Goal: Information Seeking & Learning: Find specific fact

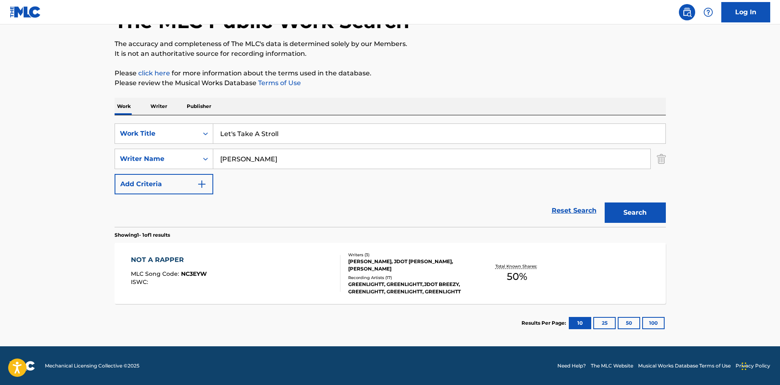
scroll to position [58, 0]
drag, startPoint x: 292, startPoint y: 161, endPoint x: 0, endPoint y: 161, distance: 291.9
click at [0, 161] on main "The MLC Public Work Search The accuracy and completeness of The MLC's data is d…" at bounding box center [390, 156] width 780 height 380
paste input "Search Form"
click at [640, 209] on button "Search" at bounding box center [635, 212] width 61 height 20
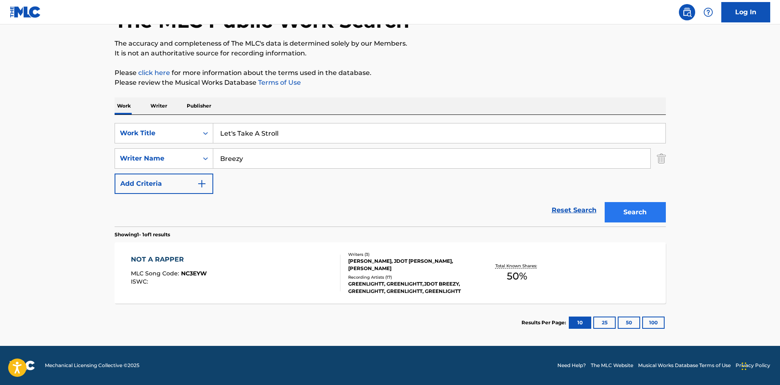
scroll to position [0, 0]
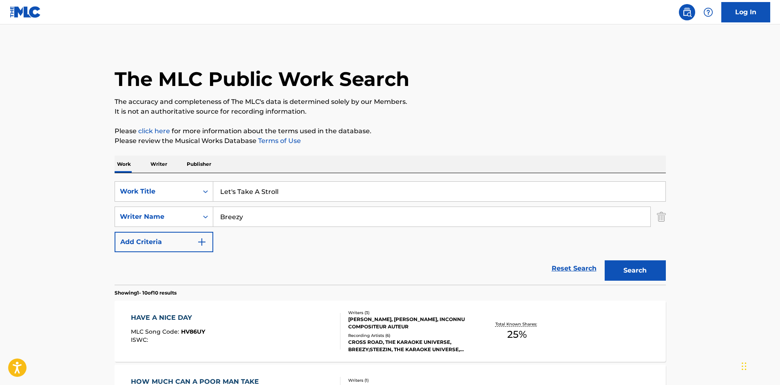
drag, startPoint x: 298, startPoint y: 212, endPoint x: 1, endPoint y: 191, distance: 297.5
paste input "[PERSON_NAME]"
type input "[PERSON_NAME]"
click at [640, 267] on button "Search" at bounding box center [635, 270] width 61 height 20
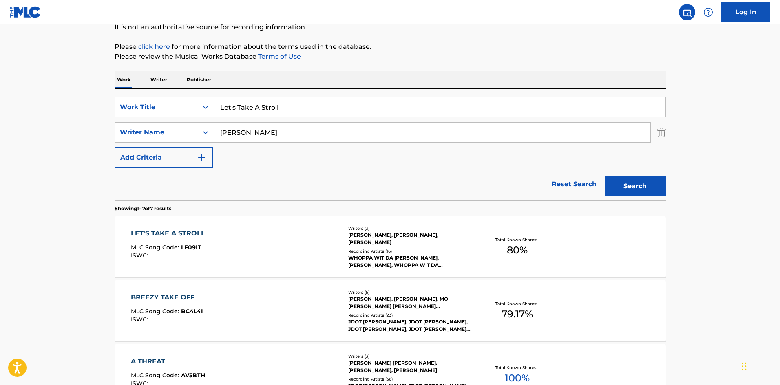
scroll to position [82, 0]
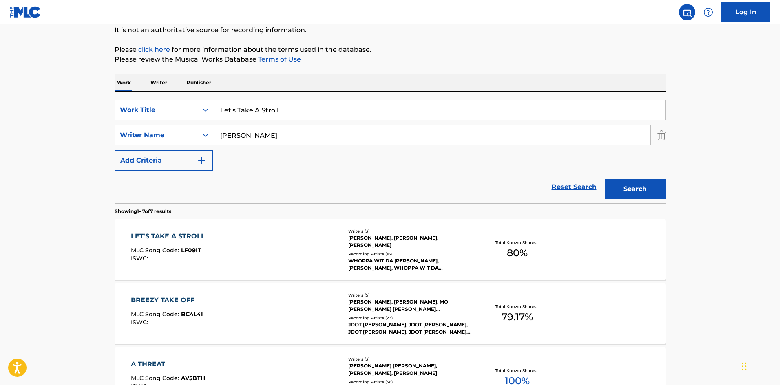
click at [165, 234] on div "LET'S TAKE A STROLL" at bounding box center [170, 237] width 78 height 10
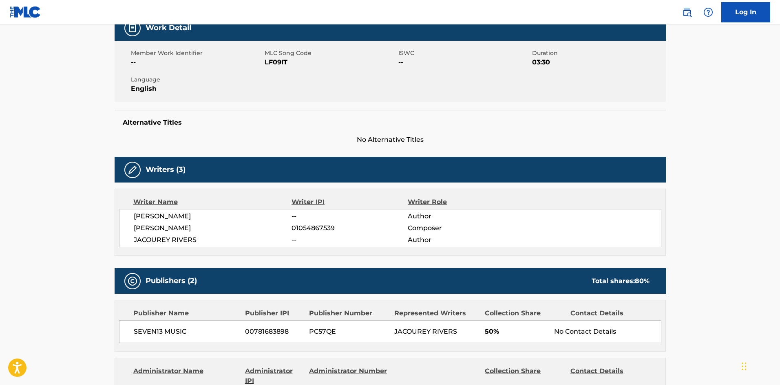
scroll to position [285, 0]
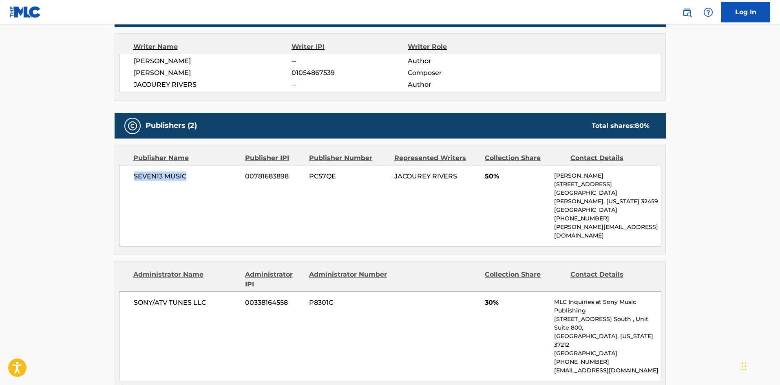
drag, startPoint x: 134, startPoint y: 171, endPoint x: 216, endPoint y: 175, distance: 82.4
click at [216, 175] on div "SEVEN13 MUSIC 00781683898 PC57QE JACOUREY RIVERS 50% [PERSON_NAME] [STREET_ADDR…" at bounding box center [390, 206] width 542 height 82
copy span "SEVEN13 MUSIC"
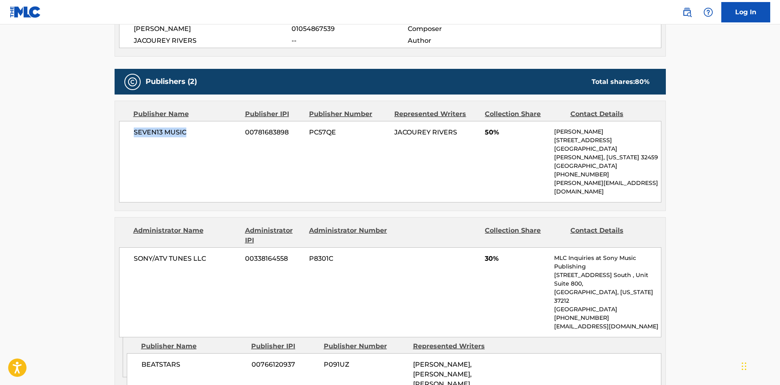
scroll to position [367, 0]
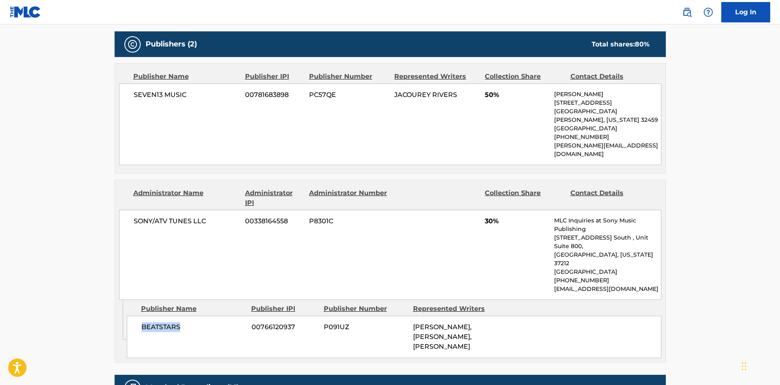
drag, startPoint x: 143, startPoint y: 293, endPoint x: 219, endPoint y: 291, distance: 76.3
click at [219, 322] on span "BEATSTARS" at bounding box center [193, 327] width 104 height 10
copy span "BEATSTARS"
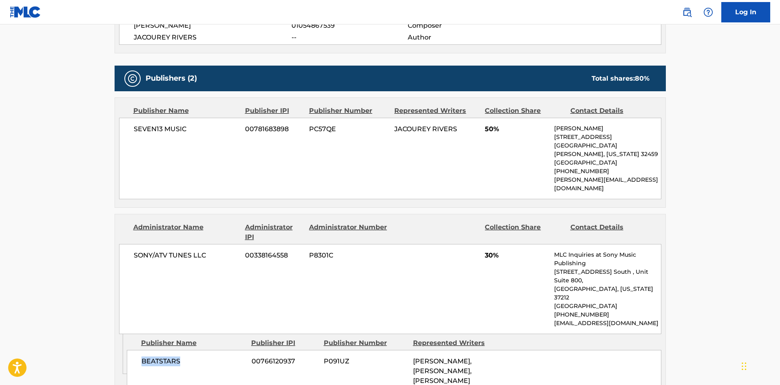
scroll to position [285, 0]
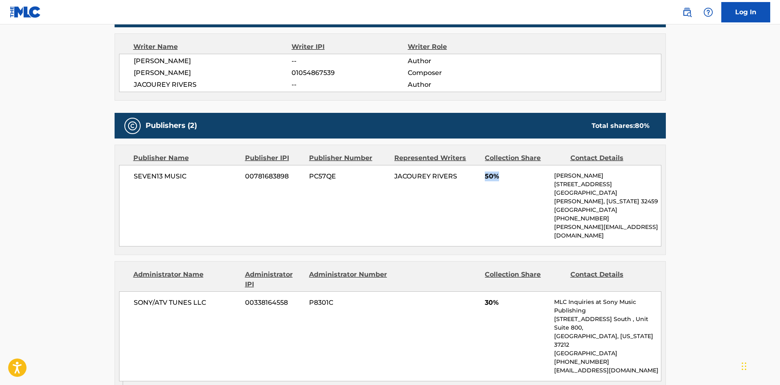
drag, startPoint x: 485, startPoint y: 176, endPoint x: 517, endPoint y: 178, distance: 32.3
click at [517, 178] on span "50%" at bounding box center [516, 177] width 63 height 10
copy span "50%"
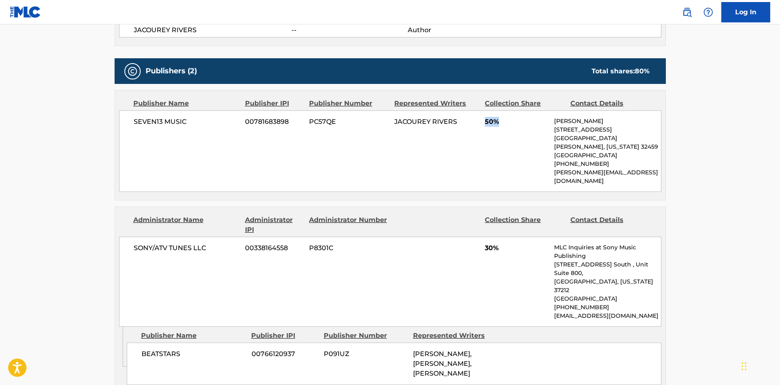
scroll to position [408, 0]
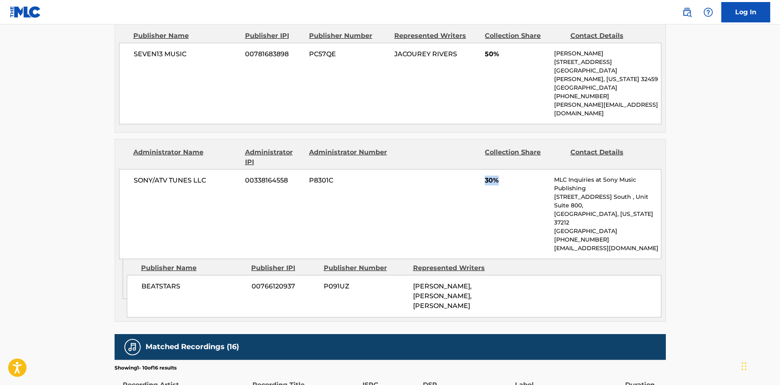
drag, startPoint x: 485, startPoint y: 163, endPoint x: 508, endPoint y: 162, distance: 23.7
click at [508, 176] on span "30%" at bounding box center [516, 181] width 63 height 10
copy span "30%"
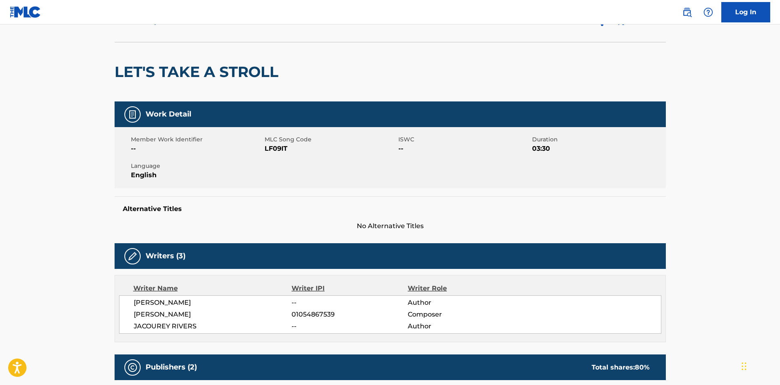
scroll to position [0, 0]
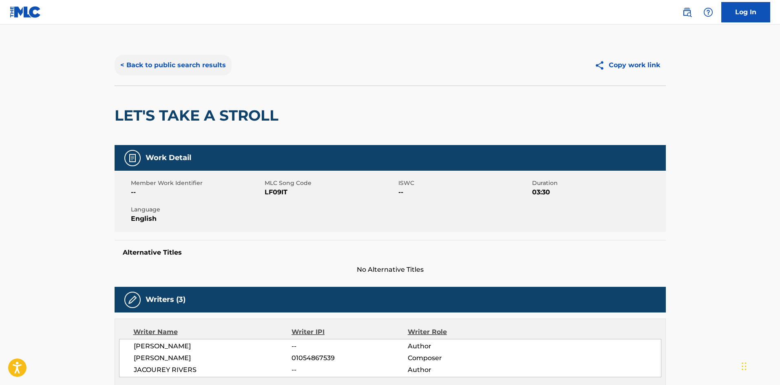
click at [201, 57] on button "< Back to public search results" at bounding box center [173, 65] width 117 height 20
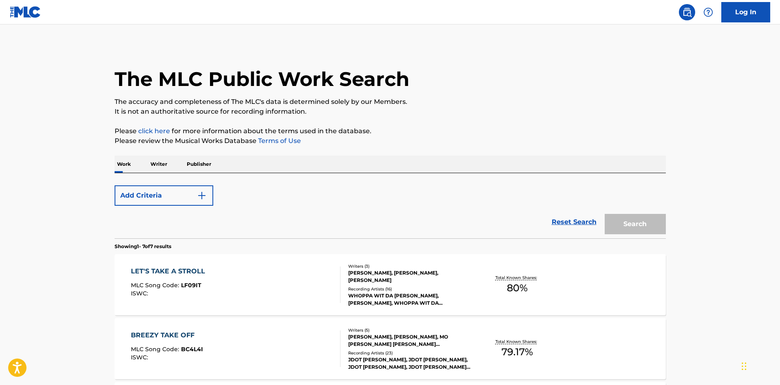
scroll to position [82, 0]
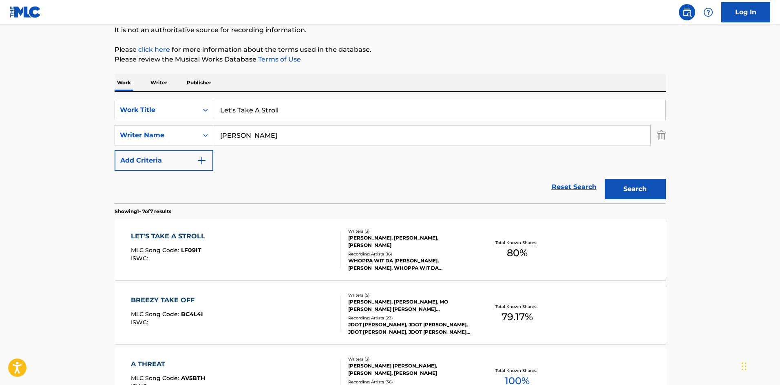
drag, startPoint x: 298, startPoint y: 109, endPoint x: 5, endPoint y: 108, distance: 293.5
click at [0, 115] on main "The MLC Public Work Search The accuracy and completeness of The MLC's data is d…" at bounding box center [390, 325] width 780 height 764
paste input "Auntie Living Room"
type input "Auntie Living Room"
drag, startPoint x: 309, startPoint y: 128, endPoint x: 0, endPoint y: 139, distance: 309.2
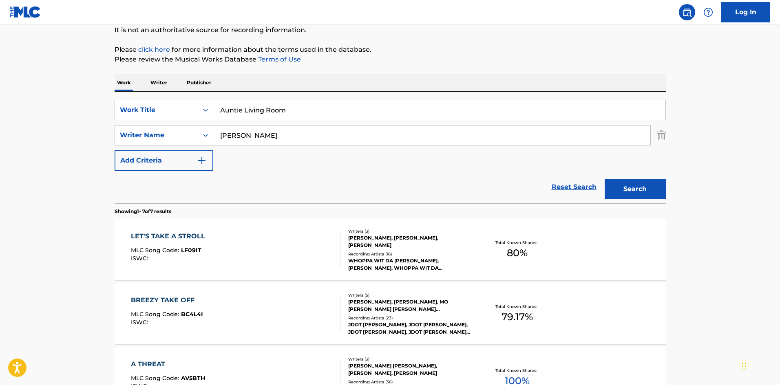
click at [0, 139] on main "The MLC Public Work Search The accuracy and completeness of The MLC's data is d…" at bounding box center [390, 325] width 780 height 764
paste input "[PERSON_NAME]"
type input "[PERSON_NAME]"
click at [661, 196] on button "Search" at bounding box center [635, 189] width 61 height 20
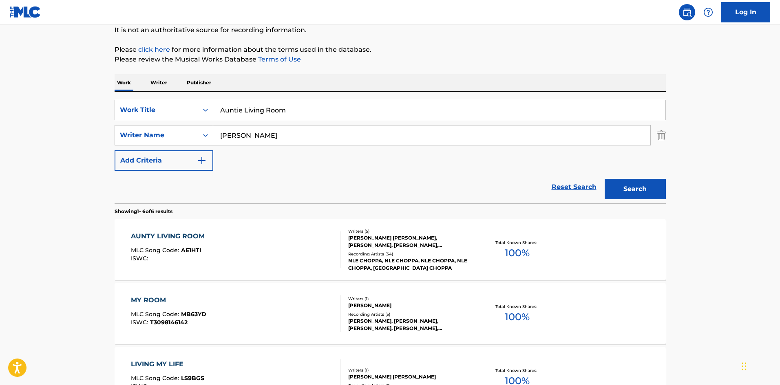
click at [165, 236] on div "AUNTY LIVING ROOM" at bounding box center [170, 237] width 78 height 10
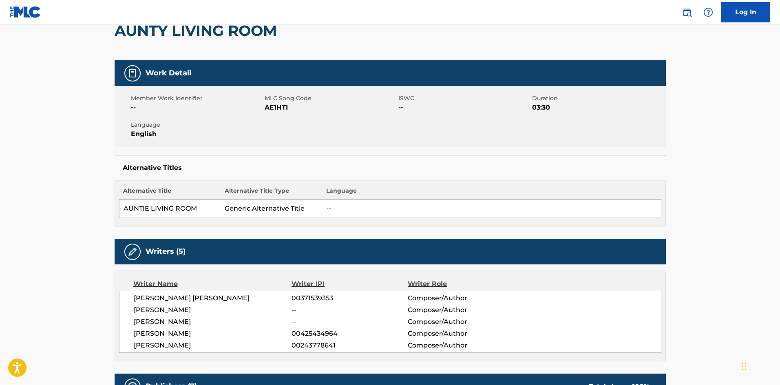
scroll to position [245, 0]
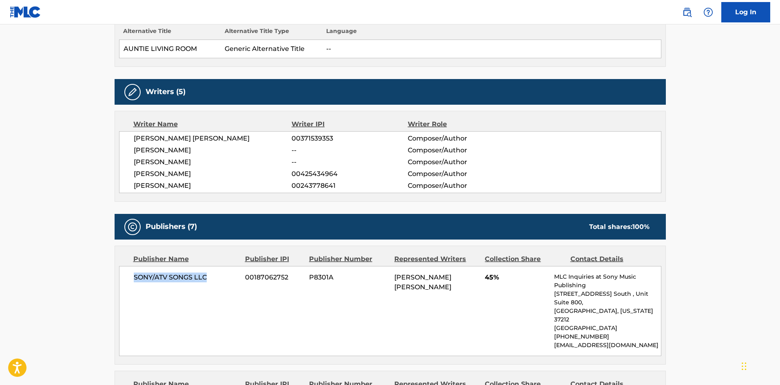
drag, startPoint x: 132, startPoint y: 278, endPoint x: 210, endPoint y: 279, distance: 77.0
click at [210, 279] on div "SONY/ATV SONGS LLC 00187062752 P8301A [PERSON_NAME] [PERSON_NAME] 45% MLC Inqui…" at bounding box center [390, 311] width 542 height 90
copy span "SONY/ATV SONGS LLC"
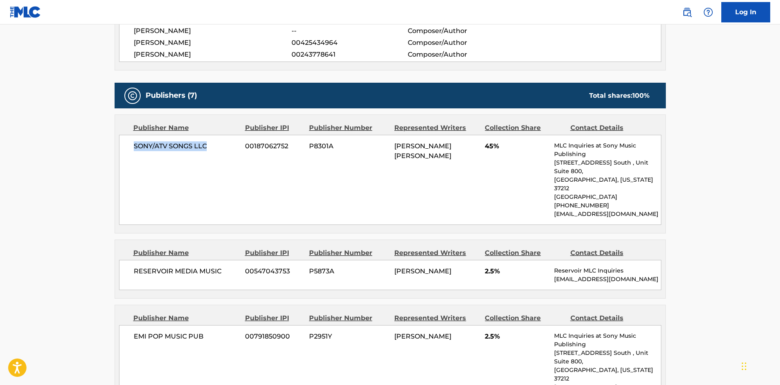
scroll to position [408, 0]
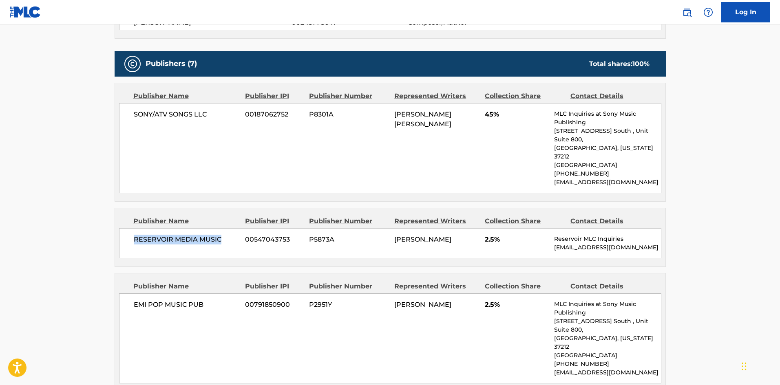
drag, startPoint x: 134, startPoint y: 222, endPoint x: 228, endPoint y: 218, distance: 94.7
click at [228, 235] on span "RESERVOIR MEDIA MUSIC" at bounding box center [187, 240] width 106 height 10
copy span "RESERVOIR MEDIA MUSIC"
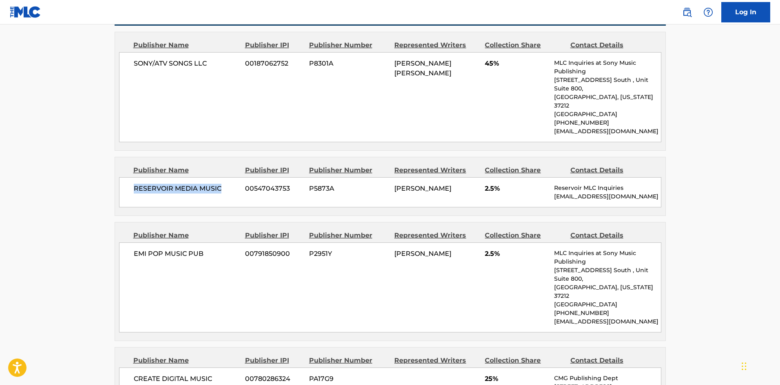
scroll to position [530, 0]
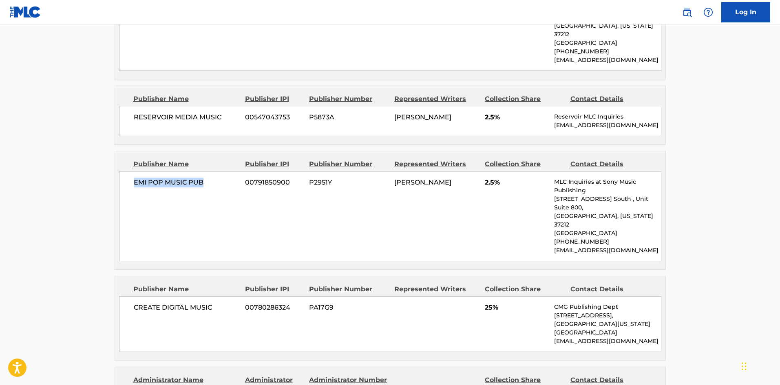
drag, startPoint x: 132, startPoint y: 166, endPoint x: 219, endPoint y: 160, distance: 86.7
click at [219, 171] on div "EMI POP MUSIC PUB 00791850900 P2951Y [PERSON_NAME] 2.5% MLC Inquiries at Sony M…" at bounding box center [390, 216] width 542 height 90
copy span "EMI POP MUSIC PUB"
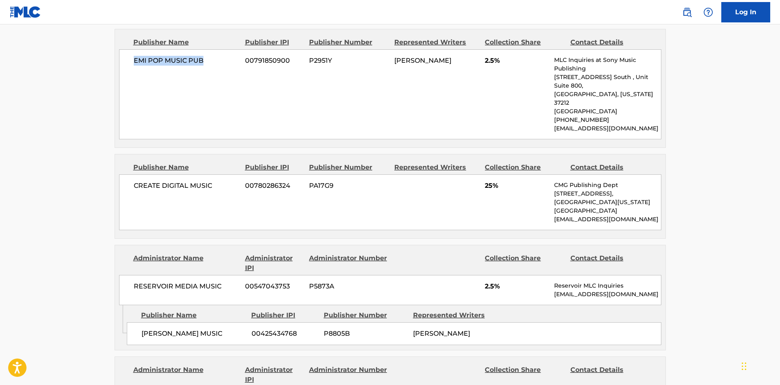
scroll to position [652, 0]
drag, startPoint x: 134, startPoint y: 154, endPoint x: 241, endPoint y: 149, distance: 106.9
click at [241, 174] on div "CREATE DIGITAL MUSIC 00780286324 PA17G9 25% CMG Publishing Dept [STREET_ADDRESS…" at bounding box center [390, 202] width 542 height 56
copy span "CREATE DIGITAL MUSIC"
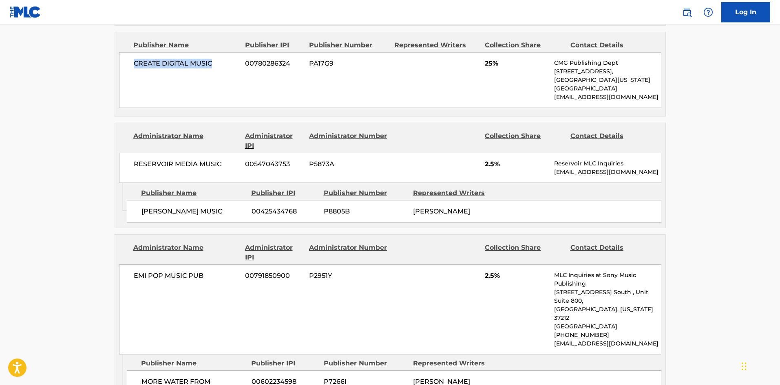
scroll to position [775, 0]
drag, startPoint x: 142, startPoint y: 178, endPoint x: 231, endPoint y: 175, distance: 88.9
click at [231, 206] on span "[PERSON_NAME] MUSIC" at bounding box center [193, 211] width 104 height 10
copy span "[PERSON_NAME] MUSIC"
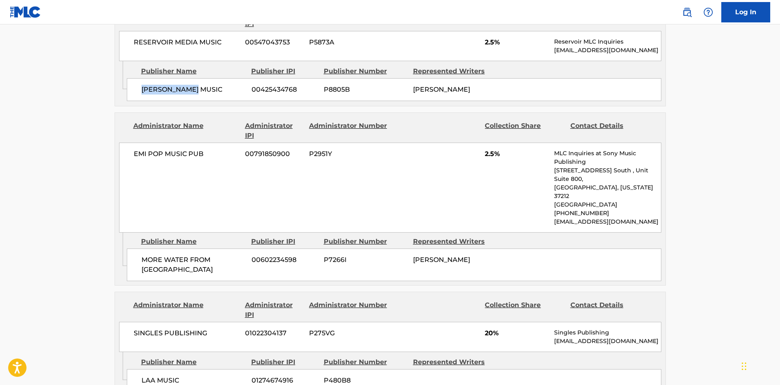
scroll to position [897, 0]
drag, startPoint x: 139, startPoint y: 205, endPoint x: 195, endPoint y: 223, distance: 59.4
click at [196, 248] on div "MORE WATER FROM NAZARETH 00602234598 P7266I [PERSON_NAME]" at bounding box center [394, 264] width 534 height 33
copy span "MORE WATER FROM [GEOGRAPHIC_DATA]"
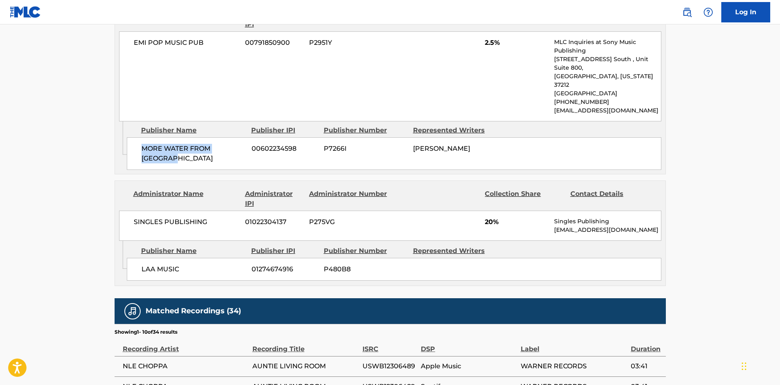
scroll to position [1019, 0]
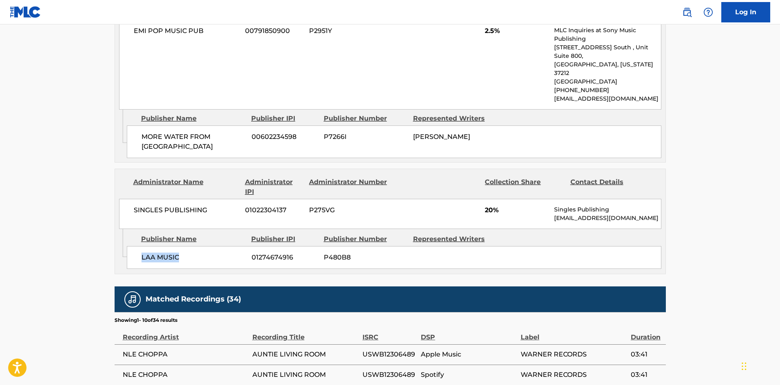
drag, startPoint x: 140, startPoint y: 208, endPoint x: 208, endPoint y: 207, distance: 68.5
click at [208, 246] on div "LAA MUSIC 01274674916 P480B8" at bounding box center [394, 257] width 534 height 23
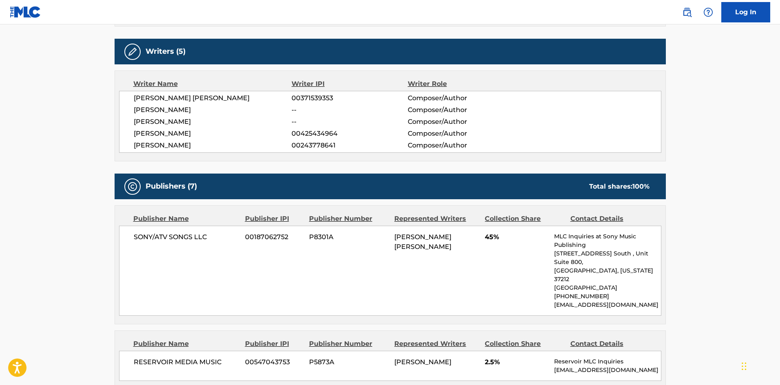
scroll to position [326, 0]
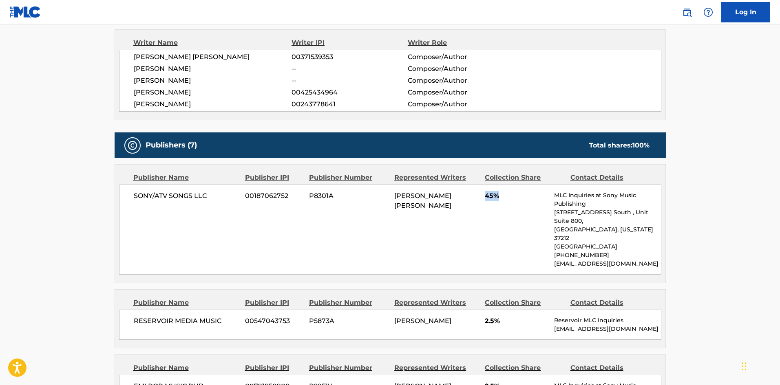
drag, startPoint x: 484, startPoint y: 195, endPoint x: 383, endPoint y: 148, distance: 111.6
click at [510, 196] on div "SONY/ATV SONGS LLC 00187062752 P8301A [PERSON_NAME] [PERSON_NAME] 45% MLC Inqui…" at bounding box center [390, 230] width 542 height 90
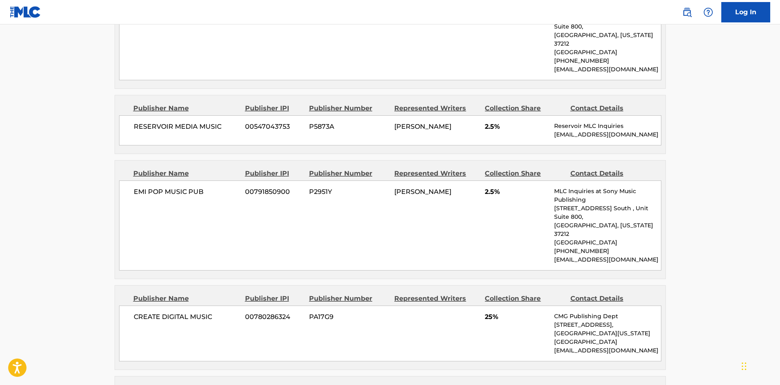
scroll to position [530, 0]
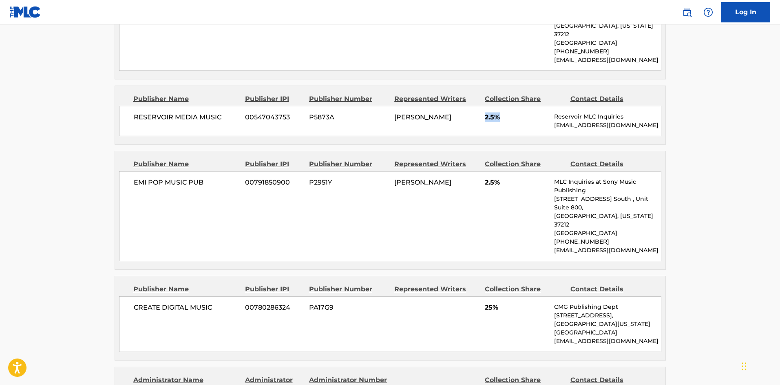
drag, startPoint x: 483, startPoint y: 98, endPoint x: 525, endPoint y: 96, distance: 41.6
click at [525, 106] on div "RESERVOIR MEDIA MUSIC 00547043753 P5873A [PERSON_NAME] 2.5% Reservoir MLC Inqui…" at bounding box center [390, 121] width 542 height 30
drag, startPoint x: 490, startPoint y: 271, endPoint x: 519, endPoint y: 270, distance: 29.0
click at [519, 303] on span "25%" at bounding box center [516, 308] width 63 height 10
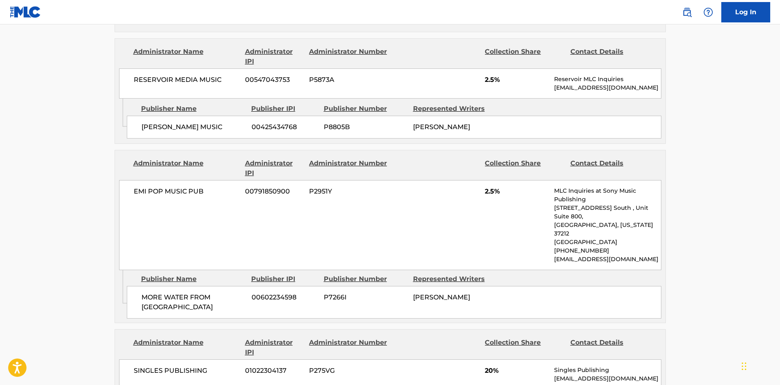
scroll to position [978, 0]
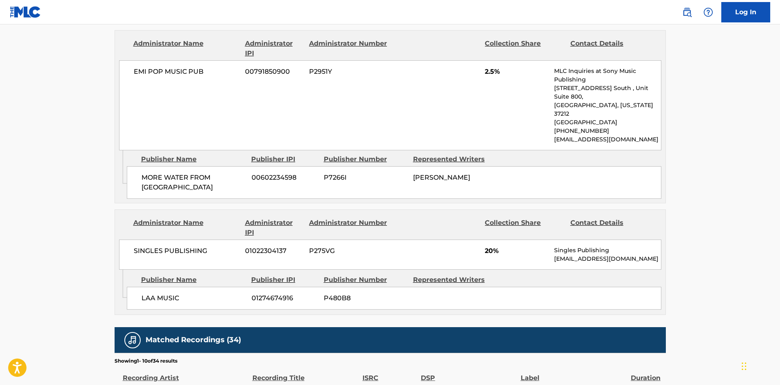
click at [488, 246] on span "20%" at bounding box center [516, 251] width 63 height 10
drag, startPoint x: 483, startPoint y: 199, endPoint x: 511, endPoint y: 195, distance: 28.0
click at [511, 240] on div "SINGLES PUBLISHING 01022304137 P275VG 20% Singles Publishing [EMAIL_ADDRESS][DO…" at bounding box center [390, 255] width 542 height 30
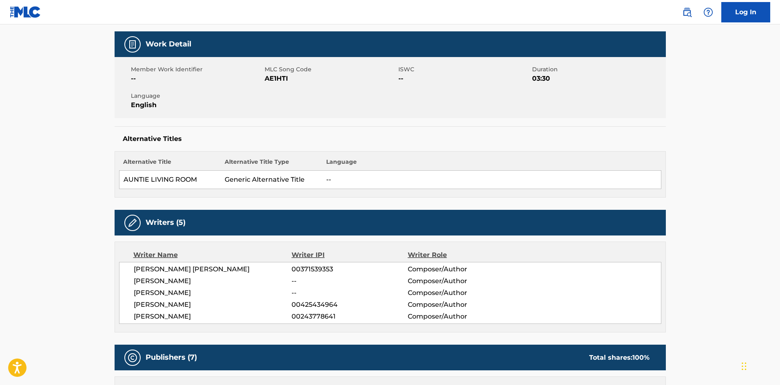
scroll to position [0, 0]
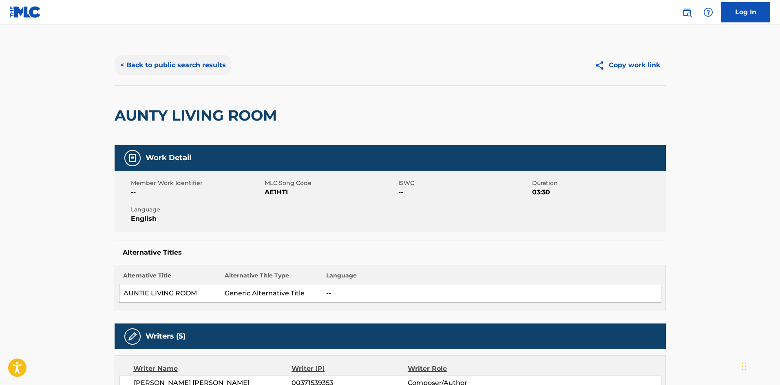
click at [175, 67] on button "< Back to public search results" at bounding box center [173, 65] width 117 height 20
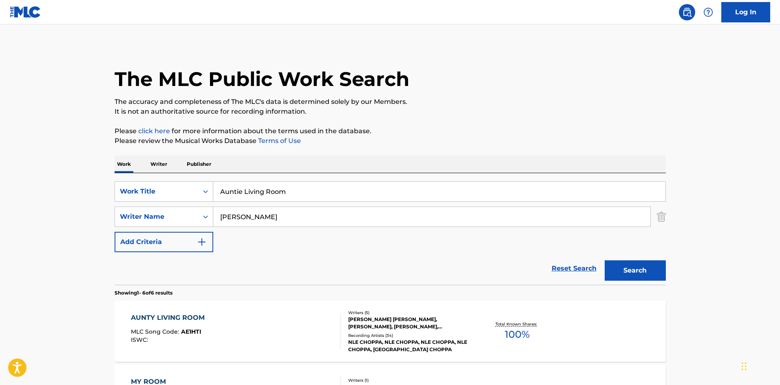
scroll to position [82, 0]
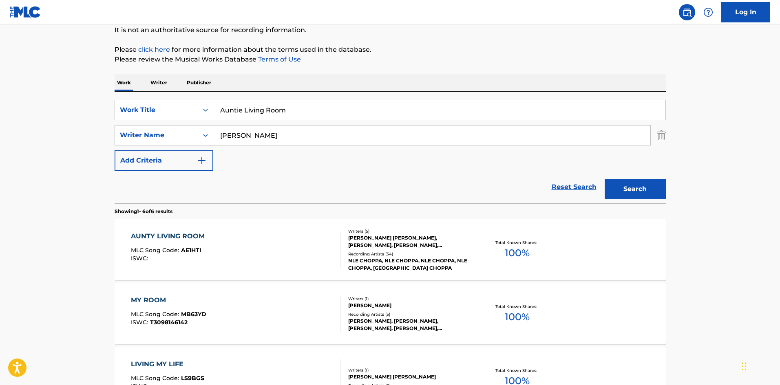
drag, startPoint x: 319, startPoint y: 112, endPoint x: 0, endPoint y: 79, distance: 320.5
click at [0, 80] on main "The MLC Public Work Search The accuracy and completeness of The MLC's data is d…" at bounding box center [390, 293] width 780 height 700
paste input "Lot Of Miles"
type input "A Lot Of Miles"
drag, startPoint x: 282, startPoint y: 140, endPoint x: 0, endPoint y: 139, distance: 281.7
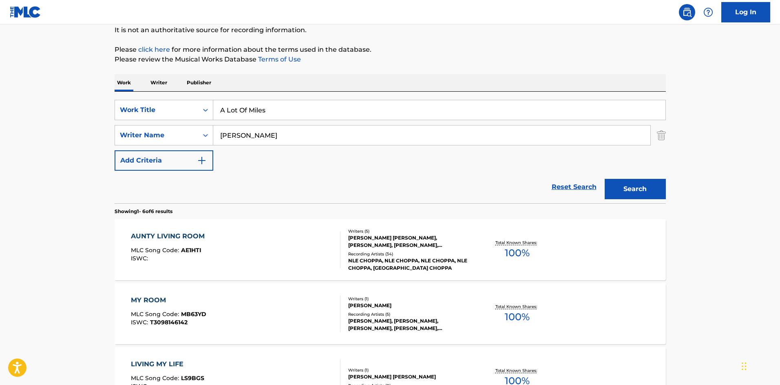
click at [0, 139] on main "The MLC Public Work Search The accuracy and completeness of The MLC's data is d…" at bounding box center [390, 293] width 780 height 700
paste input "[PERSON_NAME]"
type input "[PERSON_NAME]"
click at [642, 190] on button "Search" at bounding box center [635, 189] width 61 height 20
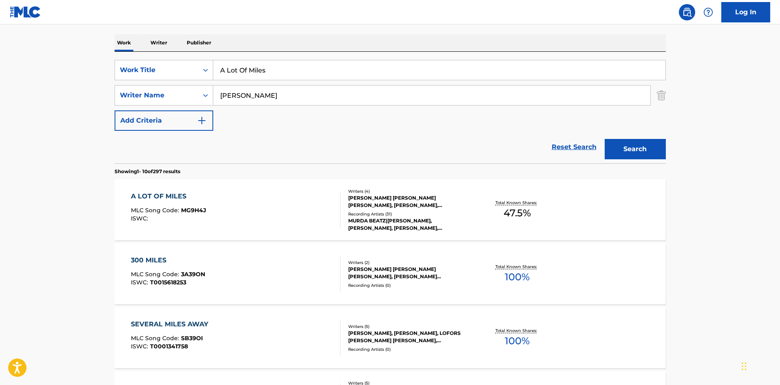
scroll to position [122, 0]
click at [173, 196] on div "A LOT OF MILES" at bounding box center [168, 196] width 75 height 10
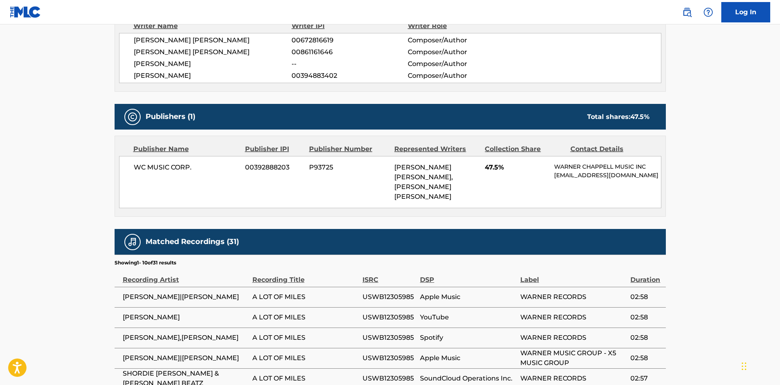
scroll to position [245, 0]
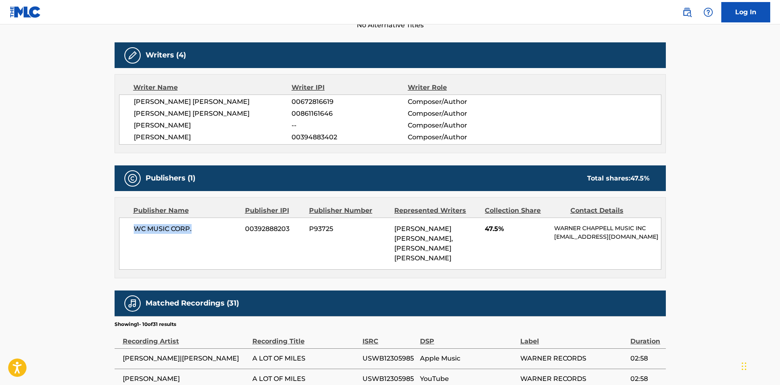
drag, startPoint x: 134, startPoint y: 234, endPoint x: 227, endPoint y: 227, distance: 93.2
click at [227, 227] on div "WC MUSIC CORP. 00392888203 P93725 [PERSON_NAME] [PERSON_NAME], [PERSON_NAME] [P…" at bounding box center [390, 244] width 542 height 52
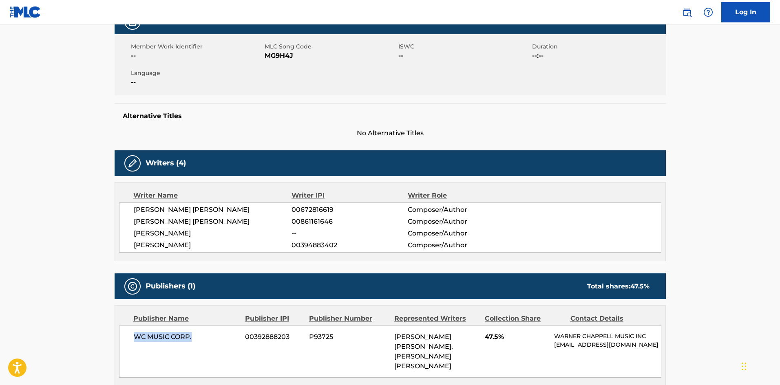
scroll to position [122, 0]
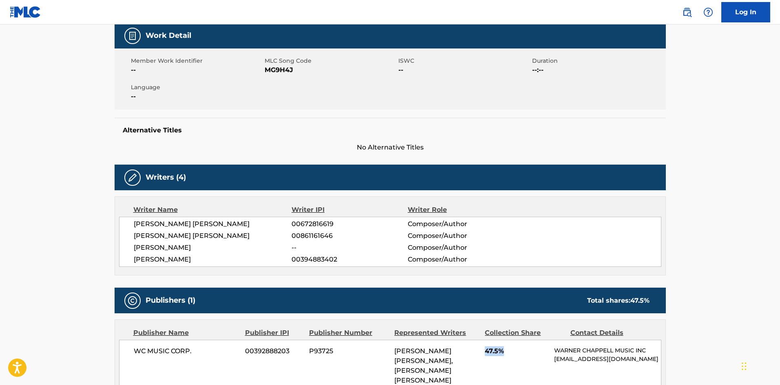
drag, startPoint x: 486, startPoint y: 348, endPoint x: 510, endPoint y: 349, distance: 24.5
click at [510, 349] on span "47.5%" at bounding box center [516, 351] width 63 height 10
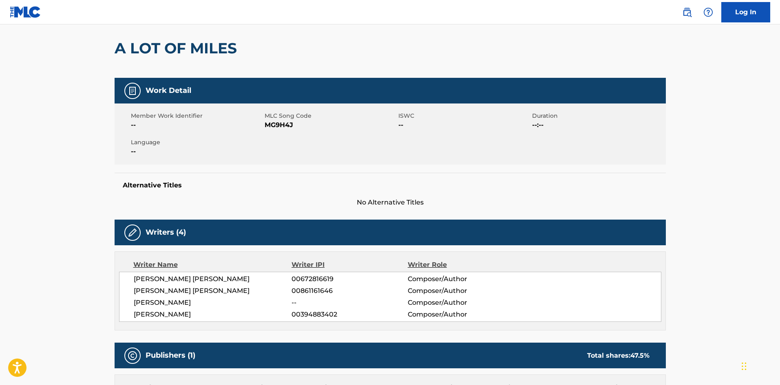
scroll to position [0, 0]
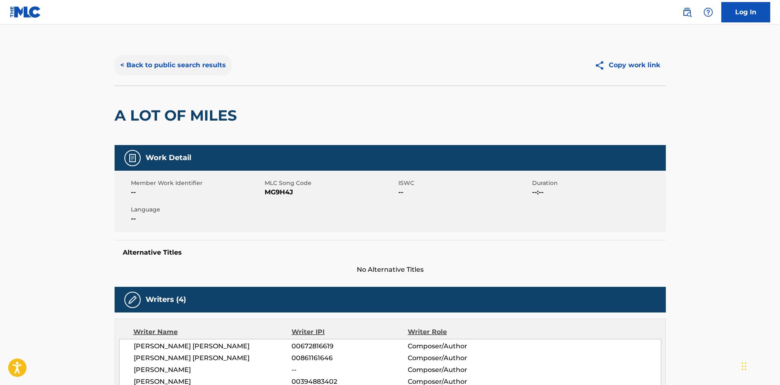
click at [208, 64] on button "< Back to public search results" at bounding box center [173, 65] width 117 height 20
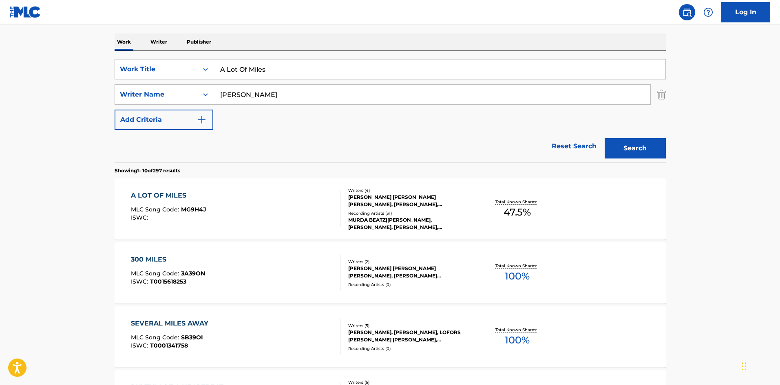
drag, startPoint x: 304, startPoint y: 69, endPoint x: 0, endPoint y: 24, distance: 306.6
click at [0, 27] on main "The MLC Public Work Search The accuracy and completeness of The MLC's data is d…" at bounding box center [390, 382] width 780 height 960
paste input "Momma Cry"
type input "Momma Cry"
drag, startPoint x: 386, startPoint y: 110, endPoint x: 390, endPoint y: 101, distance: 10.2
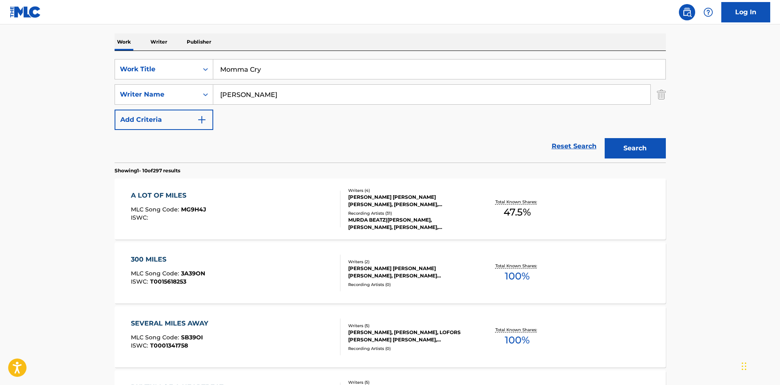
click at [388, 106] on div "SearchWithCriteriae0b0f218-d5cd-4ad3-aded-4b324de7eaf6 Work Title Momma Cry Sea…" at bounding box center [390, 94] width 551 height 71
drag, startPoint x: 394, startPoint y: 94, endPoint x: 0, endPoint y: 64, distance: 394.9
click at [32, 77] on main "The MLC Public Work Search The accuracy and completeness of The MLC's data is d…" at bounding box center [390, 382] width 780 height 960
paste input "[PERSON_NAME]"
click at [650, 149] on button "Search" at bounding box center [635, 148] width 61 height 20
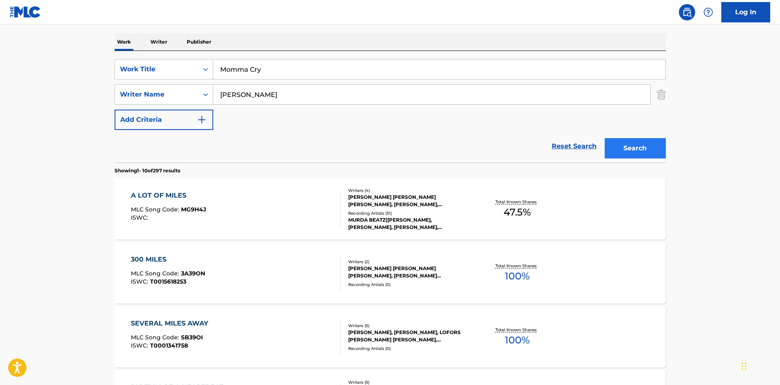
scroll to position [0, 0]
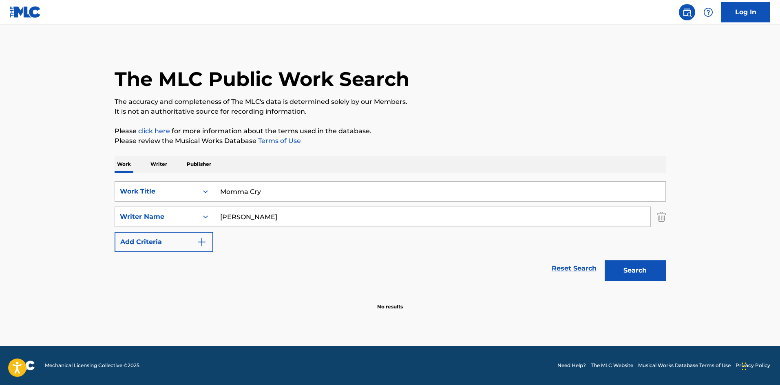
drag, startPoint x: 278, startPoint y: 216, endPoint x: 33, endPoint y: 214, distance: 245.0
click at [33, 214] on main "The MLC Public Work Search The accuracy and completeness of The MLC's data is d…" at bounding box center [390, 185] width 780 height 322
paste input "Dror"
click at [627, 262] on button "Search" at bounding box center [635, 270] width 61 height 20
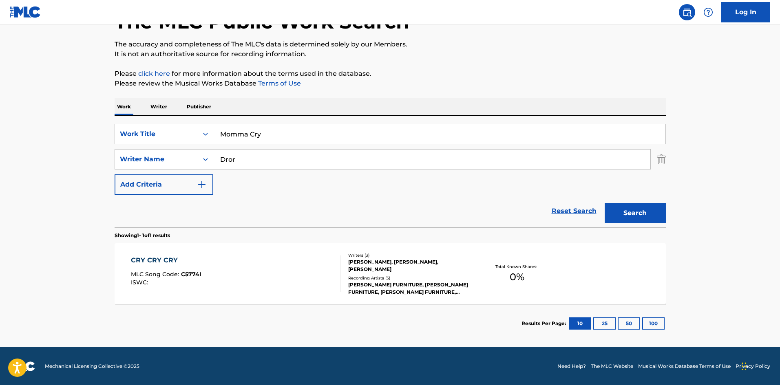
scroll to position [58, 0]
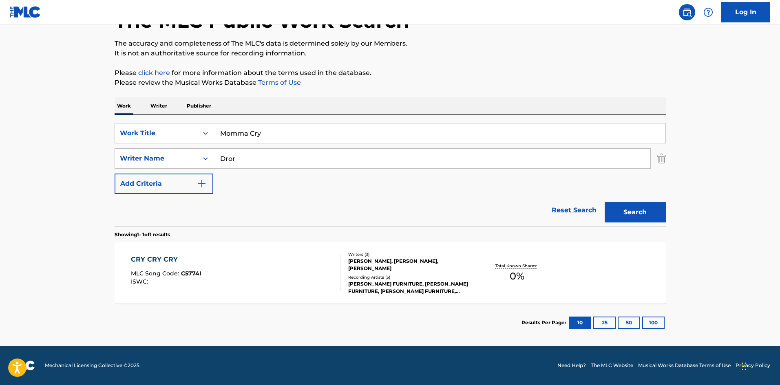
drag, startPoint x: 284, startPoint y: 158, endPoint x: 25, endPoint y: 149, distance: 259.0
click at [11, 152] on main "The MLC Public Work Search The accuracy and completeness of The MLC's data is d…" at bounding box center [390, 156] width 780 height 380
paste input "[PERSON_NAME]"
click at [628, 207] on button "Search" at bounding box center [635, 212] width 61 height 20
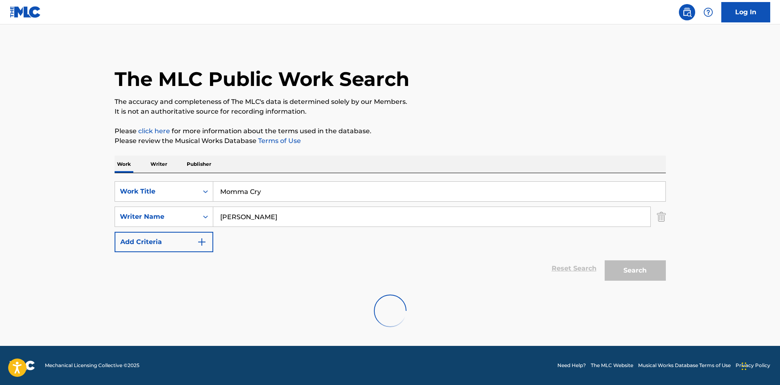
scroll to position [0, 0]
drag, startPoint x: 300, startPoint y: 190, endPoint x: 51, endPoint y: 156, distance: 250.6
click at [53, 161] on main "The MLC Public Work Search The accuracy and completeness of The MLC's data is d…" at bounding box center [390, 185] width 780 height 322
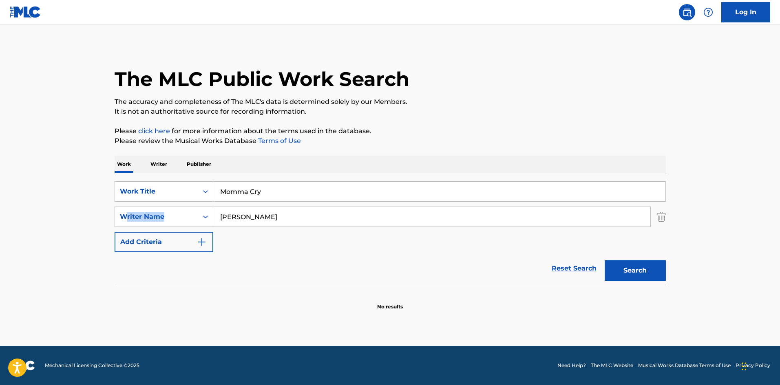
drag, startPoint x: 307, startPoint y: 209, endPoint x: 62, endPoint y: 212, distance: 244.2
click at [62, 213] on main "The MLC Public Work Search The accuracy and completeness of The MLC's data is d…" at bounding box center [390, 185] width 780 height 322
drag, startPoint x: 292, startPoint y: 214, endPoint x: 0, endPoint y: 218, distance: 291.9
click at [0, 218] on main "The MLC Public Work Search The accuracy and completeness of The MLC's data is d…" at bounding box center [390, 185] width 780 height 322
paste input "ASHENAFI"
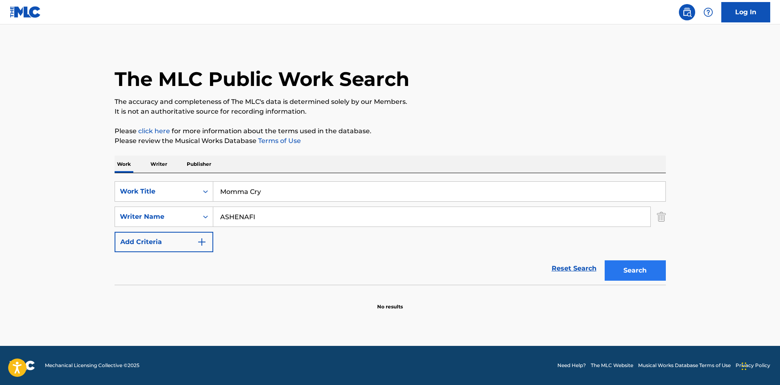
type input "ASHENAFI"
click at [644, 267] on button "Search" at bounding box center [635, 270] width 61 height 20
drag, startPoint x: 318, startPoint y: 194, endPoint x: 44, endPoint y: 163, distance: 274.9
click at [44, 166] on main "The MLC Public Work Search The accuracy and completeness of The MLC's data is d…" at bounding box center [390, 185] width 780 height 322
paste input "Closed Doors"
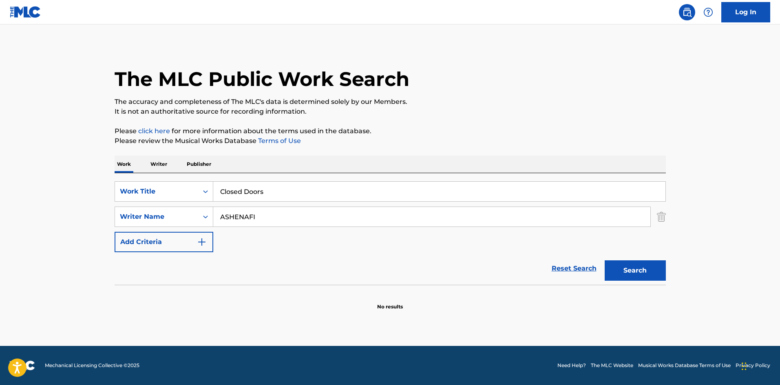
type input "Closed Doors"
drag, startPoint x: 300, startPoint y: 219, endPoint x: 0, endPoint y: 193, distance: 301.6
click at [0, 193] on main "The MLC Public Work Search The accuracy and completeness of The MLC's data is d…" at bounding box center [390, 185] width 780 height 322
paste input "[PERSON_NAME]"
type input "[PERSON_NAME]"
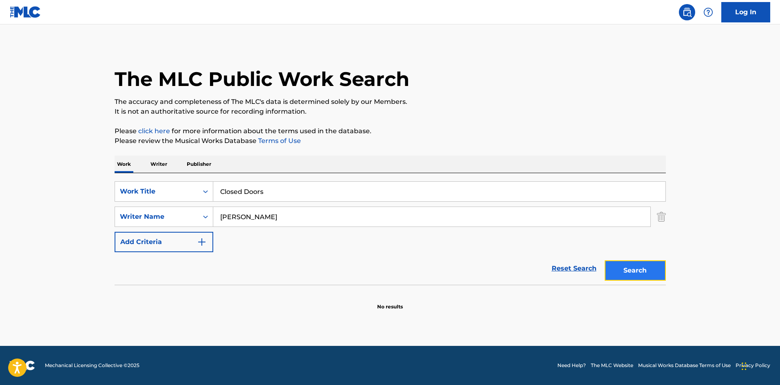
click at [628, 267] on button "Search" at bounding box center [635, 270] width 61 height 20
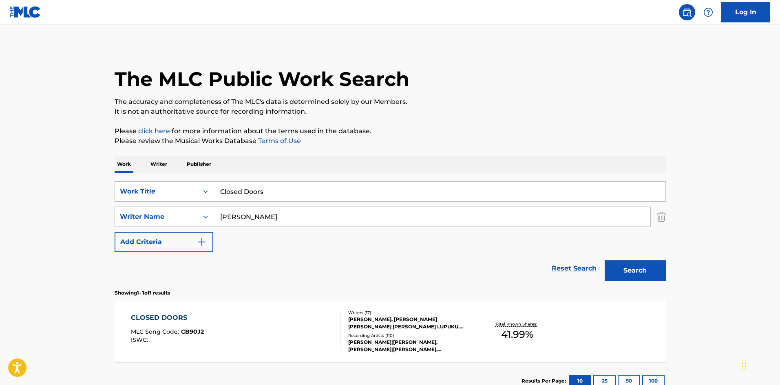
scroll to position [41, 0]
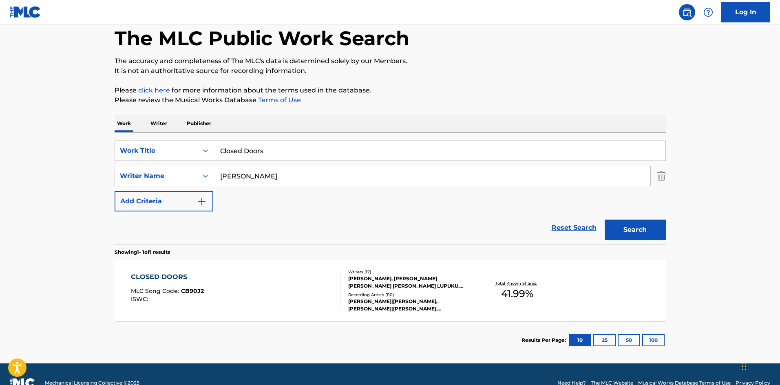
click at [149, 282] on div "CLOSED DOORS" at bounding box center [167, 277] width 73 height 10
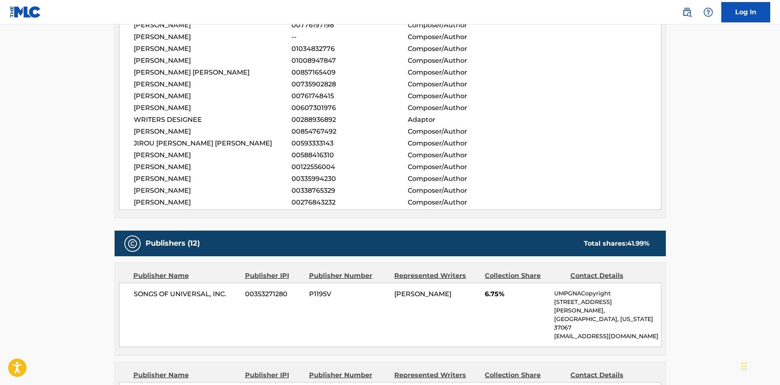
scroll to position [367, 0]
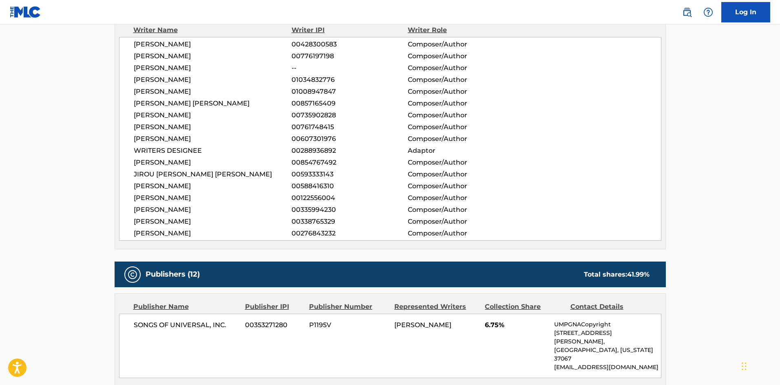
click at [507, 11] on nav "Log In" at bounding box center [390, 12] width 780 height 24
click at [384, 10] on nav "Log In" at bounding box center [390, 12] width 780 height 24
click at [542, 30] on div "Writer Name Writer IPI Writer Role" at bounding box center [390, 30] width 542 height 10
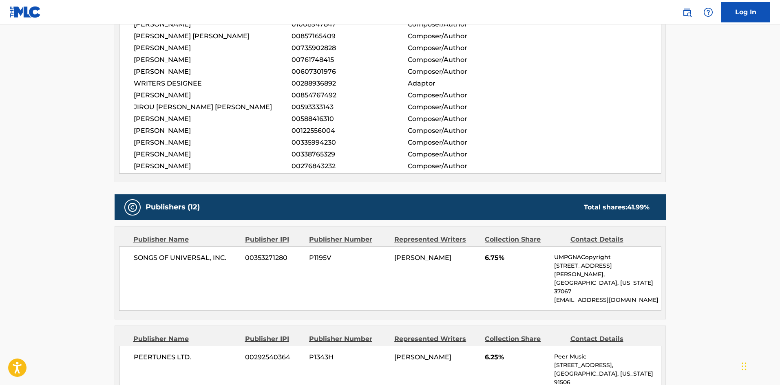
scroll to position [571, 0]
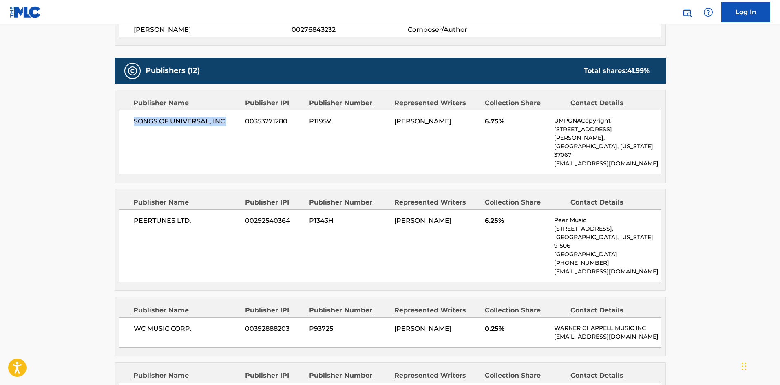
drag, startPoint x: 132, startPoint y: 121, endPoint x: 241, endPoint y: 121, distance: 109.7
click at [241, 121] on div "SONGS OF UNIVERSAL, INC. 00353271280 P1195V [PERSON_NAME] 6.75% UMPGNACopyright…" at bounding box center [390, 142] width 542 height 64
drag, startPoint x: 132, startPoint y: 202, endPoint x: 196, endPoint y: 202, distance: 64.4
click at [196, 210] on div "PEERTUNES LTD. 00292540364 P1343H [PERSON_NAME] 6.25% Peer Music [STREET_ADDRES…" at bounding box center [390, 246] width 542 height 73
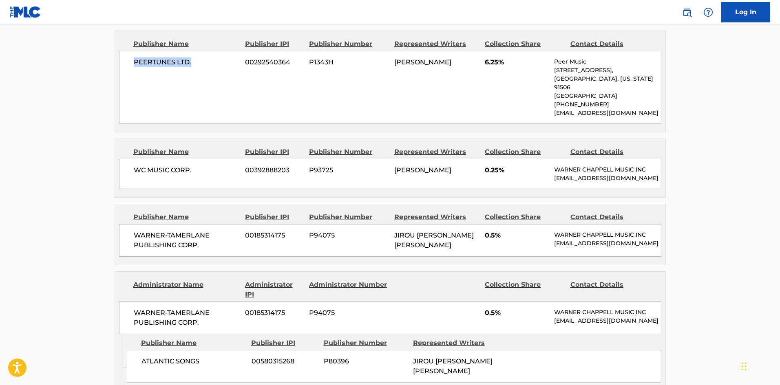
scroll to position [734, 0]
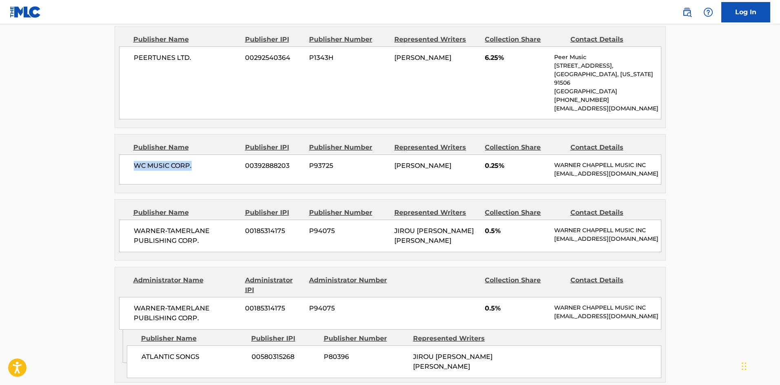
drag, startPoint x: 136, startPoint y: 150, endPoint x: 229, endPoint y: 149, distance: 93.4
click at [230, 161] on span "WC MUSIC CORP." at bounding box center [187, 166] width 106 height 10
drag, startPoint x: 133, startPoint y: 221, endPoint x: 219, endPoint y: 245, distance: 89.4
click at [219, 245] on div "WARNER-[PERSON_NAME] PUBLISHING CORP. 00185314175 P94075 JIROU [PERSON_NAME] [P…" at bounding box center [390, 236] width 542 height 33
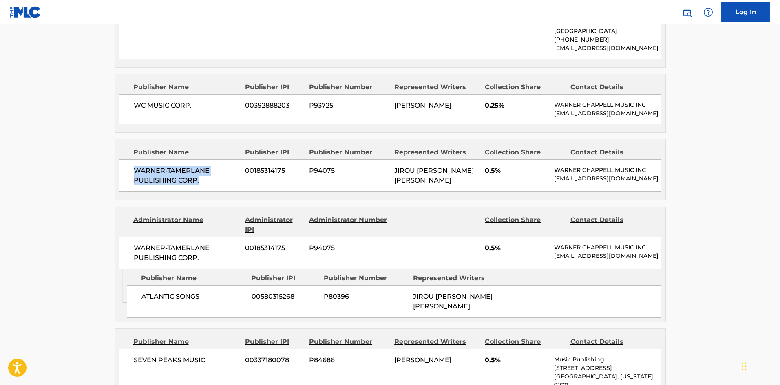
scroll to position [856, 0]
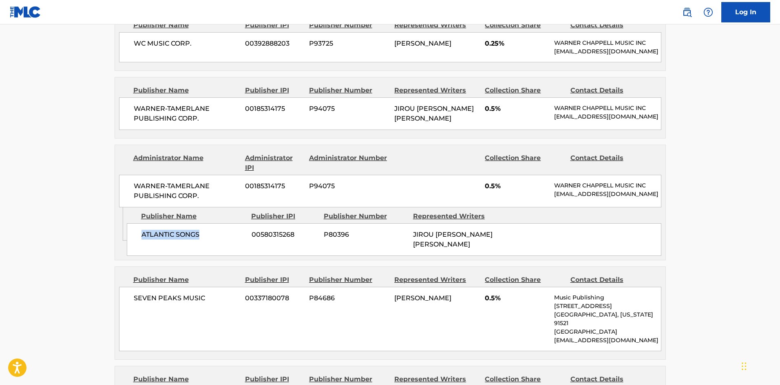
drag, startPoint x: 142, startPoint y: 237, endPoint x: 206, endPoint y: 236, distance: 64.0
click at [206, 238] on span "ATLANTIC SONGS" at bounding box center [193, 235] width 104 height 10
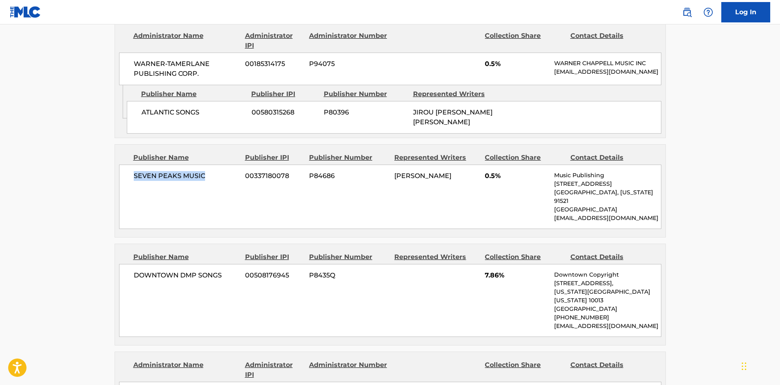
drag, startPoint x: 131, startPoint y: 181, endPoint x: 220, endPoint y: 180, distance: 89.3
click at [220, 180] on div "SEVEN PEAKS MUSIC 00337180078 P84686 [PERSON_NAME] 0.5% Music Publishing [STREE…" at bounding box center [390, 197] width 542 height 64
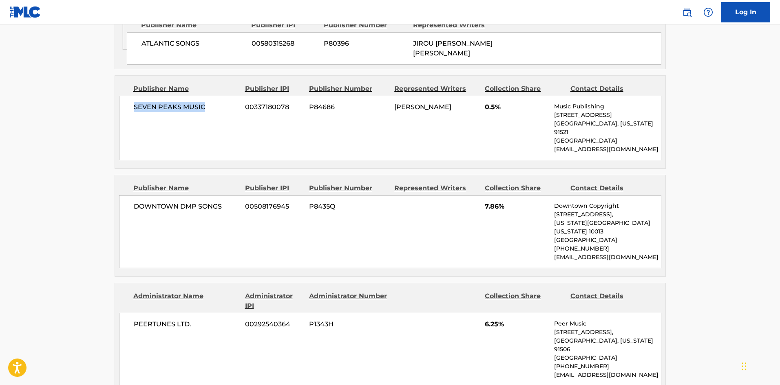
scroll to position [1060, 0]
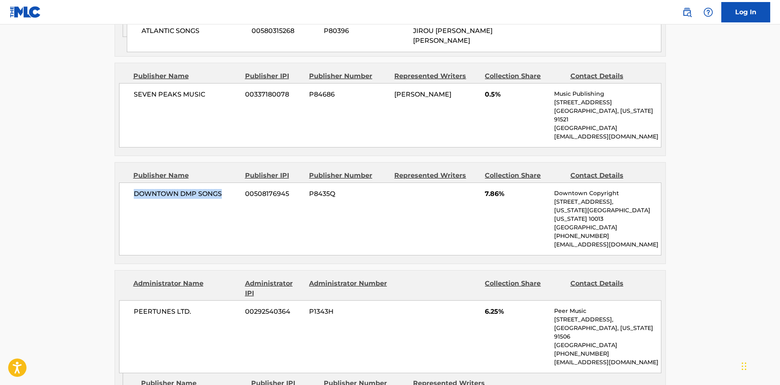
drag, startPoint x: 136, startPoint y: 192, endPoint x: 227, endPoint y: 189, distance: 91.4
click at [227, 189] on span "DOWNTOWN DMP SONGS" at bounding box center [187, 194] width 106 height 10
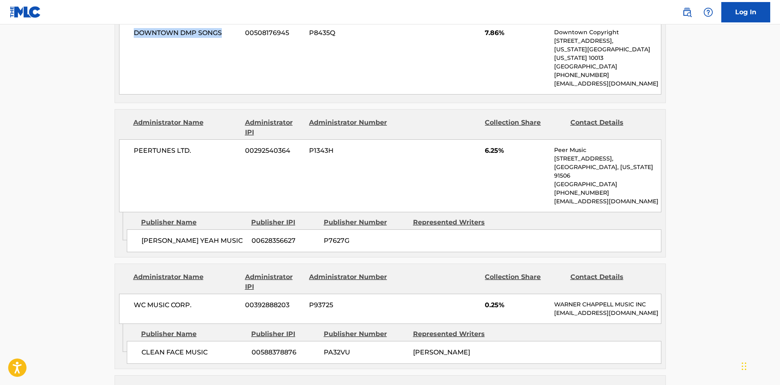
scroll to position [1223, 0]
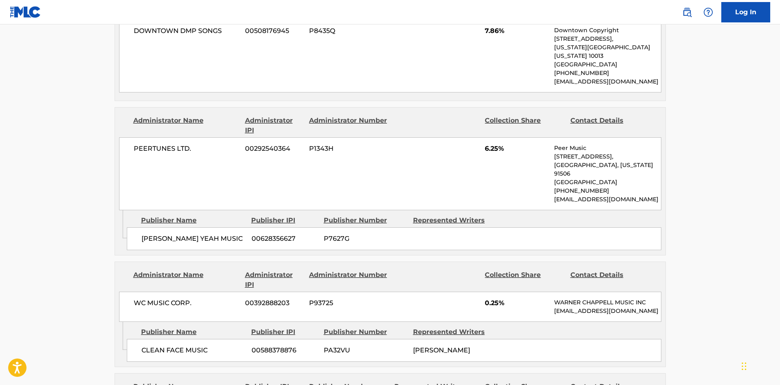
drag, startPoint x: 144, startPoint y: 225, endPoint x: 141, endPoint y: 228, distance: 4.6
click at [147, 234] on span "[PERSON_NAME] YEAH MUSIC" at bounding box center [193, 239] width 104 height 10
drag, startPoint x: 141, startPoint y: 228, endPoint x: 235, endPoint y: 228, distance: 93.8
click at [235, 234] on span "[PERSON_NAME] YEAH MUSIC" at bounding box center [193, 239] width 104 height 10
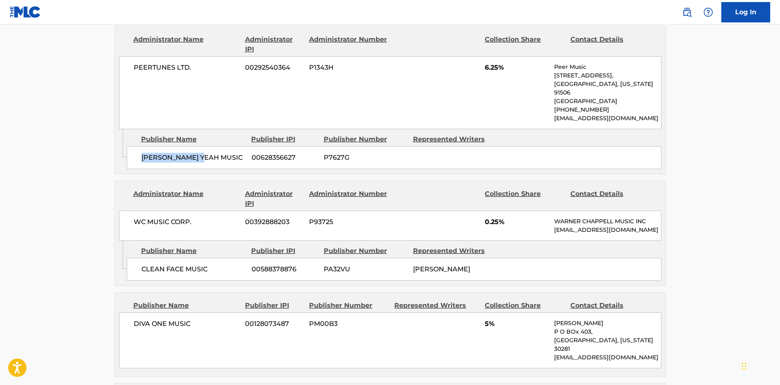
scroll to position [1304, 0]
drag, startPoint x: 141, startPoint y: 267, endPoint x: 228, endPoint y: 260, distance: 87.9
click at [228, 260] on div "CLEAN FACE MUSIC 00588378876 PA32VU [PERSON_NAME]" at bounding box center [394, 269] width 534 height 23
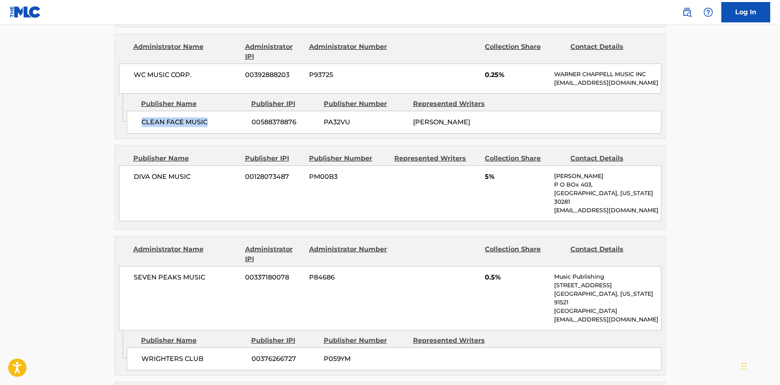
scroll to position [1467, 0]
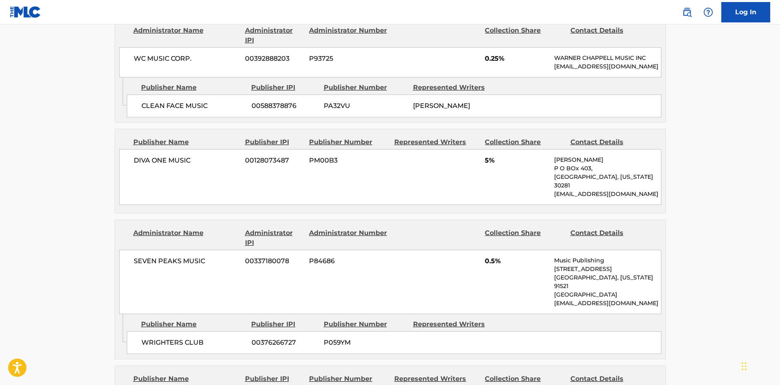
click at [136, 157] on span "DIVA ONE MUSIC" at bounding box center [187, 161] width 106 height 10
drag, startPoint x: 133, startPoint y: 160, endPoint x: 211, endPoint y: 159, distance: 78.3
click at [211, 159] on div "DIVA ONE MUSIC 00128073487 PM00B3 5% [PERSON_NAME] P O BOx [GEOGRAPHIC_DATA][US…" at bounding box center [390, 177] width 542 height 56
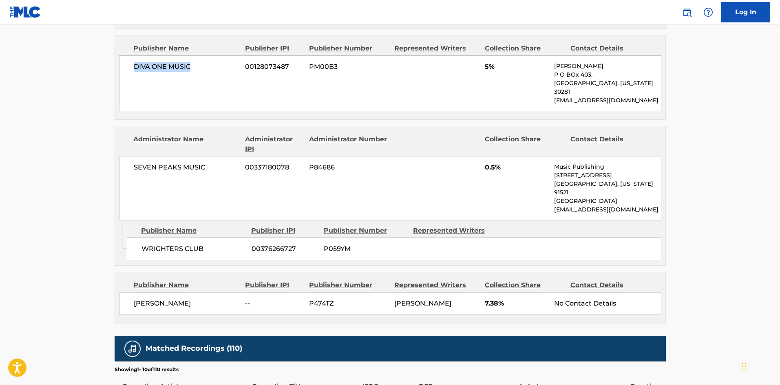
scroll to position [1590, 0]
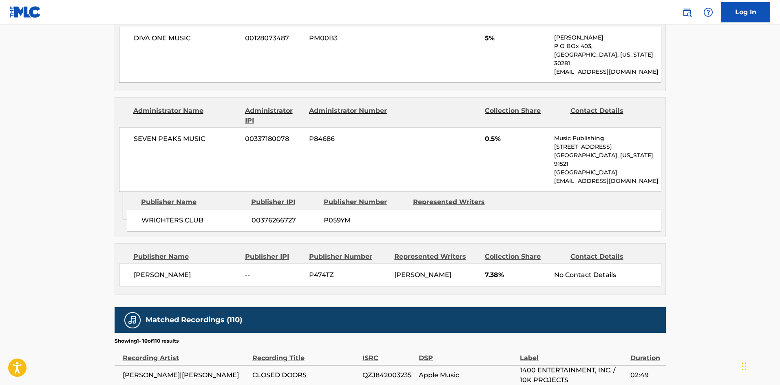
drag, startPoint x: 144, startPoint y: 192, endPoint x: 144, endPoint y: 199, distance: 6.5
click at [144, 209] on div "WRIGHTERS CLUB 00376266727 P059YM" at bounding box center [394, 220] width 534 height 23
click at [144, 216] on span "WRIGHTERS CLUB" at bounding box center [193, 221] width 104 height 10
drag, startPoint x: 143, startPoint y: 196, endPoint x: 232, endPoint y: 197, distance: 89.7
click at [232, 216] on span "WRIGHTERS CLUB" at bounding box center [193, 221] width 104 height 10
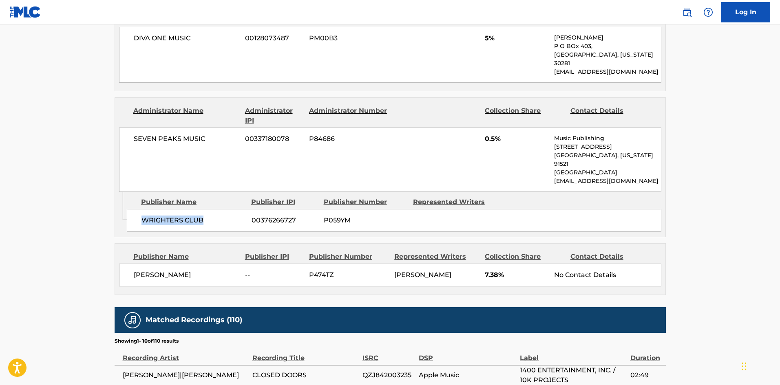
drag, startPoint x: 132, startPoint y: 252, endPoint x: 240, endPoint y: 249, distance: 108.1
click at [240, 264] on div "[PERSON_NAME] -- P474TZ [PERSON_NAME] 7.38% No Contact Details" at bounding box center [390, 275] width 542 height 23
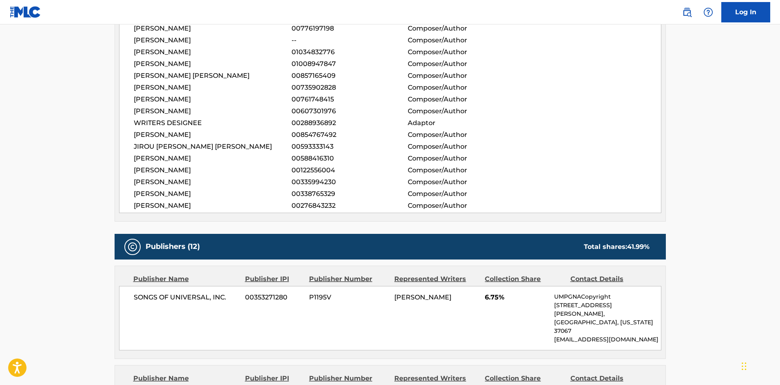
scroll to position [571, 0]
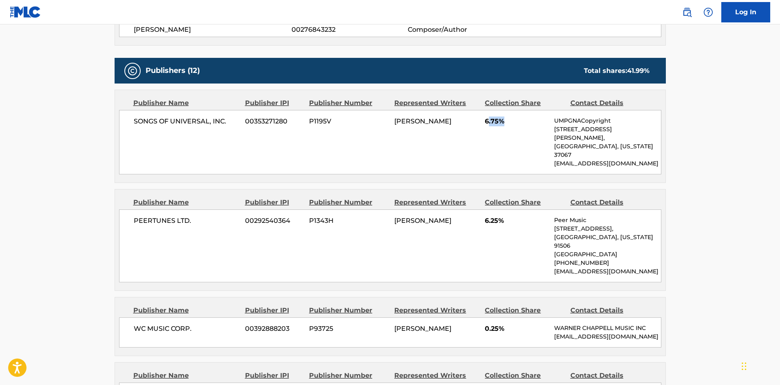
drag, startPoint x: 488, startPoint y: 119, endPoint x: 533, endPoint y: 121, distance: 45.7
click at [538, 121] on span "6.75%" at bounding box center [516, 122] width 63 height 10
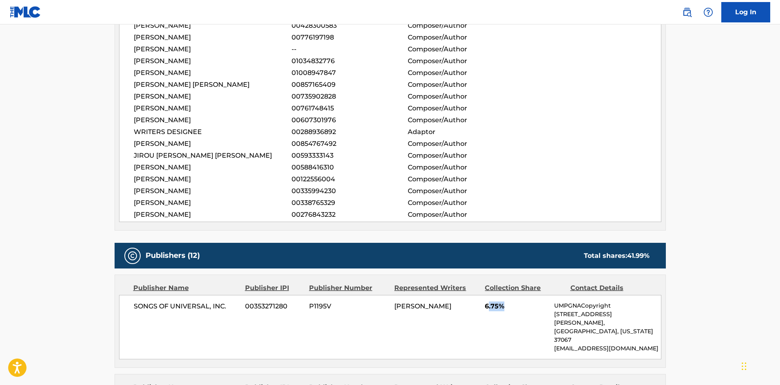
scroll to position [530, 0]
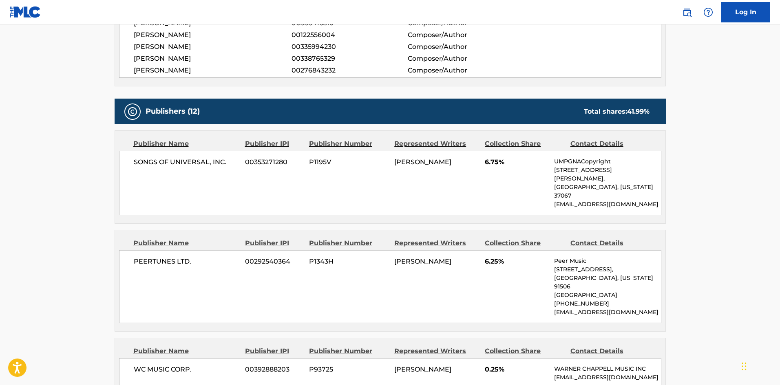
click at [486, 175] on div "SONGS OF UNIVERSAL, INC. 00353271280 P1195V [PERSON_NAME] 6.75% UMPGNACopyright…" at bounding box center [390, 183] width 542 height 64
drag, startPoint x: 485, startPoint y: 159, endPoint x: 519, endPoint y: 158, distance: 34.7
click at [519, 158] on span "6.75%" at bounding box center [516, 162] width 63 height 10
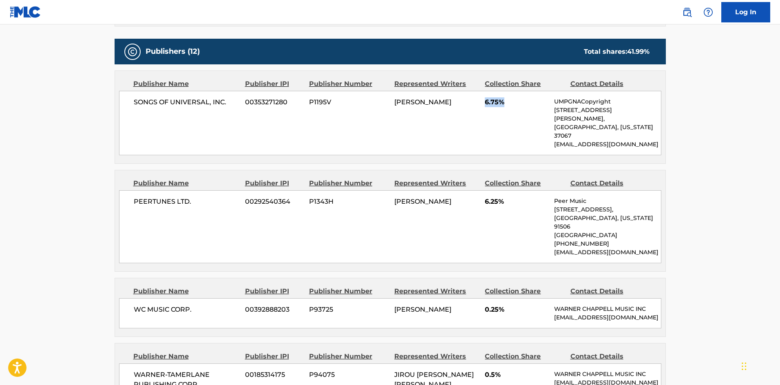
scroll to position [652, 0]
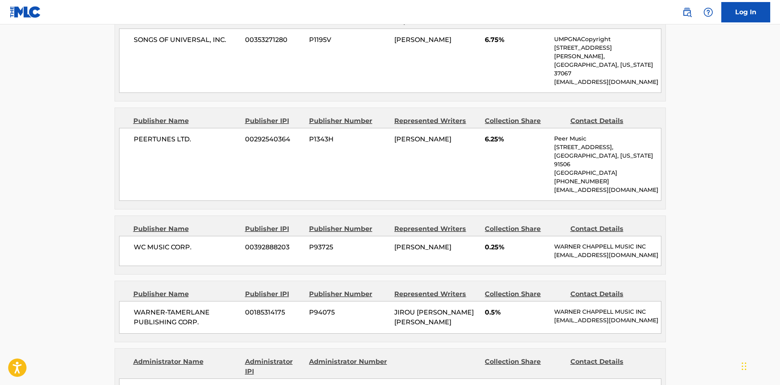
click at [485, 128] on div "PEERTUNES LTD. 00292540364 P1343H [PERSON_NAME] 6.25% Peer Music [STREET_ADDRES…" at bounding box center [390, 164] width 542 height 73
drag, startPoint x: 485, startPoint y: 121, endPoint x: 507, endPoint y: 121, distance: 22.4
click at [507, 135] on span "6.25%" at bounding box center [516, 140] width 63 height 10
drag, startPoint x: 485, startPoint y: 228, endPoint x: 530, endPoint y: 231, distance: 44.5
click at [530, 243] on span "0.25%" at bounding box center [516, 248] width 63 height 10
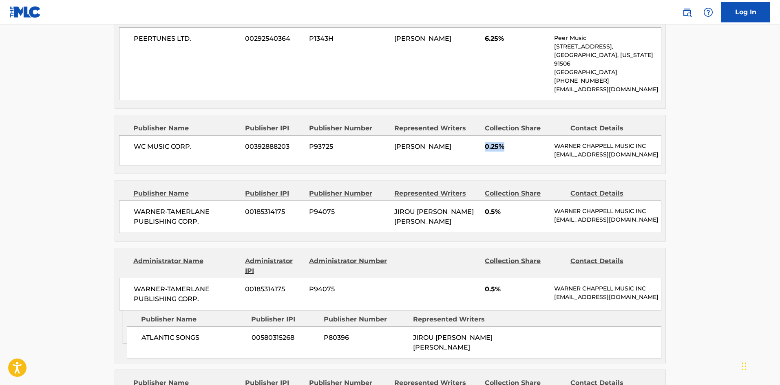
scroll to position [775, 0]
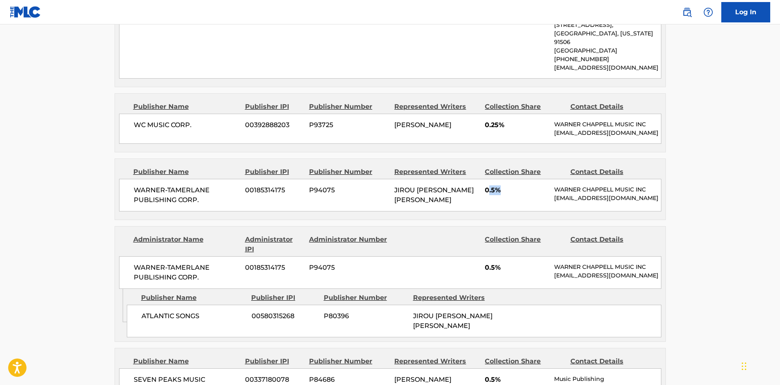
drag, startPoint x: 488, startPoint y: 182, endPoint x: 514, endPoint y: 181, distance: 26.5
click at [514, 185] on span "0.5%" at bounding box center [516, 190] width 63 height 10
drag, startPoint x: 483, startPoint y: 182, endPoint x: 510, endPoint y: 183, distance: 26.5
click at [510, 183] on div "WARNER-[PERSON_NAME] PUBLISHING CORP. 00185314175 P94075 JIROU [PERSON_NAME] [P…" at bounding box center [390, 195] width 542 height 33
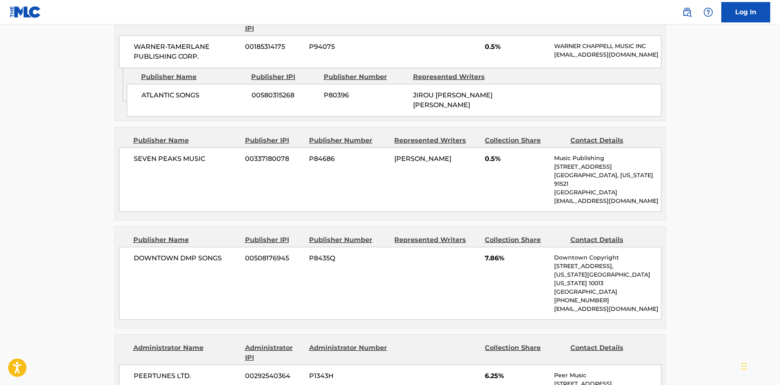
scroll to position [1101, 0]
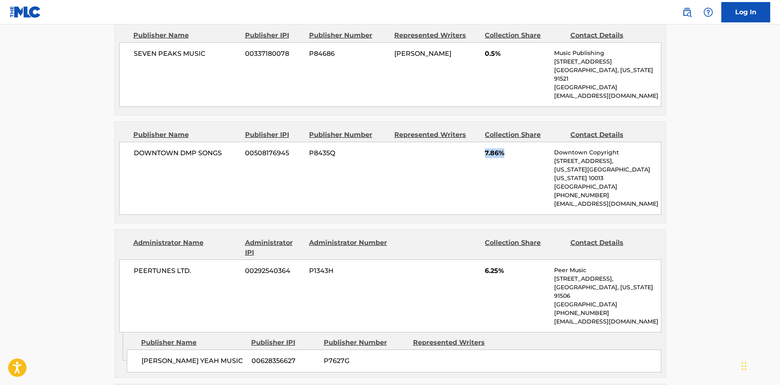
drag, startPoint x: 483, startPoint y: 150, endPoint x: 514, endPoint y: 150, distance: 31.0
click at [514, 150] on div "DOWNTOWN DMP SONGS 00508176945 P8435Q 7.86% Downtown Copyright [STREET_ADDRESS]…" at bounding box center [390, 178] width 542 height 73
drag, startPoint x: 485, startPoint y: 257, endPoint x: 515, endPoint y: 259, distance: 29.8
click at [515, 266] on span "6.25%" at bounding box center [516, 271] width 63 height 10
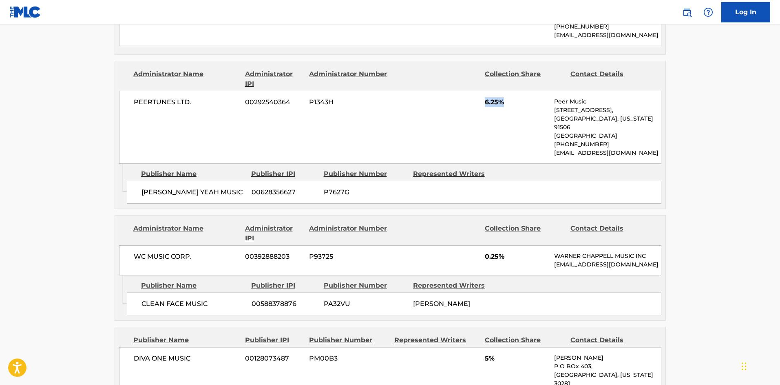
scroll to position [1304, 0]
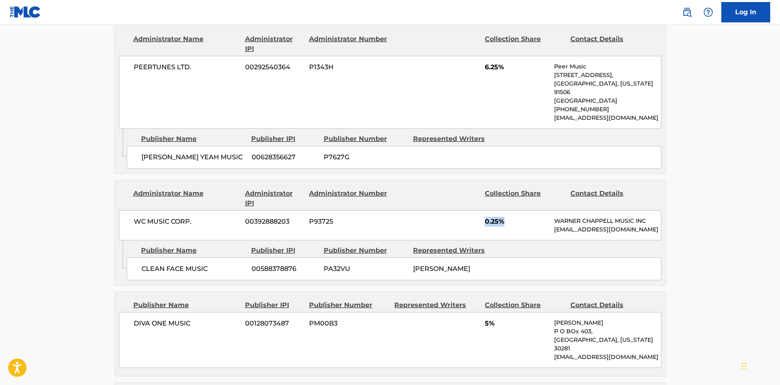
drag, startPoint x: 486, startPoint y: 210, endPoint x: 521, endPoint y: 206, distance: 34.8
click at [521, 217] on span "0.25%" at bounding box center [516, 222] width 63 height 10
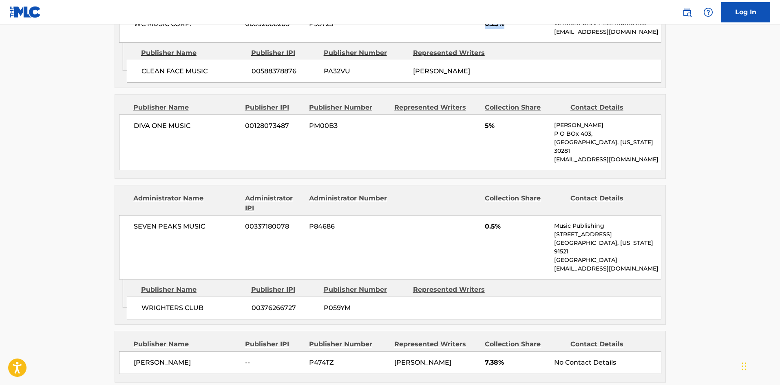
scroll to position [1508, 0]
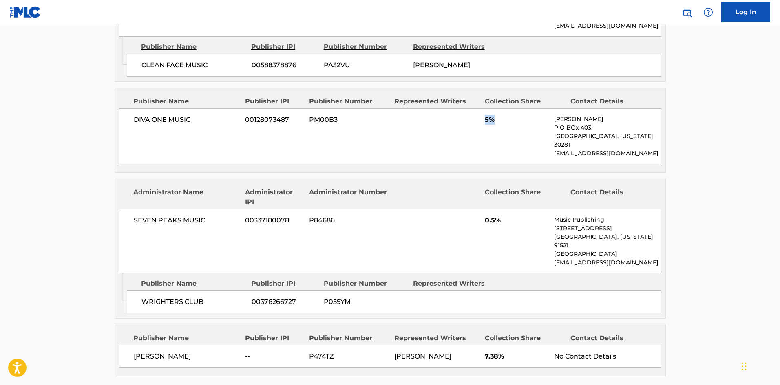
drag, startPoint x: 483, startPoint y: 119, endPoint x: 507, endPoint y: 119, distance: 23.6
click at [507, 119] on div "DIVA ONE MUSIC 00128073487 PM00B3 5% [PERSON_NAME] P O BOx [GEOGRAPHIC_DATA][US…" at bounding box center [390, 136] width 542 height 56
drag, startPoint x: 483, startPoint y: 206, endPoint x: 357, endPoint y: 156, distance: 136.2
click at [503, 209] on div "SEVEN PEAKS MUSIC 00337180078 P84686 0.5% Music Publishing [STREET_ADDRESS][US_…" at bounding box center [390, 241] width 542 height 64
drag, startPoint x: 485, startPoint y: 337, endPoint x: 507, endPoint y: 316, distance: 30.3
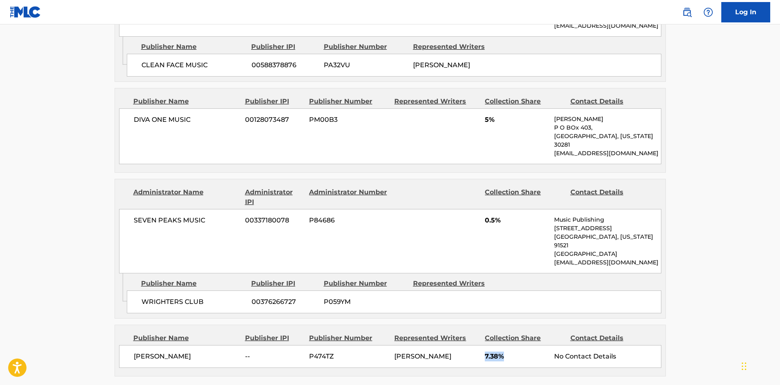
click at [519, 345] on div "[PERSON_NAME] -- P474TZ [PERSON_NAME] 7.38% No Contact Details" at bounding box center [390, 356] width 542 height 23
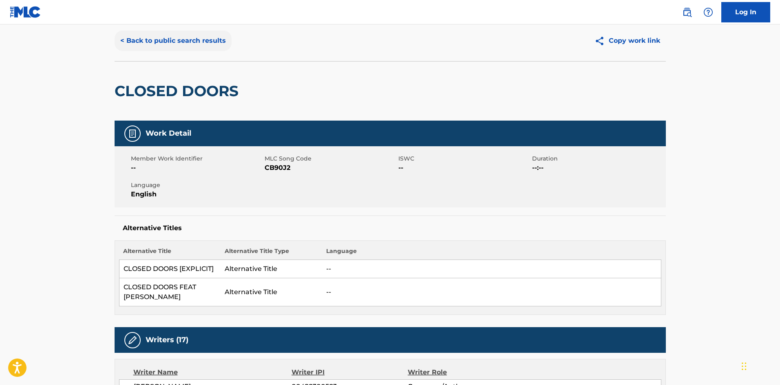
scroll to position [0, 0]
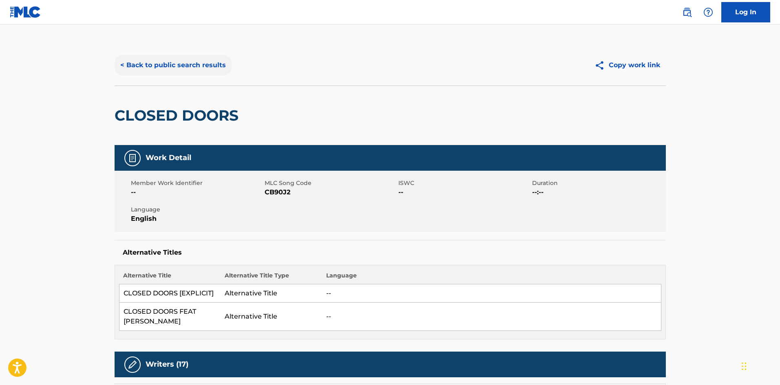
click at [173, 67] on button "< Back to public search results" at bounding box center [173, 65] width 117 height 20
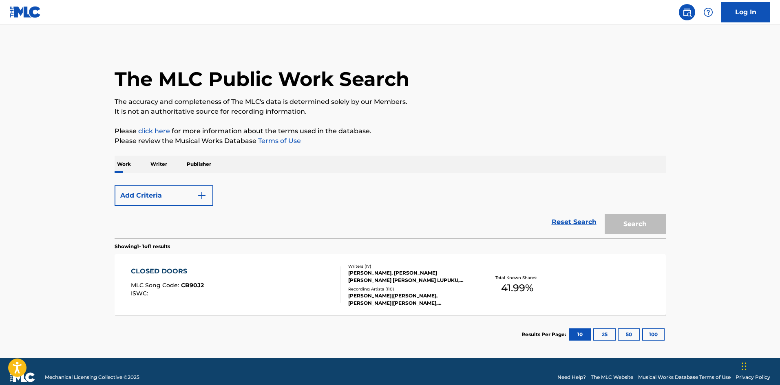
scroll to position [12, 0]
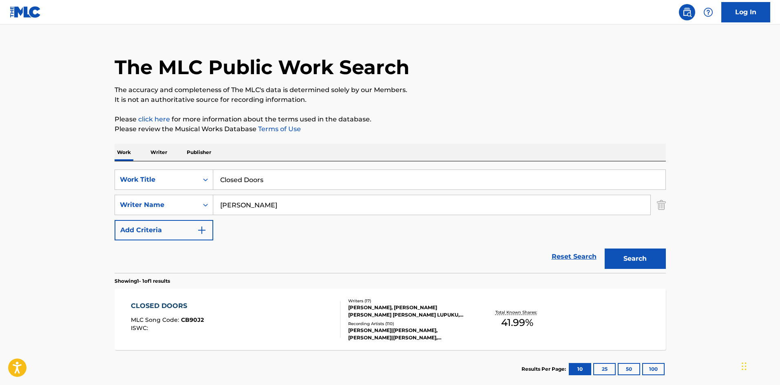
drag, startPoint x: 291, startPoint y: 177, endPoint x: 86, endPoint y: 156, distance: 206.5
click at [106, 161] on div "The MLC Public Work Search The accuracy and completeness of The MLC's data is d…" at bounding box center [390, 210] width 571 height 355
paste input "Payday"
type input "Payday"
drag, startPoint x: 305, startPoint y: 196, endPoint x: 0, endPoint y: 207, distance: 305.5
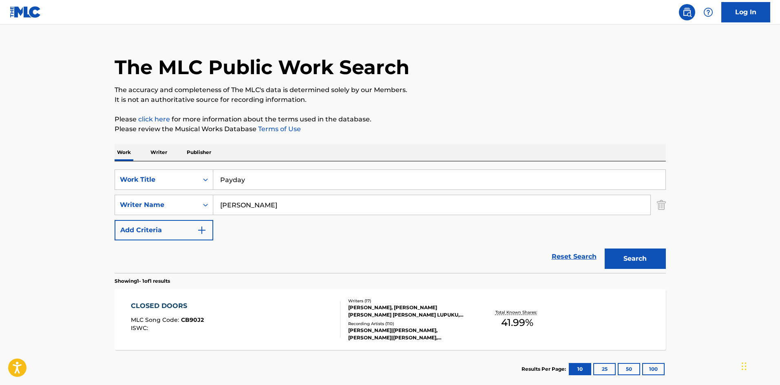
click at [0, 207] on main "The MLC Public Work Search The accuracy and completeness of The MLC's data is d…" at bounding box center [390, 203] width 780 height 380
paste input "[PERSON_NAME]"
click at [643, 252] on button "Search" at bounding box center [635, 259] width 61 height 20
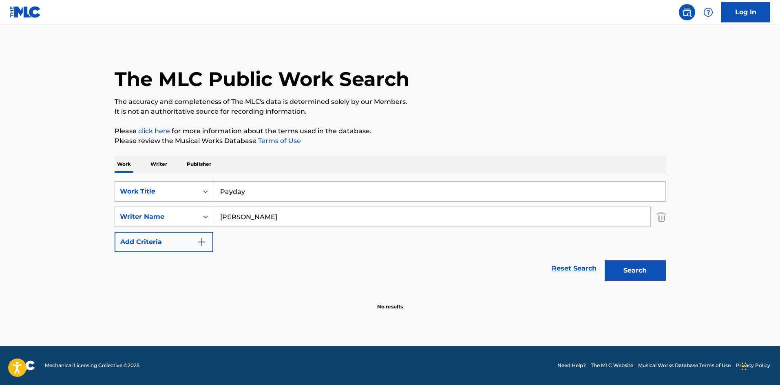
drag, startPoint x: 281, startPoint y: 214, endPoint x: 3, endPoint y: 200, distance: 278.4
click at [0, 204] on main "The MLC Public Work Search The accuracy and completeness of The MLC's data is d…" at bounding box center [390, 185] width 780 height 322
paste input "Brown"
type input "Brown"
click at [646, 280] on button "Search" at bounding box center [635, 270] width 61 height 20
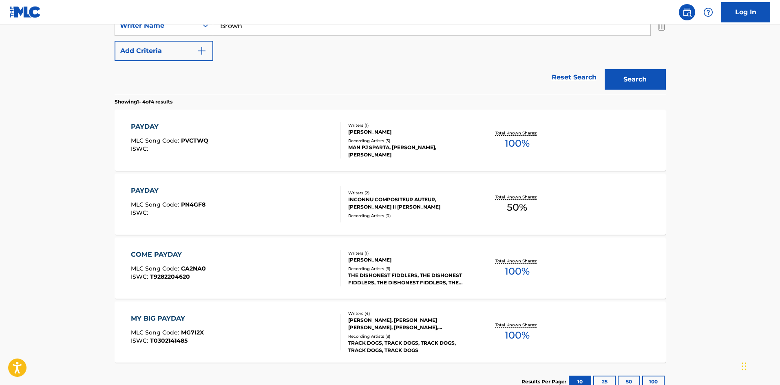
scroll to position [163, 0]
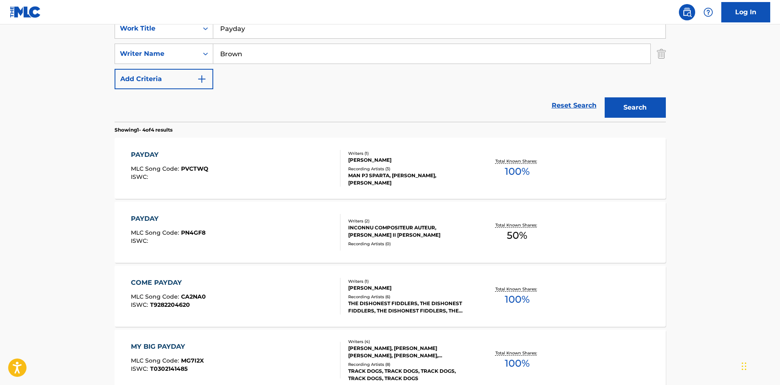
click at [148, 218] on div "PAYDAY" at bounding box center [168, 219] width 75 height 10
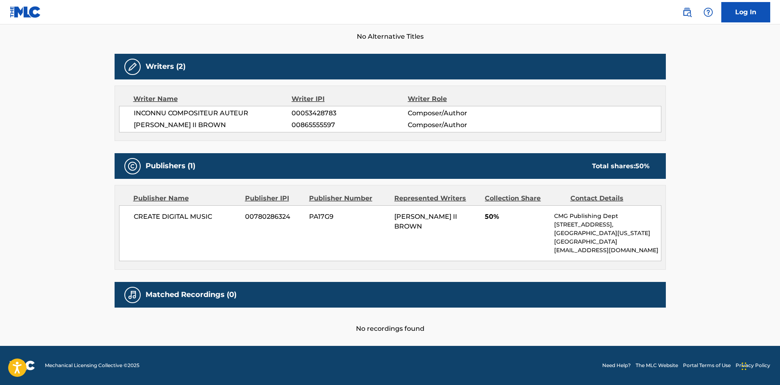
scroll to position [233, 0]
drag, startPoint x: 135, startPoint y: 124, endPoint x: 202, endPoint y: 124, distance: 66.9
click at [202, 124] on span "[PERSON_NAME] II BROWN" at bounding box center [213, 125] width 158 height 10
drag, startPoint x: 132, startPoint y: 217, endPoint x: 230, endPoint y: 215, distance: 97.9
click at [230, 215] on div "CREATE DIGITAL MUSIC 00780286324 PA17G9 [PERSON_NAME] II BROWN 50% CMG Publishi…" at bounding box center [390, 233] width 542 height 56
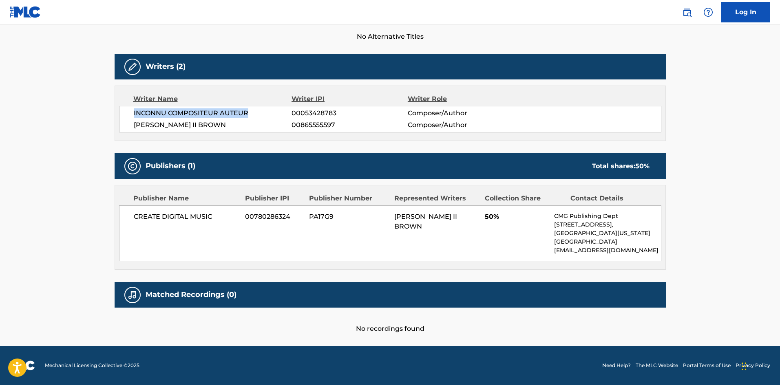
drag, startPoint x: 133, startPoint y: 113, endPoint x: 274, endPoint y: 114, distance: 141.5
click at [274, 114] on div "INCONNU COMPOSITEUR AUTEUR 00053428783 Composer/Author [PERSON_NAME] II BROWN 0…" at bounding box center [390, 119] width 542 height 26
drag, startPoint x: 137, startPoint y: 124, endPoint x: 240, endPoint y: 119, distance: 103.2
click at [240, 119] on div "INCONNU COMPOSITEUR AUTEUR 00053428783 Composer/Author [PERSON_NAME] II BROWN 0…" at bounding box center [390, 119] width 542 height 26
click at [306, 115] on span "00053428783" at bounding box center [349, 113] width 116 height 10
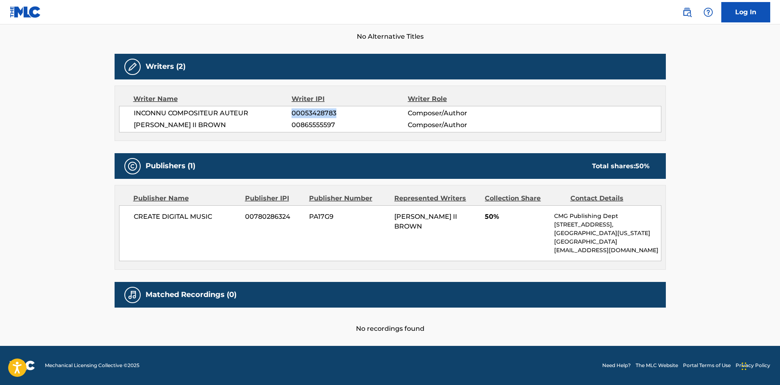
click at [306, 115] on span "00053428783" at bounding box center [349, 113] width 116 height 10
click at [307, 126] on span "00865555597" at bounding box center [349, 125] width 116 height 10
click at [635, 168] on div "Total shares: 50 %" at bounding box center [620, 166] width 57 height 10
drag, startPoint x: 636, startPoint y: 168, endPoint x: 649, endPoint y: 165, distance: 13.0
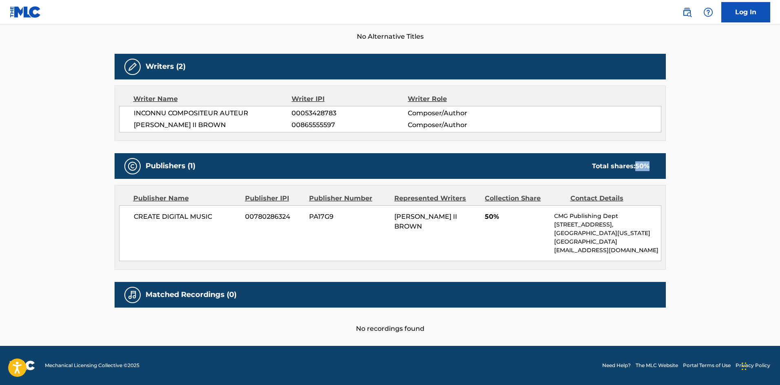
click at [649, 165] on span "50 %" at bounding box center [642, 166] width 14 height 8
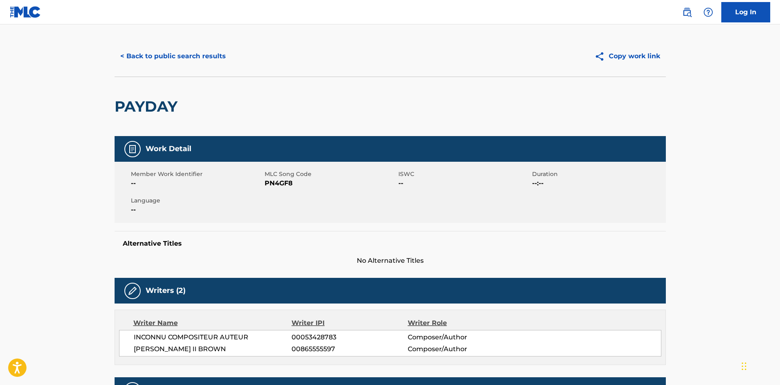
scroll to position [0, 0]
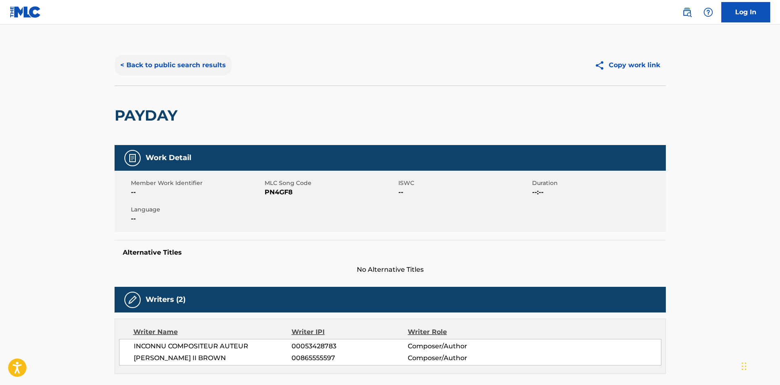
click at [215, 63] on button "< Back to public search results" at bounding box center [173, 65] width 117 height 20
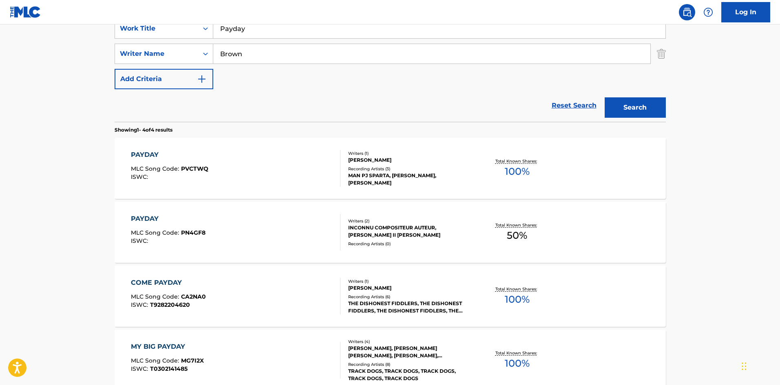
drag, startPoint x: 289, startPoint y: 28, endPoint x: 82, endPoint y: 44, distance: 207.3
click at [82, 44] on main "The MLC Public Work Search The accuracy and completeness of The MLC's data is d…" at bounding box center [390, 147] width 780 height 572
paste input "[PERSON_NAME]"
type input "[PERSON_NAME]"
drag, startPoint x: 305, startPoint y: 57, endPoint x: 11, endPoint y: 49, distance: 294.4
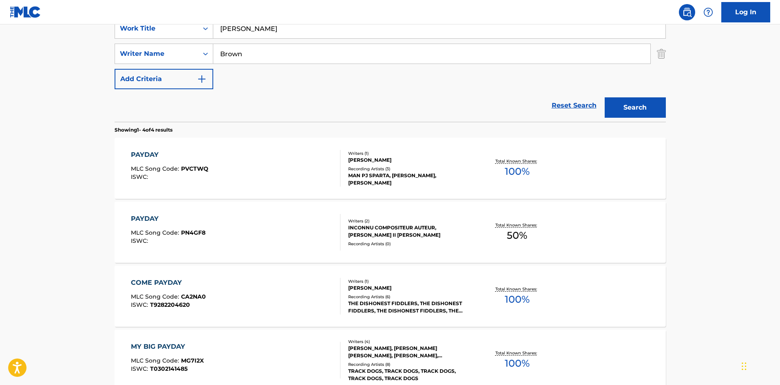
click at [11, 49] on main "The MLC Public Work Search The accuracy and completeness of The MLC's data is d…" at bounding box center [390, 147] width 780 height 572
paste input "KAIMON"
click at [640, 113] on button "Search" at bounding box center [635, 107] width 61 height 20
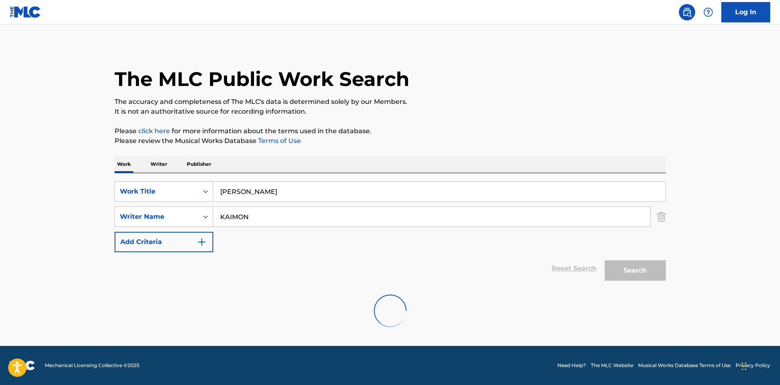
scroll to position [0, 0]
drag, startPoint x: 291, startPoint y: 220, endPoint x: 0, endPoint y: 229, distance: 291.2
click at [0, 229] on main "The MLC Public Work Search The accuracy and completeness of The MLC's data is d…" at bounding box center [390, 185] width 780 height 322
paste input "[PERSON_NAME]"
type input "[PERSON_NAME]"
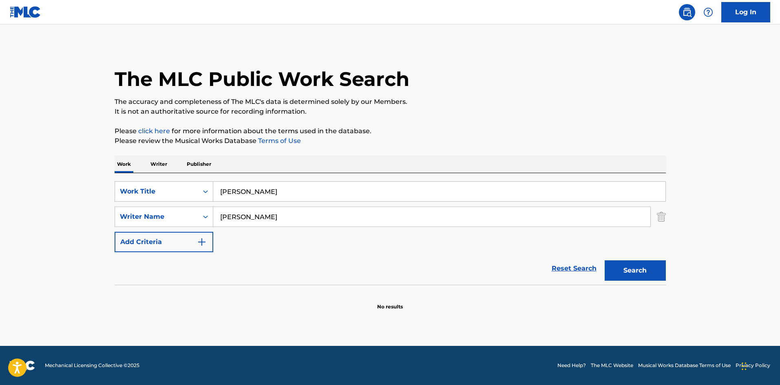
click at [602, 263] on div "Search" at bounding box center [632, 268] width 65 height 33
click at [620, 268] on button "Search" at bounding box center [635, 270] width 61 height 20
drag, startPoint x: 301, startPoint y: 185, endPoint x: 7, endPoint y: 174, distance: 294.1
click at [0, 185] on main "The MLC Public Work Search The accuracy and completeness of The MLC's data is d…" at bounding box center [390, 185] width 780 height 322
paste input "Verdict Day X Lawyer Fees Interlude"
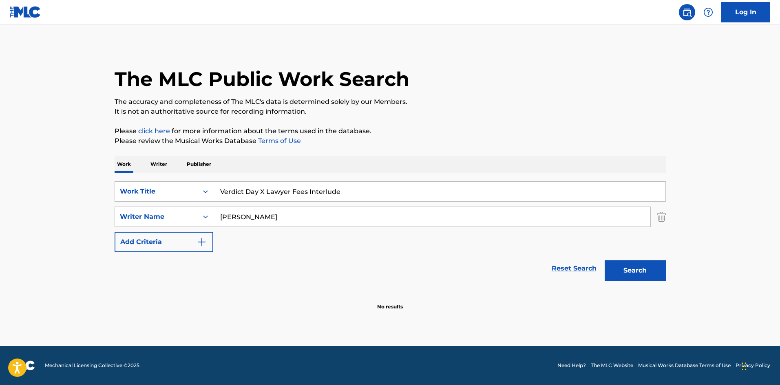
drag, startPoint x: 374, startPoint y: 184, endPoint x: 10, endPoint y: 197, distance: 363.8
click at [11, 197] on main "The MLC Public Work Search The accuracy and completeness of The MLC's data is d…" at bounding box center [390, 185] width 780 height 322
paste input "450"
type input "450"
drag, startPoint x: 309, startPoint y: 219, endPoint x: 0, endPoint y: 226, distance: 309.5
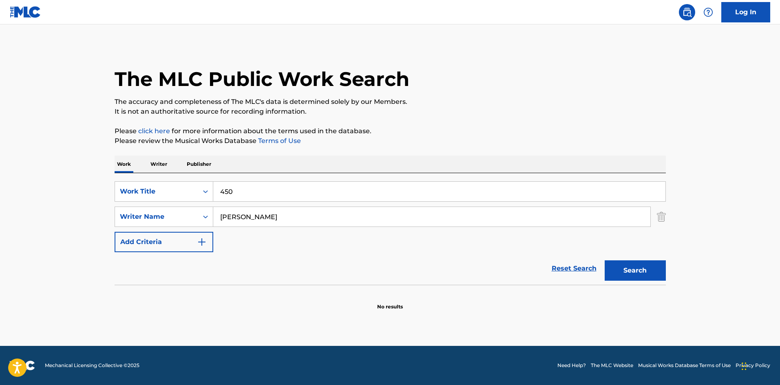
click at [0, 226] on main "The MLC Public Work Search The accuracy and completeness of The MLC's data is d…" at bounding box center [390, 185] width 780 height 322
paste input "[PERSON_NAME]"
click at [636, 270] on button "Search" at bounding box center [635, 270] width 61 height 20
drag, startPoint x: 296, startPoint y: 215, endPoint x: 0, endPoint y: 207, distance: 296.1
click at [0, 214] on main "The MLC Public Work Search The accuracy and completeness of The MLC's data is d…" at bounding box center [390, 185] width 780 height 322
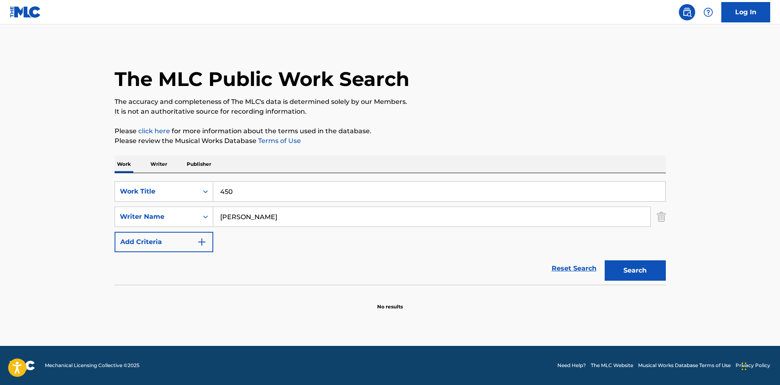
paste input "Breezy"
type input "Breezy"
click at [647, 268] on button "Search" at bounding box center [635, 270] width 61 height 20
click at [277, 180] on div "SearchWithCriteriae0b0f218-d5cd-4ad3-aded-4b324de7eaf6 Work Title 450 SearchWit…" at bounding box center [390, 229] width 551 height 112
drag, startPoint x: 282, startPoint y: 192, endPoint x: 176, endPoint y: 130, distance: 122.9
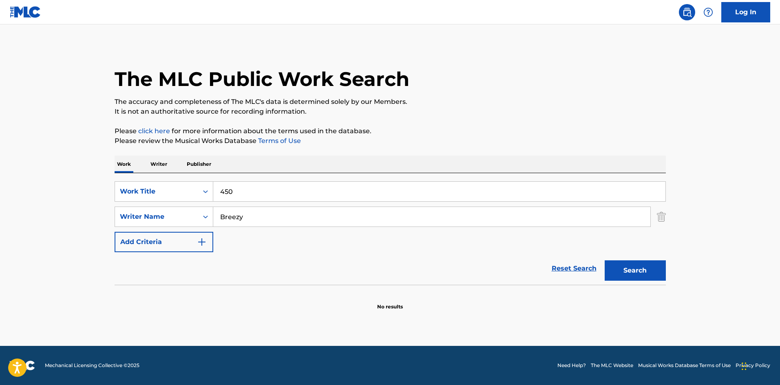
click at [142, 174] on div "SearchWithCriteriae0b0f218-d5cd-4ad3-aded-4b324de7eaf6 Work Title 450 SearchWit…" at bounding box center [390, 229] width 551 height 112
paste input "Rider"
type input "Rider"
drag, startPoint x: 273, startPoint y: 213, endPoint x: 2, endPoint y: 219, distance: 270.7
click at [0, 225] on main "The MLC Public Work Search The accuracy and completeness of The MLC's data is d…" at bounding box center [390, 185] width 780 height 322
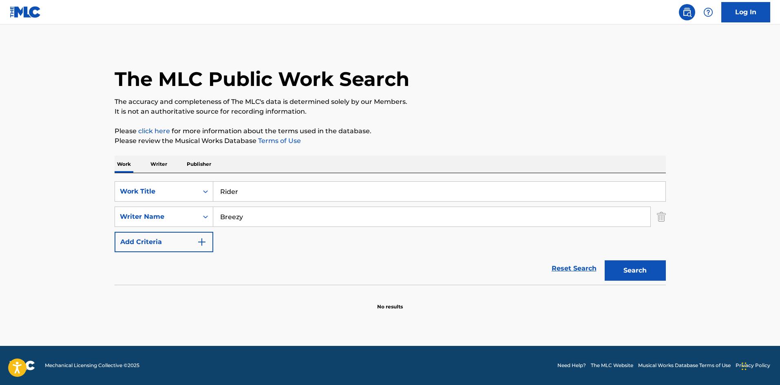
paste input "Jdot"
click at [657, 271] on button "Search" at bounding box center [635, 270] width 61 height 20
drag, startPoint x: 280, startPoint y: 222, endPoint x: 1, endPoint y: 194, distance: 279.8
click at [0, 197] on main "The MLC Public Work Search The accuracy and completeness of The MLC's data is d…" at bounding box center [390, 185] width 780 height 322
paste input "ACOUREY"
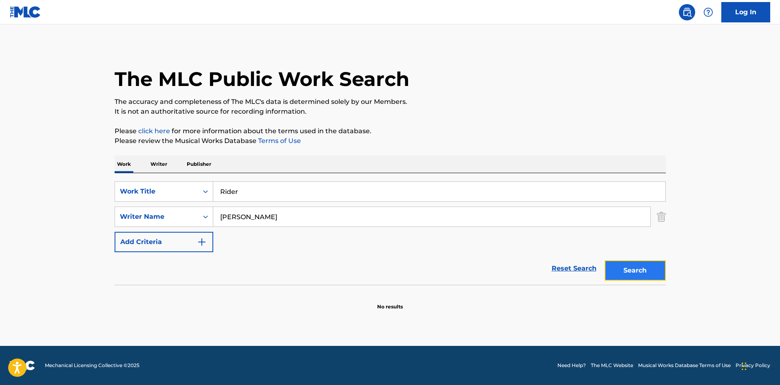
click at [627, 263] on button "Search" at bounding box center [635, 270] width 61 height 20
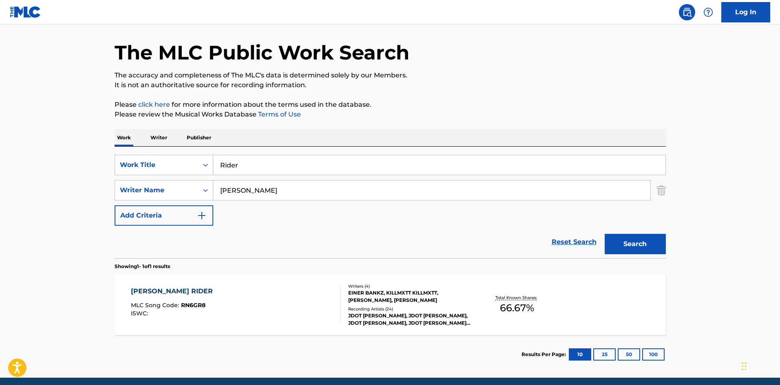
scroll to position [41, 0]
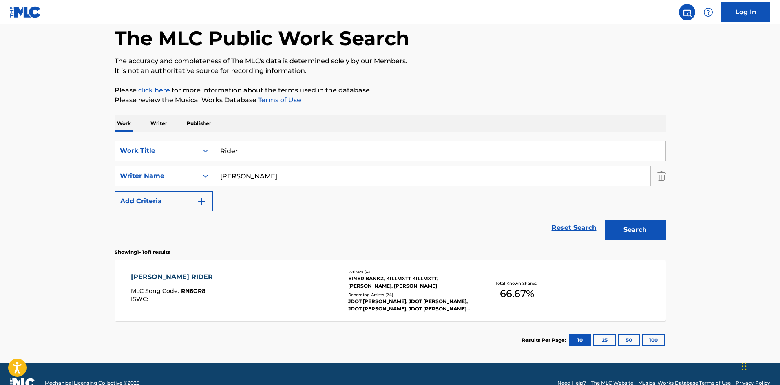
drag, startPoint x: 280, startPoint y: 178, endPoint x: 3, endPoint y: 164, distance: 277.5
click at [0, 172] on main "The MLC Public Work Search The accuracy and completeness of The MLC's data is d…" at bounding box center [390, 174] width 780 height 380
paste input "Breezy"
click at [617, 227] on button "Search" at bounding box center [635, 230] width 61 height 20
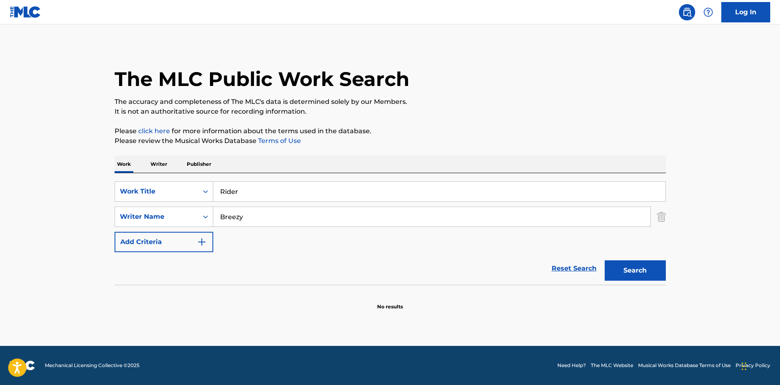
drag, startPoint x: 264, startPoint y: 213, endPoint x: 0, endPoint y: 197, distance: 264.6
click at [0, 198] on main "The MLC Public Work Search The accuracy and completeness of The MLC's data is d…" at bounding box center [390, 185] width 780 height 322
paste input "[PERSON_NAME]"
click at [642, 271] on button "Search" at bounding box center [635, 270] width 61 height 20
drag, startPoint x: 300, startPoint y: 220, endPoint x: 2, endPoint y: 174, distance: 301.1
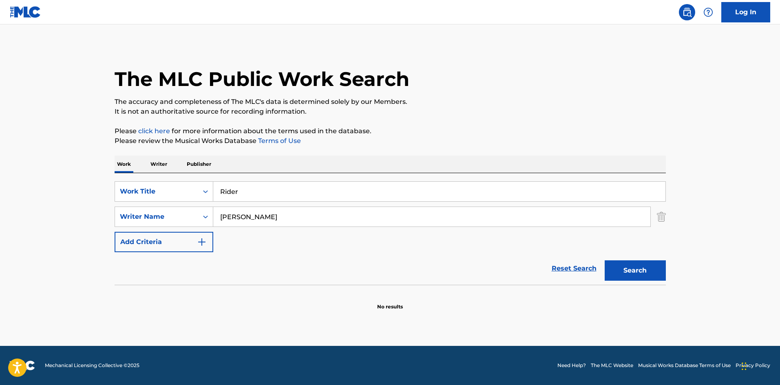
click at [0, 176] on main "The MLC Public Work Search The accuracy and completeness of The MLC's data is d…" at bounding box center [390, 185] width 780 height 322
paste input "Search Form"
drag, startPoint x: 682, startPoint y: 274, endPoint x: 677, endPoint y: 276, distance: 5.2
click at [677, 276] on main "The MLC Public Work Search The accuracy and completeness of The MLC's data is d…" at bounding box center [390, 185] width 780 height 322
click at [638, 274] on button "Search" at bounding box center [635, 270] width 61 height 20
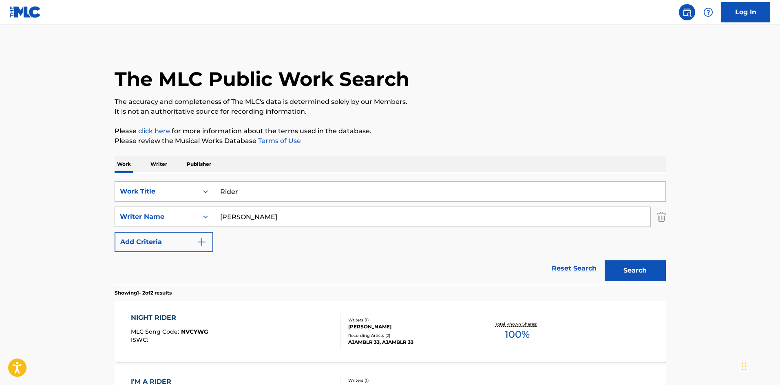
drag, startPoint x: 291, startPoint y: 218, endPoint x: 0, endPoint y: 219, distance: 290.6
click at [0, 225] on main "The MLC Public Work Search The accuracy and completeness of The MLC's data is d…" at bounding box center [390, 246] width 780 height 444
paste input "[PERSON_NAME] [PERSON_NAME]"
click at [649, 271] on button "Search" at bounding box center [635, 270] width 61 height 20
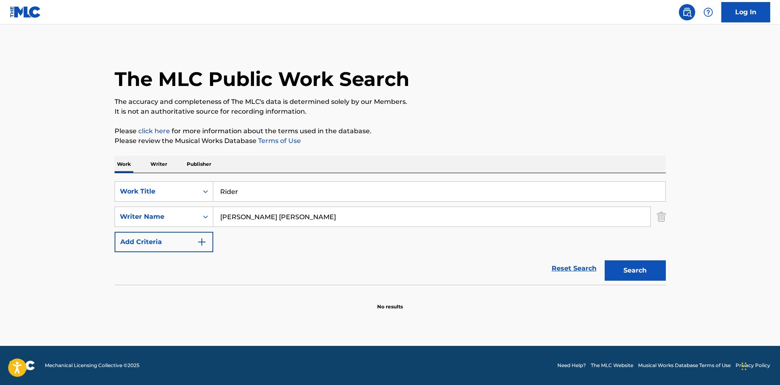
click at [330, 228] on div "SearchWithCriteriae0b0f218-d5cd-4ad3-aded-4b324de7eaf6 Work Title Rider SearchW…" at bounding box center [390, 216] width 551 height 71
drag, startPoint x: 339, startPoint y: 218, endPoint x: 11, endPoint y: 192, distance: 329.6
click at [34, 196] on main "The MLC Public Work Search The accuracy and completeness of The MLC's data is d…" at bounding box center [390, 185] width 780 height 322
paste input "Search Form"
click at [646, 269] on button "Search" at bounding box center [635, 270] width 61 height 20
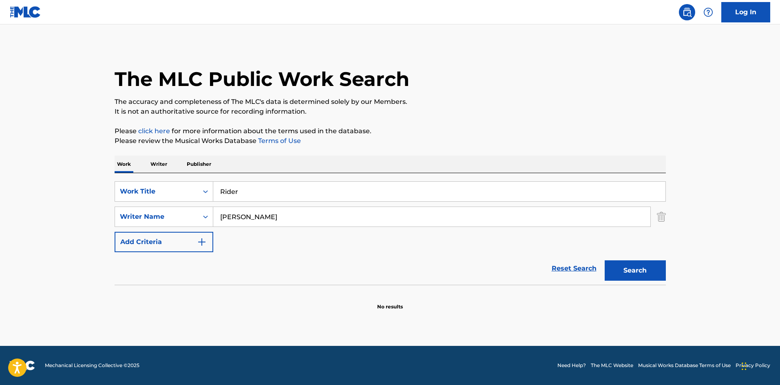
drag, startPoint x: 302, startPoint y: 215, endPoint x: 0, endPoint y: 221, distance: 302.5
click at [0, 221] on main "The MLC Public Work Search The accuracy and completeness of The MLC's data is d…" at bounding box center [390, 185] width 780 height 322
paste input "[PERSON_NAME]"
type input "[PERSON_NAME]"
click at [648, 274] on button "Search" at bounding box center [635, 270] width 61 height 20
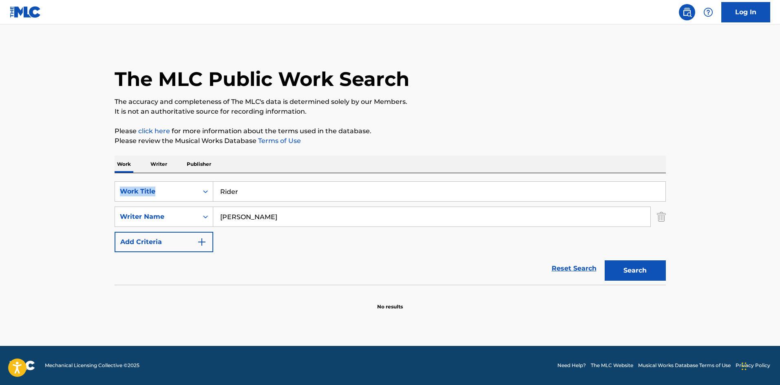
drag, startPoint x: 305, startPoint y: 181, endPoint x: 41, endPoint y: 181, distance: 264.1
click at [39, 186] on main "The MLC Public Work Search The accuracy and completeness of The MLC's data is d…" at bounding box center [390, 185] width 780 height 322
drag, startPoint x: 283, startPoint y: 187, endPoint x: 296, endPoint y: 210, distance: 25.9
click at [248, 214] on div "SearchWithCriteriae0b0f218-d5cd-4ad3-aded-4b324de7eaf6 Work Title Rider SearchW…" at bounding box center [390, 216] width 551 height 71
click at [300, 196] on input "Rider" at bounding box center [439, 192] width 452 height 20
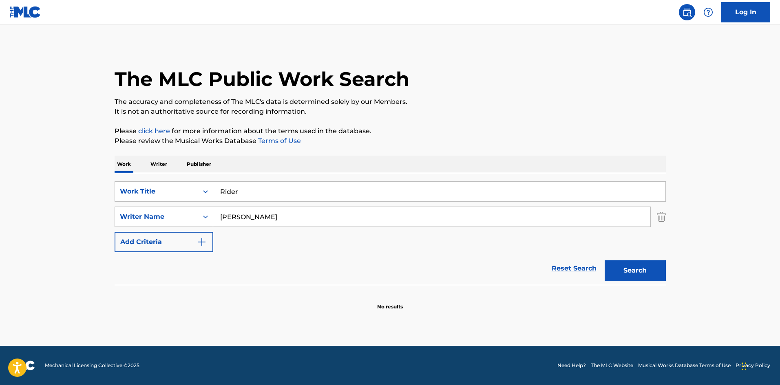
click at [300, 196] on input "Rider" at bounding box center [439, 192] width 452 height 20
paste input "Switch"
type input "Switch"
drag, startPoint x: 335, startPoint y: 213, endPoint x: 0, endPoint y: 235, distance: 336.2
click at [0, 236] on main "The MLC Public Work Search The accuracy and completeness of The MLC's data is d…" at bounding box center [390, 185] width 780 height 322
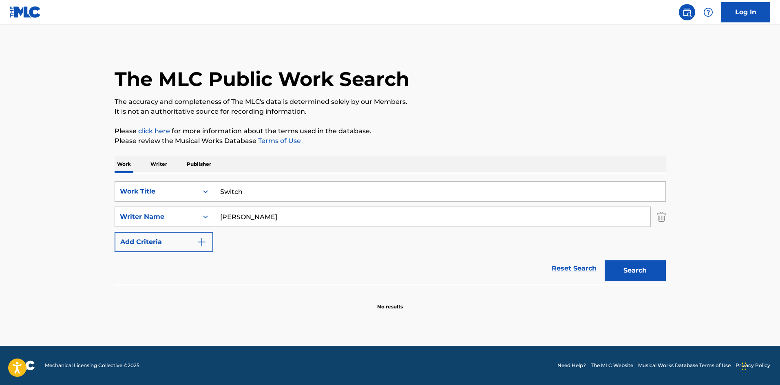
paste input "[PERSON_NAME]"
type input "[PERSON_NAME]"
drag, startPoint x: 627, startPoint y: 280, endPoint x: 635, endPoint y: 270, distance: 12.9
click at [629, 278] on button "Search" at bounding box center [635, 270] width 61 height 20
click at [635, 270] on div "Search" at bounding box center [632, 268] width 65 height 33
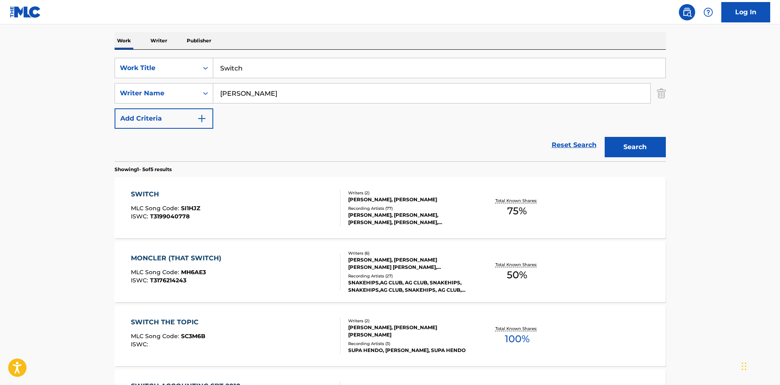
scroll to position [110, 0]
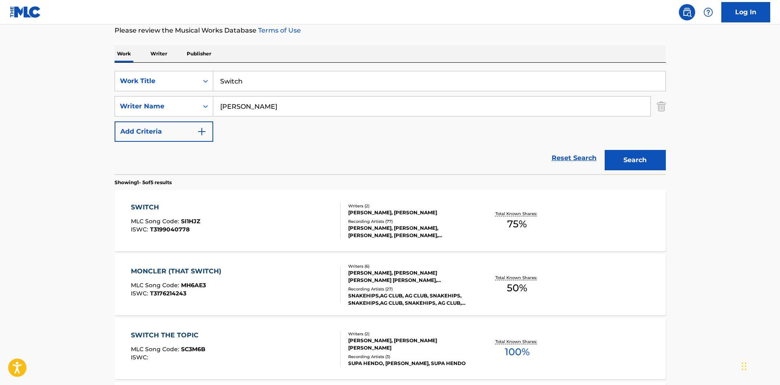
click at [150, 205] on div "SWITCH" at bounding box center [165, 208] width 69 height 10
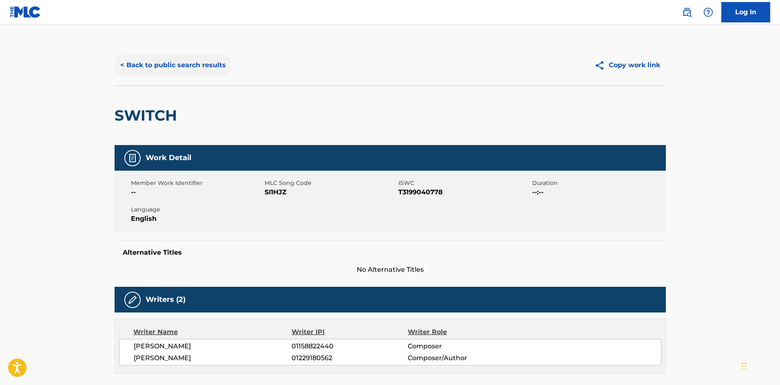
click at [197, 66] on button "< Back to public search results" at bounding box center [173, 65] width 117 height 20
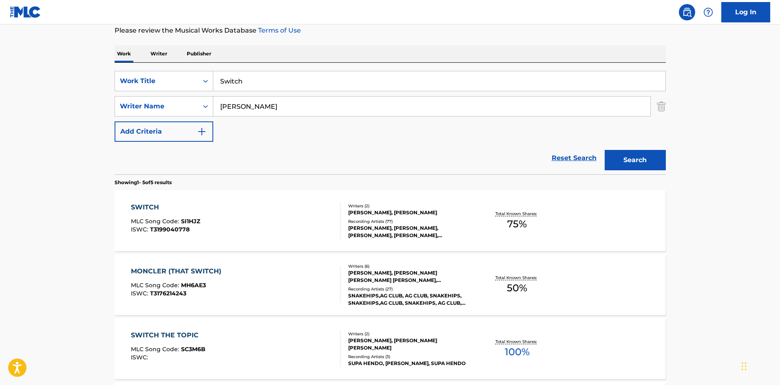
drag, startPoint x: 289, startPoint y: 84, endPoint x: 100, endPoint y: 30, distance: 196.8
click at [55, 78] on main "The MLC Public Work Search The accuracy and completeness of The MLC's data is d…" at bounding box center [390, 232] width 780 height 636
paste input "Don’t Survive"
type input "Don’t Survive"
drag, startPoint x: 330, startPoint y: 100, endPoint x: 0, endPoint y: 108, distance: 330.3
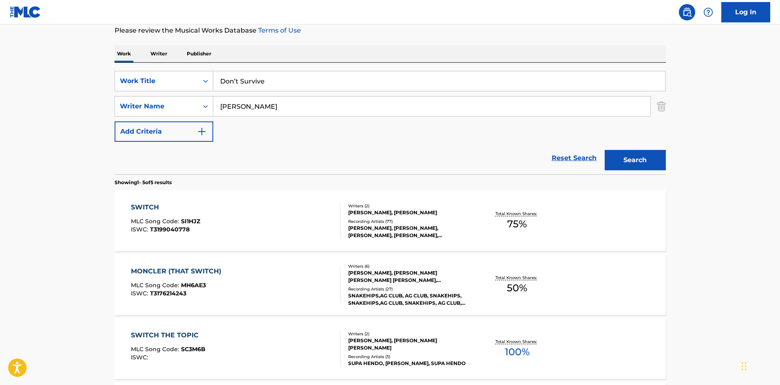
click at [0, 108] on main "The MLC Public Work Search The accuracy and completeness of The MLC's data is d…" at bounding box center [390, 232] width 780 height 636
paste input "Fedorov"
type input "Fedorov"
click at [611, 152] on button "Search" at bounding box center [635, 160] width 61 height 20
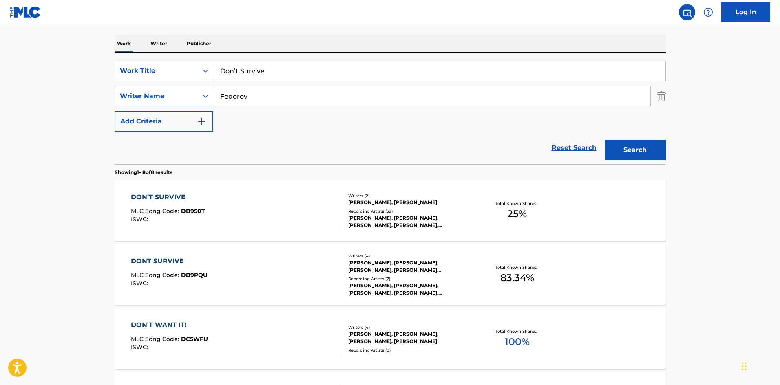
scroll to position [0, 0]
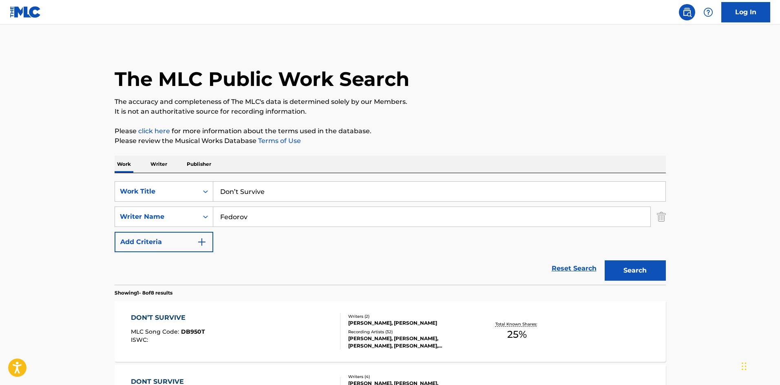
drag, startPoint x: 286, startPoint y: 200, endPoint x: 12, endPoint y: 113, distance: 287.0
paste input "Kehlani"
type input "Kehlani"
drag, startPoint x: 275, startPoint y: 222, endPoint x: 0, endPoint y: 225, distance: 274.8
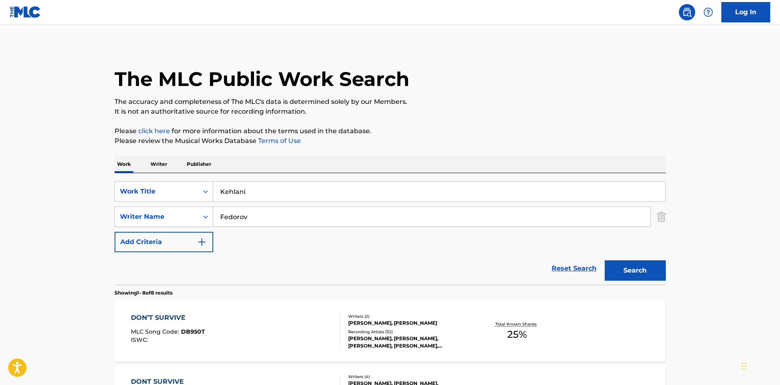
paste input "Adetunji"
type input "Adetunji"
click at [649, 267] on button "Search" at bounding box center [635, 270] width 61 height 20
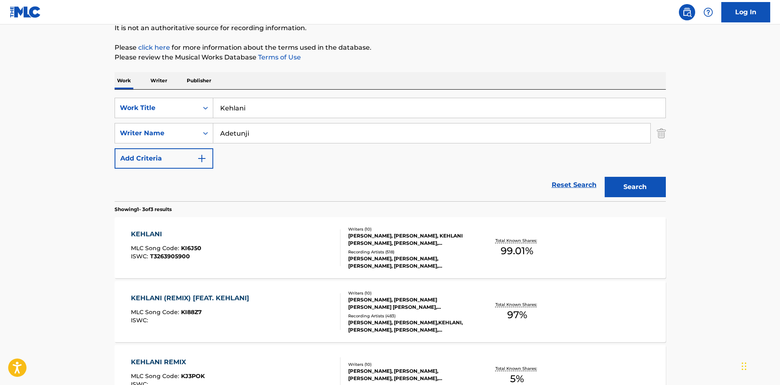
scroll to position [163, 0]
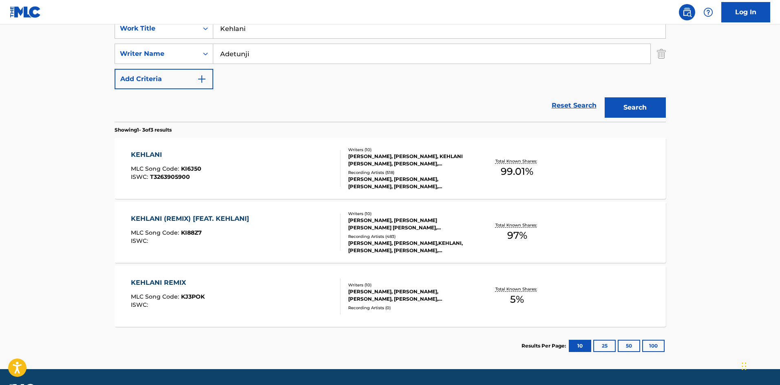
click at [143, 155] on div "KEHLANI" at bounding box center [166, 155] width 71 height 10
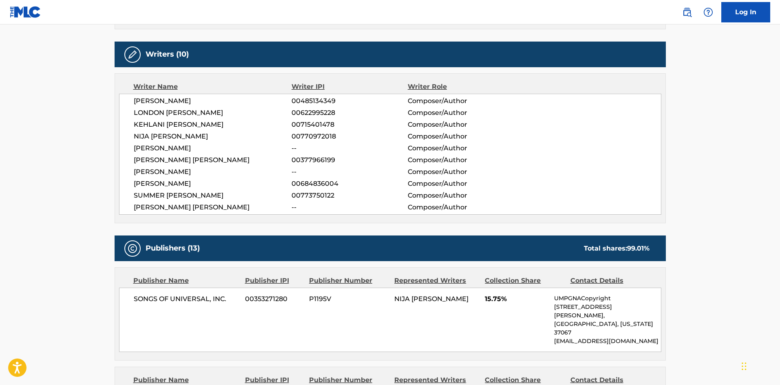
scroll to position [326, 0]
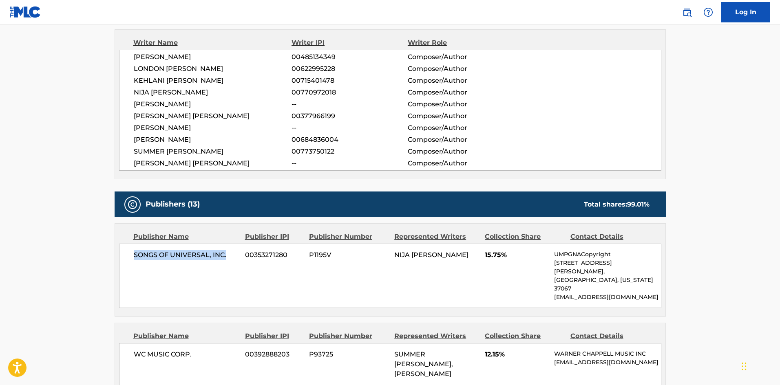
drag, startPoint x: 134, startPoint y: 259, endPoint x: 237, endPoint y: 256, distance: 102.8
click at [237, 256] on span "SONGS OF UNIVERSAL, INC." at bounding box center [187, 255] width 106 height 10
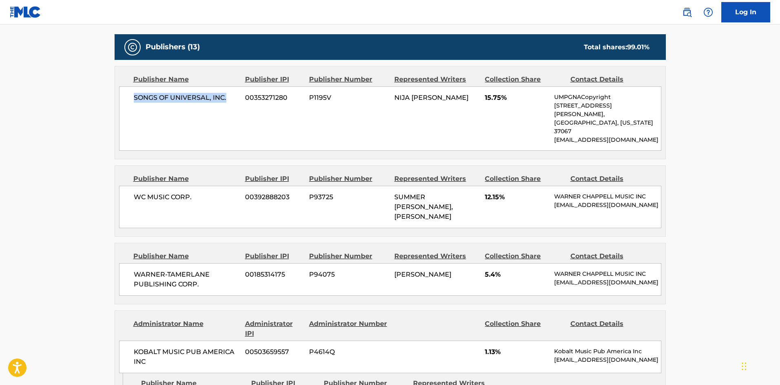
scroll to position [489, 0]
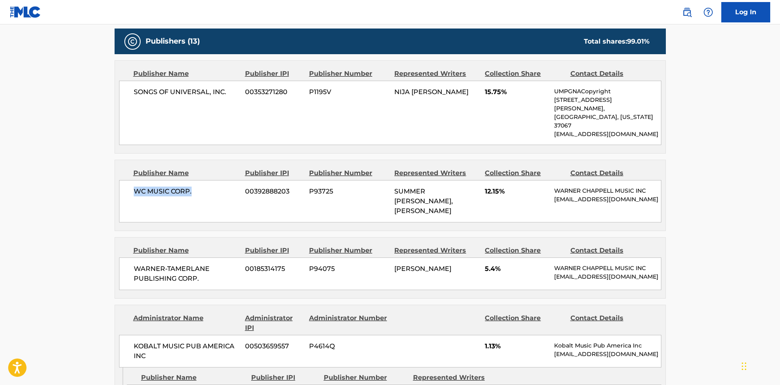
drag, startPoint x: 136, startPoint y: 170, endPoint x: 204, endPoint y: 175, distance: 67.9
click at [204, 187] on span "WC MUSIC CORP." at bounding box center [187, 192] width 106 height 10
drag, startPoint x: 135, startPoint y: 253, endPoint x: 216, endPoint y: 266, distance: 81.8
click at [216, 266] on span "WARNER-TAMERLANE PUBLISHING CORP." at bounding box center [187, 274] width 106 height 20
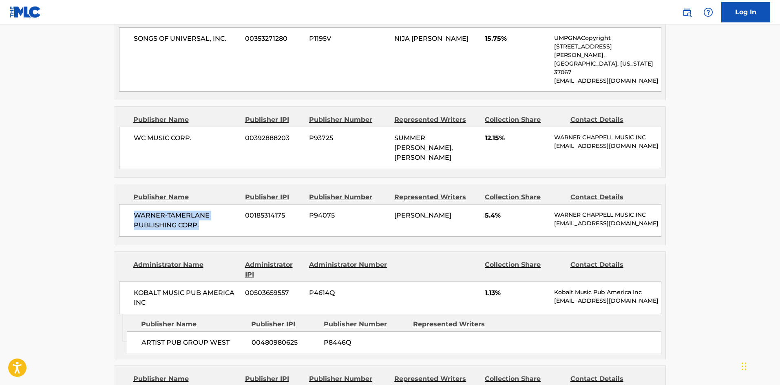
scroll to position [652, 0]
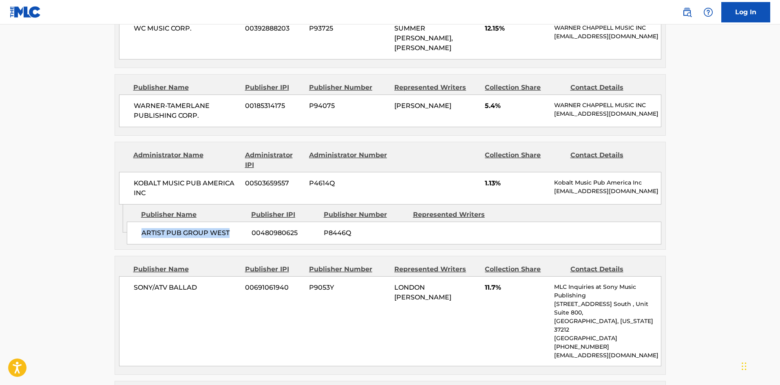
drag, startPoint x: 141, startPoint y: 223, endPoint x: 238, endPoint y: 218, distance: 96.7
click at [238, 228] on span "ARTIST PUB GROUP WEST" at bounding box center [193, 233] width 104 height 10
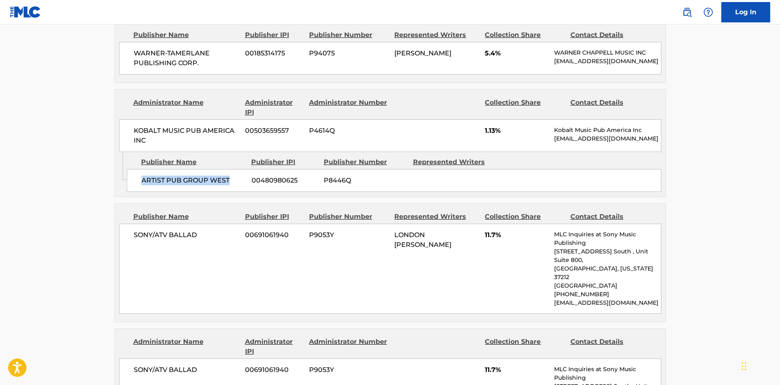
scroll to position [815, 0]
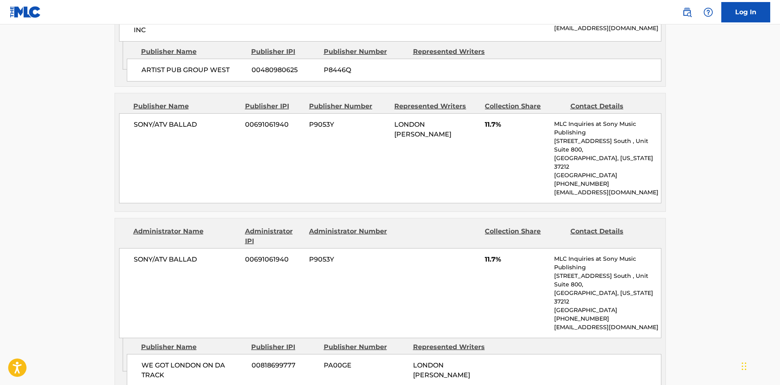
click at [130, 113] on div "SONY/ATV BALLAD 00691061940 P9053Y LONDON [PERSON_NAME] 11.7% MLC Inquiries at …" at bounding box center [390, 158] width 542 height 90
drag, startPoint x: 133, startPoint y: 114, endPoint x: 202, endPoint y: 117, distance: 69.0
click at [202, 117] on div "SONY/ATV BALLAD 00691061940 P9053Y LONDON [PERSON_NAME] 11.7% MLC Inquiries at …" at bounding box center [390, 158] width 542 height 90
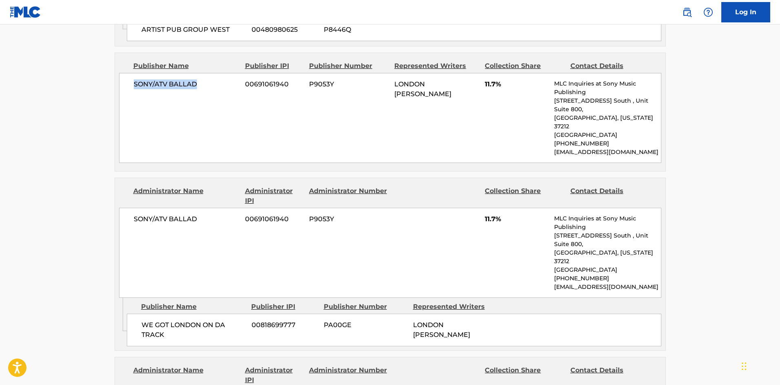
scroll to position [856, 0]
drag, startPoint x: 143, startPoint y: 280, endPoint x: 188, endPoint y: 294, distance: 47.8
click at [188, 320] on span "WE GOT LONDON ON DA TRACK" at bounding box center [193, 330] width 104 height 20
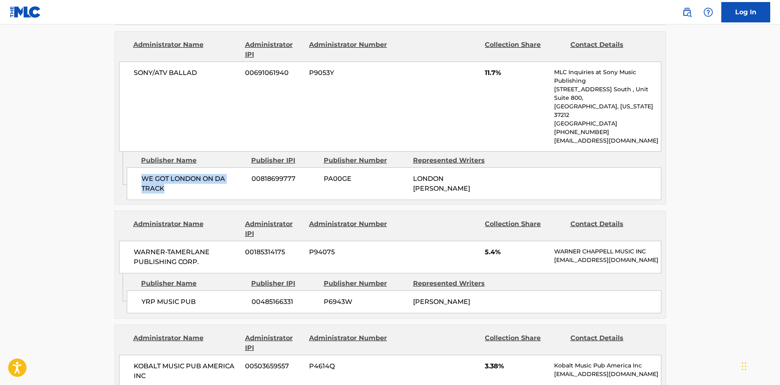
scroll to position [1019, 0]
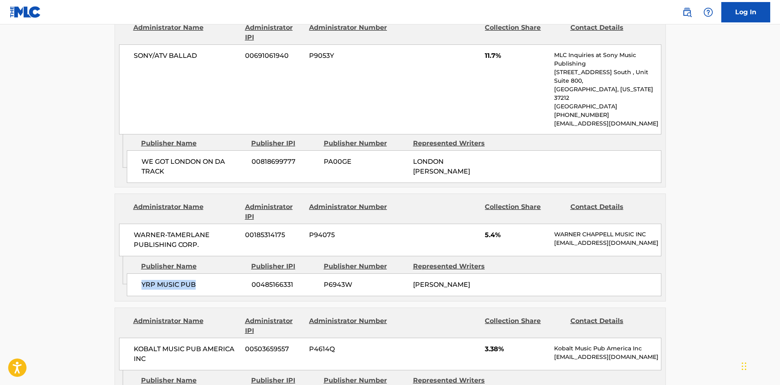
drag, startPoint x: 146, startPoint y: 246, endPoint x: 233, endPoint y: 246, distance: 86.8
click at [233, 280] on span "YRP MUSIC PUB" at bounding box center [193, 285] width 104 height 10
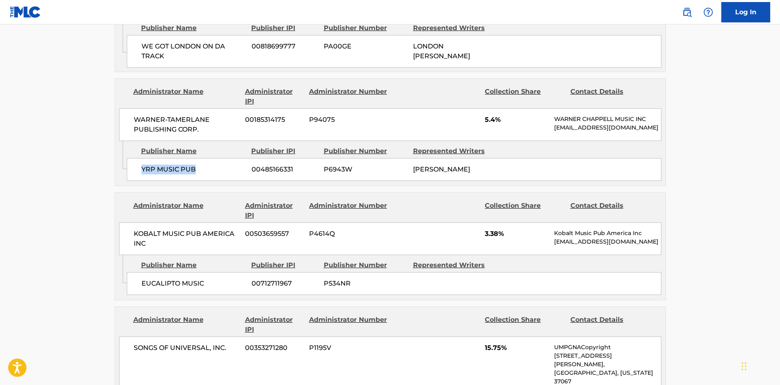
scroll to position [1141, 0]
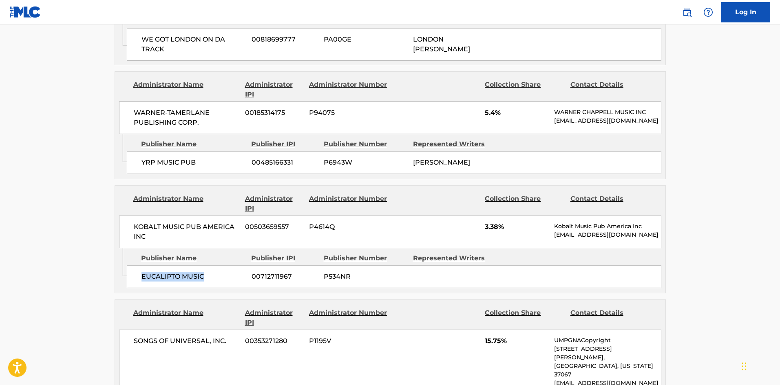
drag, startPoint x: 141, startPoint y: 240, endPoint x: 215, endPoint y: 233, distance: 74.1
click at [215, 272] on span "EUCALIPTO MUSIC" at bounding box center [193, 277] width 104 height 10
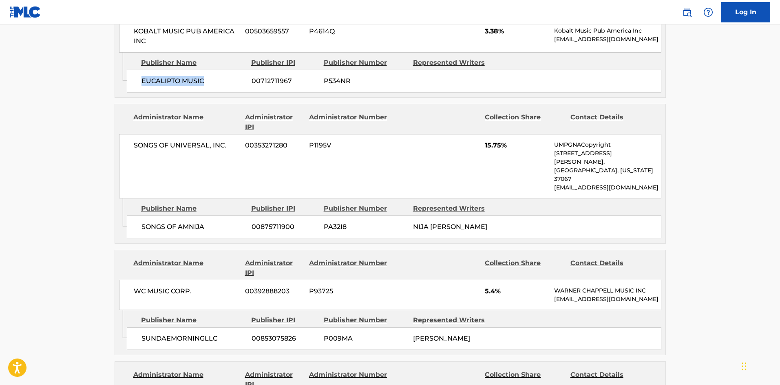
scroll to position [1345, 0]
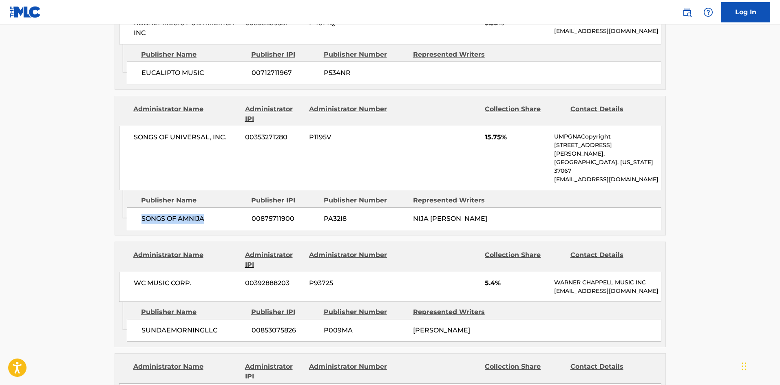
drag, startPoint x: 142, startPoint y: 161, endPoint x: 221, endPoint y: 161, distance: 79.1
click at [221, 214] on span "SONGS OF AMNIJA" at bounding box center [193, 219] width 104 height 10
drag, startPoint x: 141, startPoint y: 290, endPoint x: 228, endPoint y: 294, distance: 86.9
click at [228, 326] on span "SUNDAEMORNINGLLC" at bounding box center [193, 331] width 104 height 10
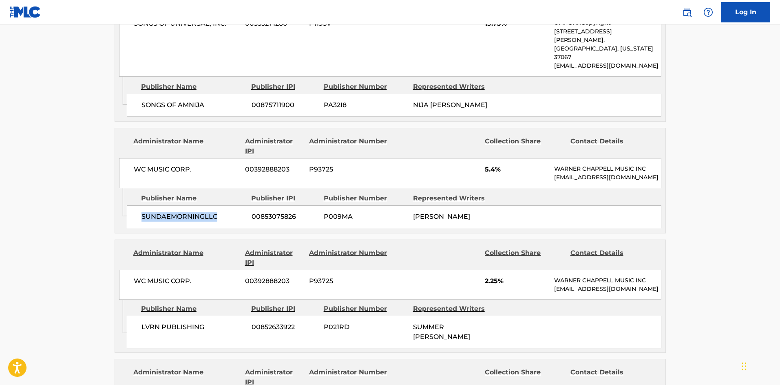
scroll to position [1467, 0]
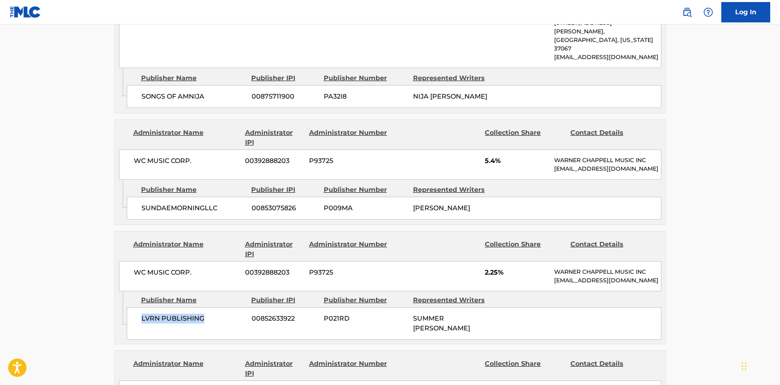
drag, startPoint x: 141, startPoint y: 288, endPoint x: 217, endPoint y: 287, distance: 75.4
click at [217, 314] on span "LVRN PUBLISHING" at bounding box center [193, 319] width 104 height 10
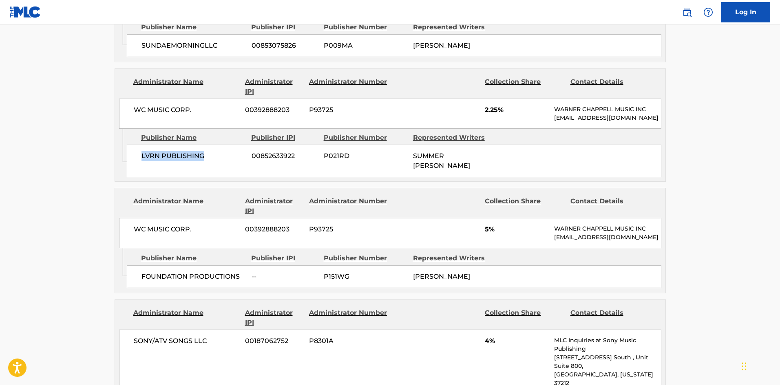
scroll to position [1671, 0]
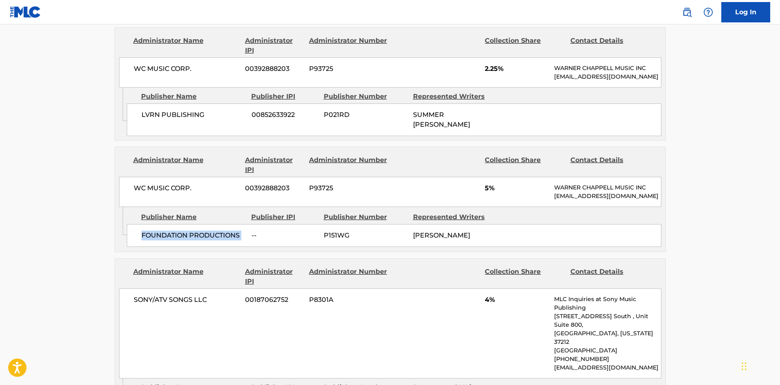
drag, startPoint x: 141, startPoint y: 213, endPoint x: 249, endPoint y: 215, distance: 108.0
click at [249, 224] on div "FOUNDATION PRODUCTIONS -- P151WG [PERSON_NAME]" at bounding box center [394, 235] width 534 height 23
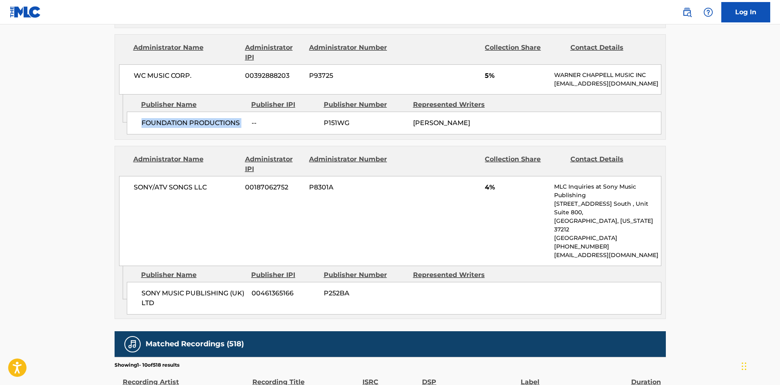
scroll to position [1794, 0]
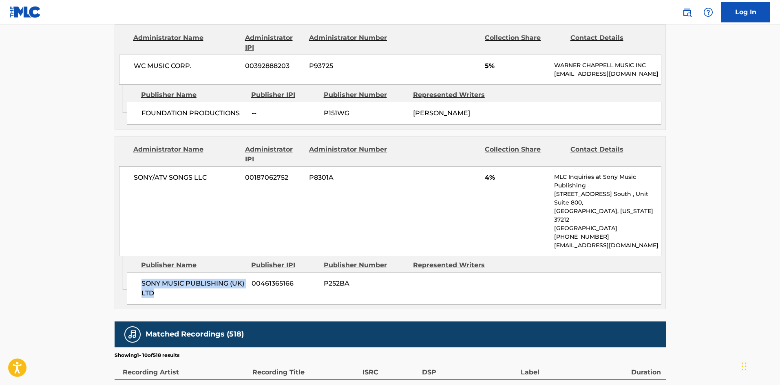
drag, startPoint x: 142, startPoint y: 243, endPoint x: 172, endPoint y: 259, distance: 33.7
click at [172, 272] on div "SONY MUSIC PUBLISHING (UK) LTD 00461365166 P252BA" at bounding box center [394, 288] width 534 height 33
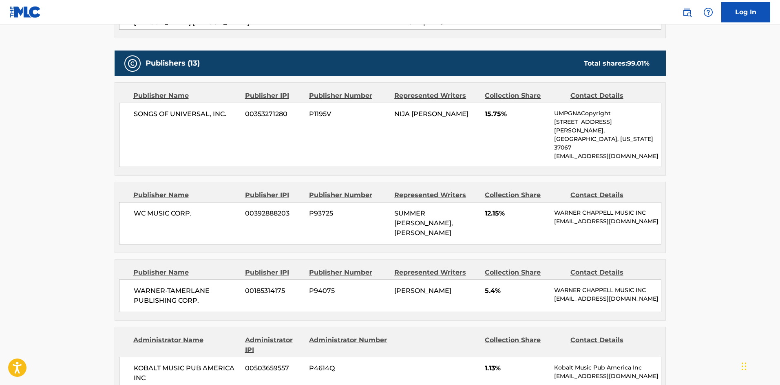
scroll to position [367, 0]
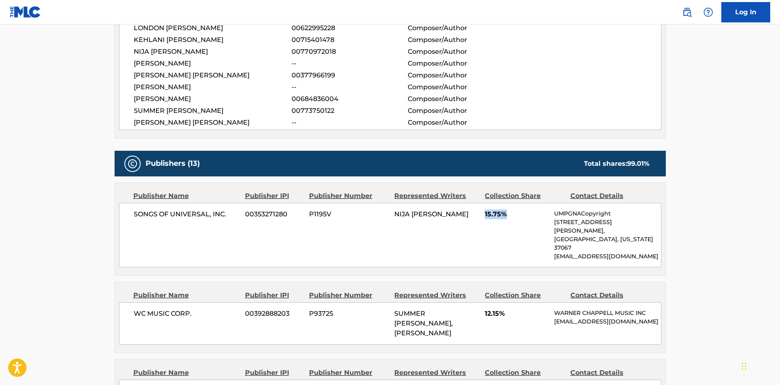
drag, startPoint x: 485, startPoint y: 215, endPoint x: 520, endPoint y: 216, distance: 35.1
click at [520, 216] on span "15.75%" at bounding box center [516, 215] width 63 height 10
drag, startPoint x: 485, startPoint y: 298, endPoint x: 417, endPoint y: 239, distance: 89.9
click at [516, 309] on span "12.15%" at bounding box center [516, 314] width 63 height 10
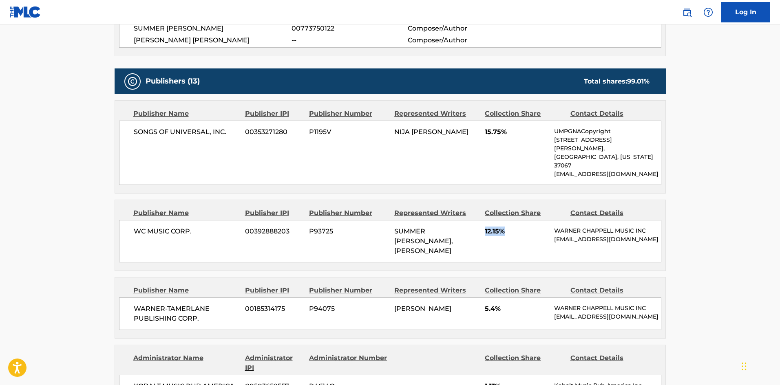
scroll to position [530, 0]
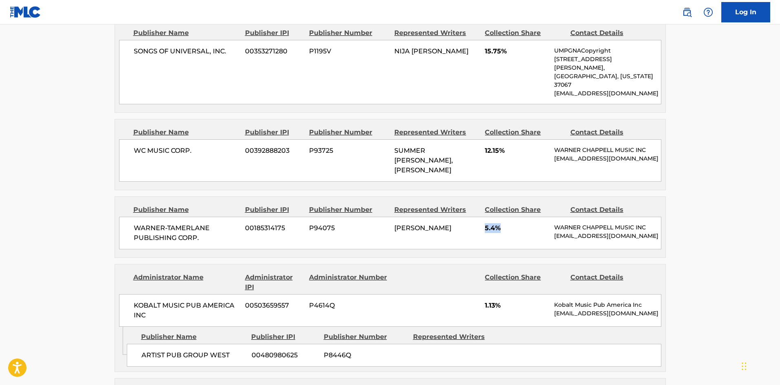
drag, startPoint x: 485, startPoint y: 209, endPoint x: 517, endPoint y: 210, distance: 32.2
click at [517, 223] on span "5.4%" at bounding box center [516, 228] width 63 height 10
drag, startPoint x: 482, startPoint y: 293, endPoint x: 230, endPoint y: 56, distance: 346.0
click at [512, 295] on div "KOBALT MUSIC PUB AMERICA INC 00503659557 P4614Q 1.13% Kobalt Music Pub America …" at bounding box center [390, 310] width 542 height 33
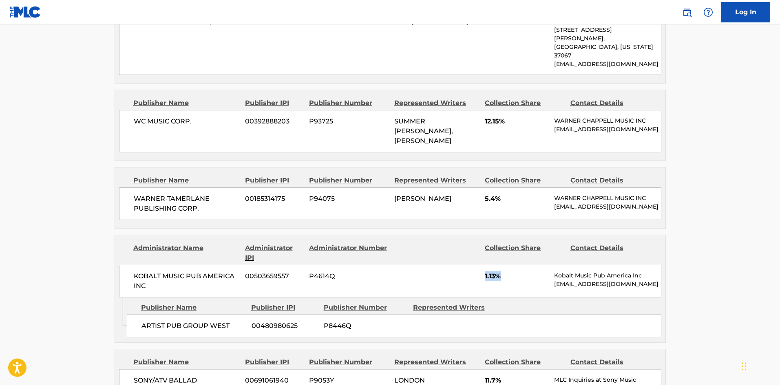
scroll to position [693, 0]
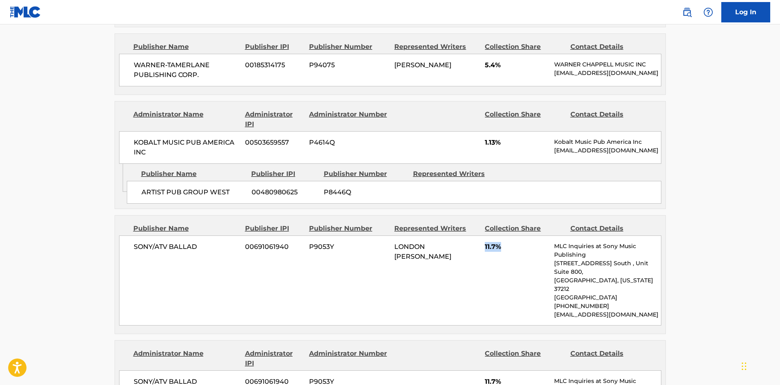
drag, startPoint x: 484, startPoint y: 238, endPoint x: 508, endPoint y: 228, distance: 25.6
click at [514, 236] on div "SONY/ATV BALLAD 00691061940 P9053Y LONDON [PERSON_NAME] 11.7% MLC Inquiries at …" at bounding box center [390, 281] width 542 height 90
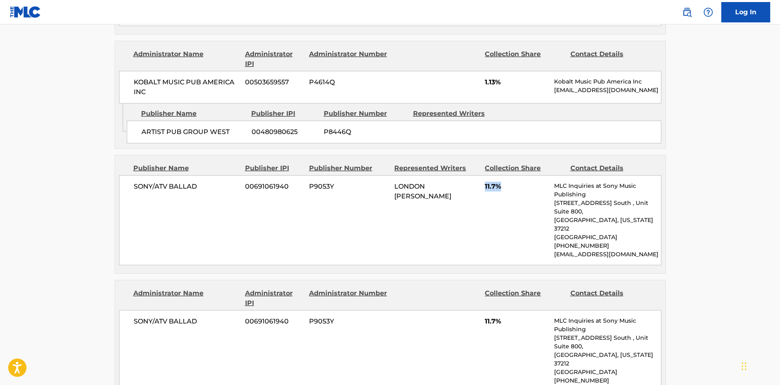
scroll to position [856, 0]
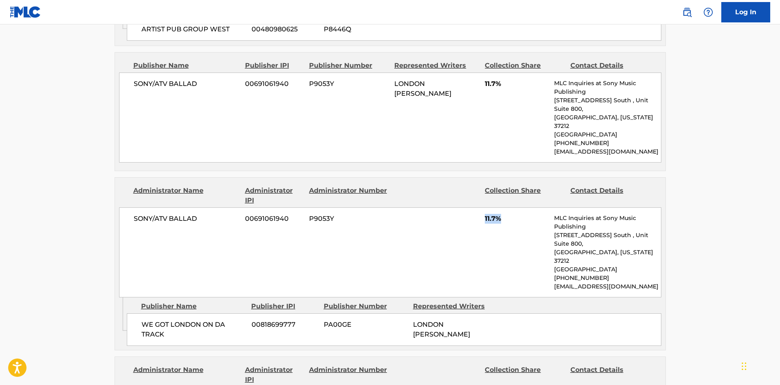
drag, startPoint x: 486, startPoint y: 191, endPoint x: 359, endPoint y: 108, distance: 152.2
click at [523, 214] on span "11.7%" at bounding box center [516, 219] width 63 height 10
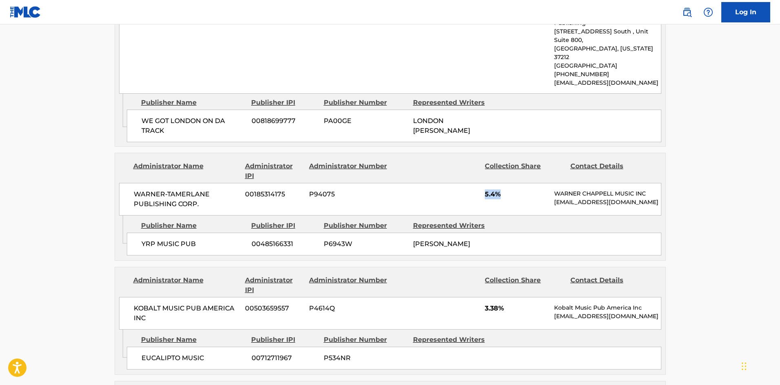
drag, startPoint x: 485, startPoint y: 149, endPoint x: 519, endPoint y: 149, distance: 33.0
click at [519, 190] on span "5.4%" at bounding box center [516, 195] width 63 height 10
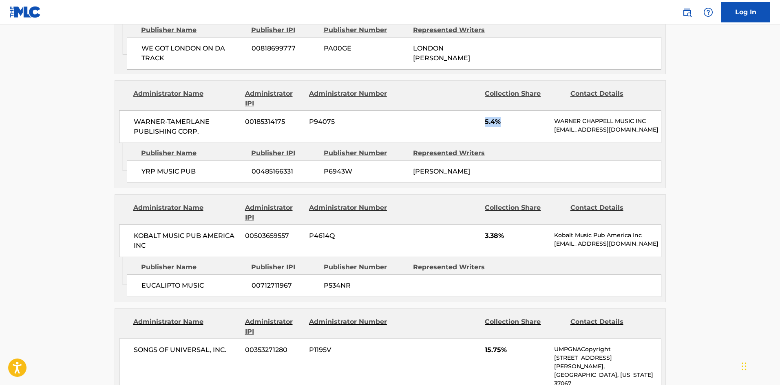
scroll to position [1141, 0]
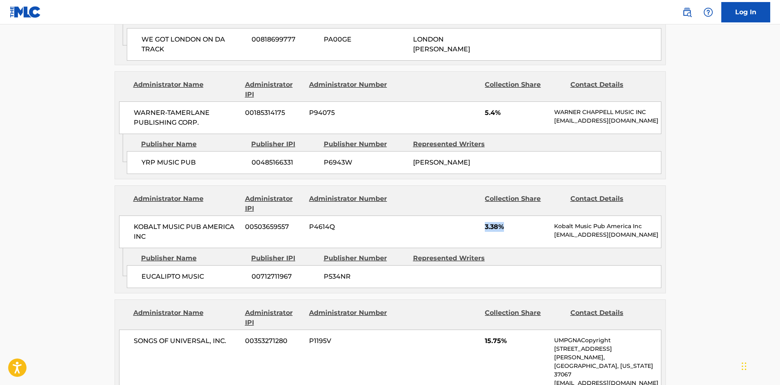
drag, startPoint x: 485, startPoint y: 186, endPoint x: 516, endPoint y: 186, distance: 30.2
click at [516, 222] on span "3.38%" at bounding box center [516, 227] width 63 height 10
drag, startPoint x: 483, startPoint y: 301, endPoint x: 508, endPoint y: 300, distance: 24.5
click at [508, 330] on div "SONGS OF UNIVERSAL, INC. 00353271280 P1195V 15.75% UMPGNACopyright [STREET_ADDR…" at bounding box center [390, 362] width 542 height 64
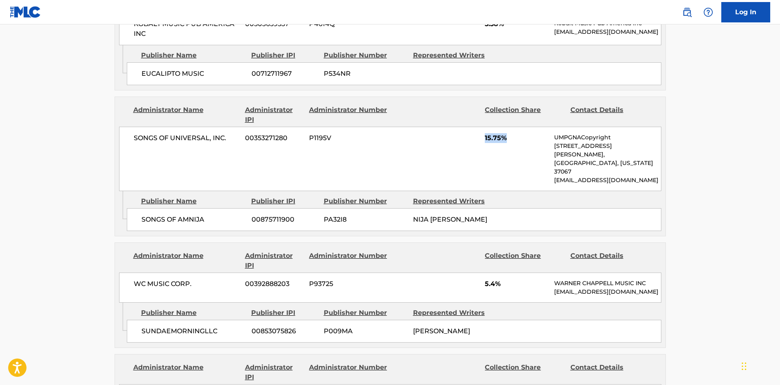
scroll to position [1345, 0]
drag, startPoint x: 483, startPoint y: 232, endPoint x: 509, endPoint y: 234, distance: 26.5
click at [509, 272] on div "WC MUSIC CORP. 00392888203 P93725 5.4% [PERSON_NAME] MUSIC INC [EMAIL_ADDRESS][…" at bounding box center [390, 287] width 542 height 30
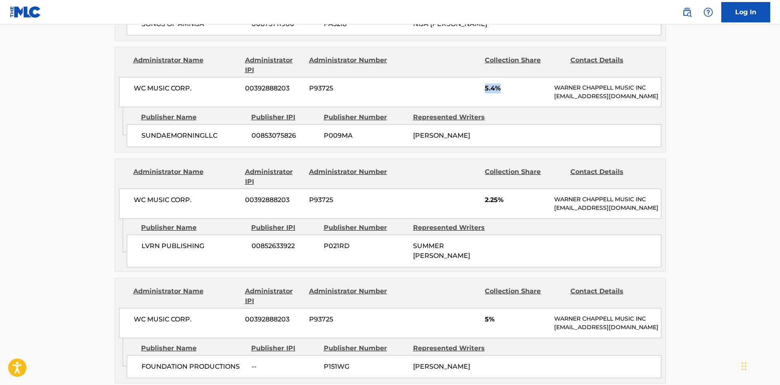
scroll to position [1549, 0]
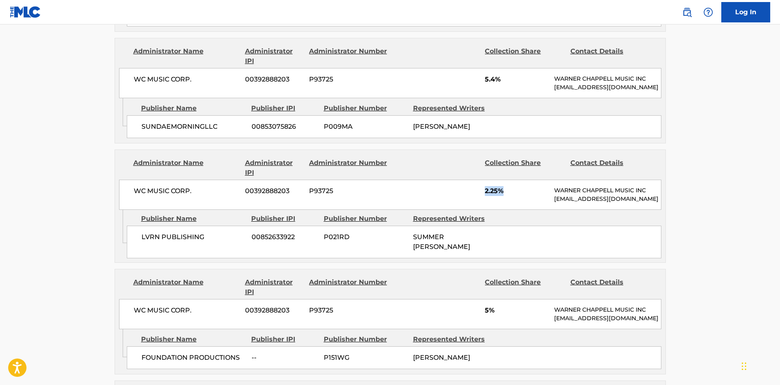
drag, startPoint x: 486, startPoint y: 153, endPoint x: 514, endPoint y: 153, distance: 27.3
click at [514, 186] on span "2.25%" at bounding box center [516, 191] width 63 height 10
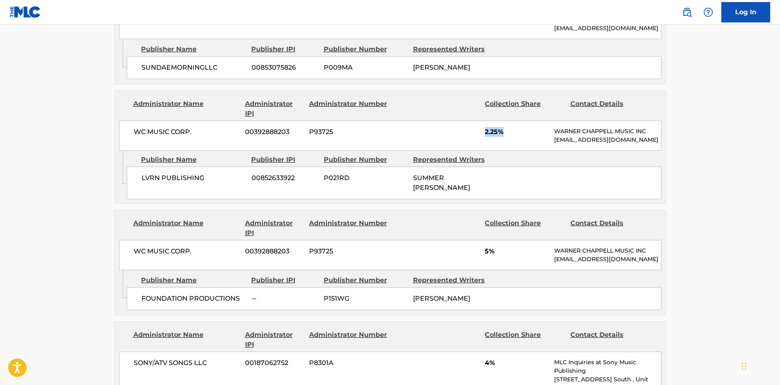
scroll to position [1671, 0]
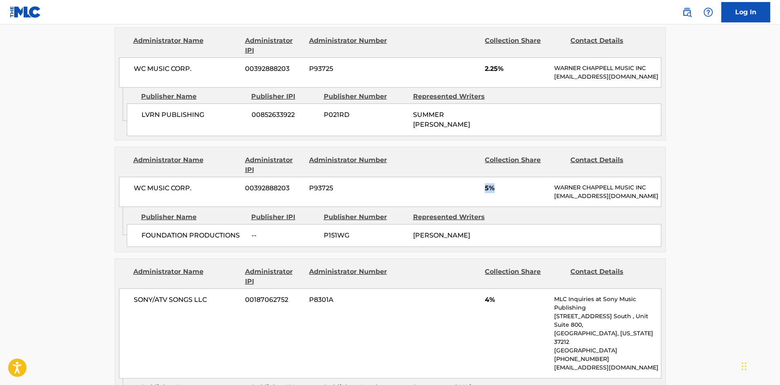
drag, startPoint x: 483, startPoint y: 156, endPoint x: 501, endPoint y: 161, distance: 18.1
click at [501, 177] on div "WC MUSIC CORP. 00392888203 P93725 5% [PERSON_NAME] MUSIC INC [EMAIL_ADDRESS][DO…" at bounding box center [390, 192] width 542 height 30
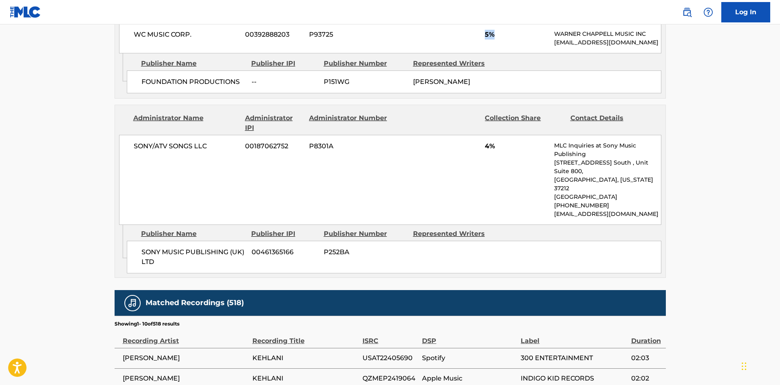
scroll to position [1834, 0]
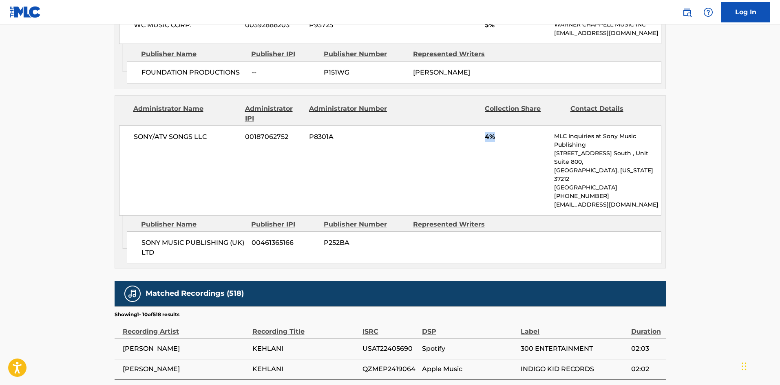
drag, startPoint x: 486, startPoint y: 117, endPoint x: 509, endPoint y: 116, distance: 23.2
click at [509, 132] on span "4%" at bounding box center [516, 137] width 63 height 10
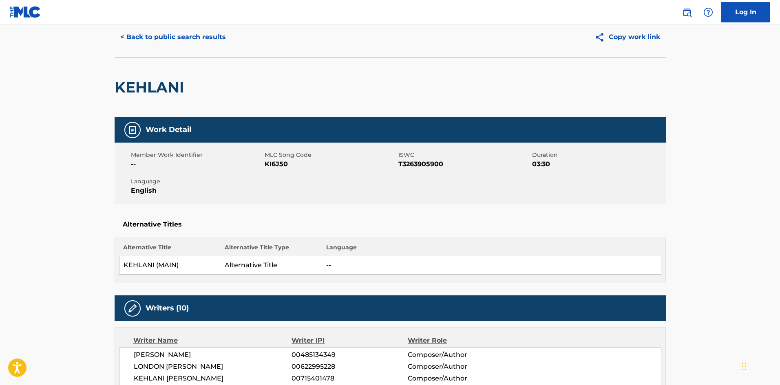
scroll to position [0, 0]
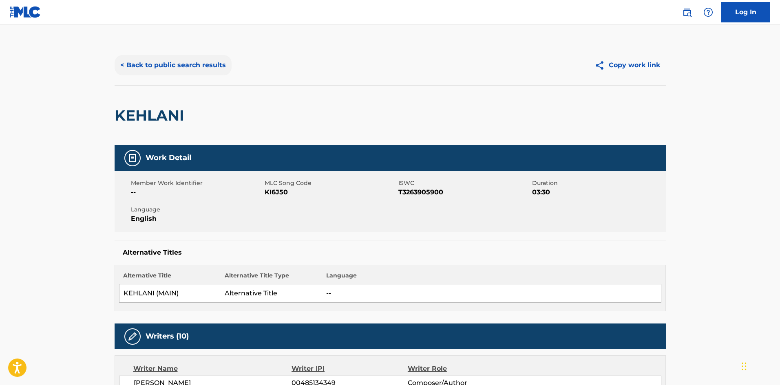
click at [187, 63] on button "< Back to public search results" at bounding box center [173, 65] width 117 height 20
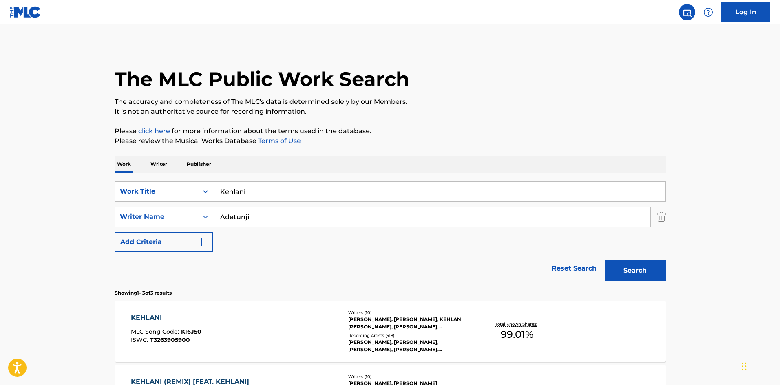
scroll to position [140, 0]
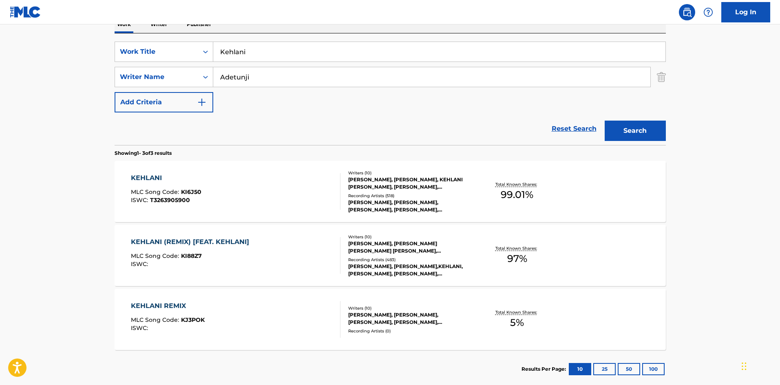
drag, startPoint x: 270, startPoint y: 51, endPoint x: 79, endPoint y: 43, distance: 190.9
click at [79, 44] on main "The MLC Public Work Search The accuracy and completeness of The MLC's data is d…" at bounding box center [390, 139] width 780 height 508
paste input "Broken Hearted"
type input "Broken Hearted"
drag, startPoint x: 273, startPoint y: 75, endPoint x: 0, endPoint y: 92, distance: 273.2
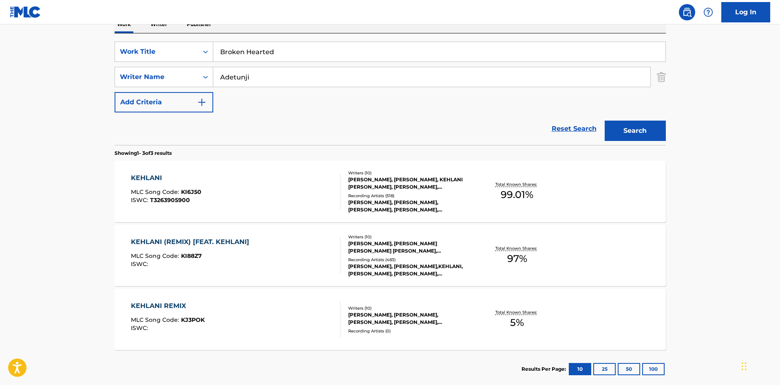
click at [0, 92] on main "The MLC Public Work Search The accuracy and completeness of The MLC's data is d…" at bounding box center [390, 139] width 780 height 508
paste input "[PERSON_NAME]"
type input "[PERSON_NAME]"
click at [636, 128] on button "Search" at bounding box center [635, 131] width 61 height 20
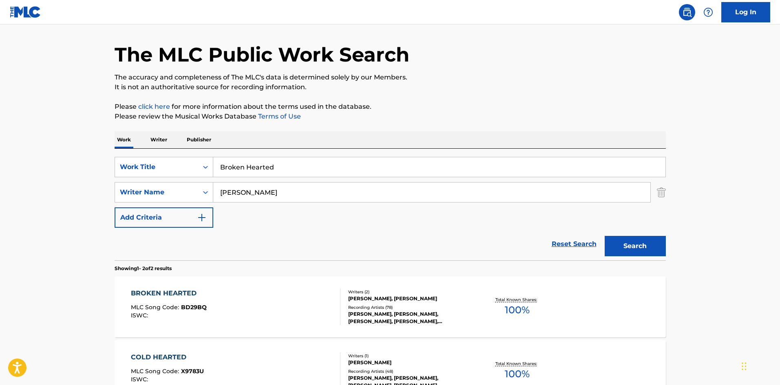
scroll to position [122, 0]
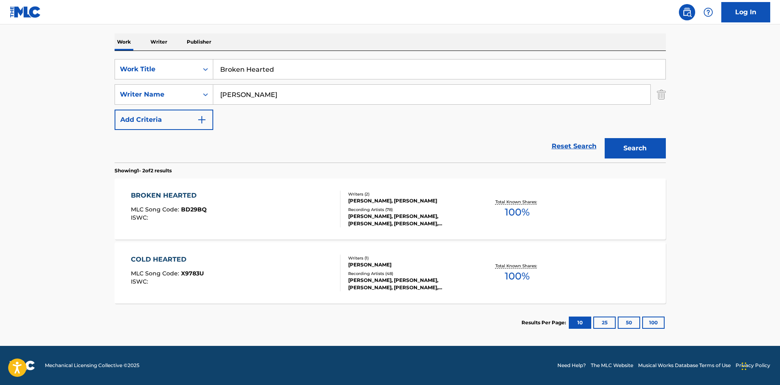
click at [169, 194] on div "BROKEN HEARTED" at bounding box center [169, 196] width 76 height 10
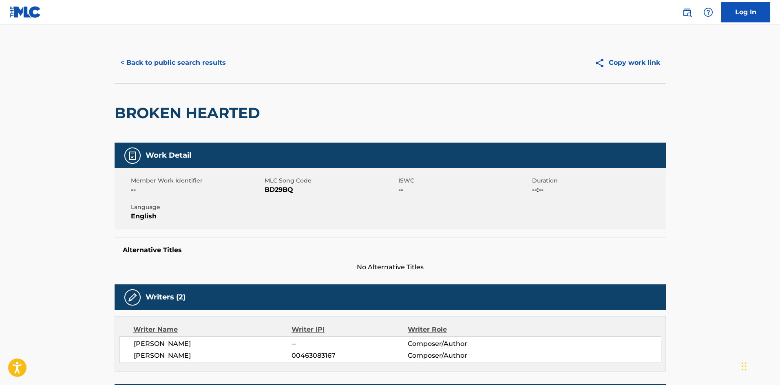
scroll to position [204, 0]
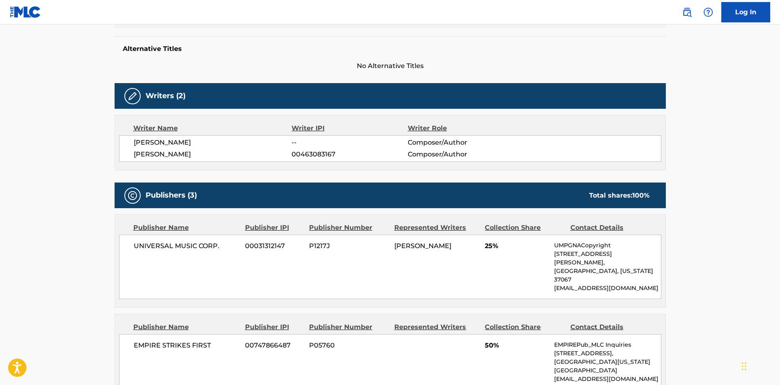
click at [177, 139] on span "[PERSON_NAME]" at bounding box center [213, 143] width 158 height 10
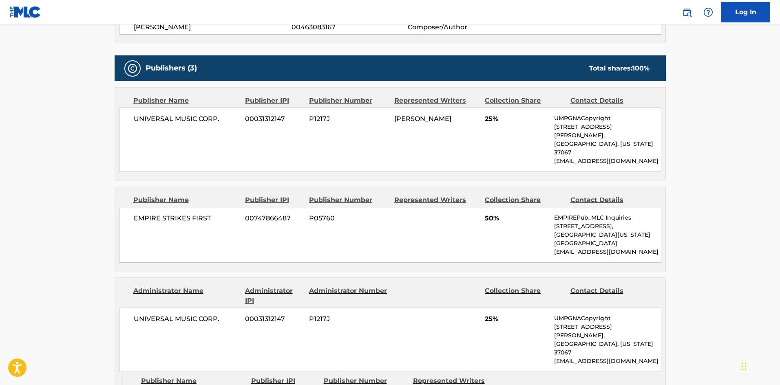
scroll to position [285, 0]
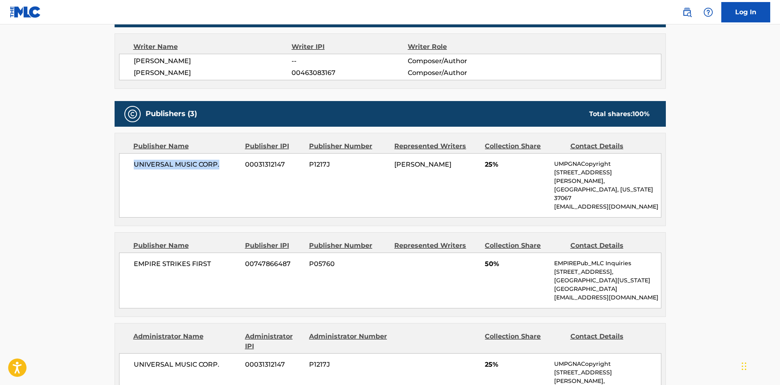
drag, startPoint x: 135, startPoint y: 163, endPoint x: 222, endPoint y: 172, distance: 88.1
click at [222, 172] on div "UNIVERSAL MUSIC CORP. 00031312147 P1217J [PERSON_NAME] 25% UMPGNACopyright [STR…" at bounding box center [390, 185] width 542 height 64
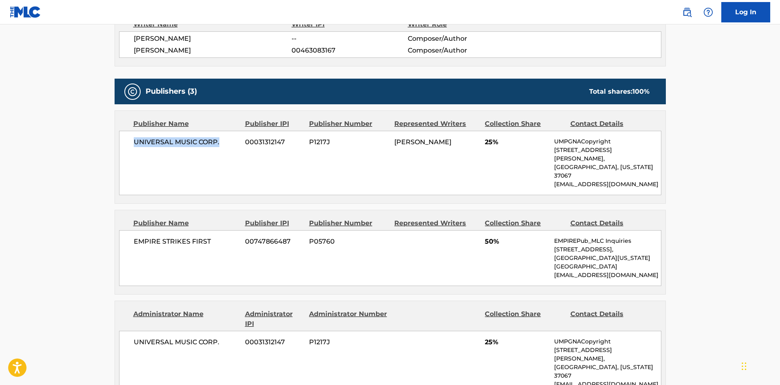
scroll to position [367, 0]
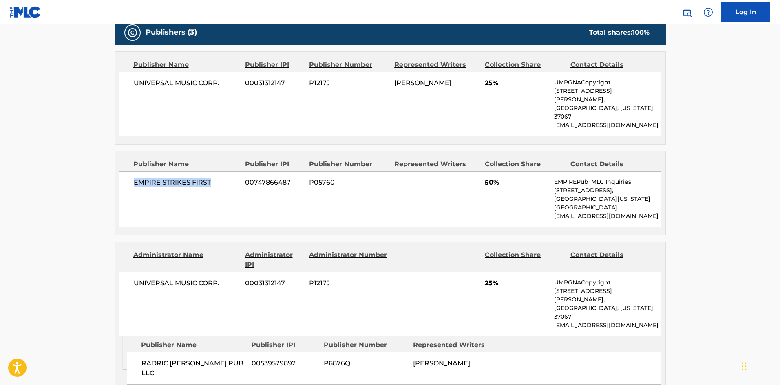
drag, startPoint x: 133, startPoint y: 168, endPoint x: 232, endPoint y: 167, distance: 99.1
click at [232, 178] on span "EMPIRE STRIKES FIRST" at bounding box center [187, 183] width 106 height 10
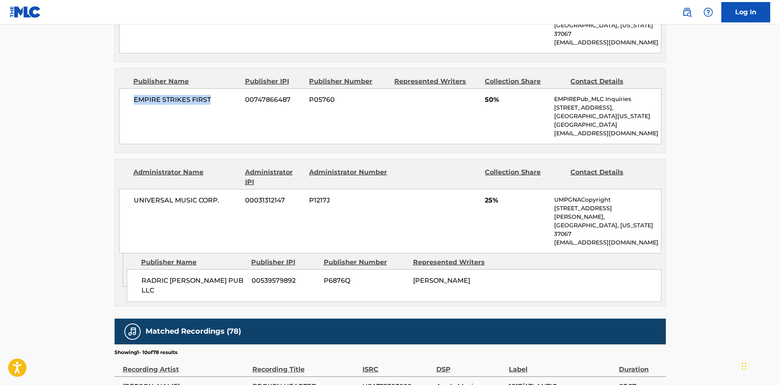
scroll to position [530, 0]
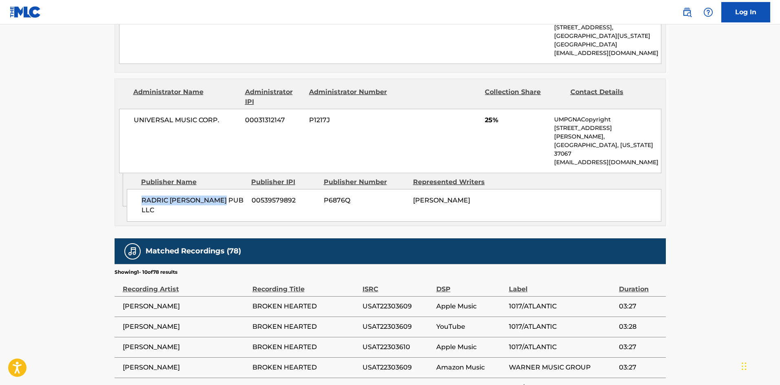
drag, startPoint x: 141, startPoint y: 169, endPoint x: 233, endPoint y: 169, distance: 92.1
click at [233, 189] on div "RADRIC [PERSON_NAME] PUB LLC 00539579892 P6876Q [PERSON_NAME]" at bounding box center [394, 205] width 534 height 33
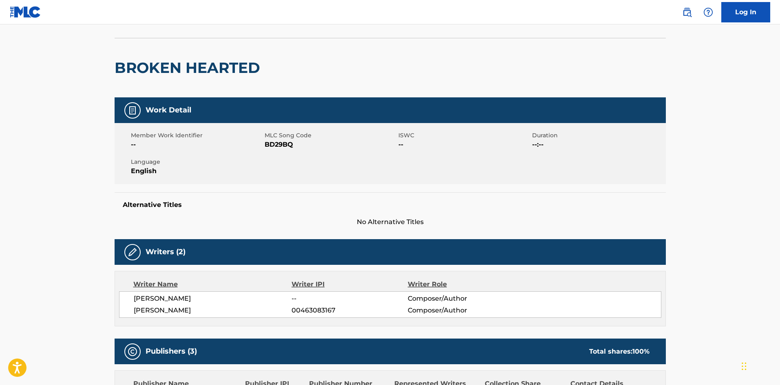
scroll to position [41, 0]
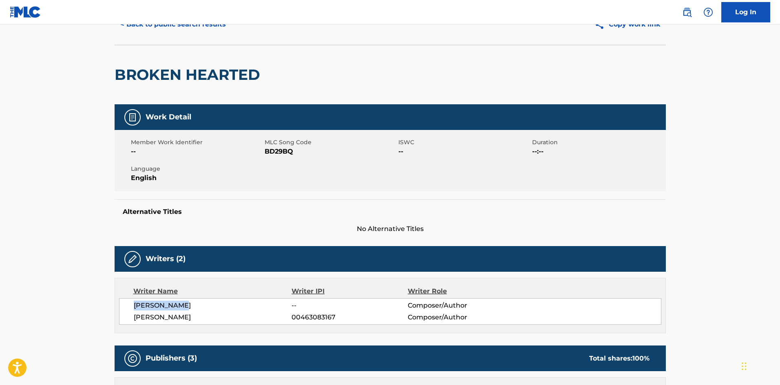
drag, startPoint x: 133, startPoint y: 305, endPoint x: 221, endPoint y: 305, distance: 88.0
click at [221, 305] on div "[PERSON_NAME] -- Composer/Author [PERSON_NAME] 00463083167 Composer/Author" at bounding box center [390, 311] width 542 height 26
drag, startPoint x: 131, startPoint y: 316, endPoint x: 219, endPoint y: 317, distance: 88.1
click at [219, 317] on div "[PERSON_NAME] -- Composer/Author [PERSON_NAME] 00463083167 Composer/Author" at bounding box center [390, 311] width 542 height 26
click at [309, 324] on div "[PERSON_NAME] -- Composer/Author [PERSON_NAME] 00463083167 Composer/Author" at bounding box center [390, 311] width 542 height 26
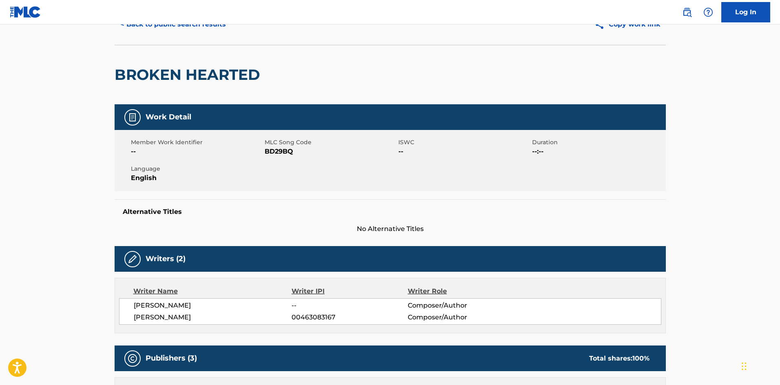
click at [309, 321] on span "00463083167" at bounding box center [349, 318] width 116 height 10
click at [312, 318] on span "00463083167" at bounding box center [349, 318] width 116 height 10
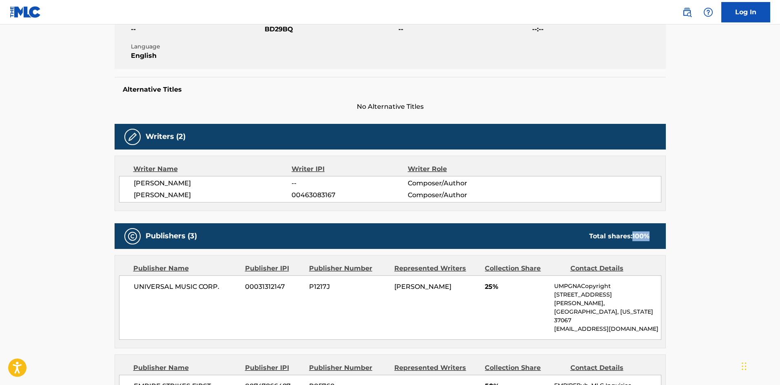
drag, startPoint x: 633, startPoint y: 236, endPoint x: 661, endPoint y: 236, distance: 28.5
click at [661, 236] on div "Publishers (3) Total shares: 100 %" at bounding box center [390, 236] width 551 height 26
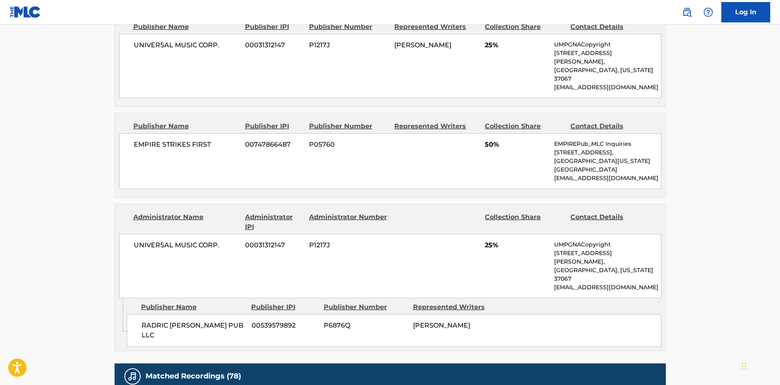
scroll to position [408, 0]
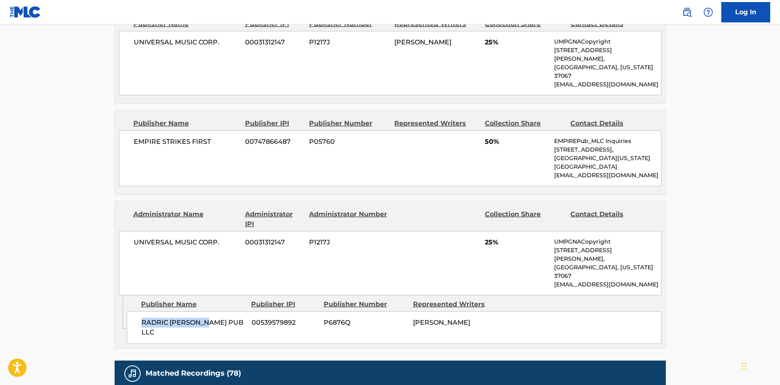
drag, startPoint x: 141, startPoint y: 289, endPoint x: 207, endPoint y: 287, distance: 65.7
click at [207, 318] on span "RADRIC [PERSON_NAME] PUB LLC" at bounding box center [193, 328] width 104 height 20
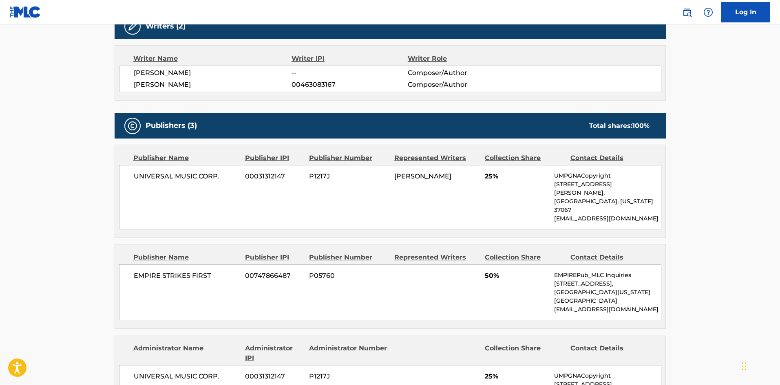
scroll to position [285, 0]
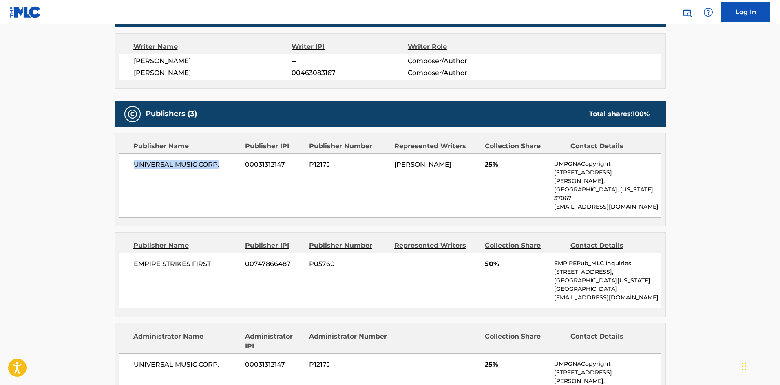
drag, startPoint x: 133, startPoint y: 163, endPoint x: 224, endPoint y: 159, distance: 91.4
click at [224, 159] on div "UNIVERSAL MUSIC CORP. 00031312147 P1217J [PERSON_NAME] 25% UMPGNACopyright [STR…" at bounding box center [390, 185] width 542 height 64
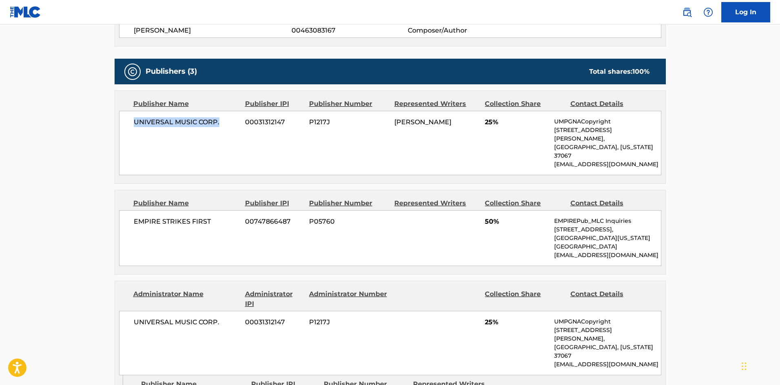
scroll to position [367, 0]
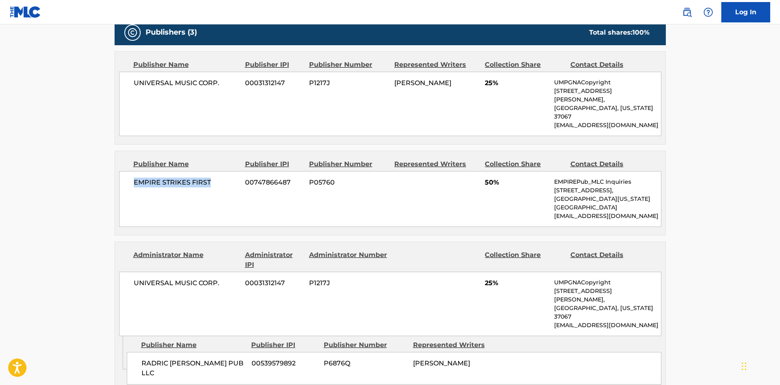
drag, startPoint x: 135, startPoint y: 171, endPoint x: 227, endPoint y: 163, distance: 93.3
click at [227, 171] on div "EMPIRE STRIKES FIRST 00747866487 P05760 50% EMPIREPub_MLC Inquiries [STREET_ADD…" at bounding box center [390, 199] width 542 height 56
drag, startPoint x: 143, startPoint y: 331, endPoint x: 247, endPoint y: 326, distance: 104.1
click at [247, 352] on div "RADRIC [PERSON_NAME] PUB LLC 00539579892 P6876Q [PERSON_NAME]" at bounding box center [394, 368] width 534 height 33
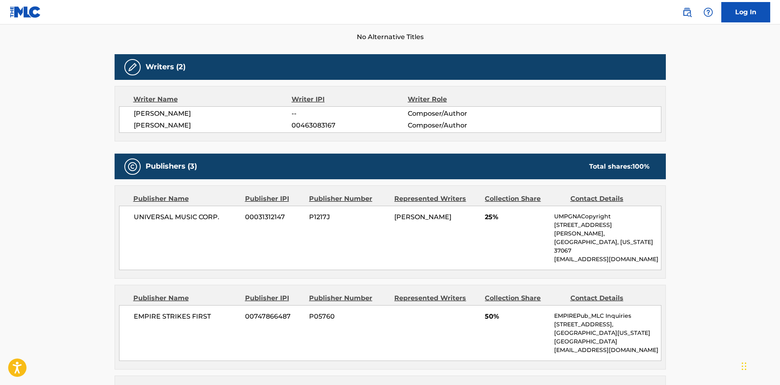
scroll to position [163, 0]
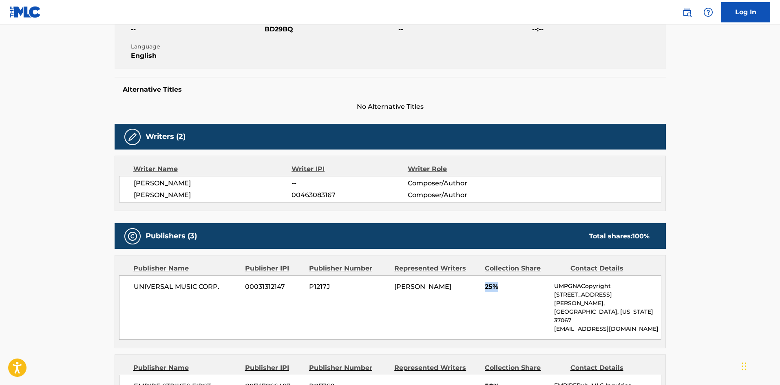
drag, startPoint x: 486, startPoint y: 289, endPoint x: 444, endPoint y: 255, distance: 54.8
click at [527, 288] on span "25%" at bounding box center [516, 287] width 63 height 10
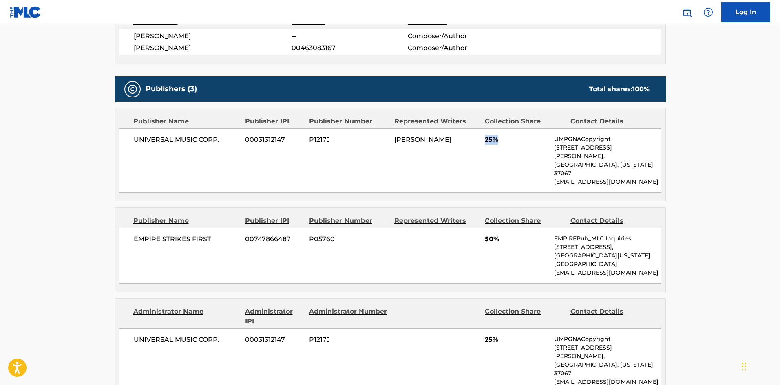
scroll to position [326, 0]
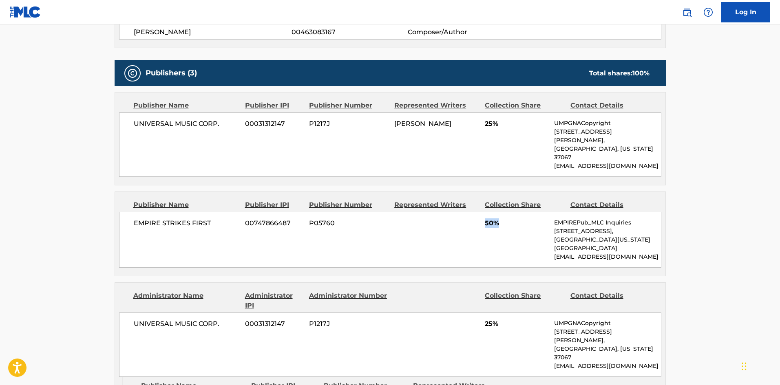
drag, startPoint x: 483, startPoint y: 206, endPoint x: 446, endPoint y: 189, distance: 40.5
click at [515, 212] on div "EMPIRE STRIKES FIRST 00747866487 P05760 50% EMPIREPub_MLC Inquiries [STREET_ADD…" at bounding box center [390, 240] width 542 height 56
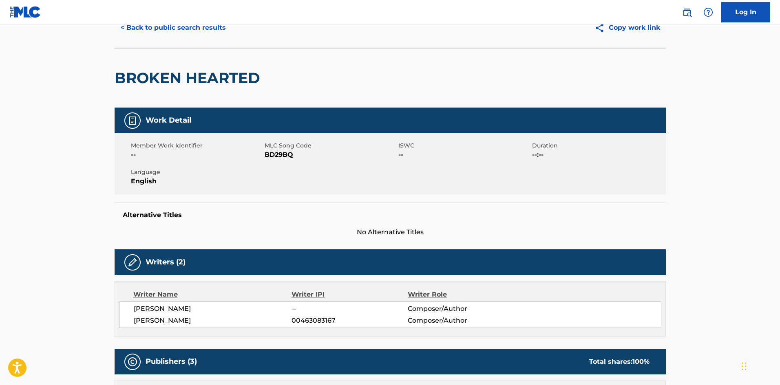
scroll to position [0, 0]
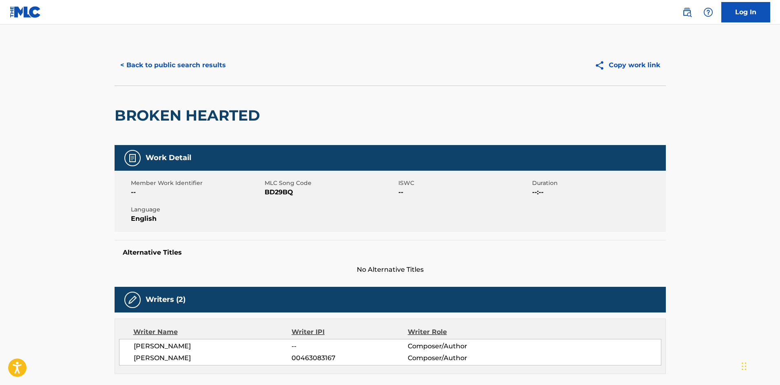
click at [214, 53] on div "< Back to public search results Copy work link" at bounding box center [390, 65] width 551 height 41
click at [185, 71] on button "< Back to public search results" at bounding box center [173, 65] width 117 height 20
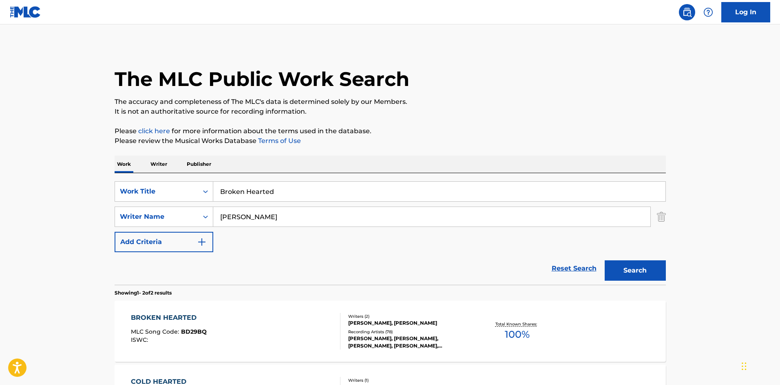
scroll to position [76, 0]
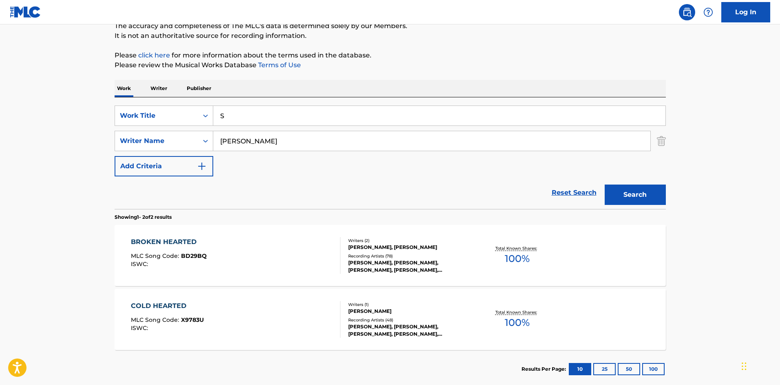
drag, startPoint x: 307, startPoint y: 112, endPoint x: 17, endPoint y: 131, distance: 290.5
click at [35, 130] on main "The MLC Public Work Search The accuracy and completeness of The MLC's data is d…" at bounding box center [390, 171] width 780 height 444
type input "DSDSDS"
drag, startPoint x: 310, startPoint y: 146, endPoint x: 0, endPoint y: 140, distance: 310.3
click at [0, 140] on main "The MLC Public Work Search The accuracy and completeness of The MLC's data is d…" at bounding box center [390, 171] width 780 height 444
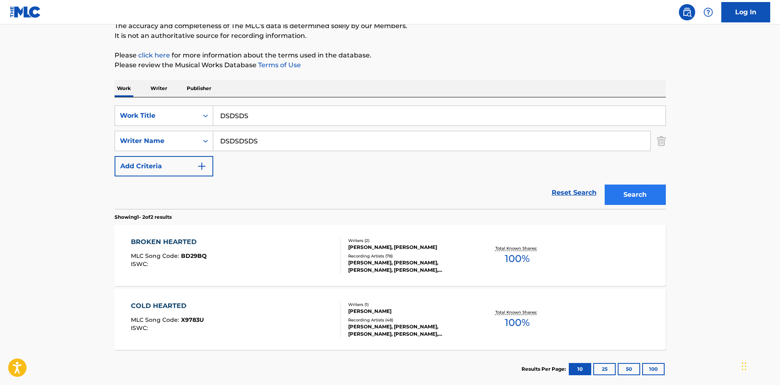
type input "DSDSDSDS"
click at [623, 188] on button "Search" at bounding box center [635, 195] width 61 height 20
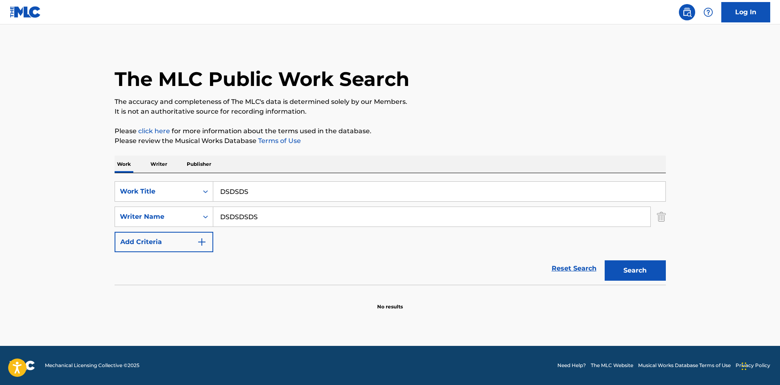
click at [137, 181] on div "SearchWithCriteriae0b0f218-d5cd-4ad3-aded-4b324de7eaf6 Work Title DSDSDS Search…" at bounding box center [390, 229] width 551 height 112
type input "="
drag, startPoint x: 300, startPoint y: 214, endPoint x: 0, endPoint y: 218, distance: 300.0
click at [0, 218] on main "The MLC Public Work Search The accuracy and completeness of The MLC's data is d…" at bounding box center [390, 185] width 780 height 322
type input "="
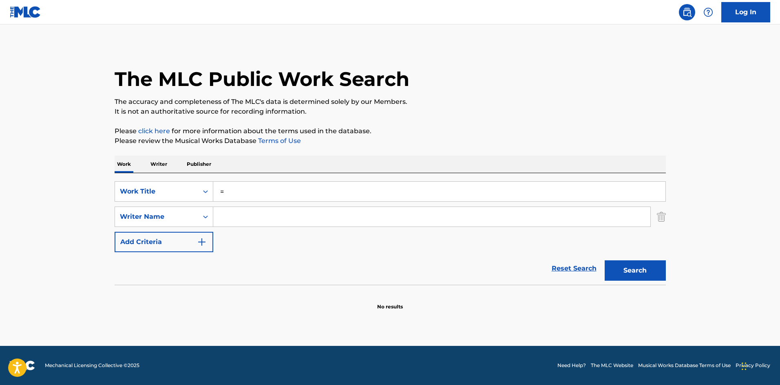
drag, startPoint x: 369, startPoint y: 199, endPoint x: 1, endPoint y: 209, distance: 367.4
click at [0, 210] on main "The MLC Public Work Search The accuracy and completeness of The MLC's data is d…" at bounding box center [390, 185] width 780 height 322
click at [434, 133] on p "Please click here for more information about the terms used in the database." at bounding box center [390, 131] width 551 height 10
click at [488, 100] on p "The accuracy and completeness of The MLC's data is determined solely by our Mem…" at bounding box center [390, 102] width 551 height 10
click at [492, 100] on p "The accuracy and completeness of The MLC's data is determined solely by our Mem…" at bounding box center [390, 102] width 551 height 10
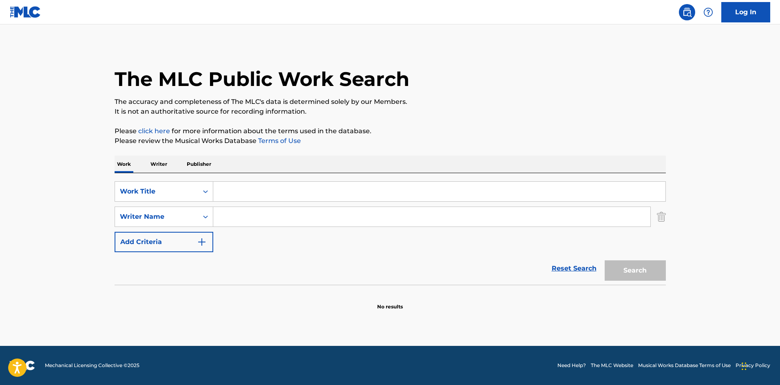
click at [494, 100] on p "The accuracy and completeness of The MLC's data is determined solely by our Mem…" at bounding box center [390, 102] width 551 height 10
click at [276, 188] on input "Search Form" at bounding box center [439, 192] width 452 height 20
paste input "One Thing About It"
type input "One Thing About It"
drag, startPoint x: 308, startPoint y: 202, endPoint x: 294, endPoint y: 219, distance: 22.0
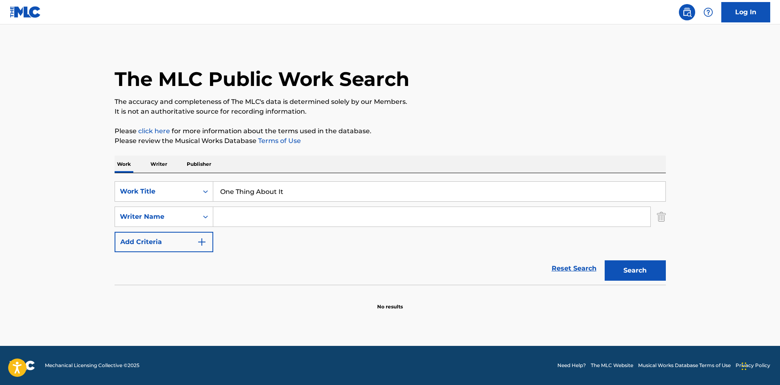
click at [305, 206] on div "SearchWithCriteriae0b0f218-d5cd-4ad3-aded-4b324de7eaf6 Work Title One Thing Abo…" at bounding box center [390, 216] width 551 height 71
click at [294, 219] on input "Search Form" at bounding box center [431, 217] width 437 height 20
paste input "[PERSON_NAME]"
type input "[PERSON_NAME]"
click at [630, 266] on button "Search" at bounding box center [635, 270] width 61 height 20
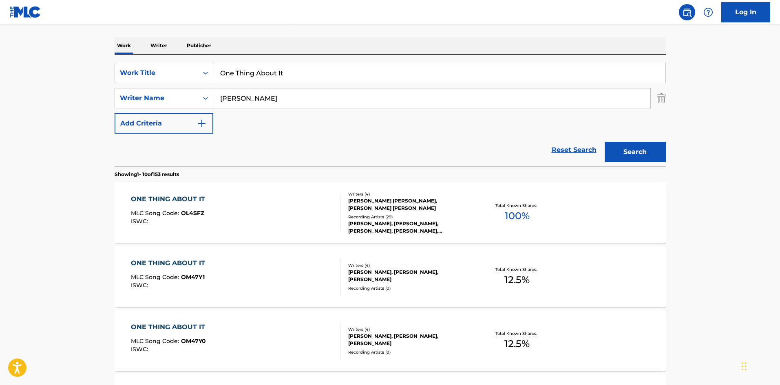
scroll to position [122, 0]
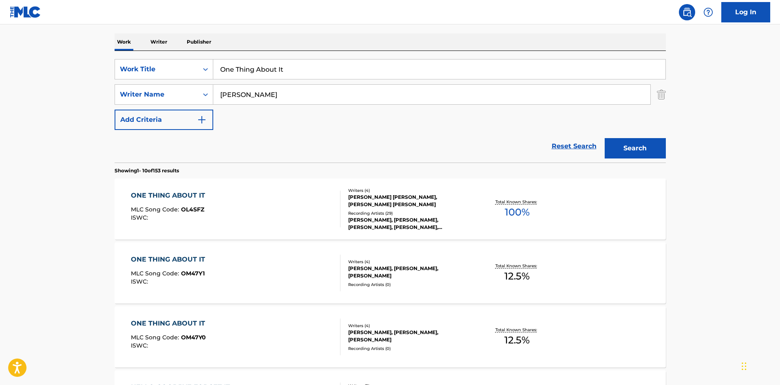
click at [170, 193] on div "ONE THING ABOUT IT" at bounding box center [170, 196] width 78 height 10
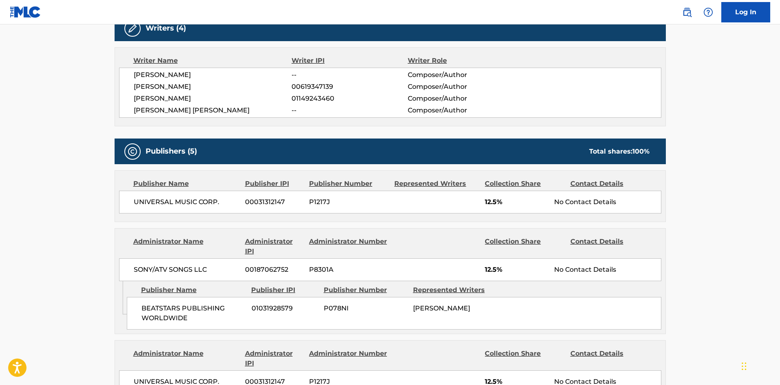
scroll to position [285, 0]
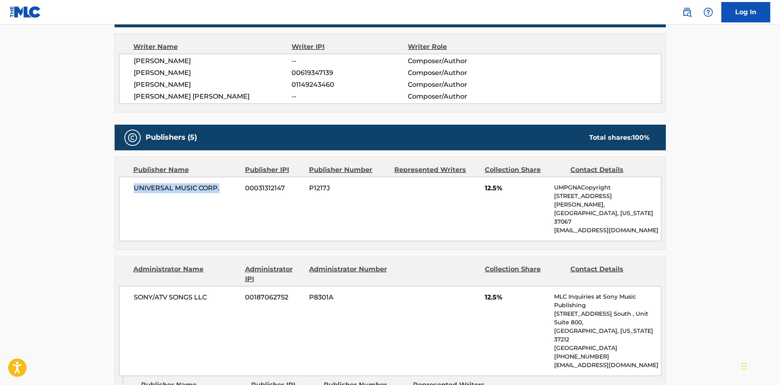
drag, startPoint x: 133, startPoint y: 188, endPoint x: 169, endPoint y: 143, distance: 58.0
click at [239, 183] on div "UNIVERSAL MUSIC CORP. 00031312147 P1217J 12.5% UMPGNACopyright [STREET_ADDRESS]…" at bounding box center [390, 209] width 542 height 64
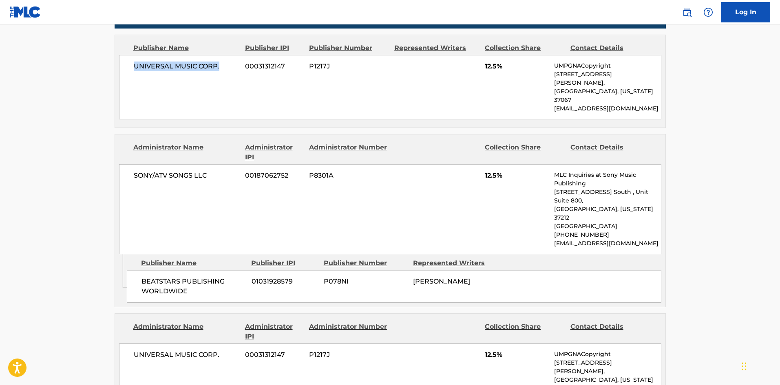
scroll to position [408, 0]
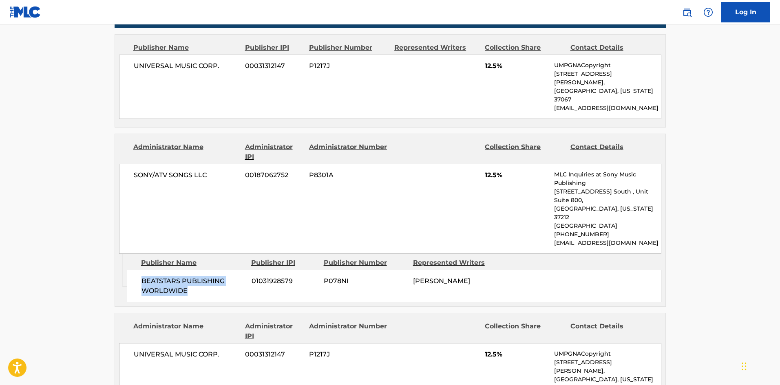
drag, startPoint x: 141, startPoint y: 246, endPoint x: 205, endPoint y: 260, distance: 65.6
click at [205, 276] on span "BEATSTARS PUBLISHING WORLDWIDE" at bounding box center [193, 286] width 104 height 20
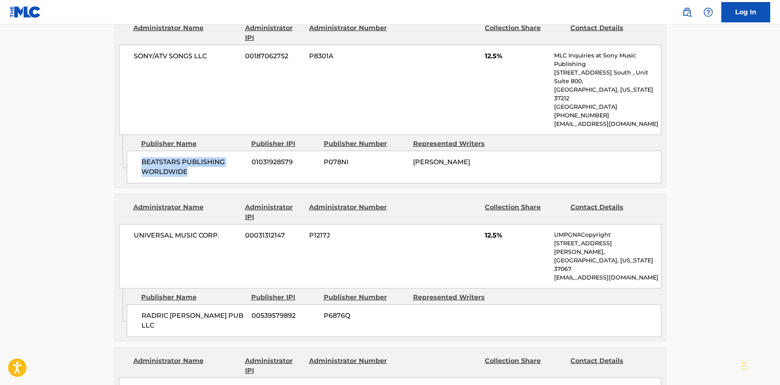
scroll to position [530, 0]
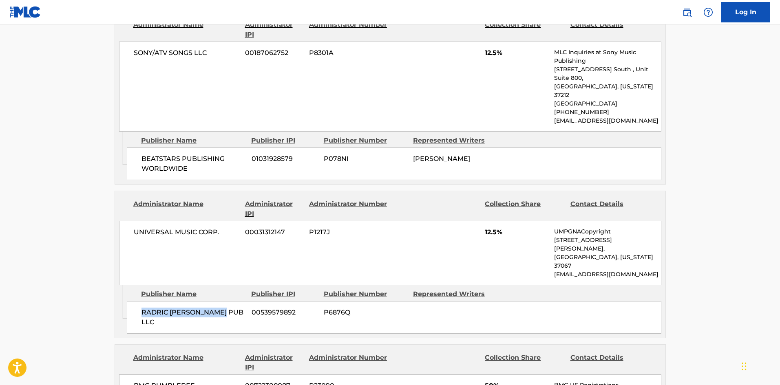
drag, startPoint x: 141, startPoint y: 262, endPoint x: 244, endPoint y: 262, distance: 103.1
click at [244, 301] on div "RADRIC [PERSON_NAME] PUB LLC 00539579892 P6876Q" at bounding box center [394, 317] width 534 height 33
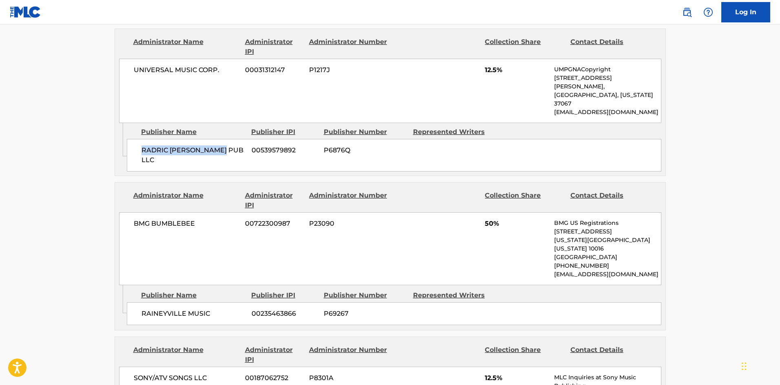
scroll to position [693, 0]
drag, startPoint x: 138, startPoint y: 241, endPoint x: 235, endPoint y: 242, distance: 97.4
click at [235, 302] on div "RAINEYVILLE MUSIC 00235463866 P69267" at bounding box center [394, 313] width 534 height 23
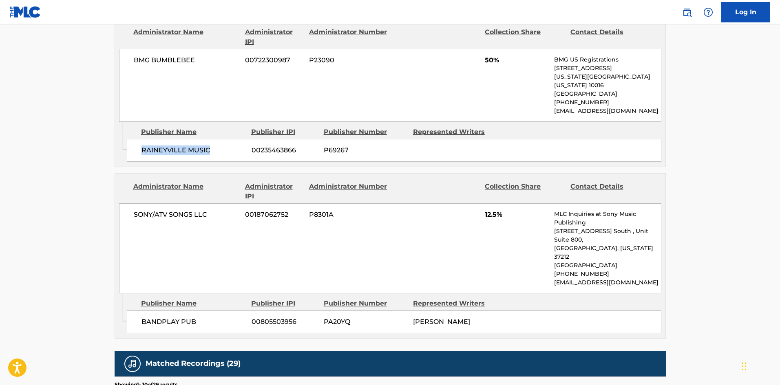
scroll to position [856, 0]
drag, startPoint x: 142, startPoint y: 236, endPoint x: 221, endPoint y: 232, distance: 78.4
click at [221, 317] on span "BANDPLAY PUB" at bounding box center [193, 322] width 104 height 10
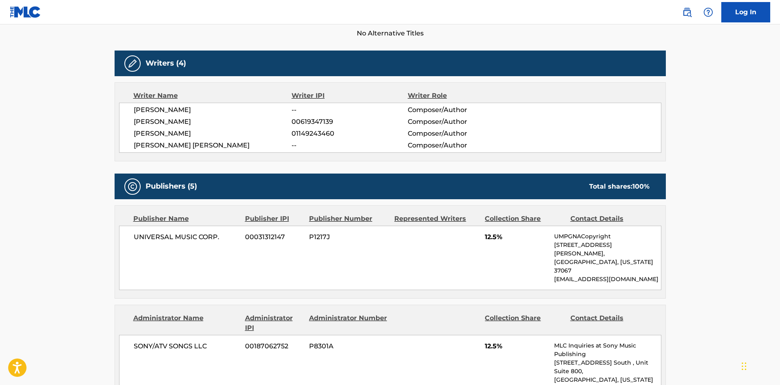
scroll to position [245, 0]
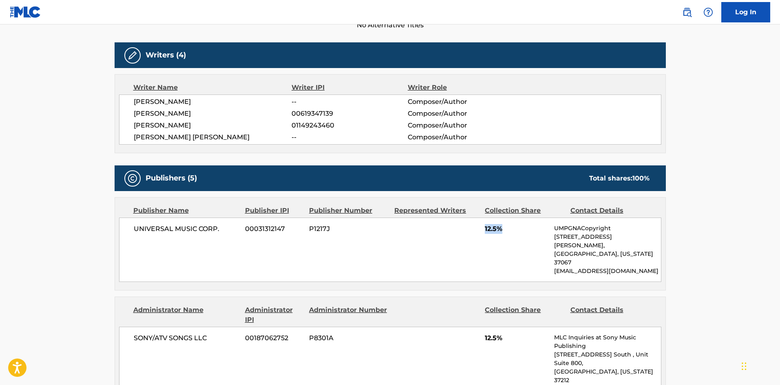
drag, startPoint x: 485, startPoint y: 231, endPoint x: 514, endPoint y: 223, distance: 30.3
click at [514, 223] on div "UNIVERSAL MUSIC CORP. 00031312147 P1217J 12.5% UMPGNACopyright [STREET_ADDRESS]…" at bounding box center [390, 250] width 542 height 64
drag, startPoint x: 483, startPoint y: 321, endPoint x: 522, endPoint y: 318, distance: 38.8
click at [523, 327] on div "SONY/ATV SONGS LLC 00187062752 P8301A 12.5% MLC Inquiries at Sony Music Publish…" at bounding box center [390, 372] width 542 height 90
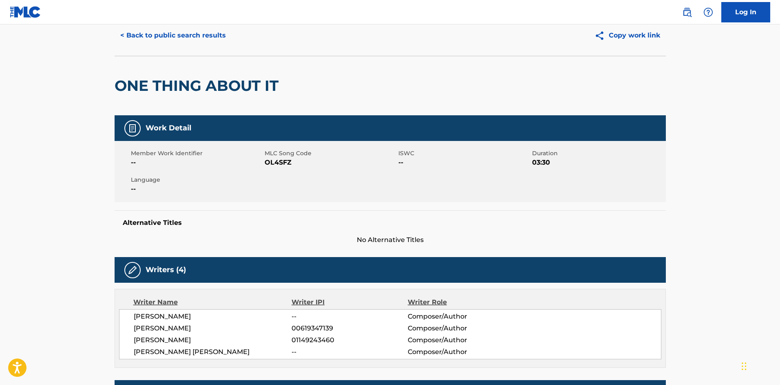
scroll to position [0, 0]
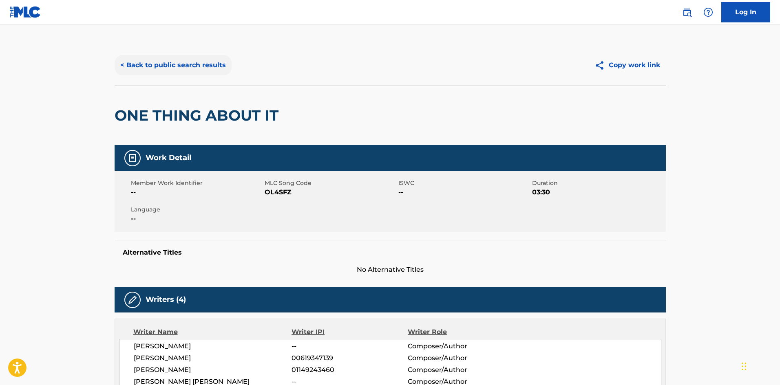
click at [179, 67] on button "< Back to public search results" at bounding box center [173, 65] width 117 height 20
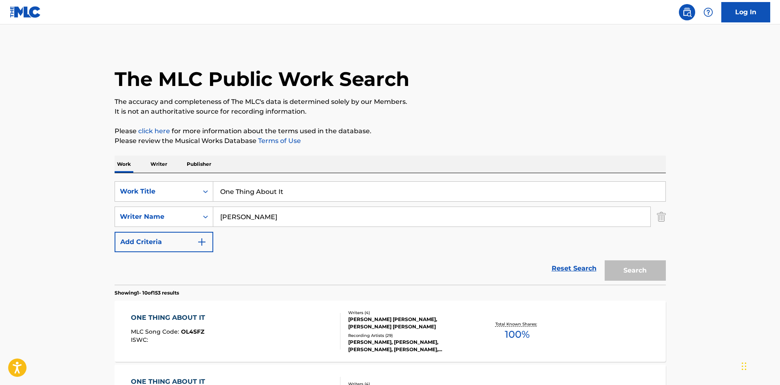
scroll to position [122, 0]
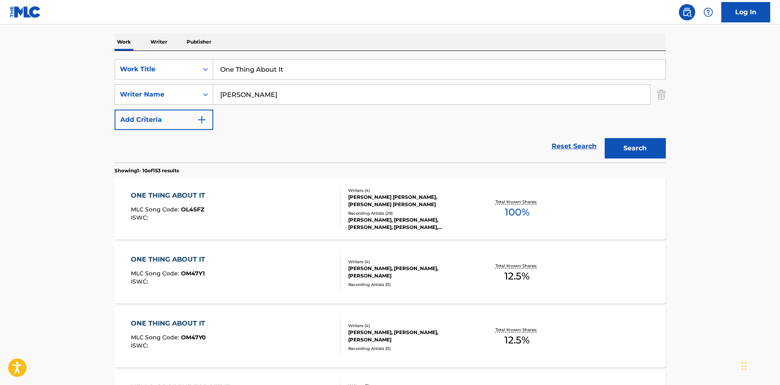
drag, startPoint x: 317, startPoint y: 65, endPoint x: 0, endPoint y: 60, distance: 316.8
click at [0, 63] on main "The MLC Public Work Search The accuracy and completeness of The MLC's data is d…" at bounding box center [390, 382] width 780 height 960
paste input "Toot It Up"
type input "Toot It Up"
drag, startPoint x: 278, startPoint y: 96, endPoint x: 0, endPoint y: 84, distance: 278.6
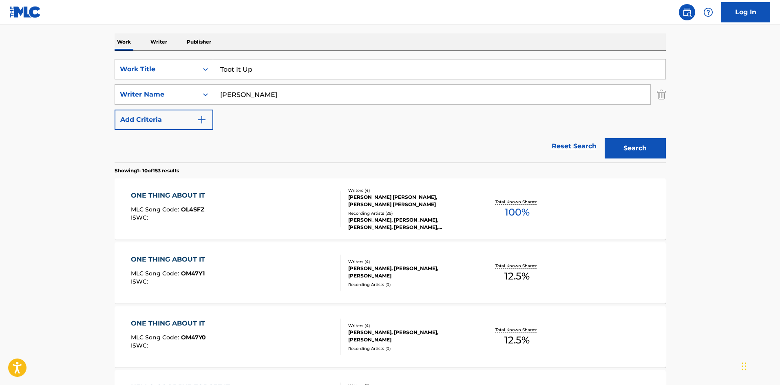
click at [0, 85] on main "The MLC Public Work Search The accuracy and completeness of The MLC's data is d…" at bounding box center [390, 382] width 780 height 960
paste input "[PERSON_NAME]"
click at [651, 159] on div "Search" at bounding box center [632, 146] width 65 height 33
click at [646, 148] on button "Search" at bounding box center [635, 148] width 61 height 20
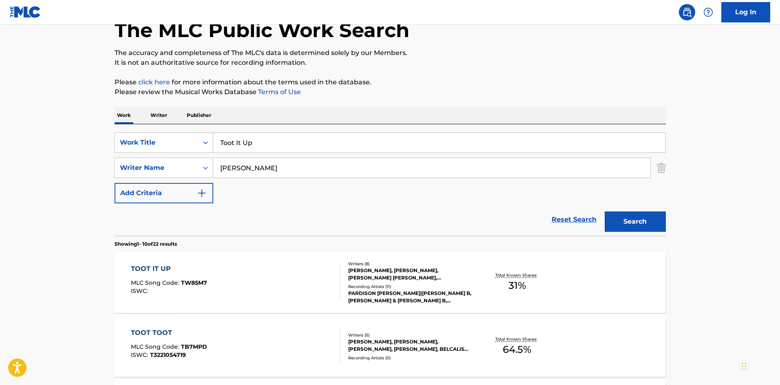
scroll to position [163, 0]
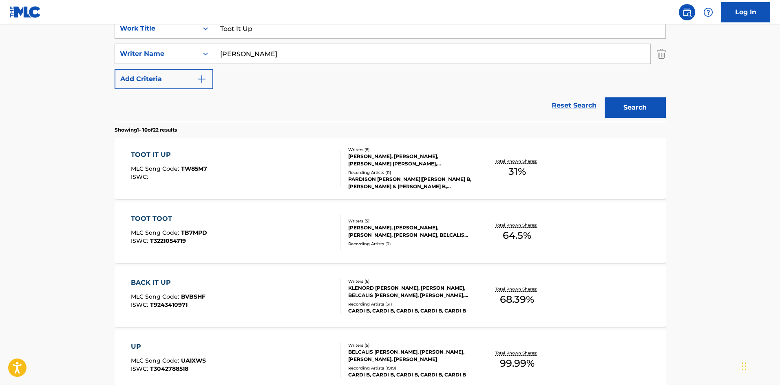
drag, startPoint x: 271, startPoint y: 50, endPoint x: 0, endPoint y: 58, distance: 271.2
click at [0, 62] on main "The MLC Public Work Search The accuracy and completeness of The MLC's data is d…" at bounding box center [390, 341] width 780 height 960
paste input "[PERSON_NAME]"
type input "[PERSON_NAME]"
click at [624, 110] on button "Search" at bounding box center [635, 107] width 61 height 20
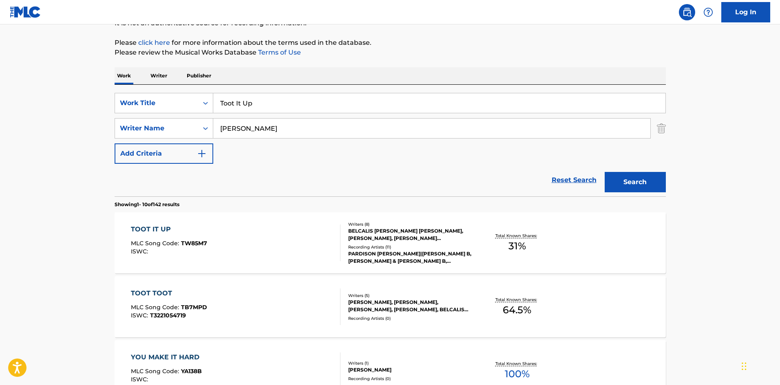
scroll to position [122, 0]
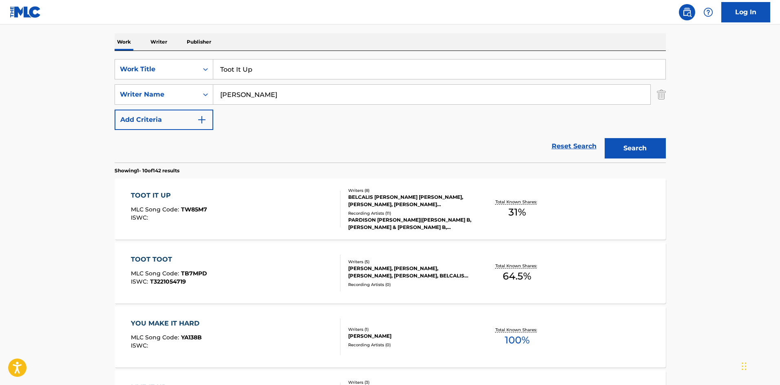
click at [155, 198] on div "TOOT IT UP" at bounding box center [169, 196] width 76 height 10
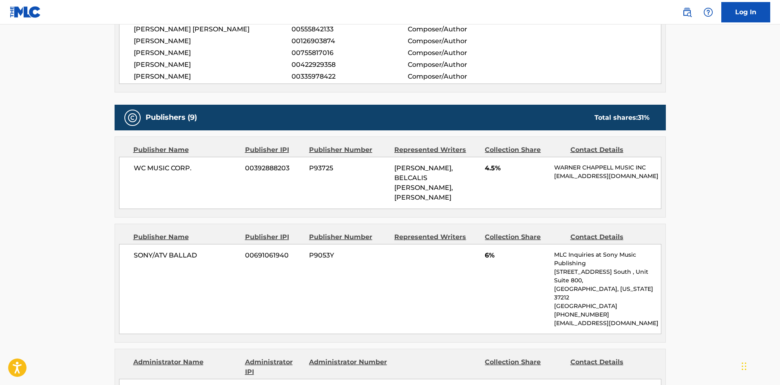
scroll to position [367, 0]
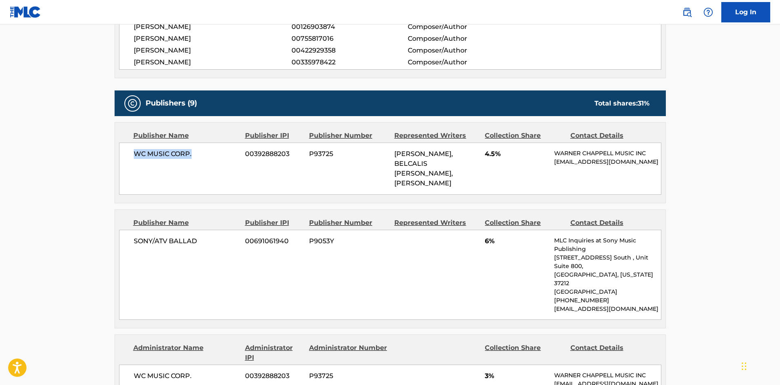
drag, startPoint x: 133, startPoint y: 155, endPoint x: 196, endPoint y: 151, distance: 63.3
click at [196, 151] on div "WC MUSIC CORP. 00392888203 P93725 [PERSON_NAME], BELCALIS [PERSON_NAME], [PERSO…" at bounding box center [390, 169] width 542 height 52
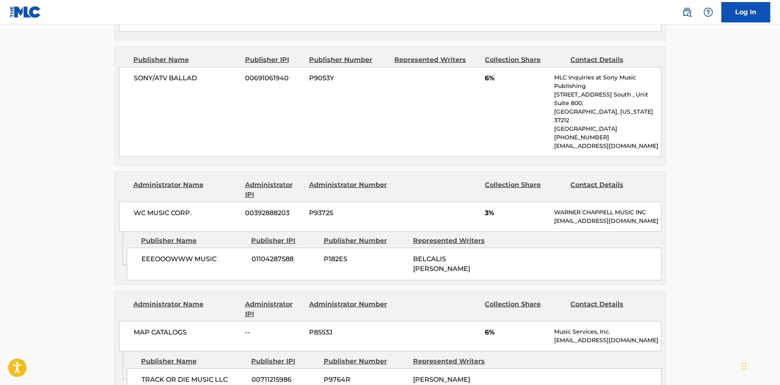
scroll to position [448, 0]
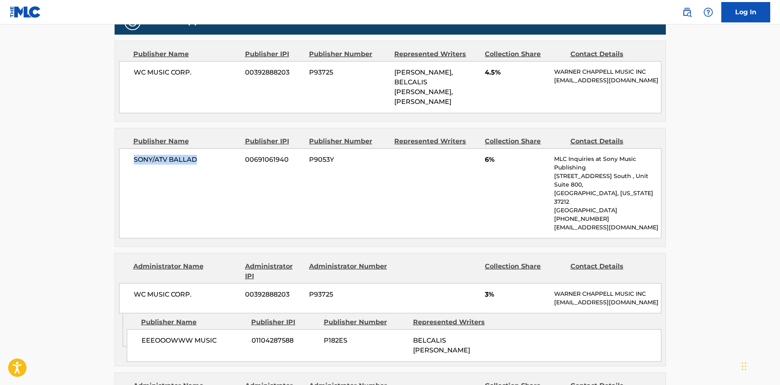
drag, startPoint x: 130, startPoint y: 151, endPoint x: 207, endPoint y: 149, distance: 77.9
click at [207, 149] on div "SONY/ATV BALLAD 00691061940 P9053Y 6% MLC Inquiries at Sony Music Publishing [S…" at bounding box center [390, 193] width 542 height 90
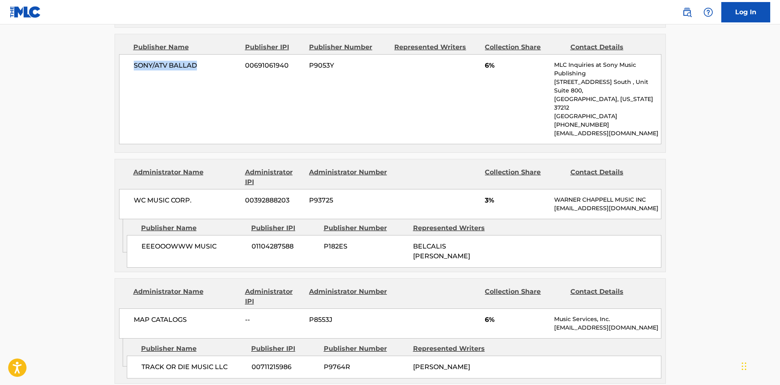
scroll to position [571, 0]
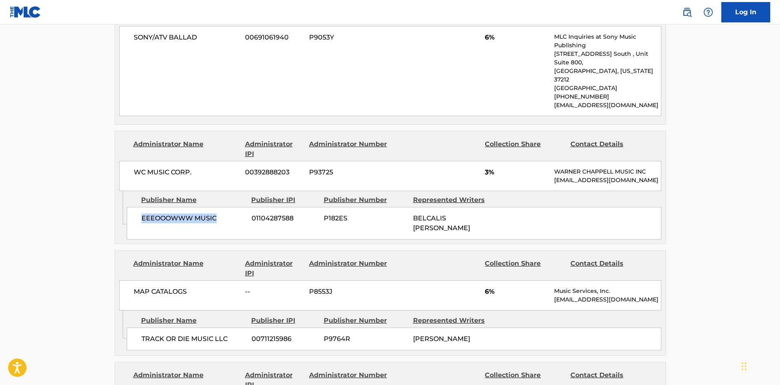
drag, startPoint x: 141, startPoint y: 203, endPoint x: 233, endPoint y: 197, distance: 91.9
click at [233, 214] on span "EEEOOOWWW MUSIC" at bounding box center [193, 219] width 104 height 10
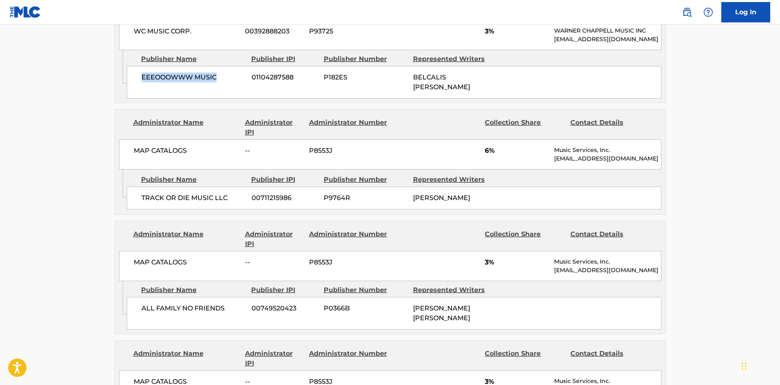
scroll to position [734, 0]
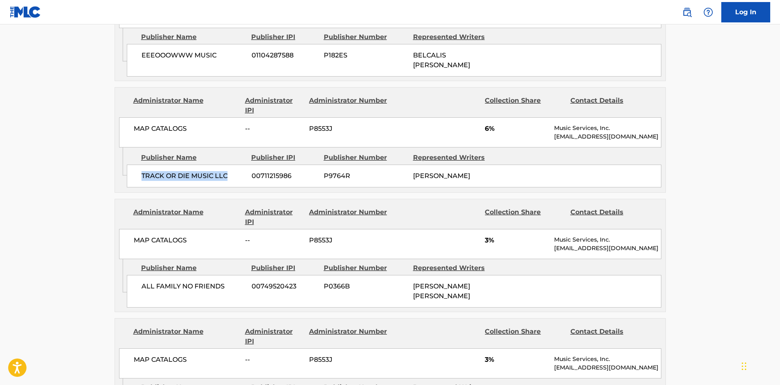
drag, startPoint x: 141, startPoint y: 148, endPoint x: 235, endPoint y: 149, distance: 94.2
click at [235, 165] on div "TRACK OR DIE MUSIC LLC 00711215986 P9764R [PERSON_NAME]" at bounding box center [394, 176] width 534 height 23
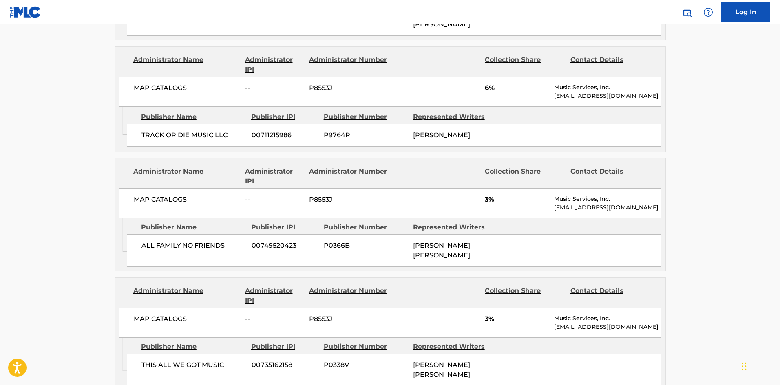
click at [144, 241] on span "ALL FAMILY NO FRIENDS" at bounding box center [193, 246] width 104 height 10
drag, startPoint x: 140, startPoint y: 227, endPoint x: 236, endPoint y: 232, distance: 95.5
click at [236, 234] on div "ALL FAMILY NO FRIENDS 00749520423 P0366B [PERSON_NAME] [PERSON_NAME]" at bounding box center [394, 250] width 534 height 33
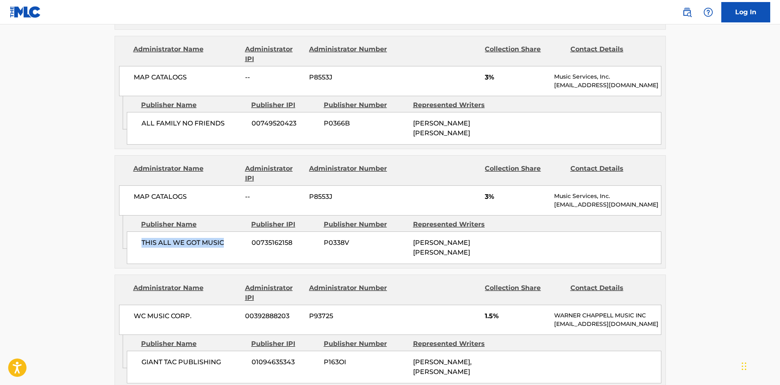
drag, startPoint x: 141, startPoint y: 222, endPoint x: 225, endPoint y: 222, distance: 84.0
click at [225, 238] on span "THIS ALL WE GOT MUSIC" at bounding box center [193, 243] width 104 height 10
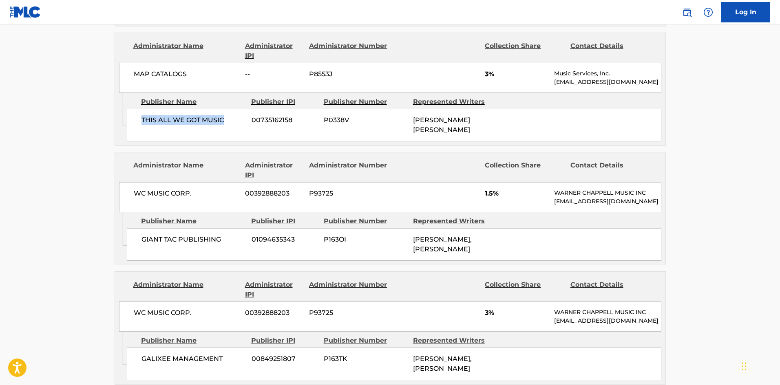
scroll to position [1019, 0]
drag, startPoint x: 141, startPoint y: 230, endPoint x: 225, endPoint y: 229, distance: 83.2
click at [225, 235] on span "GIANT TAC PUBLISHING" at bounding box center [193, 240] width 104 height 10
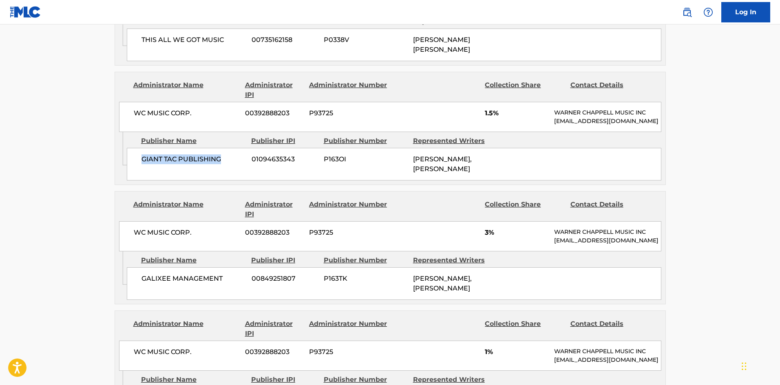
scroll to position [1101, 0]
drag, startPoint x: 140, startPoint y: 277, endPoint x: 235, endPoint y: 271, distance: 95.2
click at [235, 271] on div "GALIXEE MANAGEMENT 00849251807 P163TK [PERSON_NAME], [PERSON_NAME]" at bounding box center [394, 283] width 534 height 33
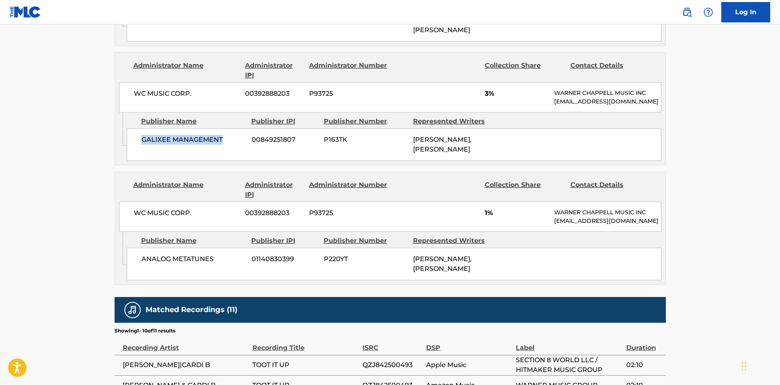
scroll to position [1264, 0]
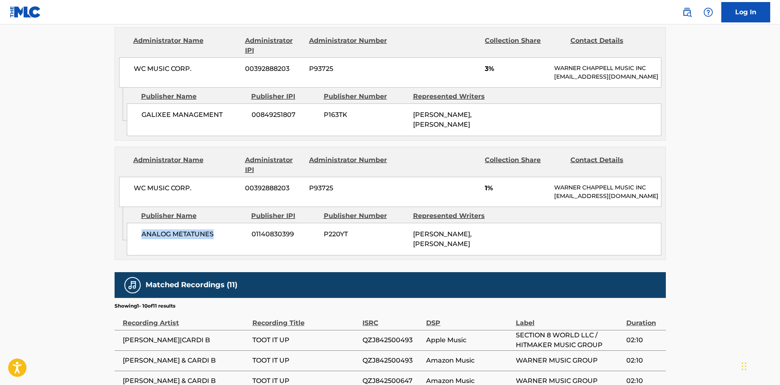
drag, startPoint x: 143, startPoint y: 244, endPoint x: 220, endPoint y: 241, distance: 77.5
click at [220, 239] on span "ANALOG METATUNES" at bounding box center [193, 234] width 104 height 10
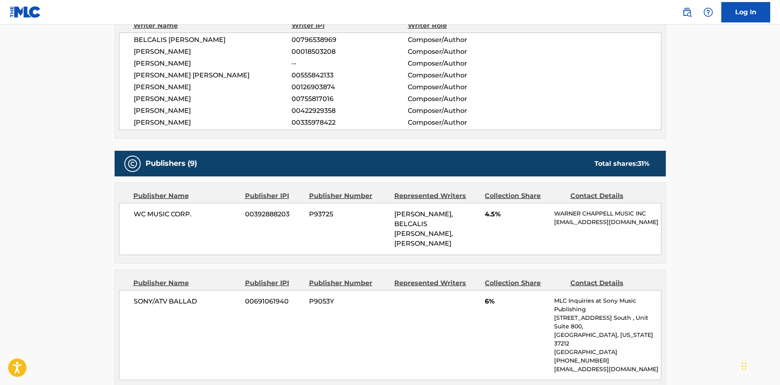
scroll to position [367, 0]
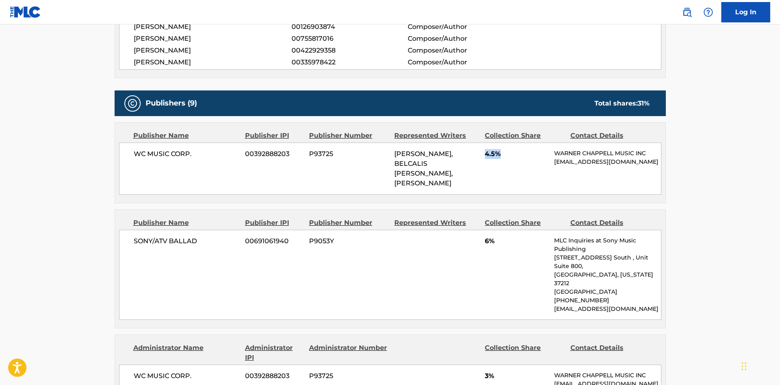
drag, startPoint x: 486, startPoint y: 154, endPoint x: 512, endPoint y: 153, distance: 26.1
click at [512, 153] on span "4.5%" at bounding box center [516, 154] width 63 height 10
drag, startPoint x: 485, startPoint y: 231, endPoint x: 512, endPoint y: 232, distance: 26.5
click at [512, 236] on span "6%" at bounding box center [516, 241] width 63 height 10
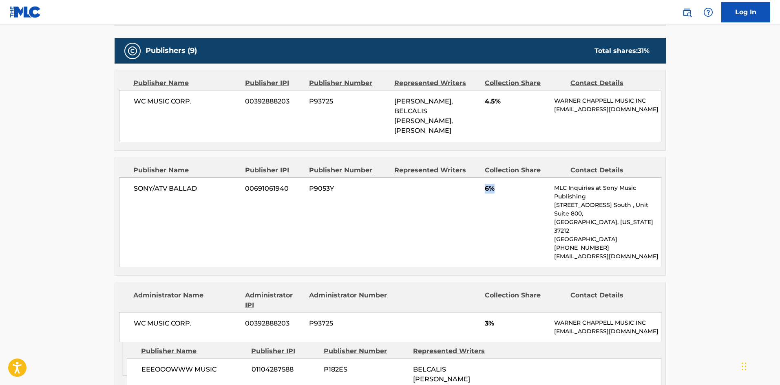
scroll to position [489, 0]
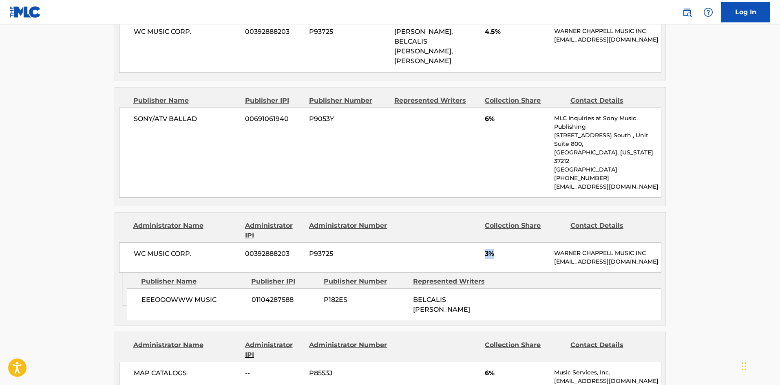
drag, startPoint x: 484, startPoint y: 224, endPoint x: 505, endPoint y: 227, distance: 21.7
click at [505, 243] on div "WC MUSIC CORP. 00392888203 P93725 3% [PERSON_NAME] MUSIC INC [EMAIL_ADDRESS][DO…" at bounding box center [390, 258] width 542 height 30
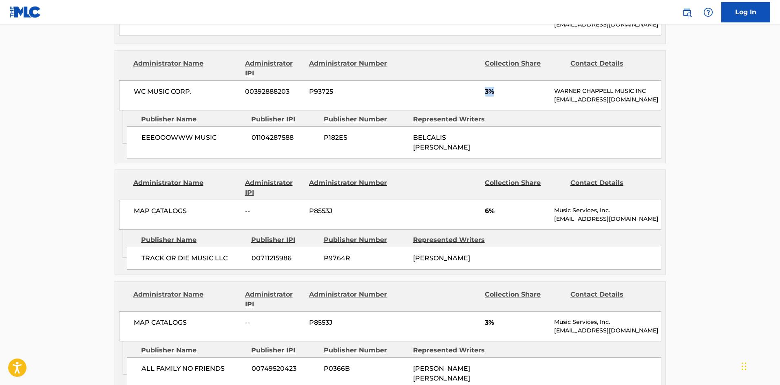
scroll to position [652, 0]
drag, startPoint x: 485, startPoint y: 182, endPoint x: 505, endPoint y: 181, distance: 19.6
click at [505, 205] on span "6%" at bounding box center [516, 210] width 63 height 10
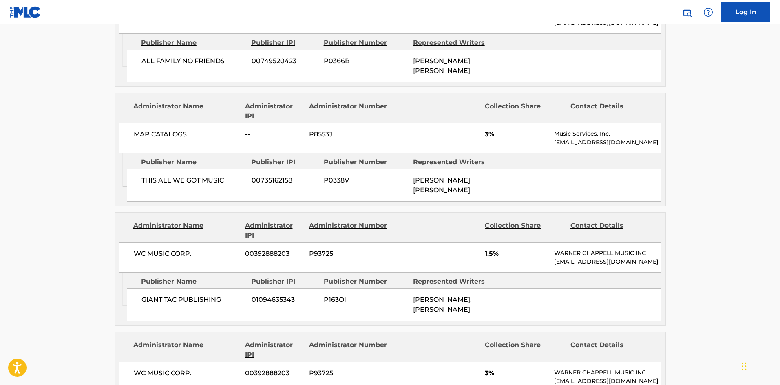
scroll to position [1060, 0]
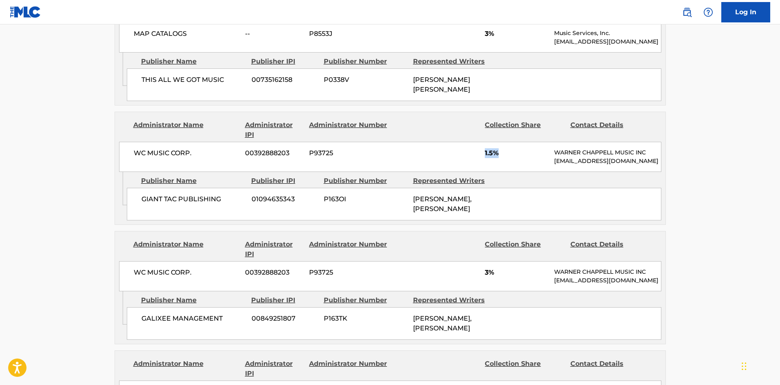
drag, startPoint x: 486, startPoint y: 134, endPoint x: 503, endPoint y: 141, distance: 18.8
click at [503, 142] on div "WC MUSIC CORP. 00392888203 P93725 1.5% [PERSON_NAME] MUSIC INC [EMAIL_ADDRESS][…" at bounding box center [390, 157] width 542 height 30
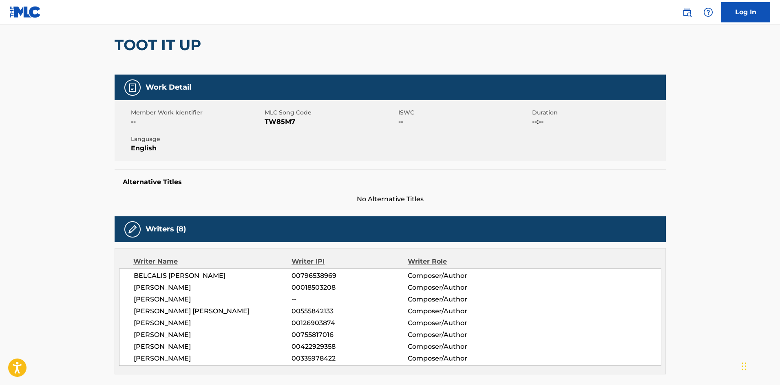
scroll to position [0, 0]
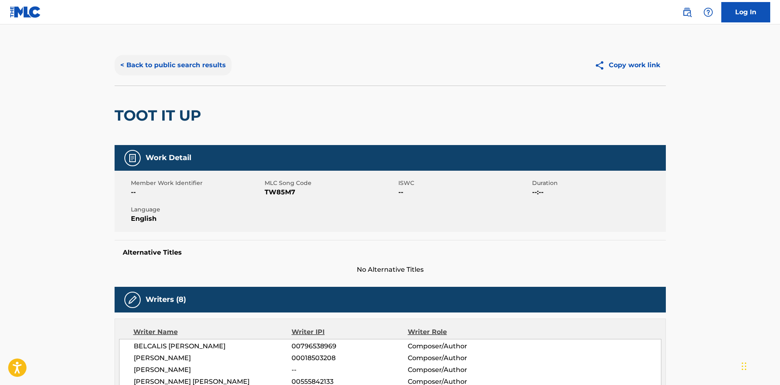
click at [205, 69] on button "< Back to public search results" at bounding box center [173, 65] width 117 height 20
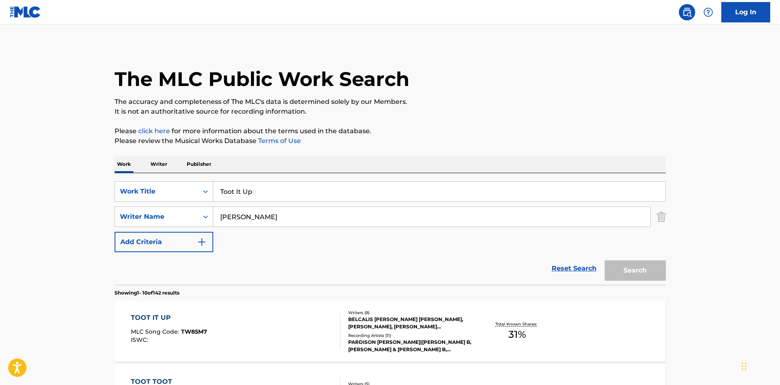
scroll to position [122, 0]
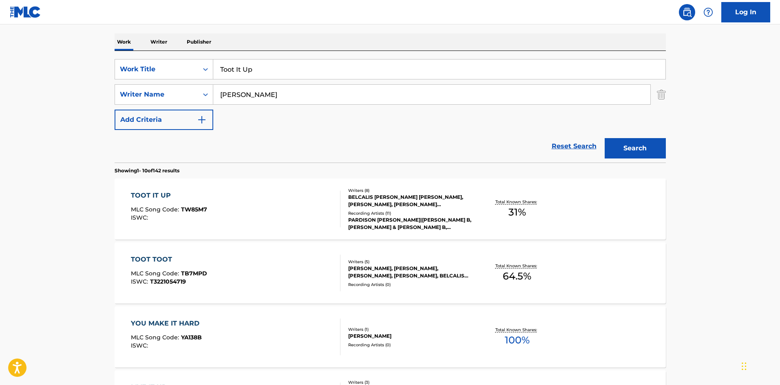
drag, startPoint x: 268, startPoint y: 70, endPoint x: 5, endPoint y: 45, distance: 264.1
click at [11, 48] on main "The MLC Public Work Search The accuracy and completeness of The MLC's data is d…" at bounding box center [390, 382] width 780 height 960
paste input "Leak"
type input "Leak"
drag, startPoint x: 301, startPoint y: 99, endPoint x: 22, endPoint y: 99, distance: 278.8
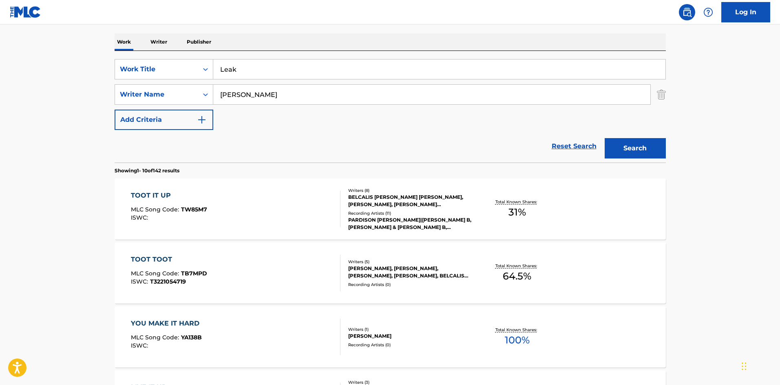
click at [22, 99] on main "The MLC Public Work Search The accuracy and completeness of The MLC's data is d…" at bounding box center [390, 382] width 780 height 960
paste input "[PERSON_NAME]"
type input "[PERSON_NAME]"
click at [619, 136] on div "Search" at bounding box center [632, 146] width 65 height 33
drag, startPoint x: 619, startPoint y: 136, endPoint x: 622, endPoint y: 142, distance: 6.2
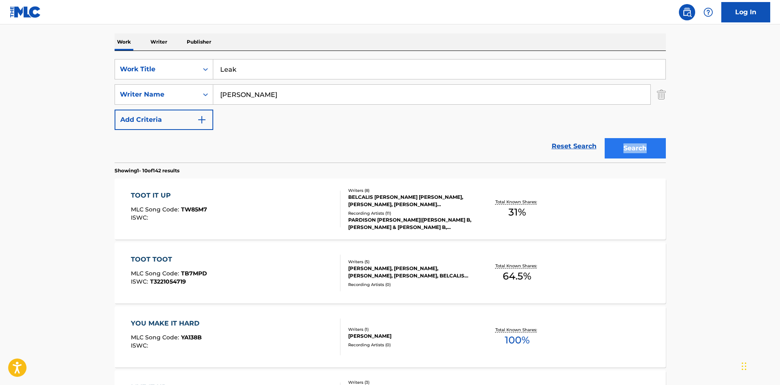
click at [621, 141] on div "Search" at bounding box center [632, 146] width 65 height 33
click at [622, 142] on button "Search" at bounding box center [635, 148] width 61 height 20
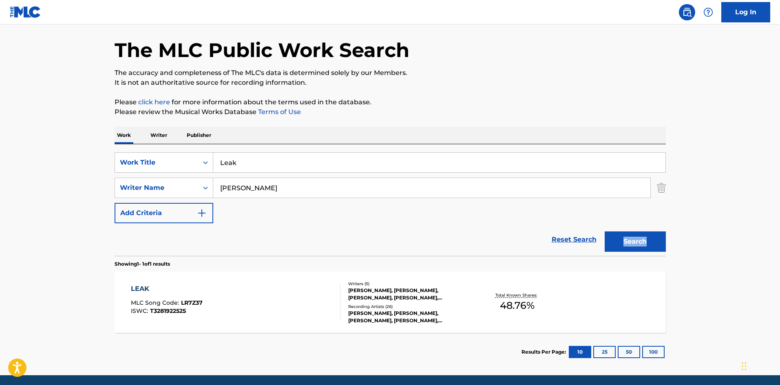
scroll to position [58, 0]
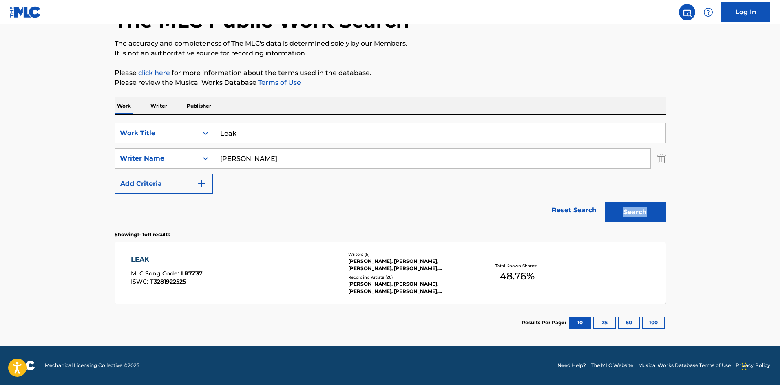
click at [141, 256] on div "LEAK" at bounding box center [167, 260] width 72 height 10
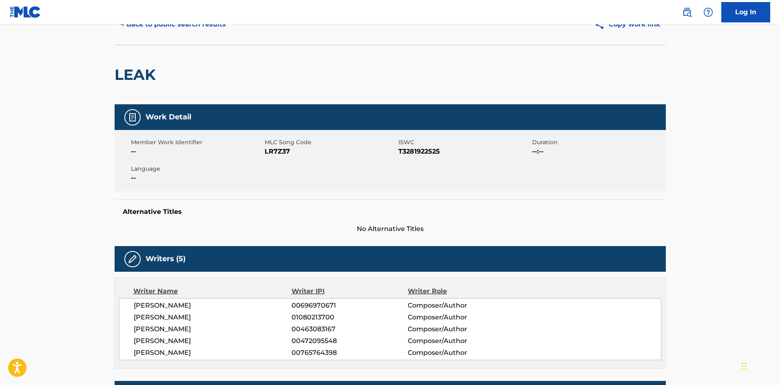
scroll to position [285, 0]
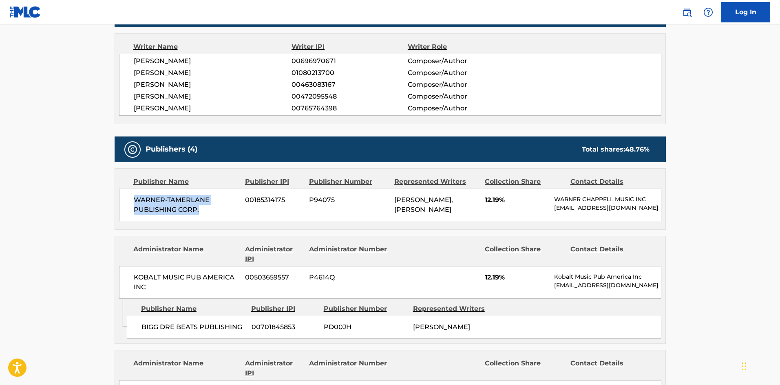
drag, startPoint x: 132, startPoint y: 197, endPoint x: 238, endPoint y: 219, distance: 108.7
click at [238, 219] on div "WARNER-[PERSON_NAME] PUBLISHING CORP. 00185314175 P94075 [PERSON_NAME], [PERSON…" at bounding box center [390, 205] width 542 height 33
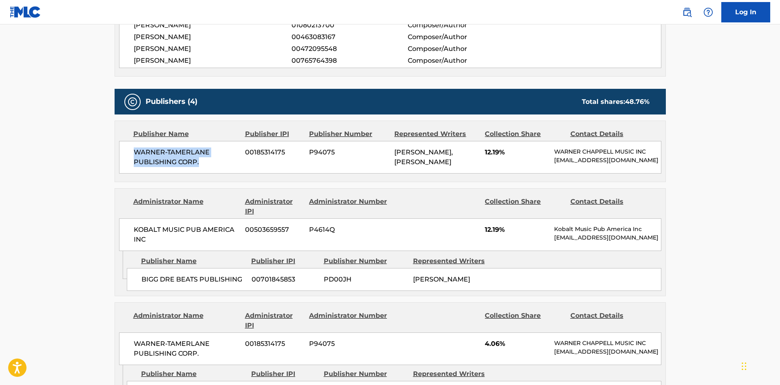
scroll to position [408, 0]
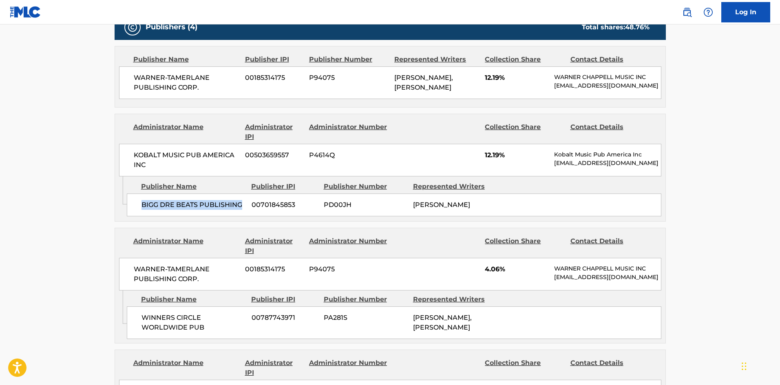
drag, startPoint x: 141, startPoint y: 210, endPoint x: 242, endPoint y: 203, distance: 101.3
click at [242, 203] on div "BIGG DRE BEATS PUBLISHING 00701845853 PD00JH [PERSON_NAME]" at bounding box center [394, 205] width 534 height 23
drag, startPoint x: 142, startPoint y: 327, endPoint x: 206, endPoint y: 337, distance: 65.1
click at [206, 333] on span "WINNERS CIRCLE WORLDWIDE PUB" at bounding box center [193, 323] width 104 height 20
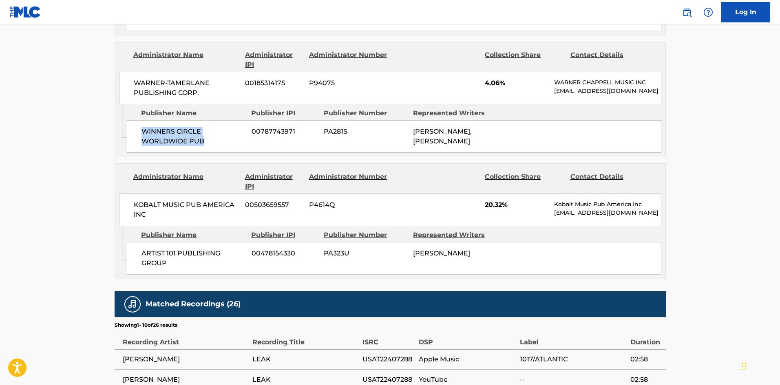
scroll to position [611, 0]
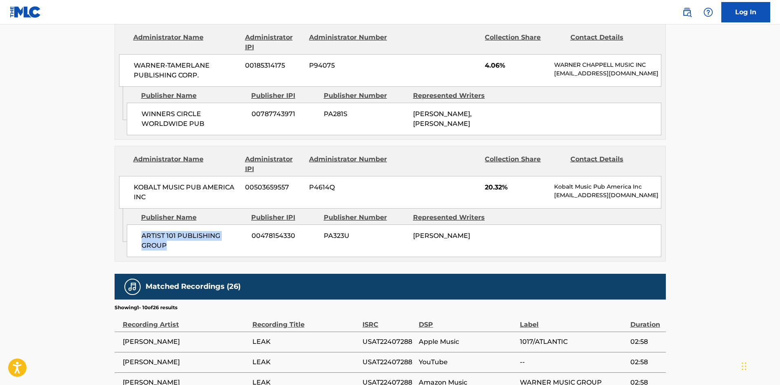
drag, startPoint x: 143, startPoint y: 244, endPoint x: 181, endPoint y: 264, distance: 43.4
click at [181, 257] on div "ARTIST 101 PUBLISHING GROUP 00478154330 PA323U [PERSON_NAME]" at bounding box center [394, 241] width 534 height 33
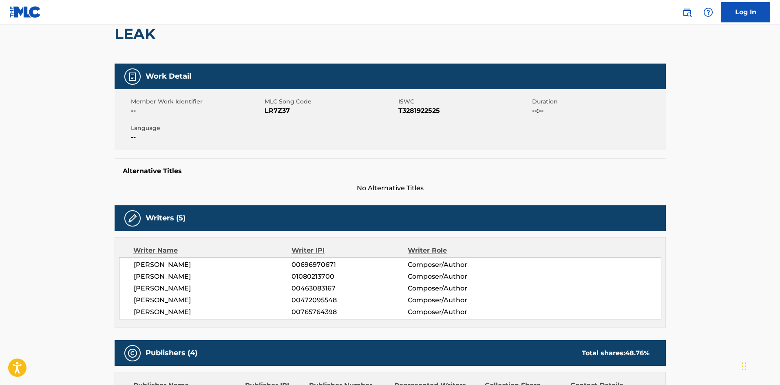
scroll to position [367, 0]
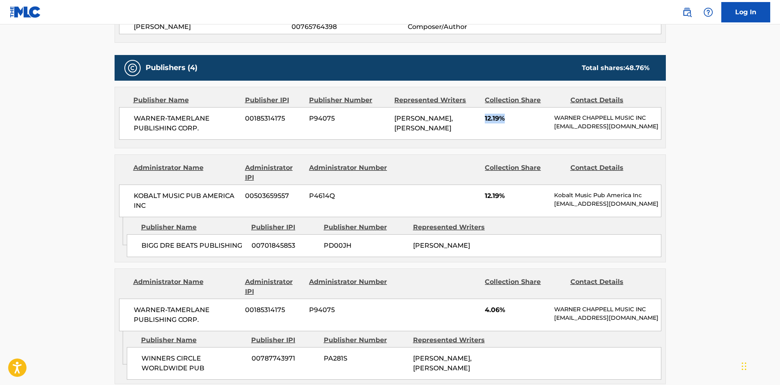
drag, startPoint x: 483, startPoint y: 119, endPoint x: 511, endPoint y: 117, distance: 27.5
click at [511, 117] on div "WARNER-[PERSON_NAME] PUBLISHING CORP. 00185314175 P94075 [PERSON_NAME], [PERSON…" at bounding box center [390, 123] width 542 height 33
drag, startPoint x: 484, startPoint y: 199, endPoint x: 512, endPoint y: 203, distance: 28.8
click at [512, 203] on div "KOBALT MUSIC PUB AMERICA INC 00503659557 P4614Q 12.19% Kobalt Music Pub America…" at bounding box center [390, 201] width 542 height 33
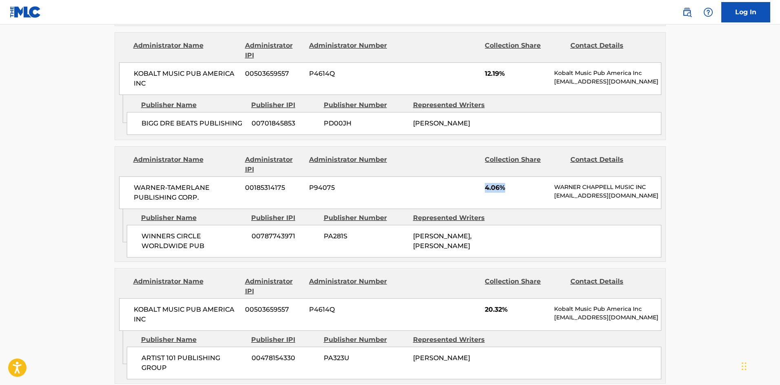
drag, startPoint x: 485, startPoint y: 192, endPoint x: 521, endPoint y: 192, distance: 35.9
click at [521, 192] on span "4.06%" at bounding box center [516, 188] width 63 height 10
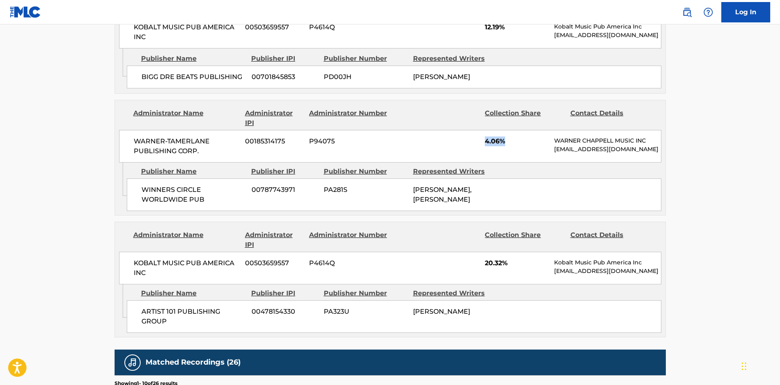
scroll to position [652, 0]
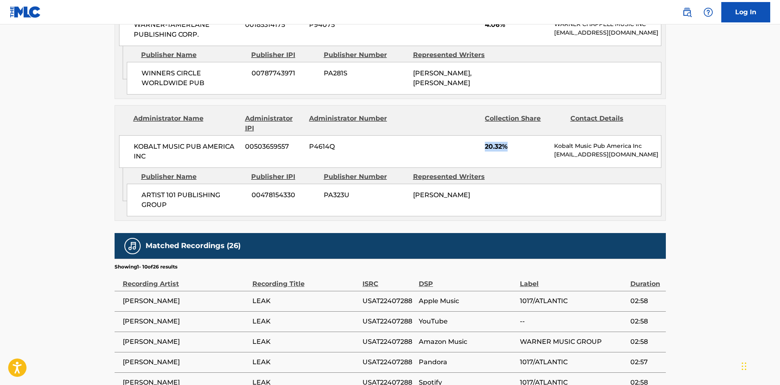
drag, startPoint x: 485, startPoint y: 157, endPoint x: 511, endPoint y: 158, distance: 25.3
click at [511, 152] on span "20.32%" at bounding box center [516, 147] width 63 height 10
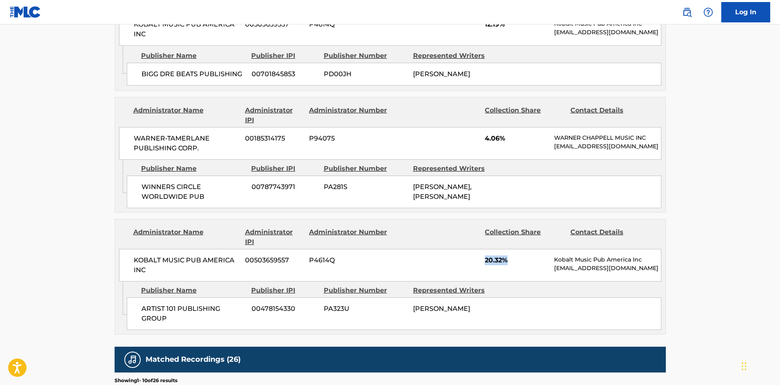
scroll to position [571, 0]
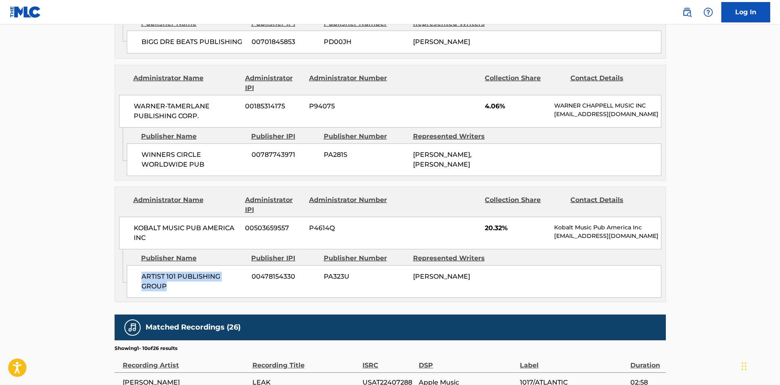
drag, startPoint x: 141, startPoint y: 291, endPoint x: 184, endPoint y: 307, distance: 45.7
click at [184, 298] on div "ARTIST 101 PUBLISHING GROUP 00478154330 PA323U [PERSON_NAME]" at bounding box center [394, 281] width 534 height 33
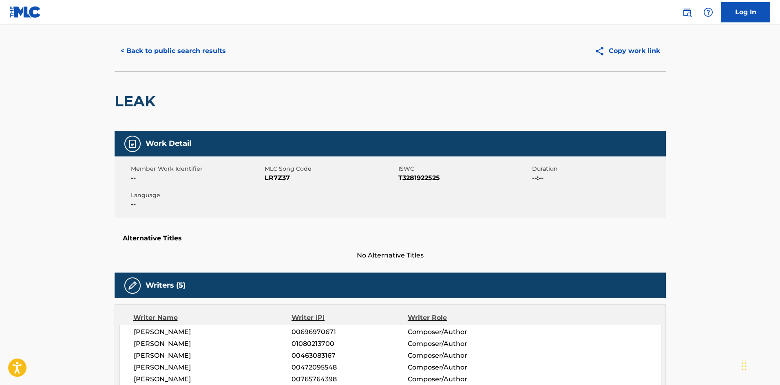
scroll to position [0, 0]
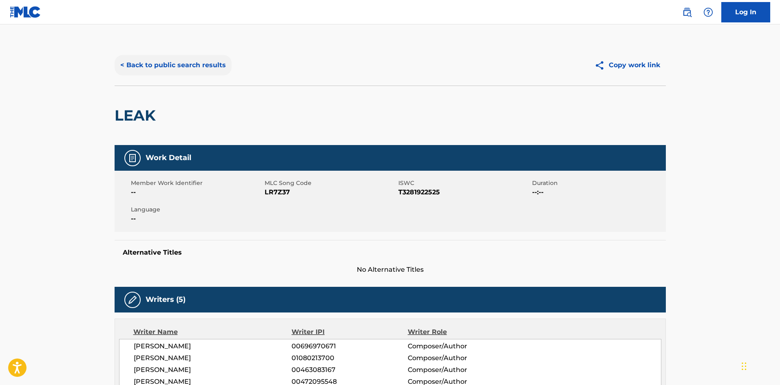
click at [159, 58] on button "< Back to public search results" at bounding box center [173, 65] width 117 height 20
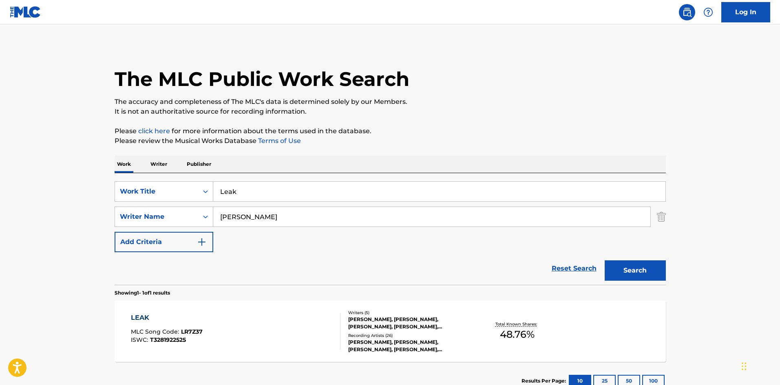
scroll to position [12, 0]
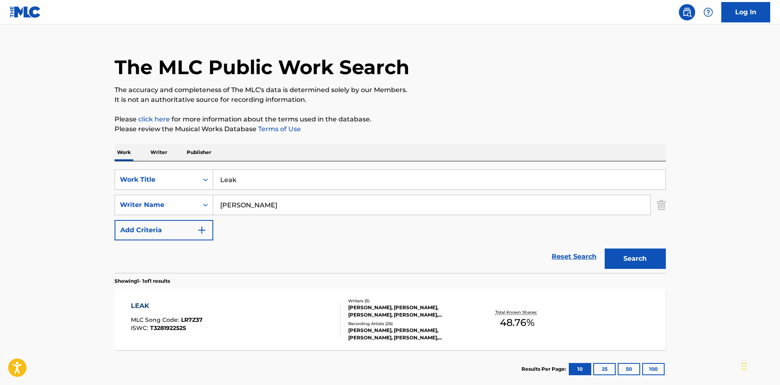
drag, startPoint x: 255, startPoint y: 185, endPoint x: 75, endPoint y: 174, distance: 180.1
click at [73, 188] on main "The MLC Public Work Search The accuracy and completeness of The MLC's data is d…" at bounding box center [390, 203] width 780 height 380
paste input "Intro"
click at [279, 153] on div "Work Writer Publisher" at bounding box center [390, 152] width 551 height 17
drag, startPoint x: 271, startPoint y: 178, endPoint x: 0, endPoint y: 171, distance: 271.2
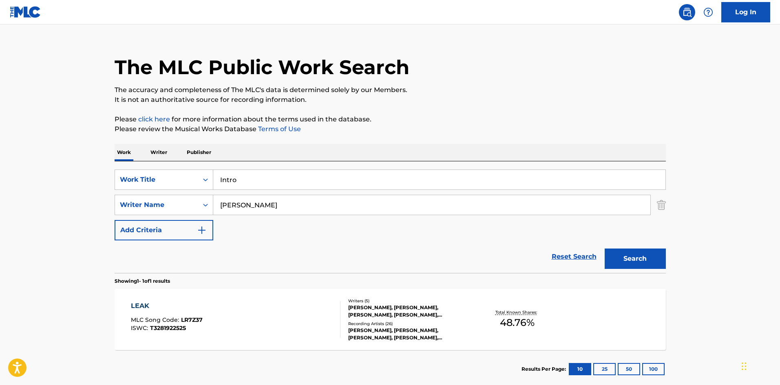
click at [188, 183] on div "SearchWithCriteriae0b0f218-d5cd-4ad3-aded-4b324de7eaf6 Work Title Intro" at bounding box center [390, 180] width 551 height 20
paste input "Questions"
type input "Questions"
drag, startPoint x: 314, startPoint y: 200, endPoint x: 0, endPoint y: 209, distance: 314.4
click at [0, 209] on main "The MLC Public Work Search The accuracy and completeness of The MLC's data is d…" at bounding box center [390, 203] width 780 height 380
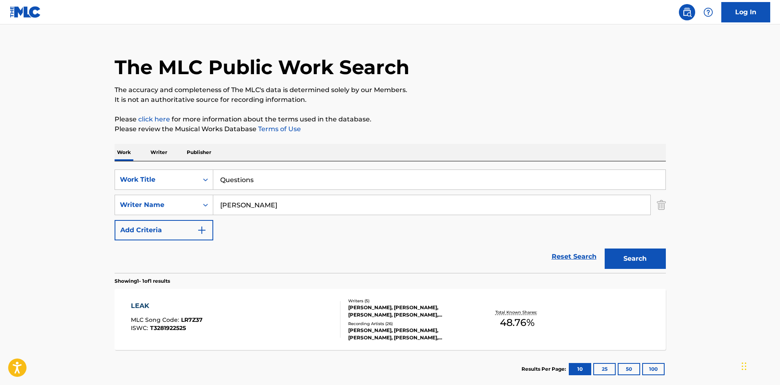
paste input "[PERSON_NAME]"
type input "[PERSON_NAME]"
click at [622, 254] on button "Search" at bounding box center [635, 259] width 61 height 20
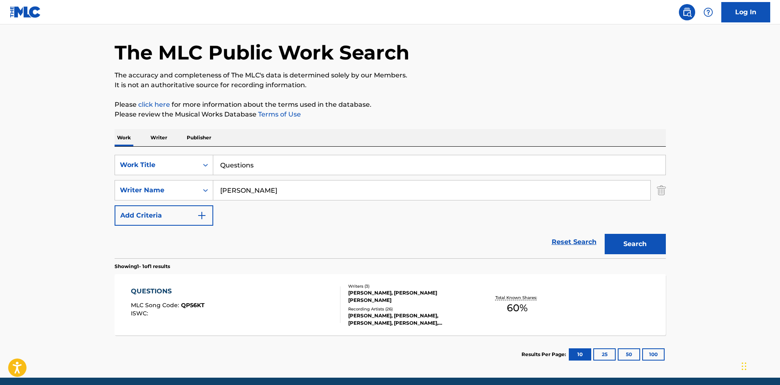
scroll to position [58, 0]
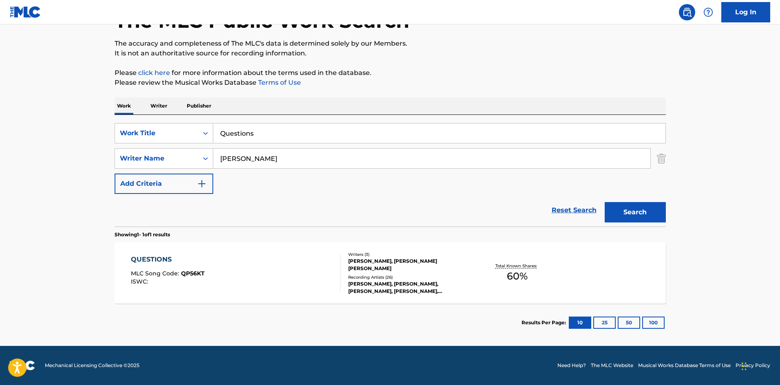
click at [148, 262] on div "QUESTIONS" at bounding box center [168, 260] width 74 height 10
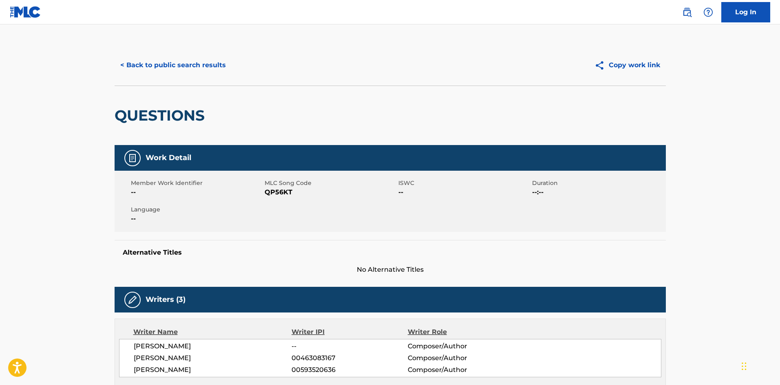
scroll to position [285, 0]
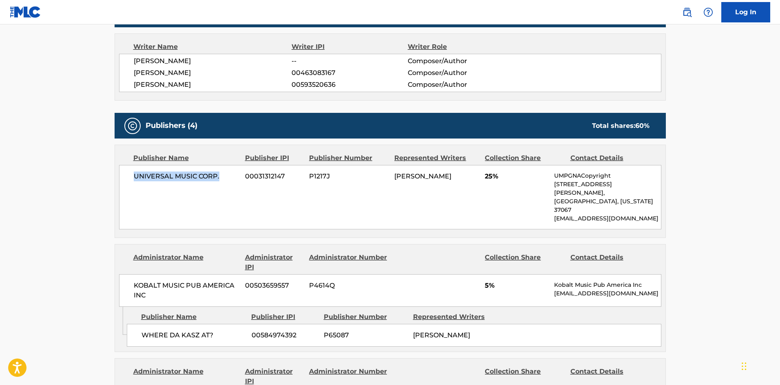
drag, startPoint x: 131, startPoint y: 175, endPoint x: 232, endPoint y: 175, distance: 100.3
click at [232, 175] on div "UNIVERSAL MUSIC CORP. 00031312147 P1217J [PERSON_NAME] 25% UMPGNACopyright [STR…" at bounding box center [390, 197] width 542 height 64
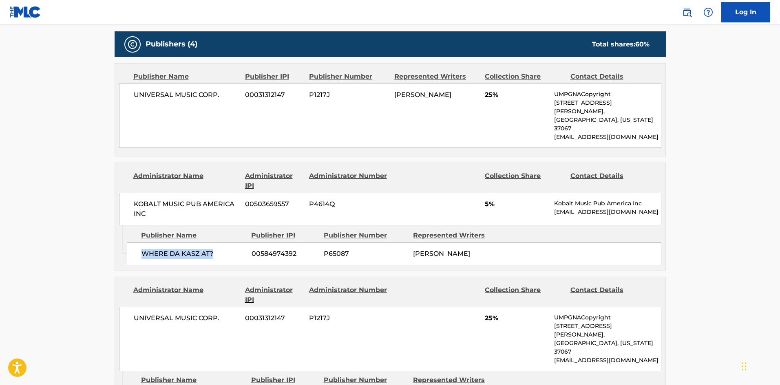
drag, startPoint x: 141, startPoint y: 241, endPoint x: 224, endPoint y: 229, distance: 83.9
click at [224, 243] on div "WHERE DA KASZ AT? 00584974392 P65087 [PERSON_NAME]" at bounding box center [394, 254] width 534 height 23
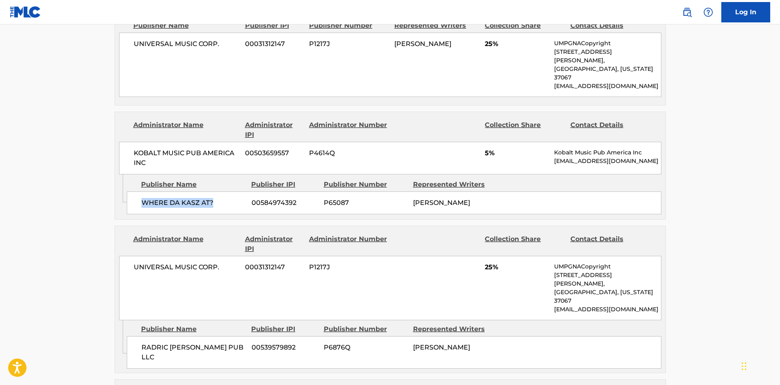
scroll to position [489, 0]
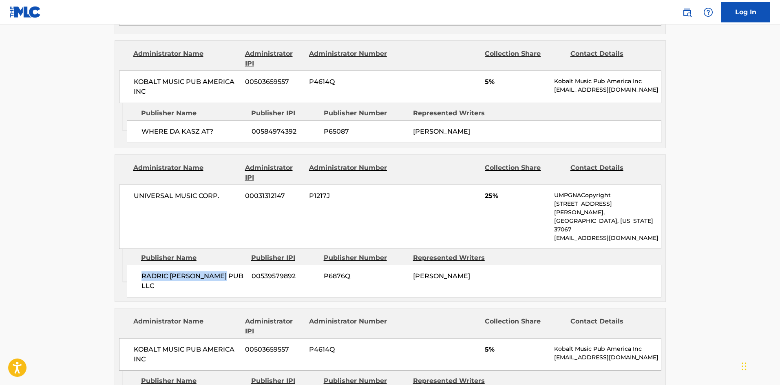
drag, startPoint x: 142, startPoint y: 247, endPoint x: 235, endPoint y: 237, distance: 93.5
click at [235, 265] on div "RADRIC [PERSON_NAME] PUB LLC 00539579892 P6876Q [PERSON_NAME]" at bounding box center [394, 281] width 534 height 33
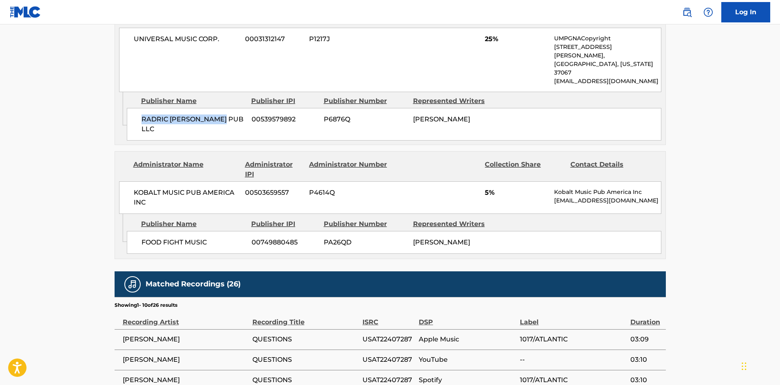
scroll to position [652, 0]
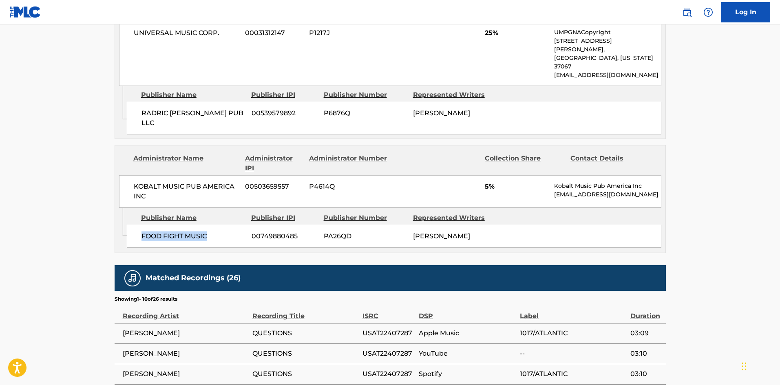
drag, startPoint x: 139, startPoint y: 190, endPoint x: 218, endPoint y: 191, distance: 78.3
click at [218, 225] on div "FOOD FIGHT MUSIC 00749880485 PA26QD [PERSON_NAME]" at bounding box center [394, 236] width 534 height 23
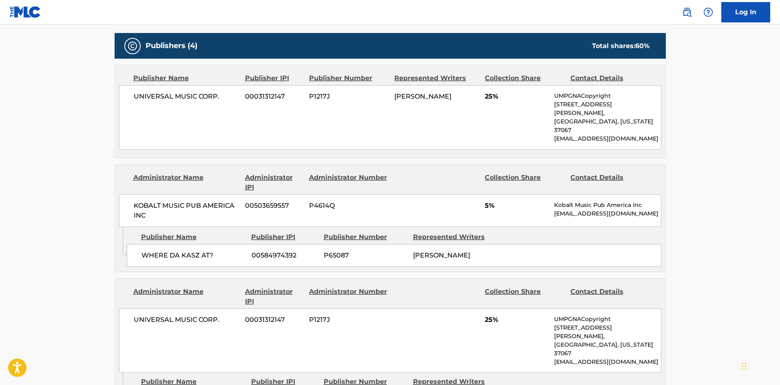
scroll to position [326, 0]
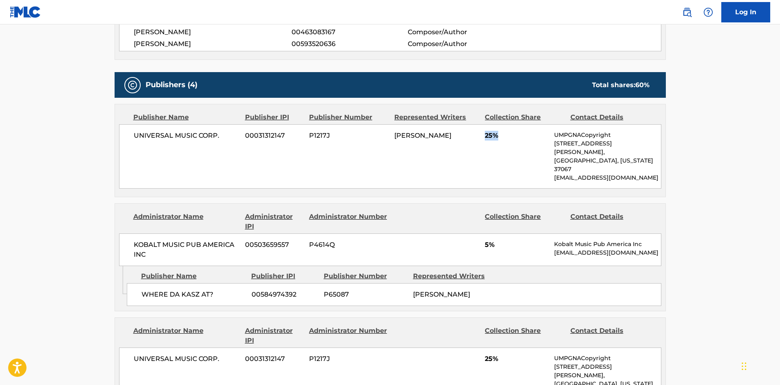
drag, startPoint x: 486, startPoint y: 134, endPoint x: 511, endPoint y: 134, distance: 25.3
click at [511, 134] on span "25%" at bounding box center [516, 136] width 63 height 10
click at [487, 240] on span "5%" at bounding box center [516, 245] width 63 height 10
drag, startPoint x: 485, startPoint y: 227, endPoint x: 375, endPoint y: 152, distance: 133.4
click at [512, 240] on span "5%" at bounding box center [516, 245] width 63 height 10
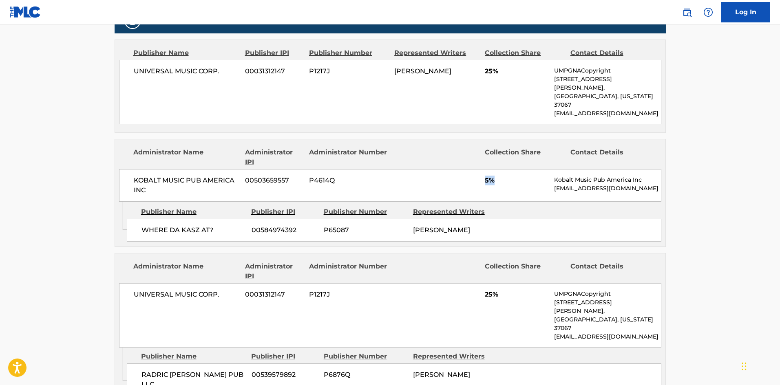
scroll to position [489, 0]
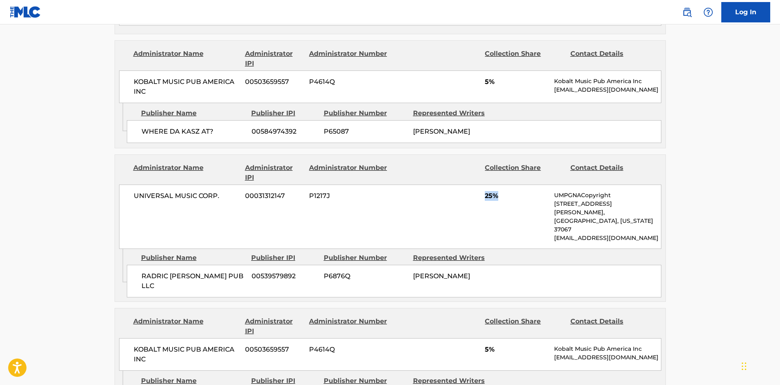
drag, startPoint x: 484, startPoint y: 176, endPoint x: 512, endPoint y: 182, distance: 28.3
click at [512, 185] on div "UNIVERSAL MUSIC CORP. 00031312147 P1217J 25% UMPGNACopyright [STREET_ADDRESS][P…" at bounding box center [390, 217] width 542 height 64
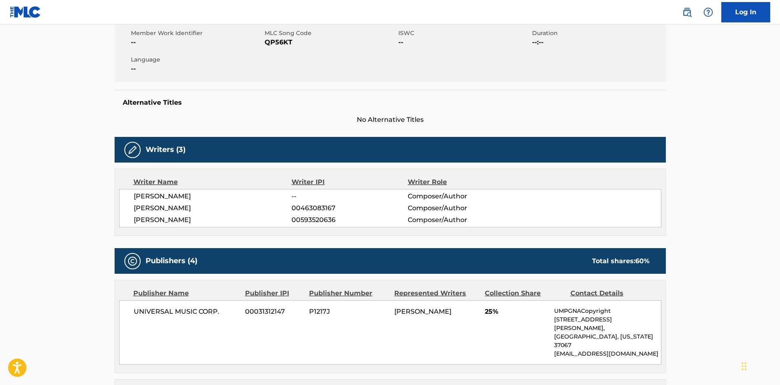
scroll to position [0, 0]
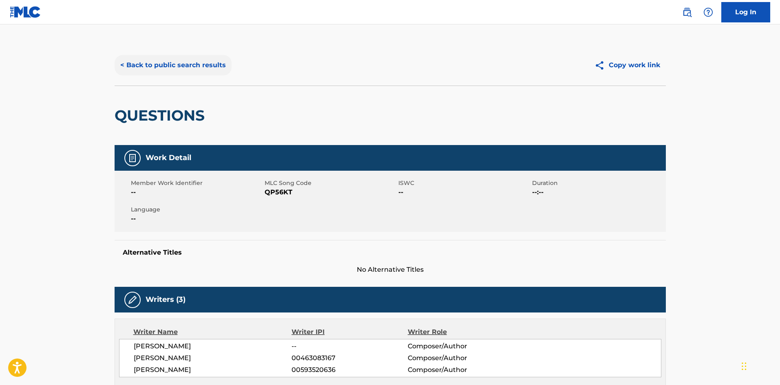
click at [205, 66] on button "< Back to public search results" at bounding box center [173, 65] width 117 height 20
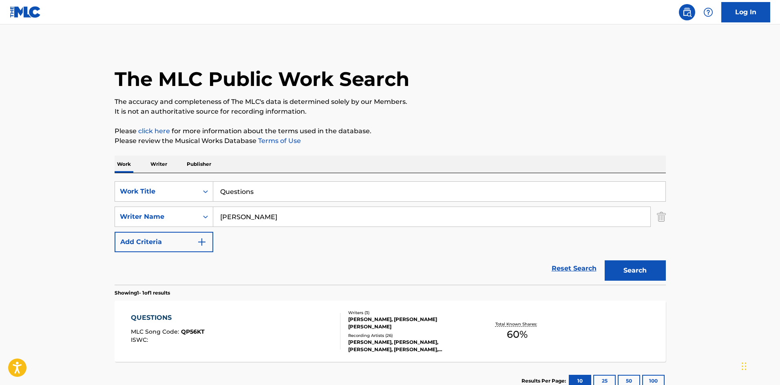
scroll to position [12, 0]
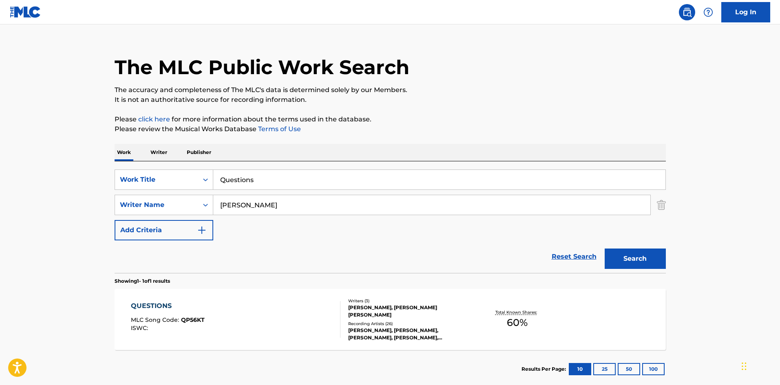
drag, startPoint x: 287, startPoint y: 180, endPoint x: 2, endPoint y: 125, distance: 290.3
click at [61, 181] on main "The MLC Public Work Search The accuracy and completeness of The MLC's data is d…" at bounding box center [390, 203] width 780 height 380
paste input "Shine On Me"
type input "Shine On Me"
drag, startPoint x: 315, startPoint y: 205, endPoint x: 49, endPoint y: 219, distance: 267.0
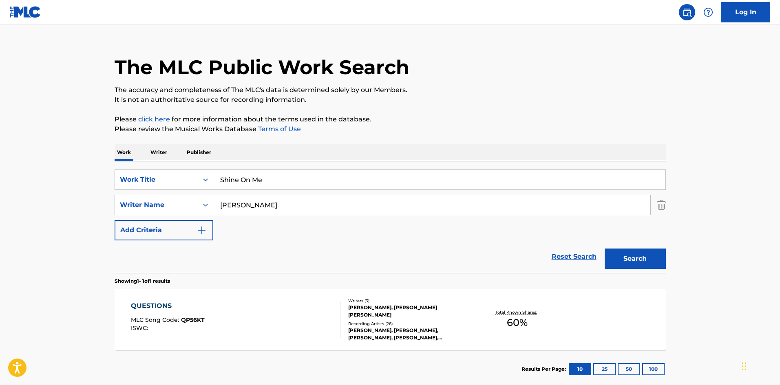
click at [48, 220] on main "The MLC Public Work Search The accuracy and completeness of The MLC's data is d…" at bounding box center [390, 203] width 780 height 380
paste input "[PERSON_NAME] [PERSON_NAME]"
type input "[PERSON_NAME] [PERSON_NAME]"
click at [640, 256] on button "Search" at bounding box center [635, 259] width 61 height 20
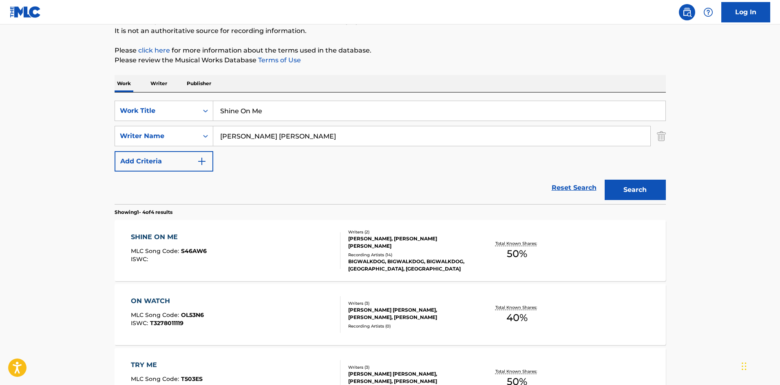
scroll to position [122, 0]
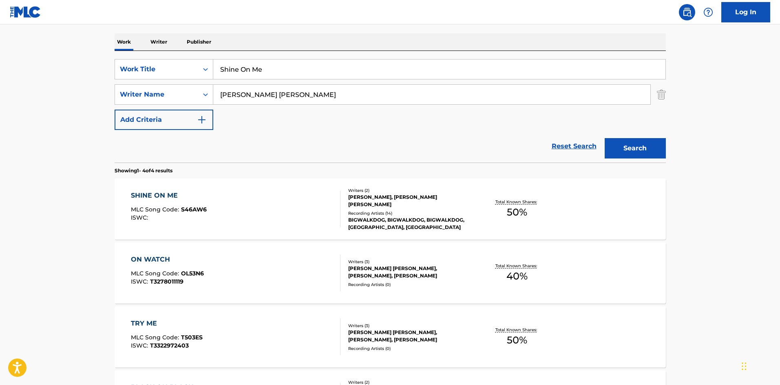
click at [161, 196] on div "SHINE ON ME" at bounding box center [169, 196] width 76 height 10
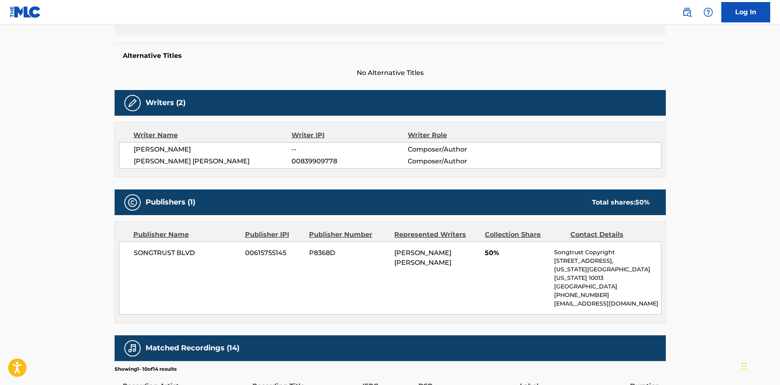
scroll to position [204, 0]
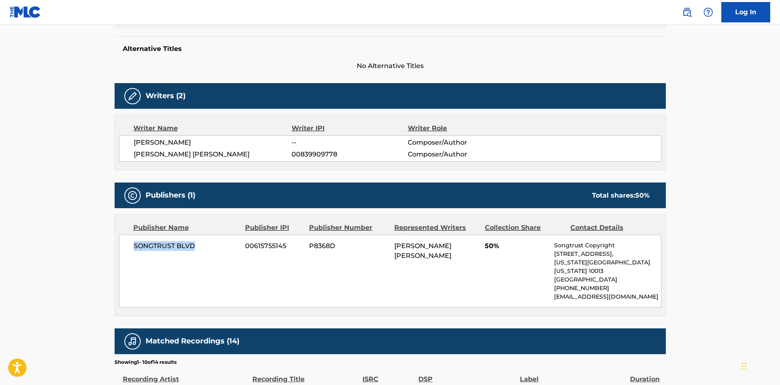
drag, startPoint x: 134, startPoint y: 248, endPoint x: 232, endPoint y: 245, distance: 98.7
click at [232, 245] on span "SONGTRUST BLVD" at bounding box center [187, 246] width 106 height 10
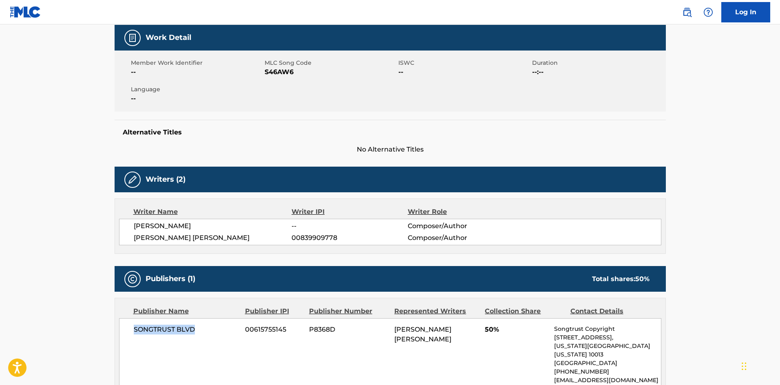
scroll to position [163, 0]
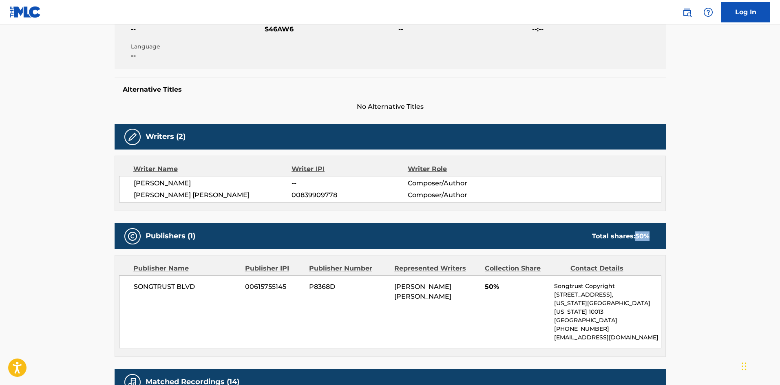
drag, startPoint x: 636, startPoint y: 235, endPoint x: 651, endPoint y: 234, distance: 15.5
click at [651, 234] on div "Total shares: 50 %" at bounding box center [621, 237] width 74 height 10
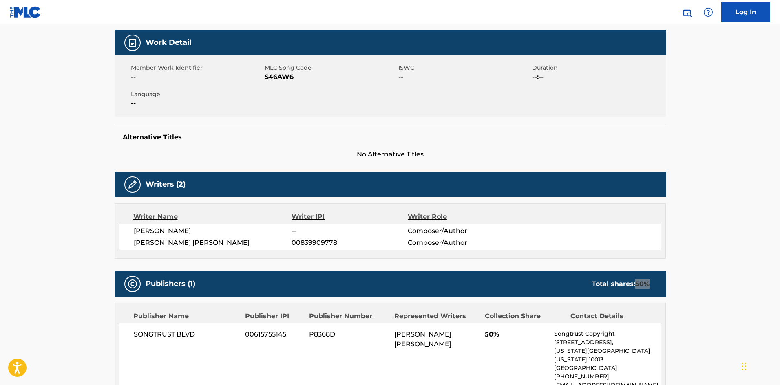
scroll to position [0, 0]
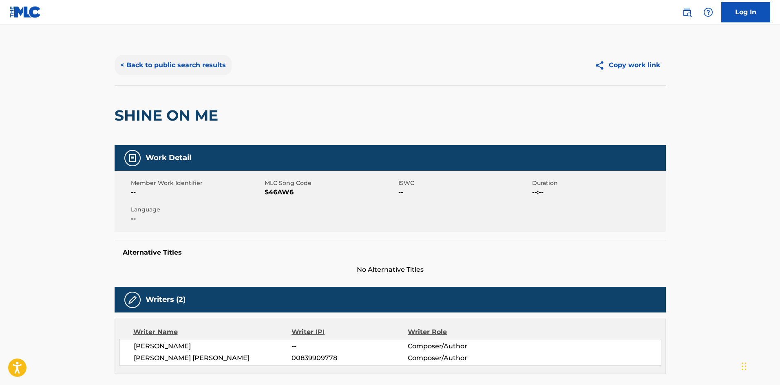
click at [167, 62] on button "< Back to public search results" at bounding box center [173, 65] width 117 height 20
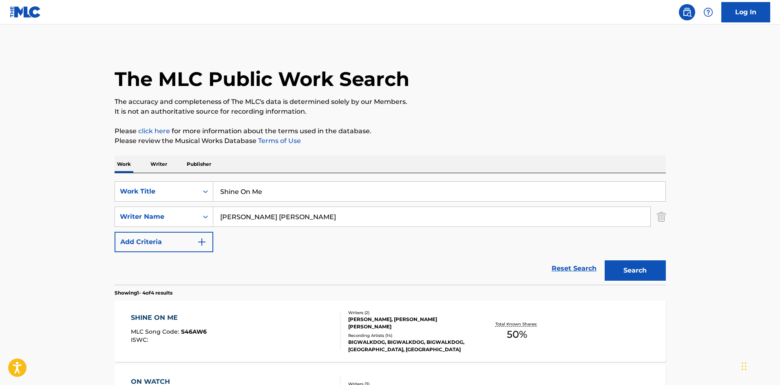
scroll to position [122, 0]
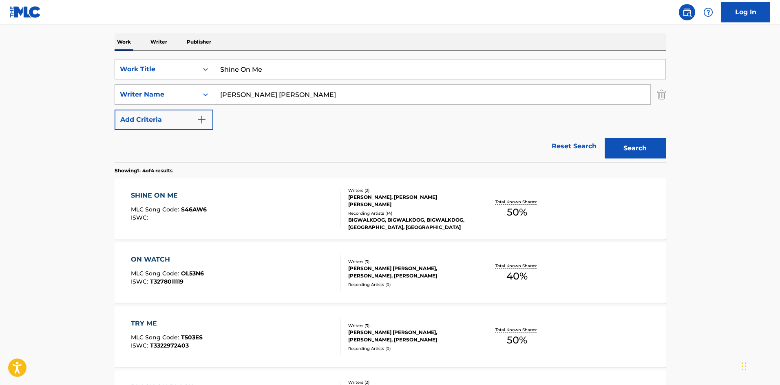
drag, startPoint x: 302, startPoint y: 64, endPoint x: 0, endPoint y: 51, distance: 301.9
click at [0, 54] on main "The MLC Public Work Search The accuracy and completeness of The MLC's data is d…" at bounding box center [390, 188] width 780 height 572
click at [148, 192] on div "SHINE ON ME" at bounding box center [169, 196] width 76 height 10
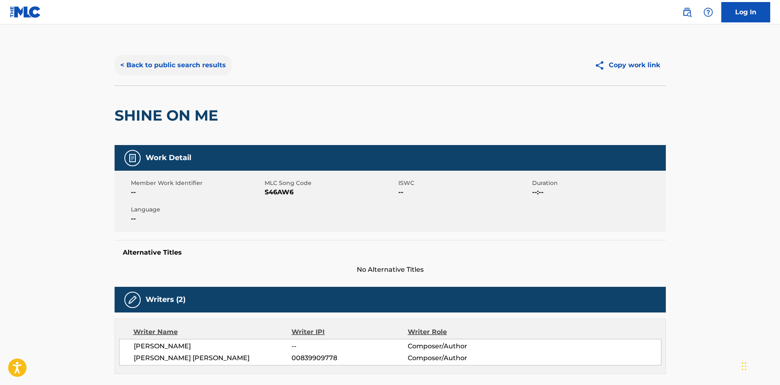
click at [189, 72] on button "< Back to public search results" at bounding box center [173, 65] width 117 height 20
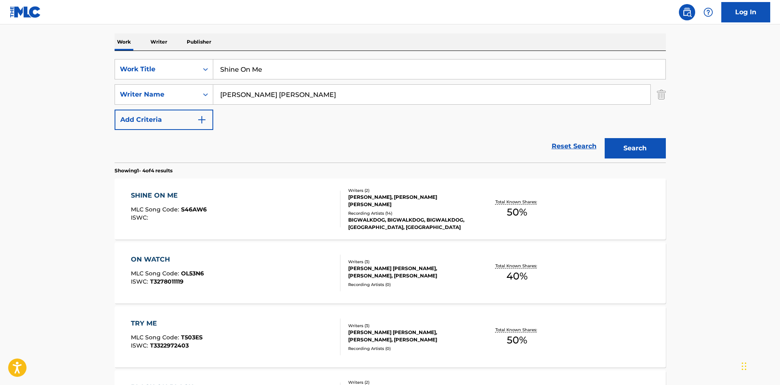
drag, startPoint x: 318, startPoint y: 68, endPoint x: 2, endPoint y: 31, distance: 317.2
click at [1, 41] on main "The MLC Public Work Search The accuracy and completeness of The MLC's data is d…" at bounding box center [390, 188] width 780 height 572
paste input "Now It’s Real"
type input "Now It’s Real"
click at [325, 99] on input "[PERSON_NAME] [PERSON_NAME]" at bounding box center [431, 95] width 437 height 20
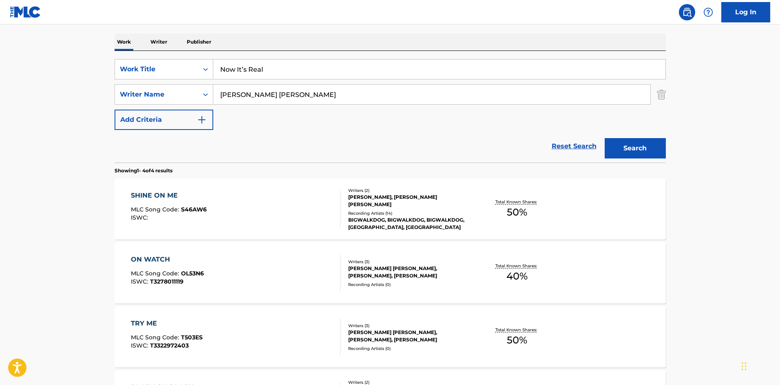
drag, startPoint x: 325, startPoint y: 99, endPoint x: 416, endPoint y: 70, distance: 95.8
click at [0, 84] on main "The MLC Public Work Search The accuracy and completeness of The MLC's data is d…" at bounding box center [390, 188] width 780 height 572
paste input "[PERSON_NAME]"
type input "[PERSON_NAME]"
click at [629, 146] on button "Search" at bounding box center [635, 148] width 61 height 20
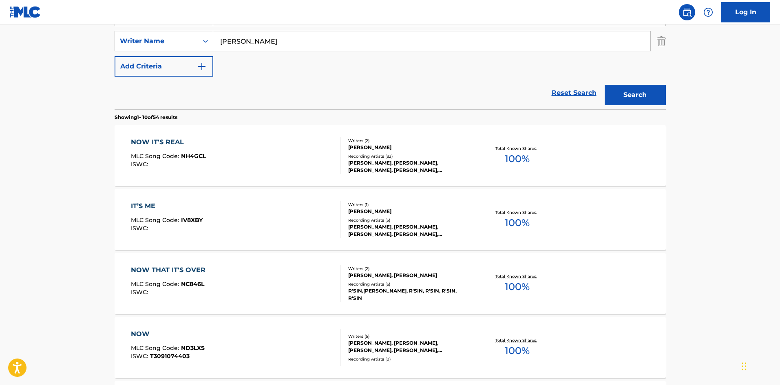
scroll to position [163, 0]
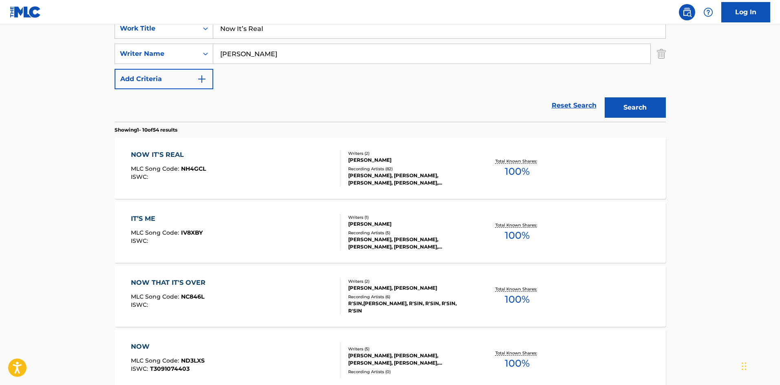
click at [177, 158] on div "NOW IT'S REAL" at bounding box center [168, 155] width 75 height 10
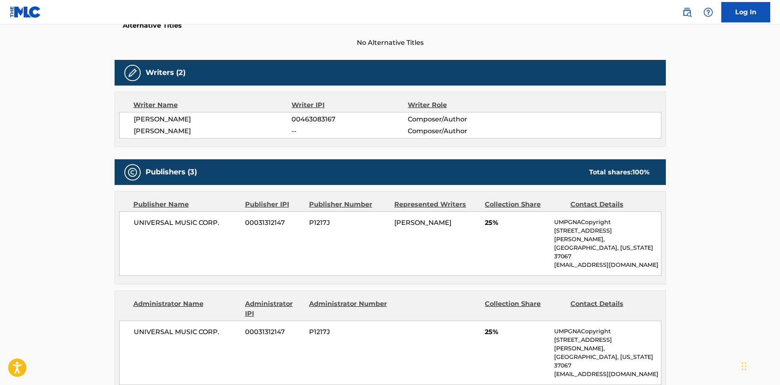
scroll to position [245, 0]
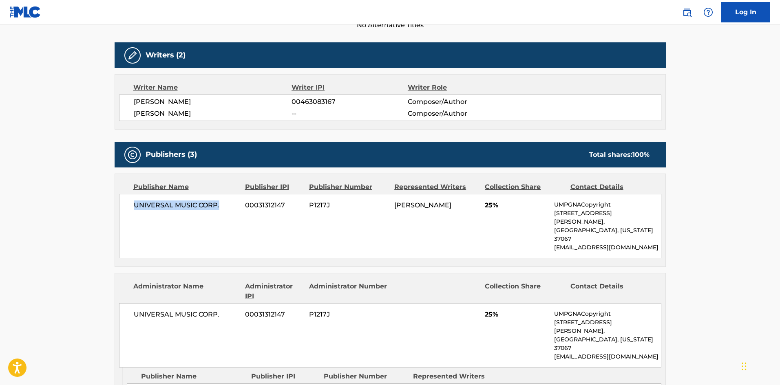
drag, startPoint x: 132, startPoint y: 204, endPoint x: 224, endPoint y: 199, distance: 92.3
click at [224, 199] on div "UNIVERSAL MUSIC CORP. 00031312147 P1217J [PERSON_NAME] 25% UMPGNACopyright [STR…" at bounding box center [390, 226] width 542 height 64
drag, startPoint x: 125, startPoint y: 243, endPoint x: 143, endPoint y: 216, distance: 32.0
click at [126, 243] on div "Publisher Name Publisher IPI Publisher Number Represented Writers Collection Sh…" at bounding box center [390, 220] width 550 height 93
drag, startPoint x: 130, startPoint y: 238, endPoint x: 139, endPoint y: 224, distance: 16.7
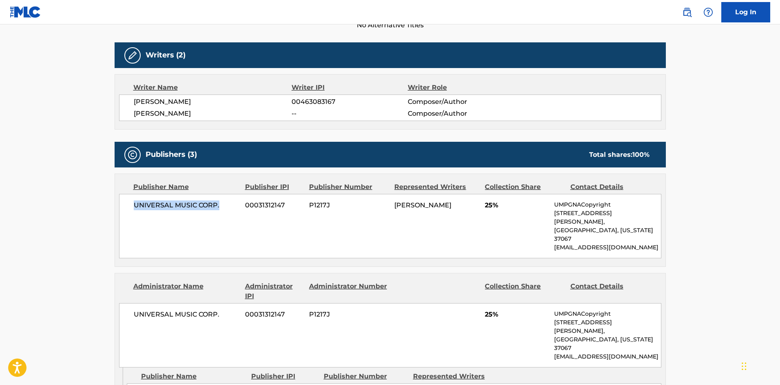
click at [130, 237] on div "UNIVERSAL MUSIC CORP. 00031312147 P1217J [PERSON_NAME] 25% UMPGNACopyright [STR…" at bounding box center [390, 226] width 542 height 64
click at [135, 213] on div "UNIVERSAL MUSIC CORP. 00031312147 P1217J [PERSON_NAME] 25% UMPGNACopyright [STR…" at bounding box center [390, 226] width 542 height 64
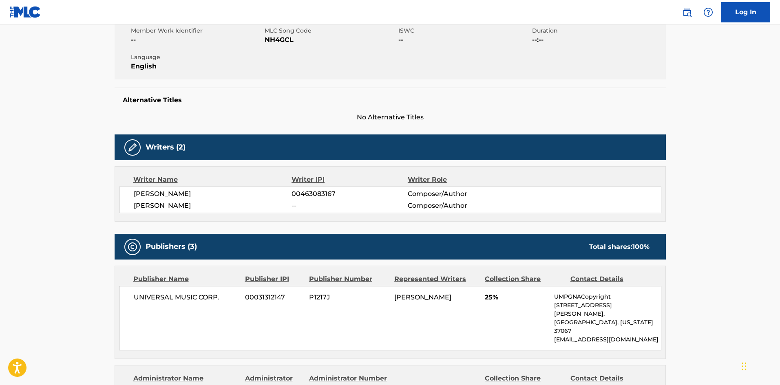
scroll to position [204, 0]
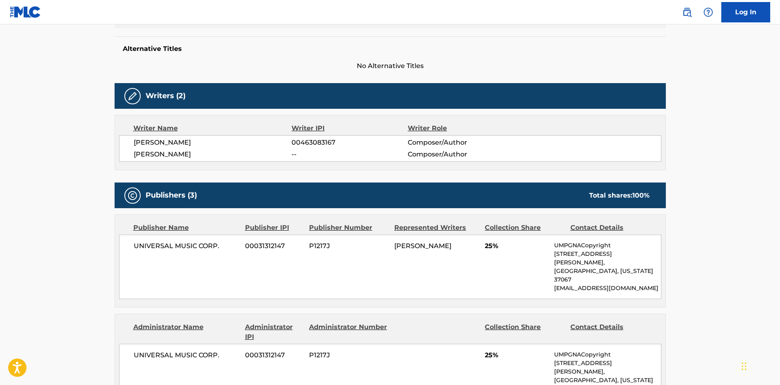
click at [170, 151] on span "[PERSON_NAME]" at bounding box center [213, 155] width 158 height 10
click at [140, 146] on span "[PERSON_NAME]" at bounding box center [213, 143] width 158 height 10
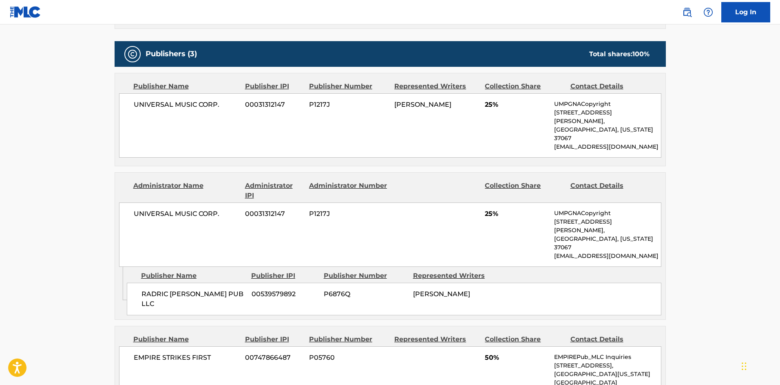
scroll to position [367, 0]
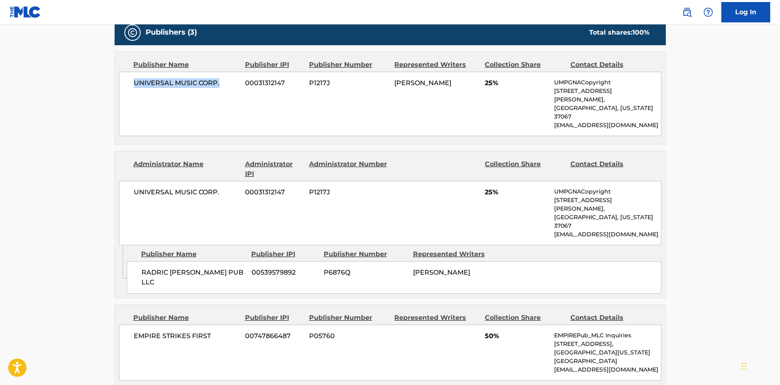
drag, startPoint x: 134, startPoint y: 79, endPoint x: 235, endPoint y: 77, distance: 101.1
click at [235, 77] on div "UNIVERSAL MUSIC CORP. 00031312147 P1217J [PERSON_NAME] 25% UMPGNACopyright [STR…" at bounding box center [390, 104] width 542 height 64
drag, startPoint x: 141, startPoint y: 238, endPoint x: 238, endPoint y: 234, distance: 96.7
click at [238, 261] on div "RADRIC [PERSON_NAME] PUB LLC 00539579892 P6876Q [PERSON_NAME]" at bounding box center [394, 277] width 534 height 33
drag, startPoint x: 133, startPoint y: 292, endPoint x: 241, endPoint y: 289, distance: 107.7
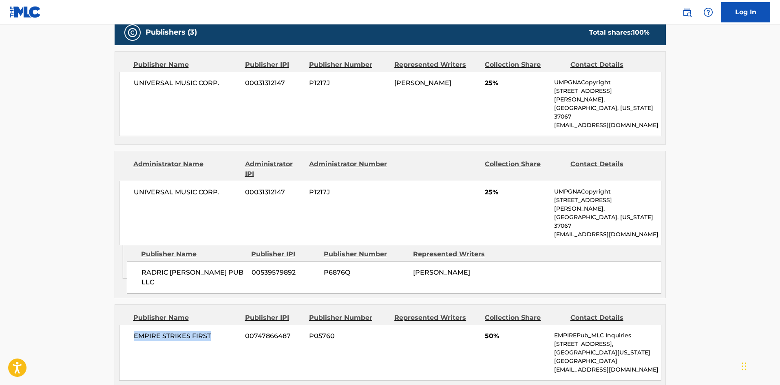
click at [241, 325] on div "EMPIRE STRIKES FIRST 00747866487 P05760 50% EMPIREPub_MLC Inquiries [STREET_ADD…" at bounding box center [390, 353] width 542 height 56
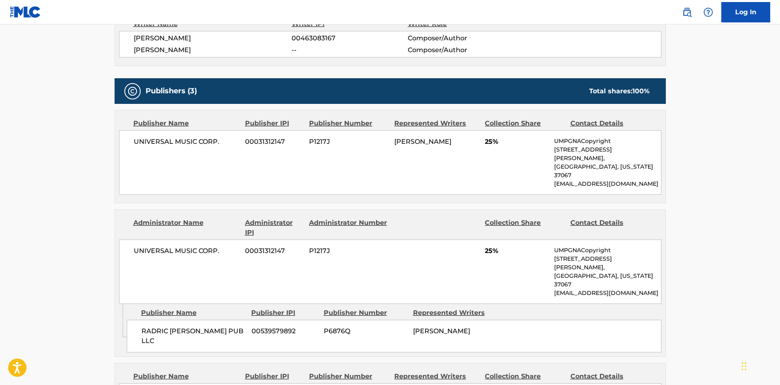
scroll to position [163, 0]
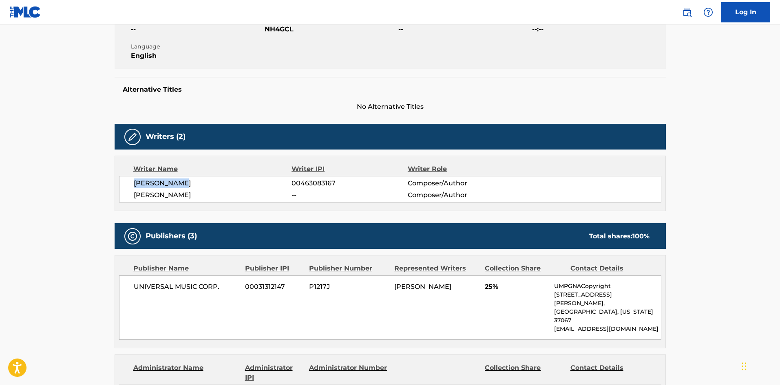
drag, startPoint x: 134, startPoint y: 181, endPoint x: 208, endPoint y: 178, distance: 73.8
click at [208, 178] on div "[PERSON_NAME] 00463083167 Composer/Author [PERSON_NAME] -- Composer/Author" at bounding box center [390, 189] width 542 height 26
drag, startPoint x: 132, startPoint y: 194, endPoint x: 221, endPoint y: 191, distance: 88.9
click at [221, 191] on div "[PERSON_NAME] 00463083167 Composer/Author [PERSON_NAME] -- Composer/Author" at bounding box center [390, 189] width 542 height 26
drag, startPoint x: 631, startPoint y: 236, endPoint x: 669, endPoint y: 233, distance: 38.1
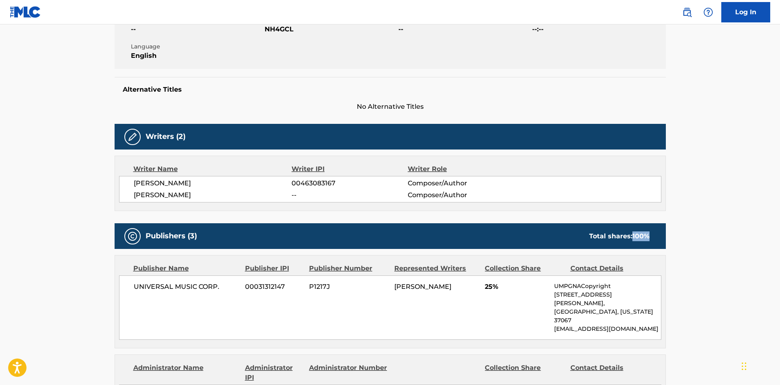
click at [669, 233] on div "< Back to public search results Copy work link NOW IT'S REAL Work Detail Member…" at bounding box center [390, 389] width 571 height 1015
click at [309, 188] on div "[PERSON_NAME] 00463083167 Composer/Author [PERSON_NAME] -- Composer/Author" at bounding box center [390, 189] width 542 height 26
click at [310, 185] on span "00463083167" at bounding box center [349, 184] width 116 height 10
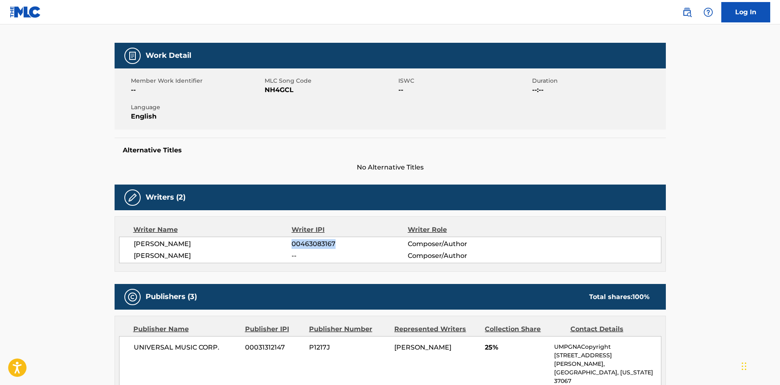
scroll to position [0, 0]
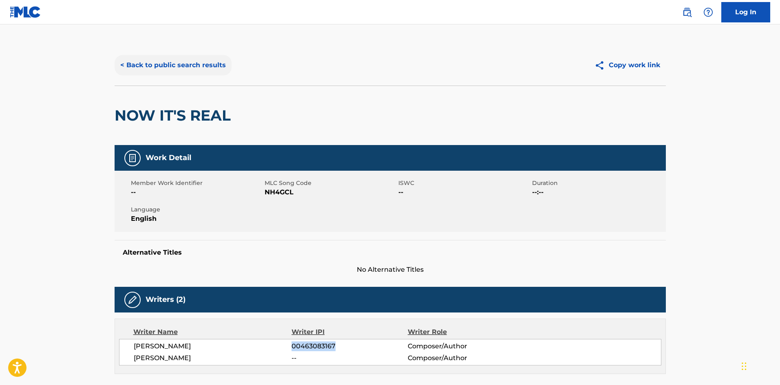
click at [185, 64] on button "< Back to public search results" at bounding box center [173, 65] width 117 height 20
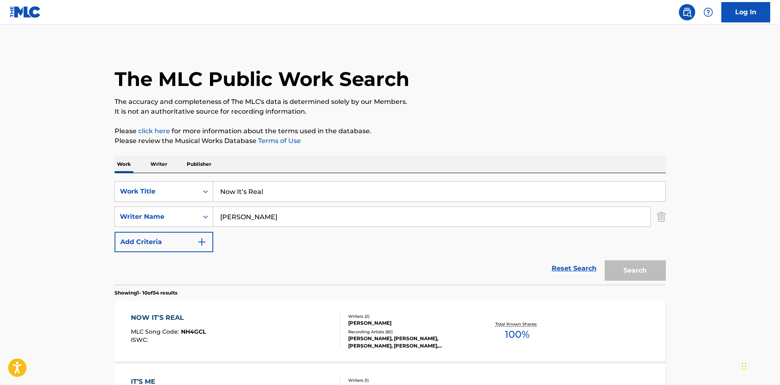
scroll to position [163, 0]
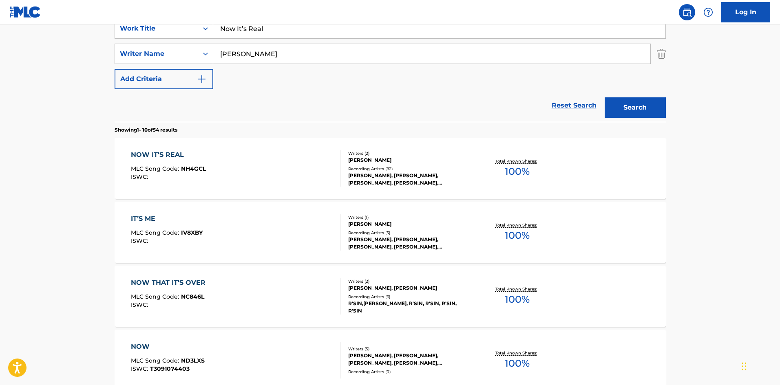
drag, startPoint x: 278, startPoint y: 29, endPoint x: 78, endPoint y: 9, distance: 200.3
click at [68, 15] on div "Log In The MLC Public Work Search The accuracy and completeness of The MLC's da…" at bounding box center [390, 348] width 780 height 1023
paste input "Stickin And Movin"
type input "Stickin And Movin"
drag, startPoint x: 278, startPoint y: 51, endPoint x: 25, endPoint y: 22, distance: 254.4
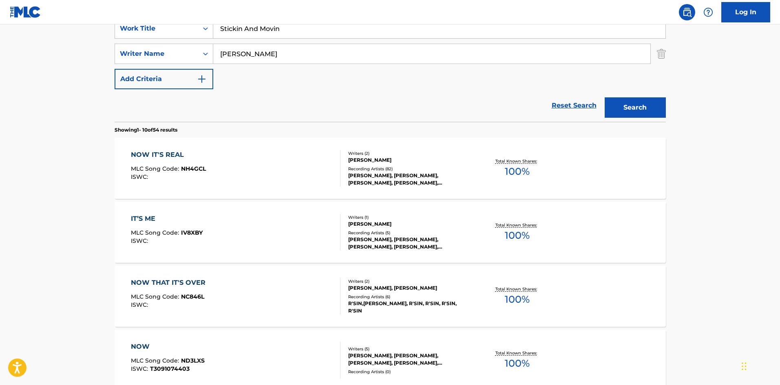
click at [0, 31] on main "The MLC Public Work Search The accuracy and completeness of The MLC's data is d…" at bounding box center [390, 341] width 780 height 960
paste input "Gomringe"
type input "Gomringer"
click at [634, 112] on button "Search" at bounding box center [635, 107] width 61 height 20
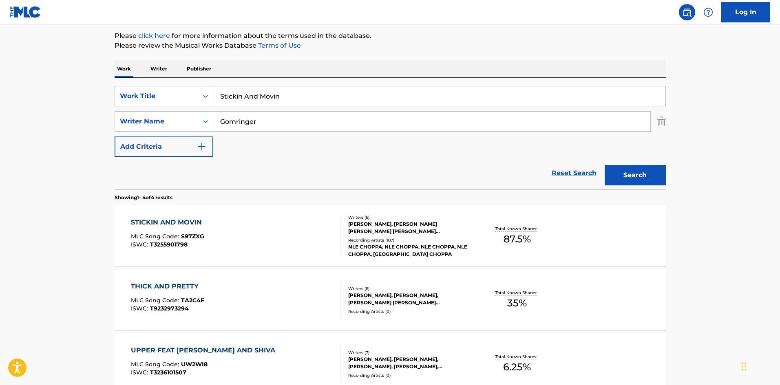
scroll to position [122, 0]
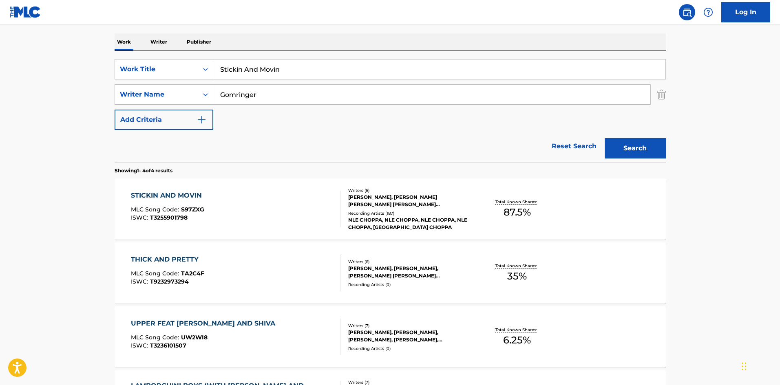
click at [179, 197] on div "STICKIN AND MOVIN" at bounding box center [168, 196] width 75 height 10
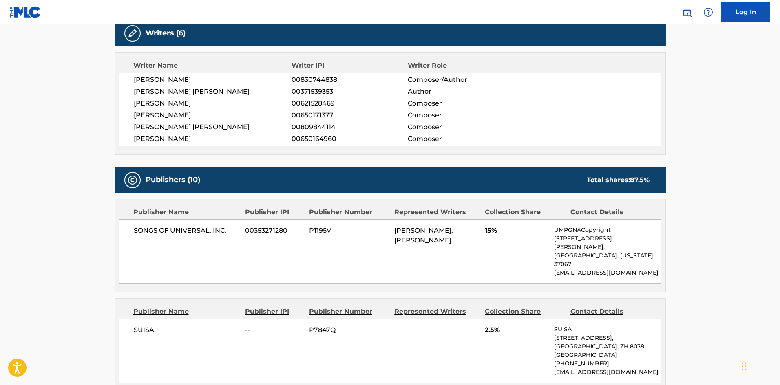
scroll to position [367, 0]
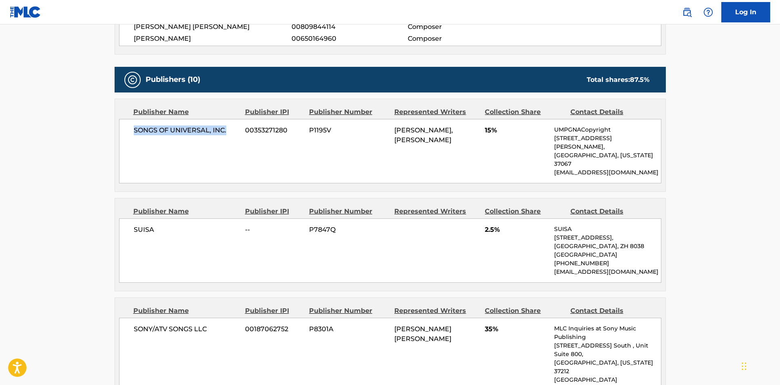
drag, startPoint x: 133, startPoint y: 132, endPoint x: 232, endPoint y: 132, distance: 99.5
click at [232, 132] on div "SONGS OF UNIVERSAL, INC. 00353271280 P1195V [PERSON_NAME], [PERSON_NAME] 15% UM…" at bounding box center [390, 151] width 542 height 64
drag, startPoint x: 132, startPoint y: 212, endPoint x: 166, endPoint y: 211, distance: 34.2
click at [166, 218] on div "SUISA -- P7847Q 2.5% SUISA [STREET_ADDRESS] [PHONE_NUMBER] [EMAIL_ADDRESS][DOMA…" at bounding box center [390, 250] width 542 height 64
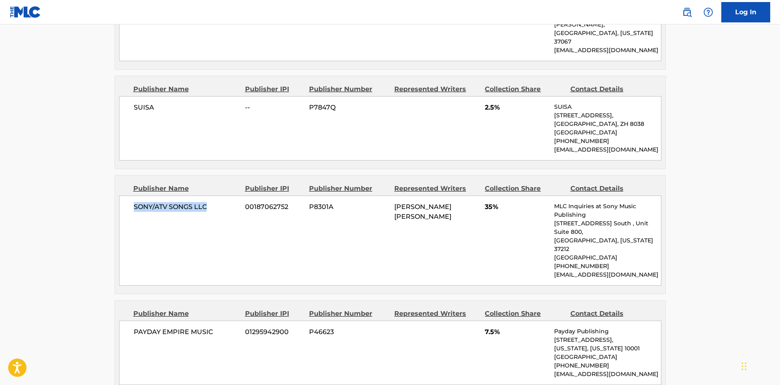
drag, startPoint x: 132, startPoint y: 192, endPoint x: 218, endPoint y: 187, distance: 86.1
click at [218, 196] on div "SONY/ATV SONGS LLC 00187062752 P8301A [PERSON_NAME] [PERSON_NAME] 35% MLC Inqui…" at bounding box center [390, 241] width 542 height 90
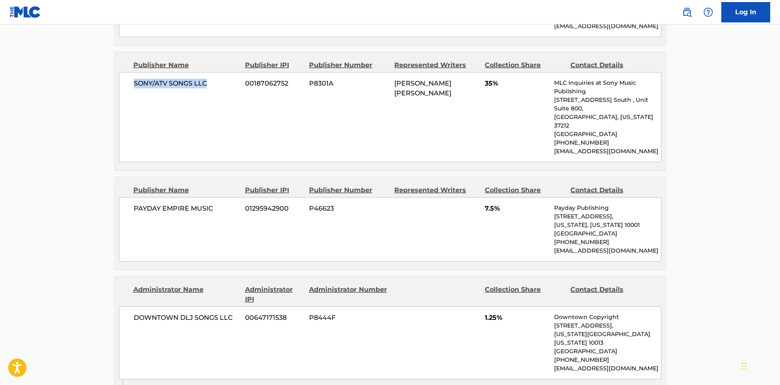
scroll to position [652, 0]
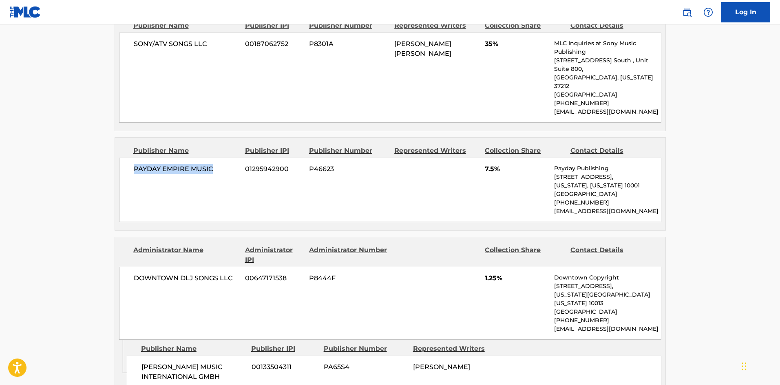
drag, startPoint x: 134, startPoint y: 135, endPoint x: 222, endPoint y: 132, distance: 88.5
click at [222, 164] on span "PAYDAY EMPIRE MUSIC" at bounding box center [187, 169] width 106 height 10
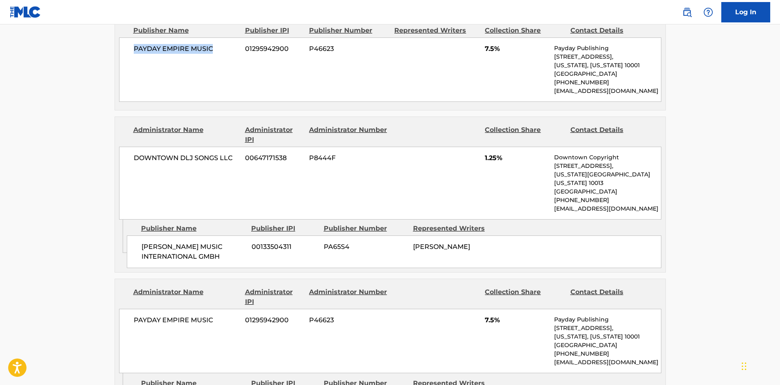
scroll to position [775, 0]
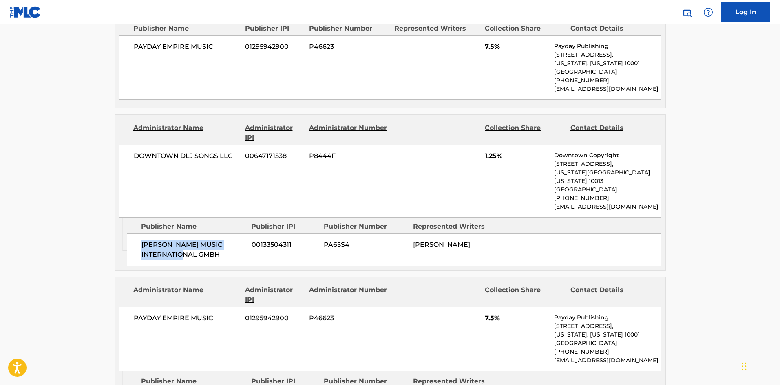
drag, startPoint x: 142, startPoint y: 203, endPoint x: 227, endPoint y: 215, distance: 85.6
click at [227, 240] on span "[PERSON_NAME] MUSIC INTERNATIONAL GMBH" at bounding box center [193, 250] width 104 height 20
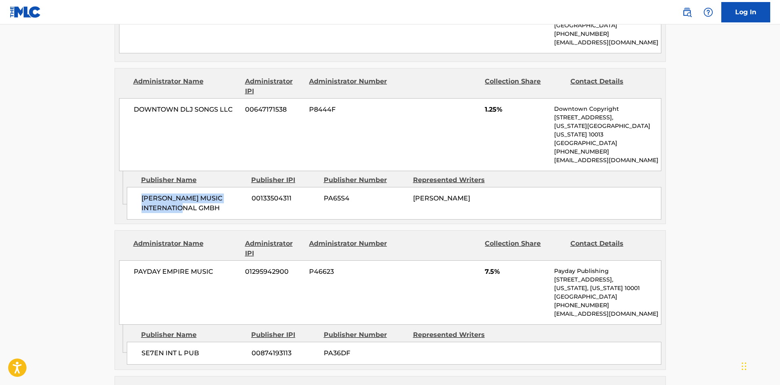
scroll to position [897, 0]
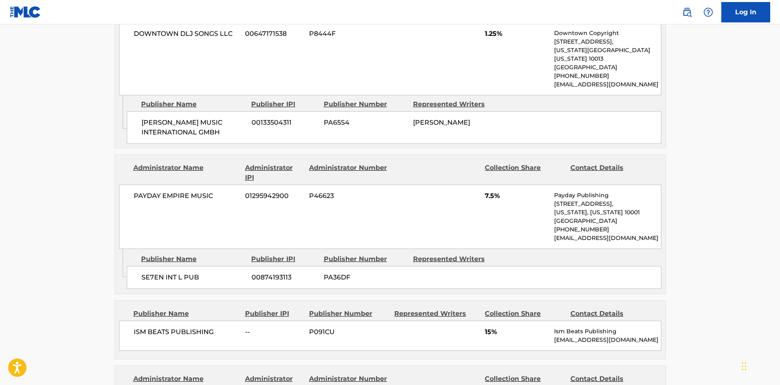
click at [143, 273] on span "SE7EN INT L PUB" at bounding box center [193, 278] width 104 height 10
drag, startPoint x: 143, startPoint y: 235, endPoint x: 229, endPoint y: 229, distance: 85.8
click at [229, 273] on span "SE7EN INT L PUB" at bounding box center [193, 278] width 104 height 10
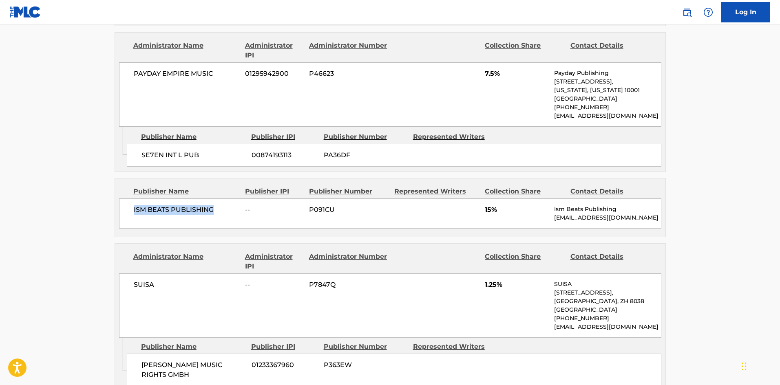
drag, startPoint x: 130, startPoint y: 169, endPoint x: 232, endPoint y: 169, distance: 101.5
click at [232, 199] on div "ISM BEATS PUBLISHING -- P091CU 15% Ism Beats Publishing [EMAIL_ADDRESS][DOMAIN_…" at bounding box center [390, 214] width 542 height 30
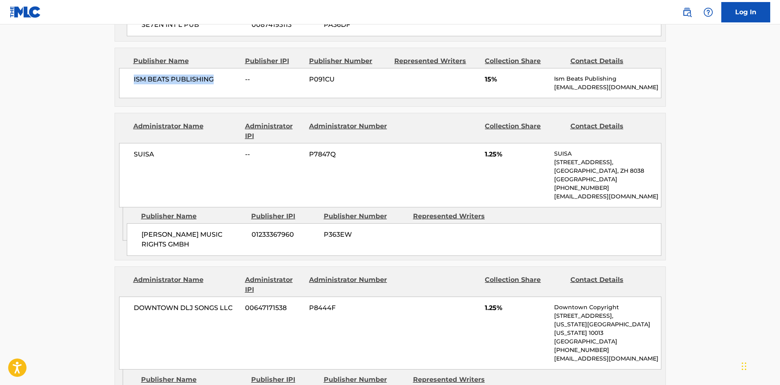
scroll to position [1182, 0]
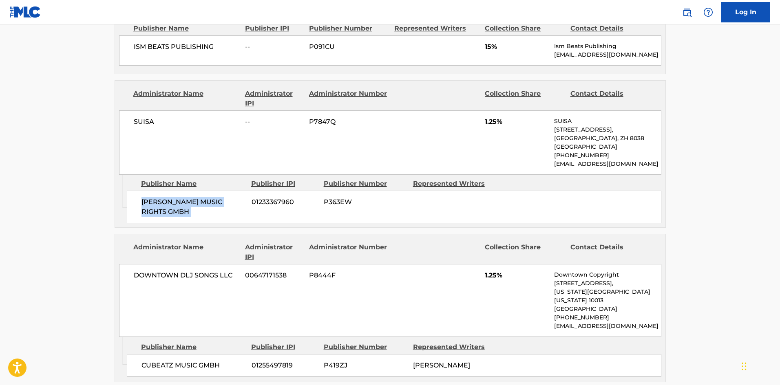
drag, startPoint x: 143, startPoint y: 158, endPoint x: 249, endPoint y: 157, distance: 106.4
click at [249, 191] on div "[PERSON_NAME] MUSIC RIGHTS GMBH 01233367960 P363EW" at bounding box center [394, 207] width 534 height 33
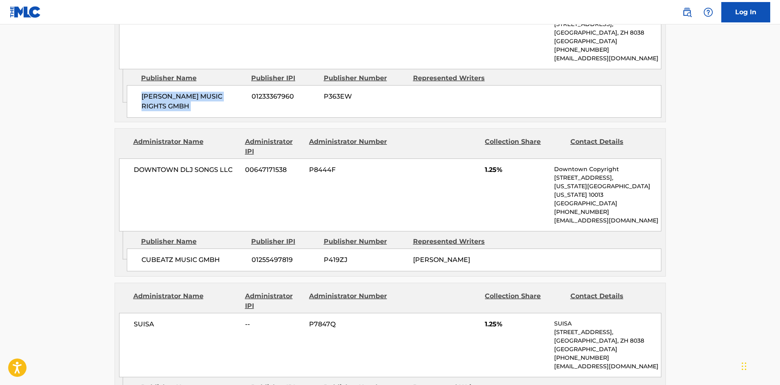
scroll to position [1304, 0]
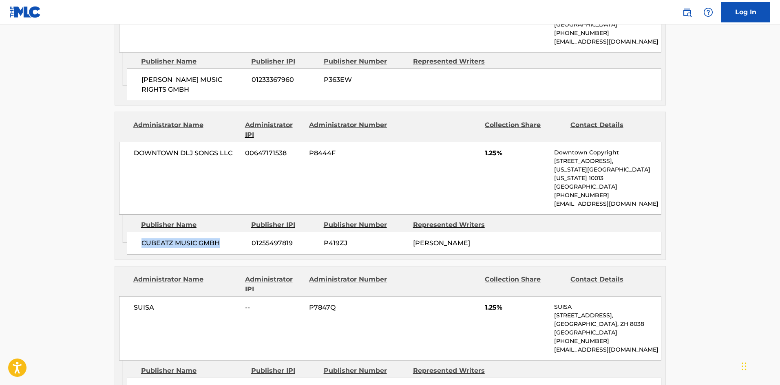
drag, startPoint x: 139, startPoint y: 183, endPoint x: 236, endPoint y: 182, distance: 97.4
click at [236, 232] on div "CUBEATZ MUSIC GMBH 01255497819 P419ZJ [PERSON_NAME]" at bounding box center [394, 243] width 534 height 23
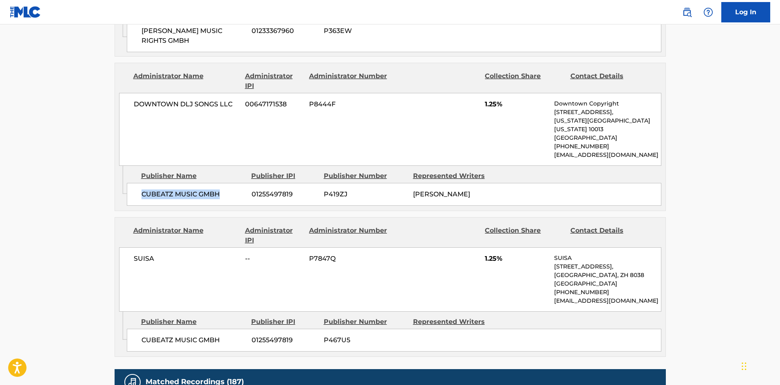
scroll to position [1427, 0]
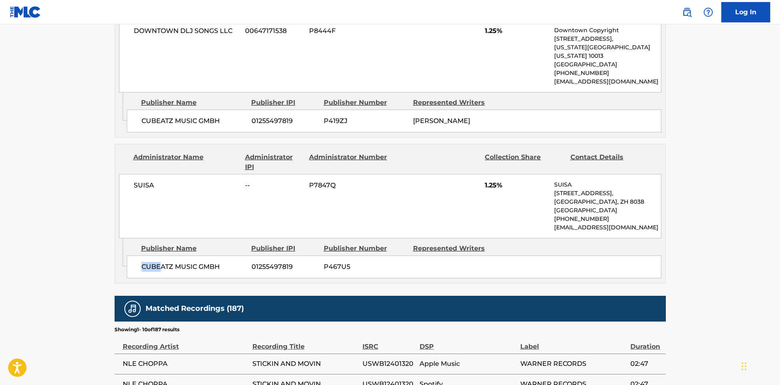
drag, startPoint x: 141, startPoint y: 211, endPoint x: 159, endPoint y: 209, distance: 18.5
click at [159, 262] on span "CUBEATZ MUSIC GMBH" at bounding box center [193, 267] width 104 height 10
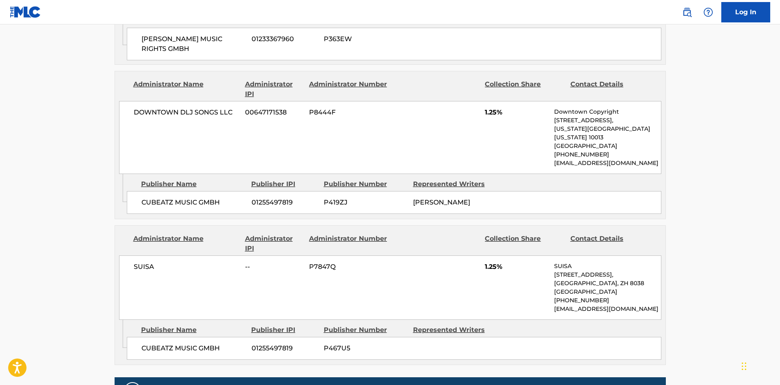
click at [150, 256] on div "SUISA -- P7847Q 1.25% SUISA [STREET_ADDRESS] [PHONE_NUMBER] [EMAIL_ADDRESS][DOM…" at bounding box center [390, 288] width 542 height 64
drag, startPoint x: 142, startPoint y: 289, endPoint x: 343, endPoint y: 5, distance: 348.0
click at [238, 344] on span "CUBEATZ MUSIC GMBH" at bounding box center [193, 349] width 104 height 10
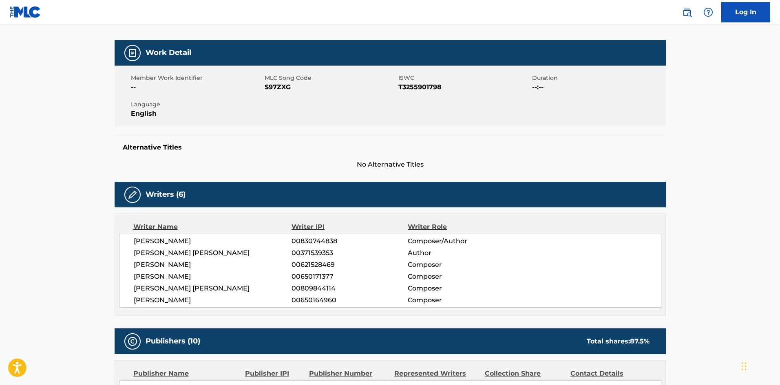
scroll to position [0, 0]
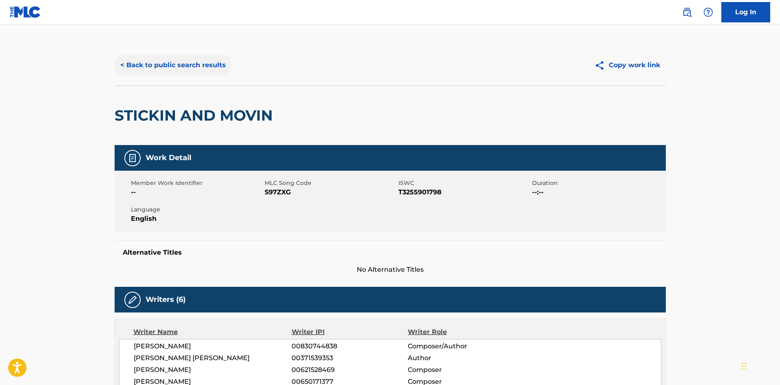
click at [191, 63] on button "< Back to public search results" at bounding box center [173, 65] width 117 height 20
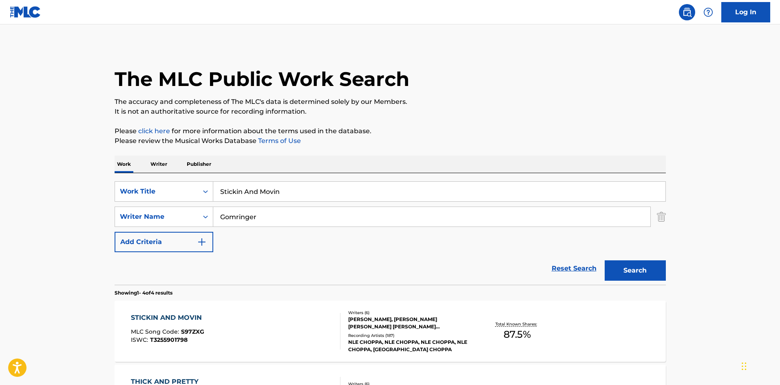
scroll to position [122, 0]
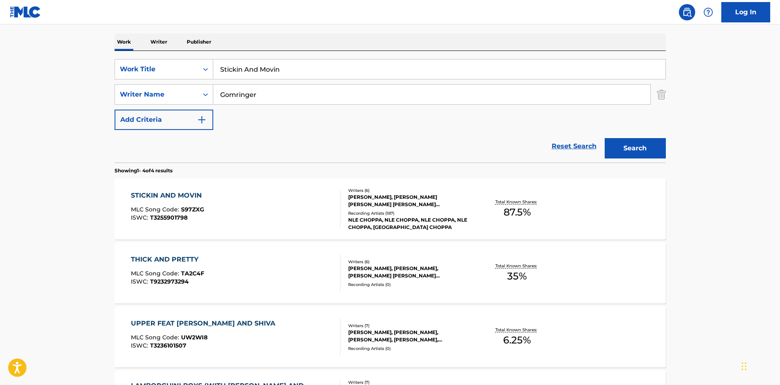
drag, startPoint x: 313, startPoint y: 72, endPoint x: 0, endPoint y: 54, distance: 313.2
click at [0, 54] on main "The MLC Public Work Search The accuracy and completeness of The MLC's data is d…" at bounding box center [390, 188] width 780 height 572
paste input "Kicked I"
type input "Kicked In"
drag, startPoint x: 289, startPoint y: 102, endPoint x: 0, endPoint y: 89, distance: 289.3
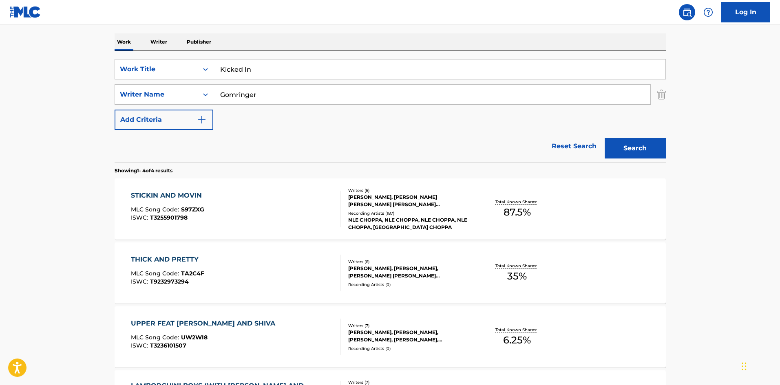
click at [0, 90] on main "The MLC Public Work Search The accuracy and completeness of The MLC's data is d…" at bounding box center [390, 188] width 780 height 572
paste input "[PERSON_NAME]"
type input "[PERSON_NAME]"
click at [623, 145] on button "Search" at bounding box center [635, 148] width 61 height 20
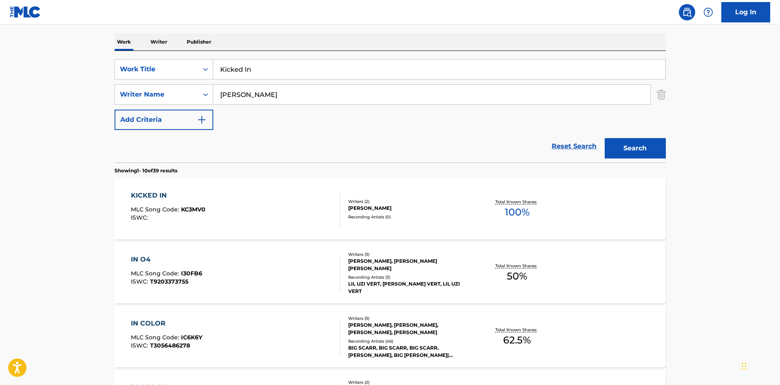
click at [152, 187] on div "KICKED IN MLC Song Code : KC3MV0 ISWC : Writers ( 2 ) [PERSON_NAME] Recording A…" at bounding box center [390, 209] width 551 height 61
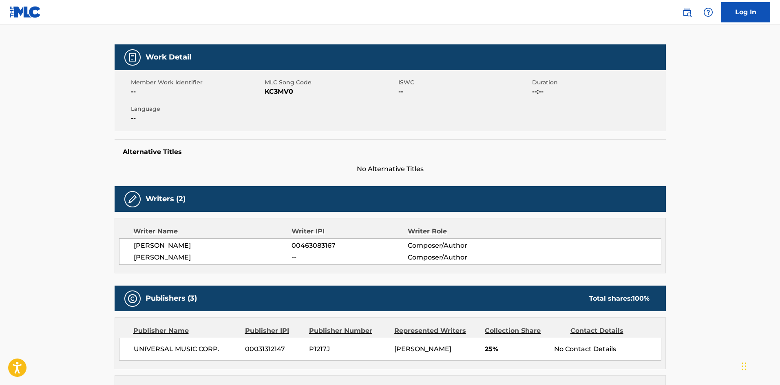
scroll to position [285, 0]
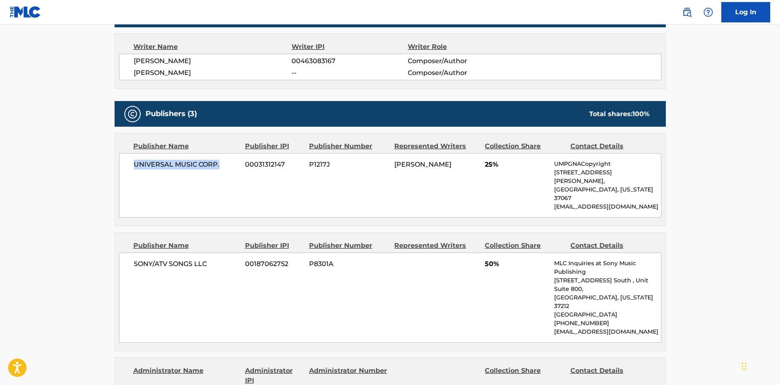
drag, startPoint x: 134, startPoint y: 165, endPoint x: 228, endPoint y: 165, distance: 94.2
click at [228, 165] on span "UNIVERSAL MUSIC CORP." at bounding box center [187, 165] width 106 height 10
drag, startPoint x: 135, startPoint y: 248, endPoint x: 232, endPoint y: 248, distance: 97.4
click at [232, 259] on span "SONY/ATV SONGS LLC" at bounding box center [187, 264] width 106 height 10
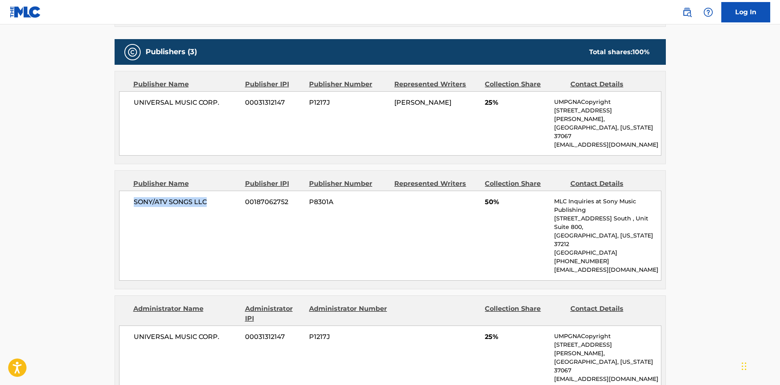
scroll to position [408, 0]
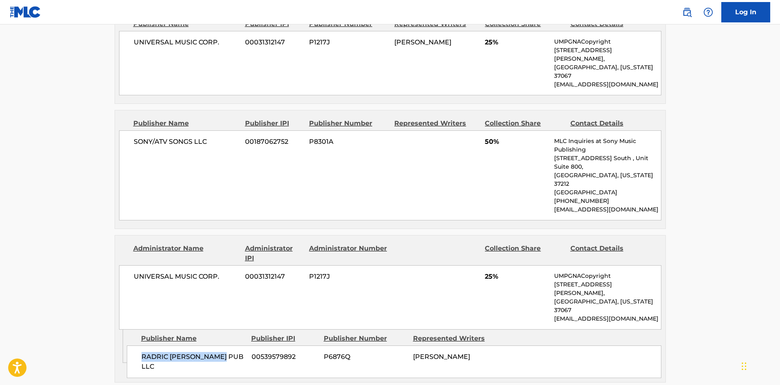
drag, startPoint x: 139, startPoint y: 308, endPoint x: 228, endPoint y: 302, distance: 89.5
click at [228, 346] on div "RADRIC [PERSON_NAME] PUB LLC 00539579892 P6876Q [PERSON_NAME]" at bounding box center [394, 362] width 534 height 33
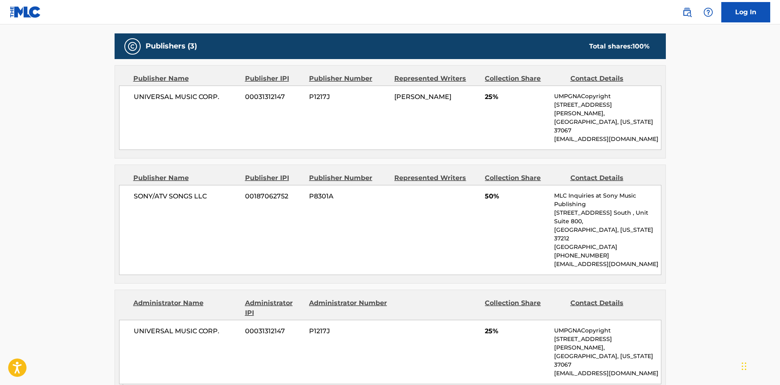
scroll to position [367, 0]
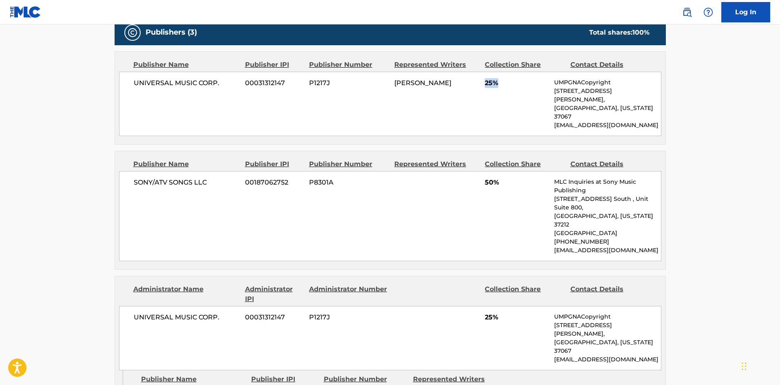
drag, startPoint x: 484, startPoint y: 85, endPoint x: 501, endPoint y: 81, distance: 17.7
click at [501, 81] on div "UNIVERSAL MUSIC CORP. 00031312147 P1217J [PERSON_NAME] 25% UMPGNACopyright [STR…" at bounding box center [390, 104] width 542 height 64
drag, startPoint x: 485, startPoint y: 164, endPoint x: 503, endPoint y: 166, distance: 17.6
click at [503, 178] on span "50%" at bounding box center [516, 183] width 63 height 10
drag, startPoint x: 486, startPoint y: 283, endPoint x: 507, endPoint y: 281, distance: 20.5
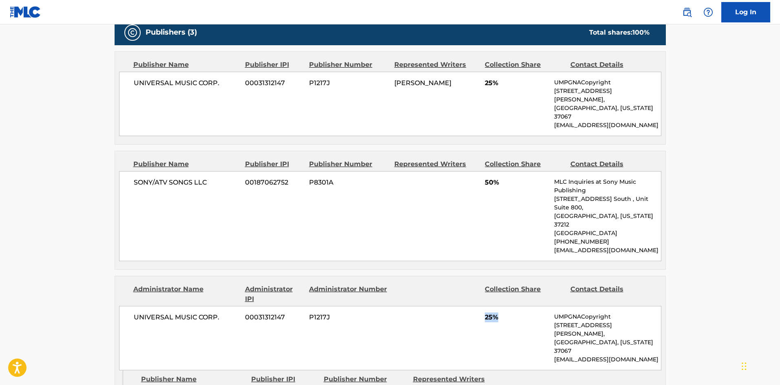
click at [507, 313] on span "25%" at bounding box center [516, 318] width 63 height 10
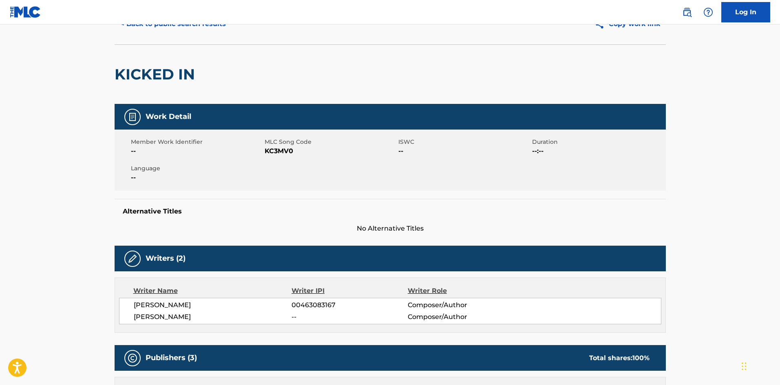
scroll to position [0, 0]
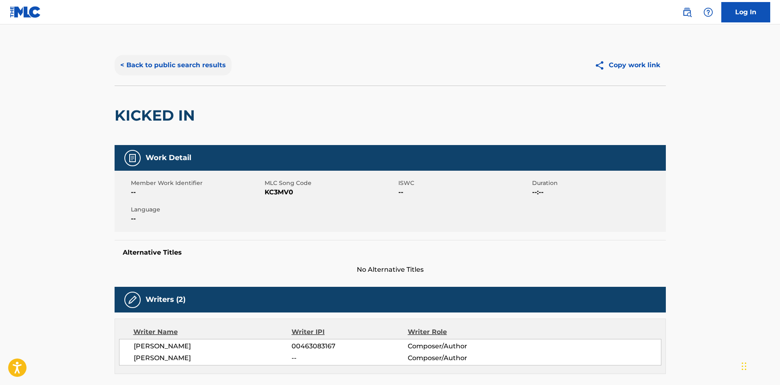
click at [181, 64] on button "< Back to public search results" at bounding box center [173, 65] width 117 height 20
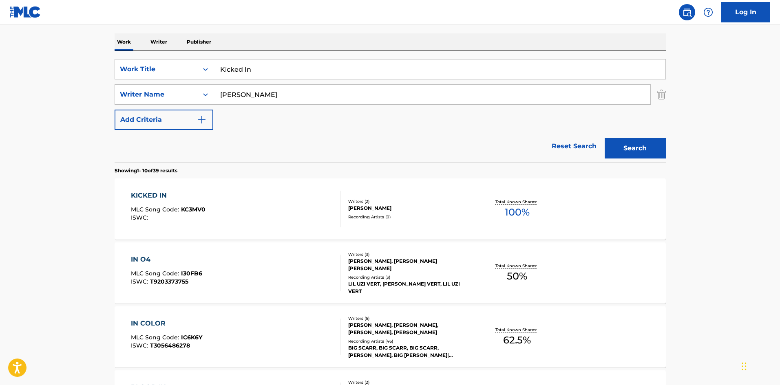
drag, startPoint x: 289, startPoint y: 68, endPoint x: 14, endPoint y: 53, distance: 274.8
click at [16, 56] on main "The MLC Public Work Search The accuracy and completeness of The MLC's data is d…" at bounding box center [390, 382] width 780 height 960
paste input "Benefits"
type input "Benefits"
drag, startPoint x: 274, startPoint y: 92, endPoint x: 14, endPoint y: 98, distance: 259.7
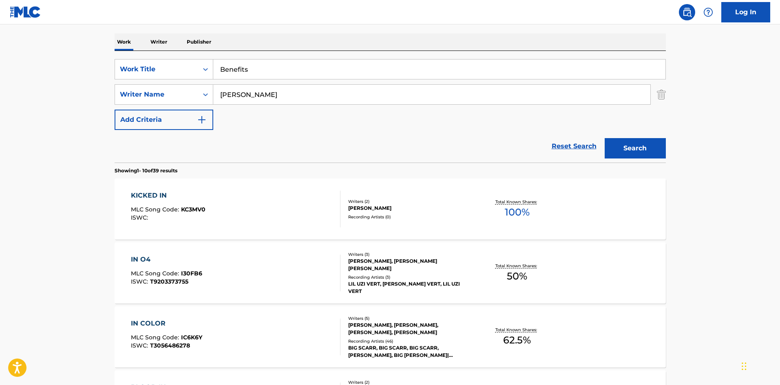
click at [0, 105] on main "The MLC Public Work Search The accuracy and completeness of The MLC's data is d…" at bounding box center [390, 382] width 780 height 960
paste input "[PERSON_NAME]"
type input "[PERSON_NAME]"
click at [644, 152] on button "Search" at bounding box center [635, 148] width 61 height 20
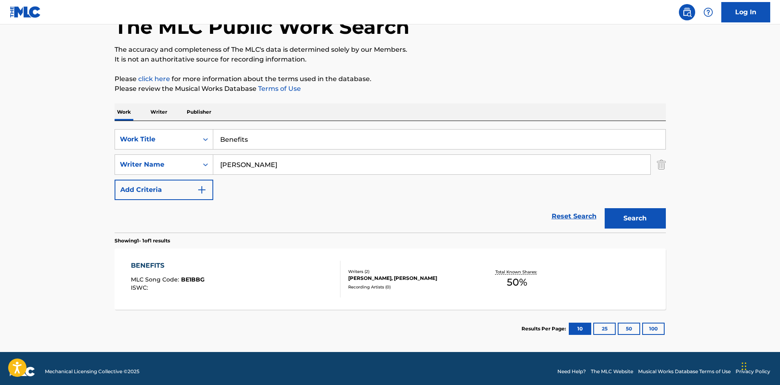
scroll to position [58, 0]
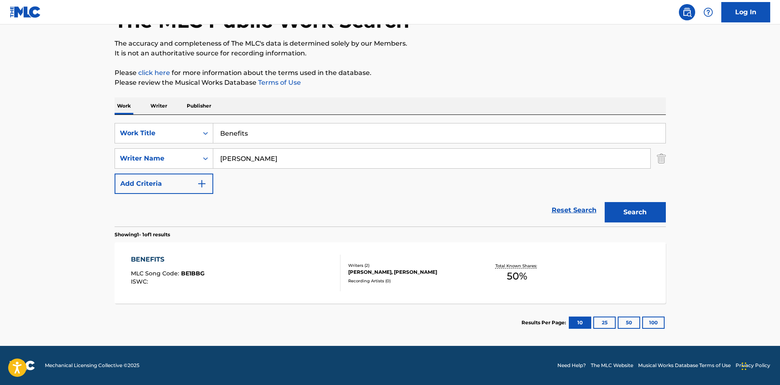
click at [146, 256] on div "BENEFITS" at bounding box center [168, 260] width 74 height 10
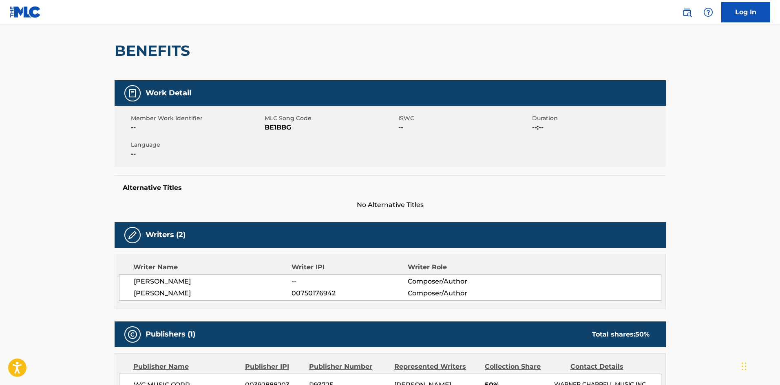
scroll to position [216, 0]
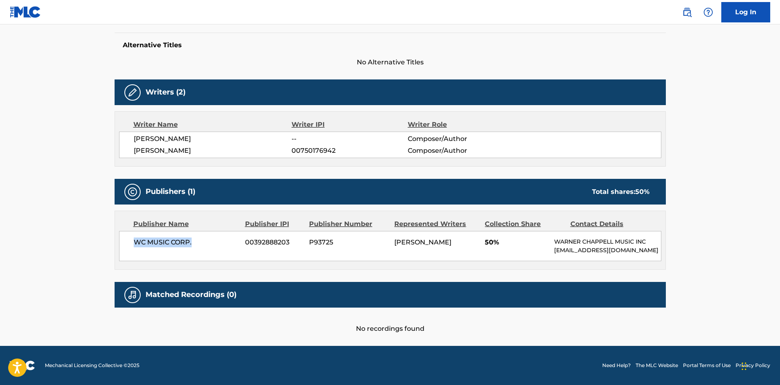
drag, startPoint x: 133, startPoint y: 232, endPoint x: 219, endPoint y: 239, distance: 86.3
click at [219, 239] on div "WC MUSIC CORP. 00392888203 P93725 [PERSON_NAME] 50% [PERSON_NAME] MUSIC INC [EM…" at bounding box center [390, 246] width 542 height 30
drag, startPoint x: 483, startPoint y: 232, endPoint x: 506, endPoint y: 232, distance: 22.8
click at [506, 232] on div "WC MUSIC CORP. 00392888203 P93725 [PERSON_NAME] 50% [PERSON_NAME] MUSIC INC [EM…" at bounding box center [390, 246] width 542 height 30
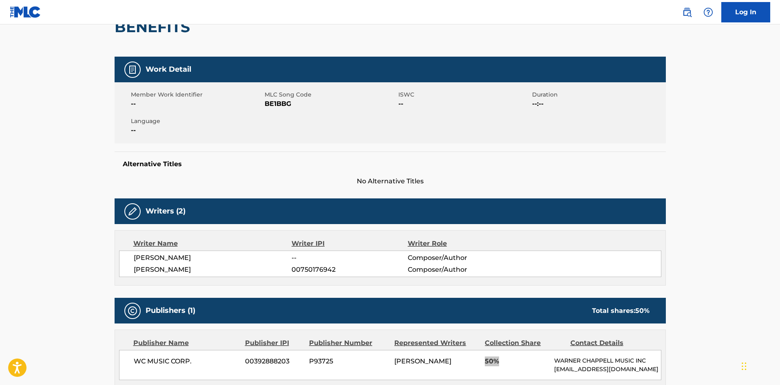
scroll to position [175, 0]
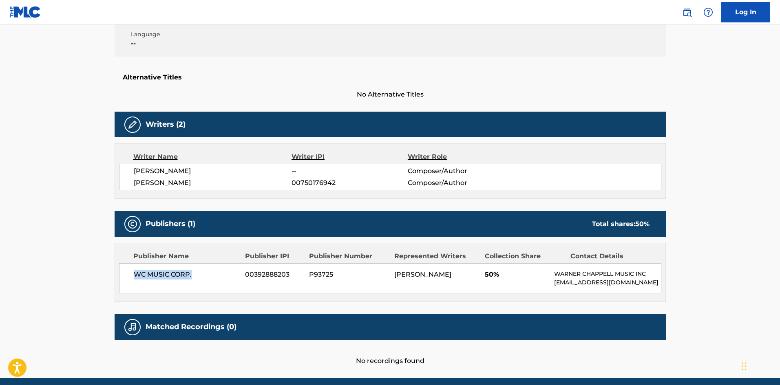
drag, startPoint x: 132, startPoint y: 277, endPoint x: 210, endPoint y: 270, distance: 78.1
click at [210, 270] on div "WC MUSIC CORP. 00392888203 P93725 [PERSON_NAME] 50% [PERSON_NAME] MUSIC INC [EM…" at bounding box center [390, 278] width 542 height 30
drag, startPoint x: 484, startPoint y: 275, endPoint x: 510, endPoint y: 275, distance: 26.1
click at [510, 275] on div "WC MUSIC CORP. 00392888203 P93725 [PERSON_NAME] 50% [PERSON_NAME] MUSIC INC [EM…" at bounding box center [390, 278] width 542 height 30
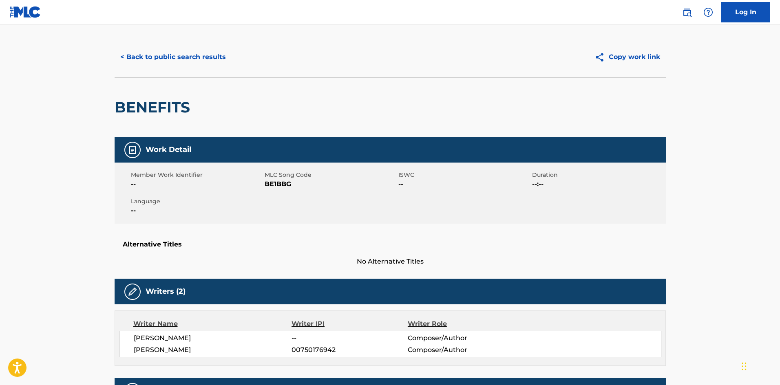
scroll to position [0, 0]
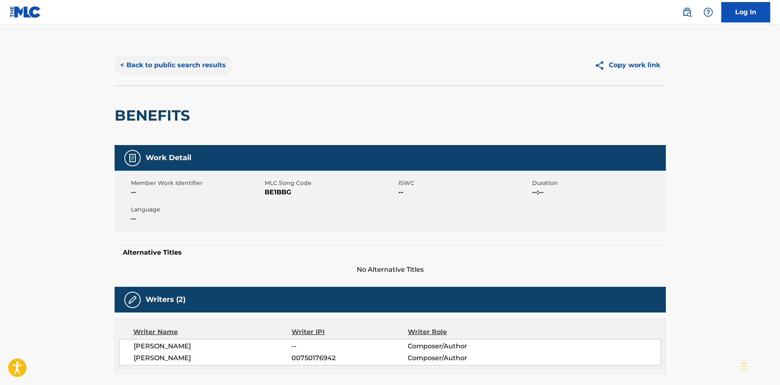
click at [148, 63] on button "< Back to public search results" at bounding box center [173, 65] width 117 height 20
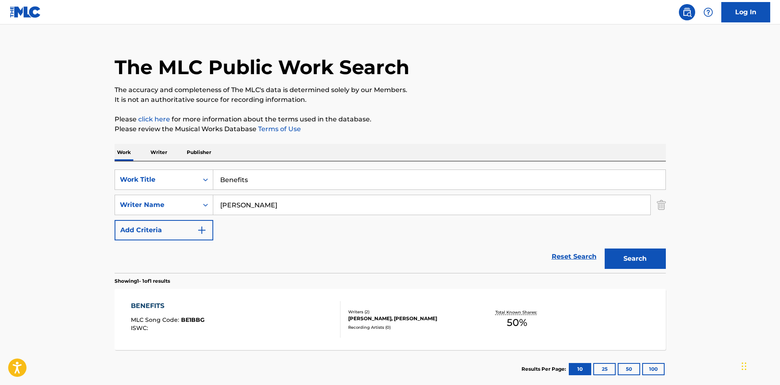
drag, startPoint x: 311, startPoint y: 177, endPoint x: 0, endPoint y: 172, distance: 310.6
click at [0, 178] on main "The MLC Public Work Search The accuracy and completeness of The MLC's data is d…" at bounding box center [390, 203] width 780 height 380
paste input "drest"
type input "[MEDICAL_DATA]"
drag, startPoint x: 287, startPoint y: 201, endPoint x: 1, endPoint y: 171, distance: 287.0
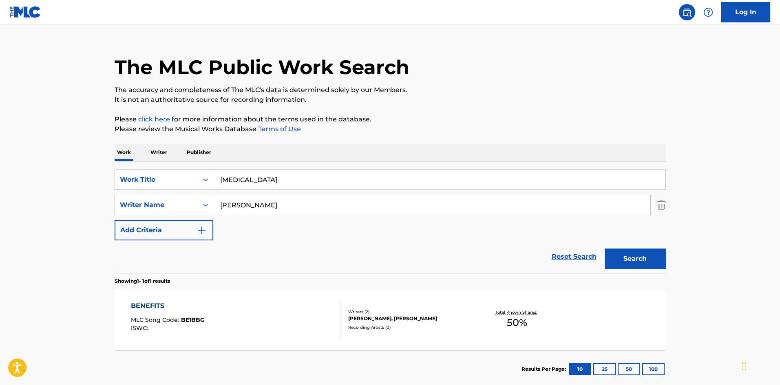
click at [0, 174] on main "The MLC Public Work Search The accuracy and completeness of The MLC's data is d…" at bounding box center [390, 203] width 780 height 380
paste input "[PERSON_NAME]"
type input "[PERSON_NAME]"
click at [637, 253] on button "Search" at bounding box center [635, 259] width 61 height 20
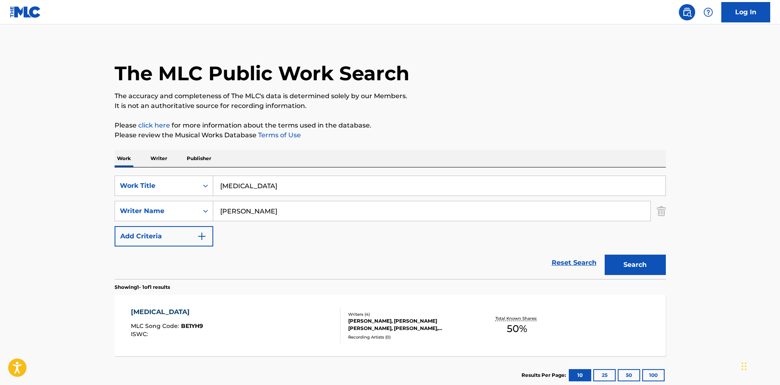
scroll to position [58, 0]
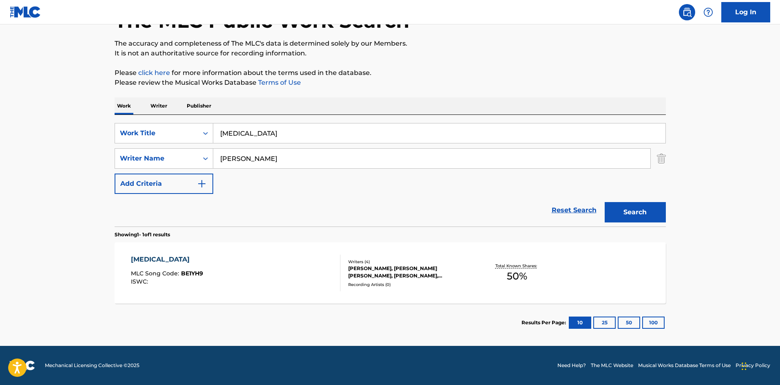
click at [144, 257] on div "[MEDICAL_DATA]" at bounding box center [167, 260] width 72 height 10
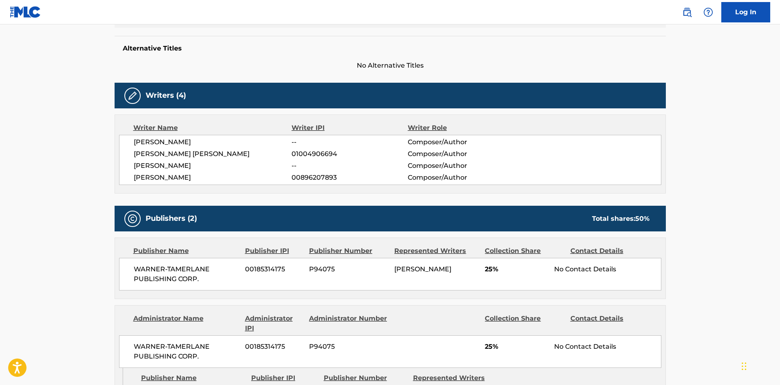
scroll to position [285, 0]
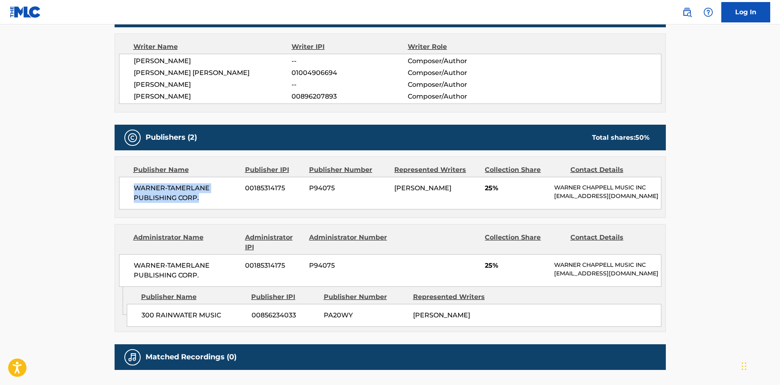
drag, startPoint x: 135, startPoint y: 185, endPoint x: 208, endPoint y: 198, distance: 74.5
click at [208, 198] on span "WARNER-TAMERLANE PUBLISHING CORP." at bounding box center [187, 193] width 106 height 20
drag, startPoint x: 141, startPoint y: 327, endPoint x: 227, endPoint y: 324, distance: 86.1
click at [227, 320] on span "300 RAINWATER MUSIC" at bounding box center [193, 316] width 104 height 10
drag, startPoint x: 485, startPoint y: 185, endPoint x: 512, endPoint y: 186, distance: 27.3
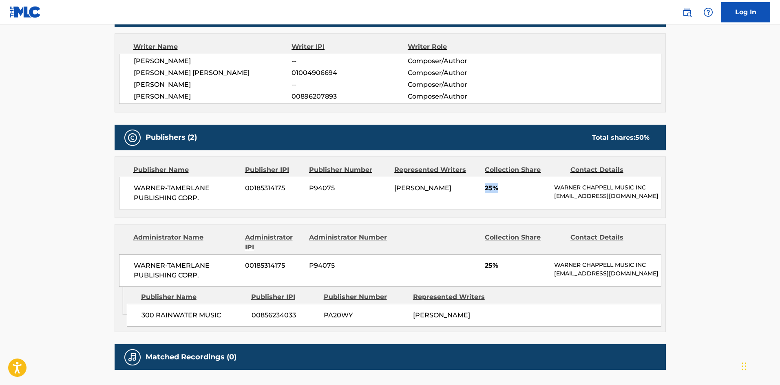
click at [512, 186] on span "25%" at bounding box center [516, 188] width 63 height 10
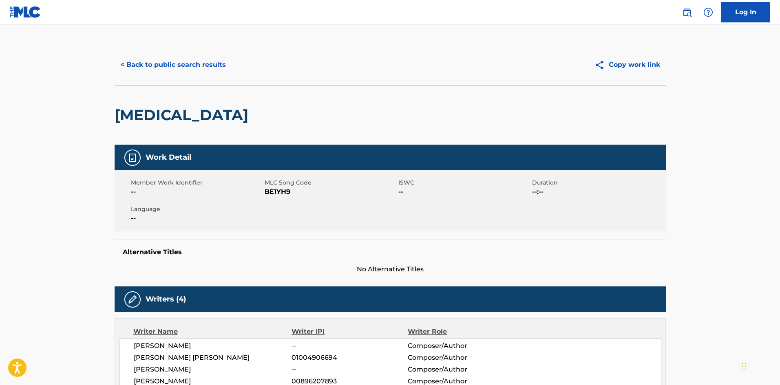
scroll to position [0, 0]
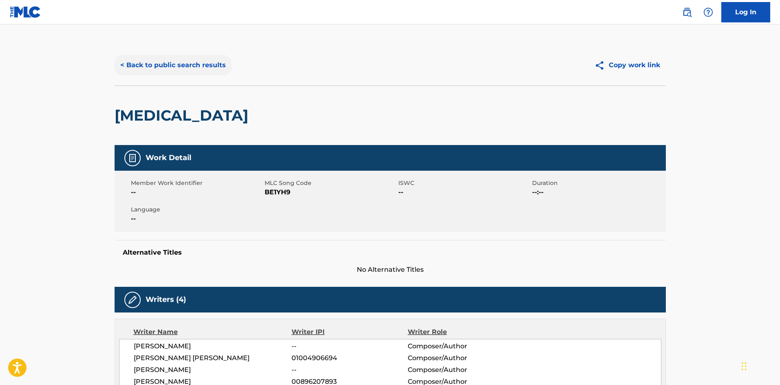
click at [172, 60] on button "< Back to public search results" at bounding box center [173, 65] width 117 height 20
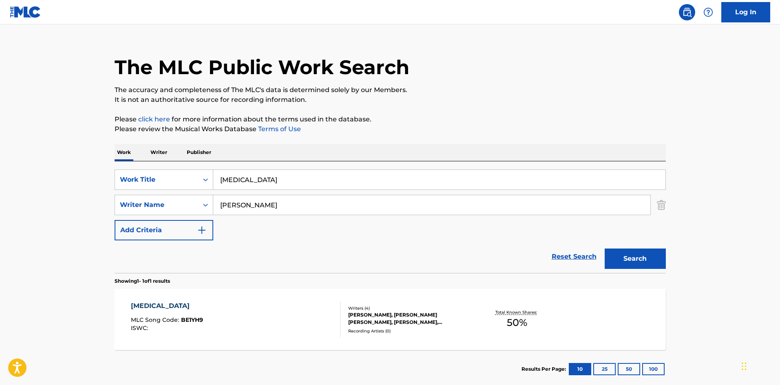
drag, startPoint x: 269, startPoint y: 181, endPoint x: 5, endPoint y: 170, distance: 264.0
click at [55, 188] on main "The MLC Public Work Search The accuracy and completeness of The MLC's data is d…" at bounding box center [390, 203] width 780 height 380
paste input "Flame"
type input "Flame"
drag, startPoint x: 293, startPoint y: 203, endPoint x: 7, endPoint y: 199, distance: 286.2
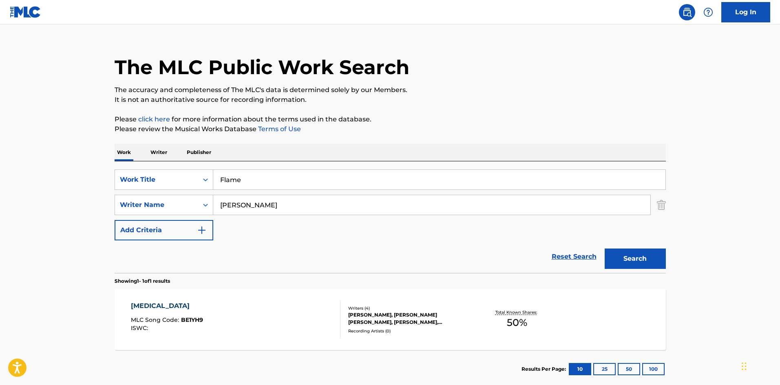
click at [0, 202] on main "The MLC Public Work Search The accuracy and completeness of The MLC's data is d…" at bounding box center [390, 203] width 780 height 380
paste input "[PERSON_NAME]"
click at [639, 261] on button "Search" at bounding box center [635, 259] width 61 height 20
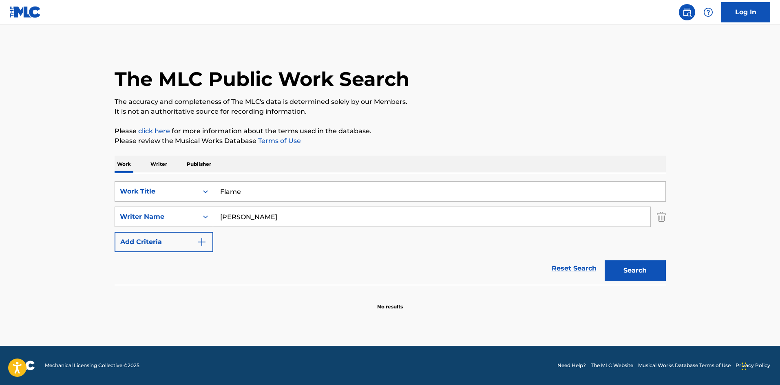
drag, startPoint x: 362, startPoint y: 213, endPoint x: 0, endPoint y: 220, distance: 362.5
click at [0, 220] on main "The MLC Public Work Search The accuracy and completeness of The MLC's data is d…" at bounding box center [390, 185] width 780 height 322
paste input "[PERSON_NAME]"
drag, startPoint x: 649, startPoint y: 273, endPoint x: 629, endPoint y: 267, distance: 20.1
click at [647, 273] on button "Search" at bounding box center [635, 270] width 61 height 20
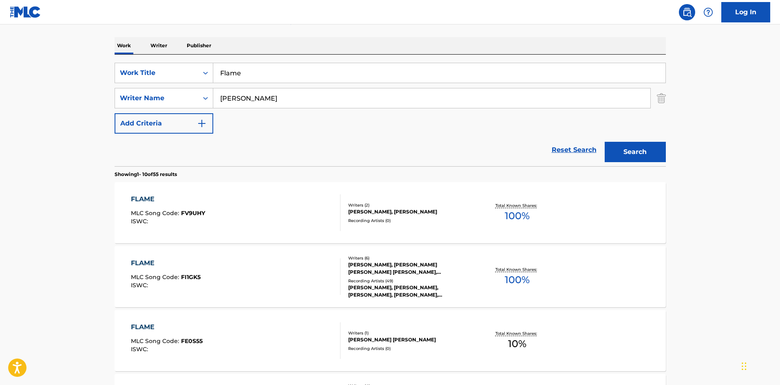
scroll to position [122, 0]
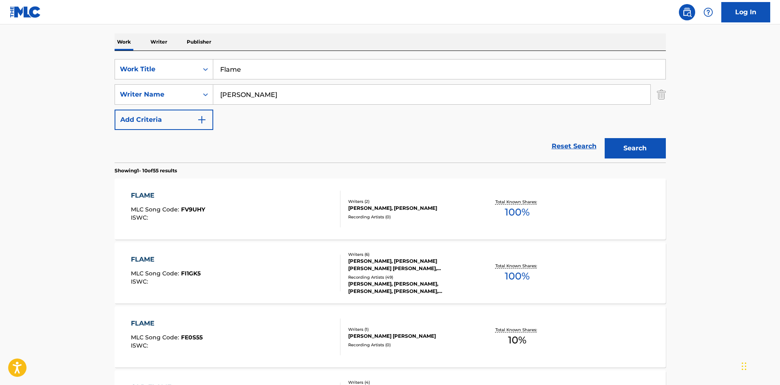
drag, startPoint x: 276, startPoint y: 90, endPoint x: 73, endPoint y: 91, distance: 202.6
click at [73, 91] on main "The MLC Public Work Search The accuracy and completeness of The MLC's data is d…" at bounding box center [390, 382] width 780 height 960
paste input "Mags [PERSON_NAME]"
click at [653, 144] on button "Search" at bounding box center [635, 148] width 61 height 20
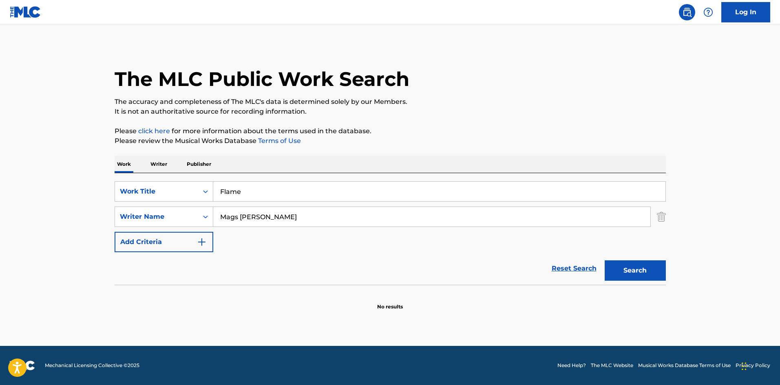
drag, startPoint x: 240, startPoint y: 215, endPoint x: 0, endPoint y: 195, distance: 240.9
click at [0, 195] on main "The MLC Public Work Search The accuracy and completeness of The MLC's data is d…" at bounding box center [390, 185] width 780 height 322
click at [605, 260] on button "Search" at bounding box center [635, 270] width 61 height 20
click at [658, 269] on button "Search" at bounding box center [635, 270] width 61 height 20
drag, startPoint x: 263, startPoint y: 222, endPoint x: 0, endPoint y: 212, distance: 263.1
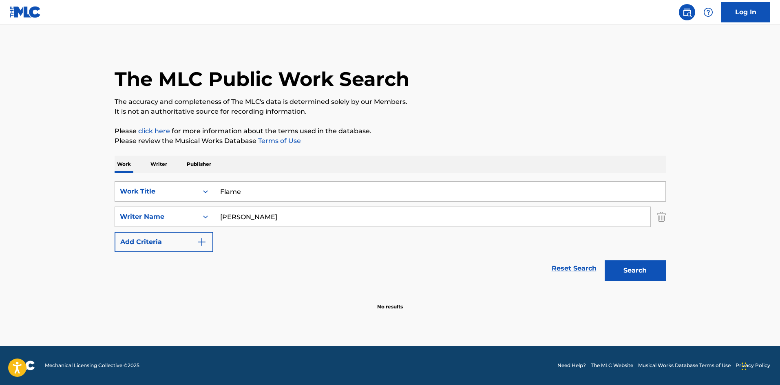
click at [0, 215] on main "The MLC Public Work Search The accuracy and completeness of The MLC's data is d…" at bounding box center [390, 185] width 780 height 322
paste input "CHAPMAN"
type input "CHAPMAN"
click at [627, 273] on button "Search" at bounding box center [635, 270] width 61 height 20
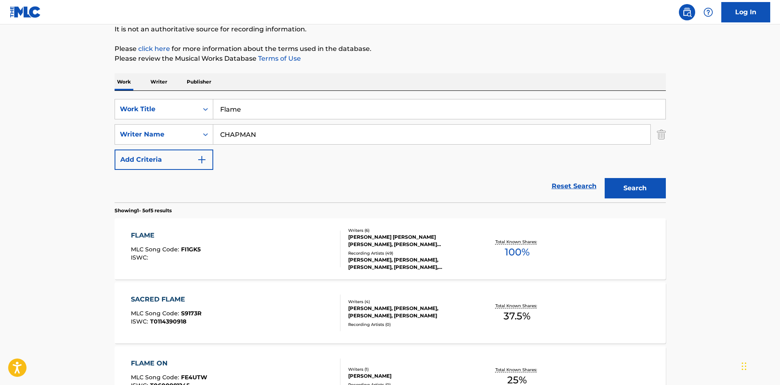
scroll to position [82, 0]
click at [143, 236] on div "FLAME" at bounding box center [166, 237] width 70 height 10
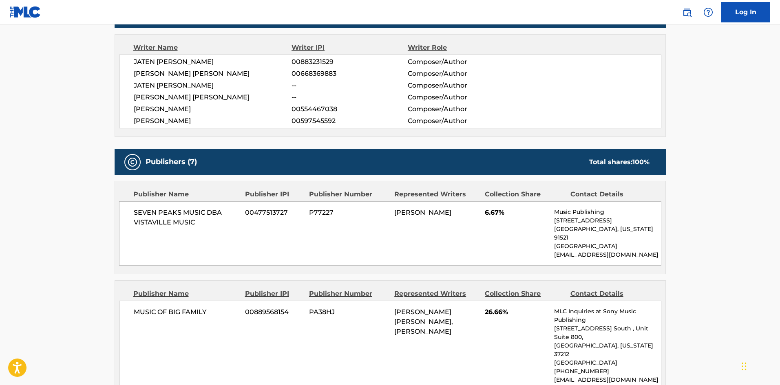
scroll to position [367, 0]
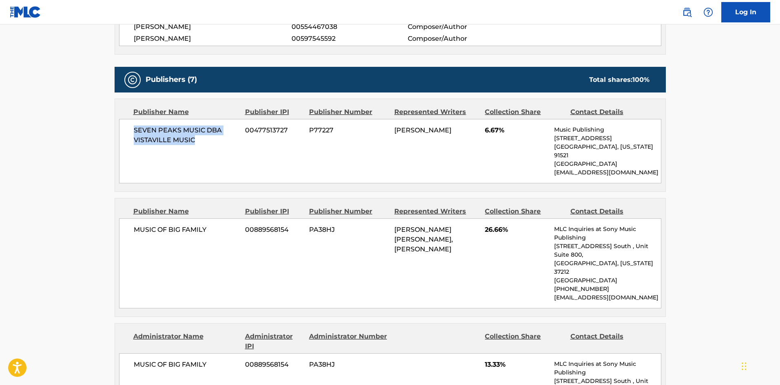
drag, startPoint x: 135, startPoint y: 129, endPoint x: 217, endPoint y: 140, distance: 82.7
click at [217, 140] on span "SEVEN PEAKS MUSIC DBA VISTAVILLE MUSIC" at bounding box center [187, 136] width 106 height 20
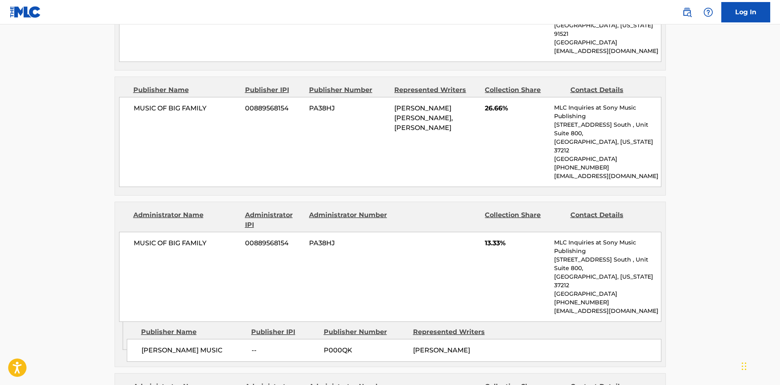
scroll to position [489, 0]
drag, startPoint x: 136, startPoint y: 102, endPoint x: 241, endPoint y: 103, distance: 104.8
click at [241, 103] on div "MUSIC OF BIG FAMILY 00889568154 PA38HJ [PERSON_NAME] [PERSON_NAME], [PERSON_NAM…" at bounding box center [390, 141] width 542 height 90
drag, startPoint x: 143, startPoint y: 305, endPoint x: 224, endPoint y: 298, distance: 81.4
click at [224, 338] on div "[PERSON_NAME] MUSIC -- P000QK [PERSON_NAME]" at bounding box center [394, 349] width 534 height 23
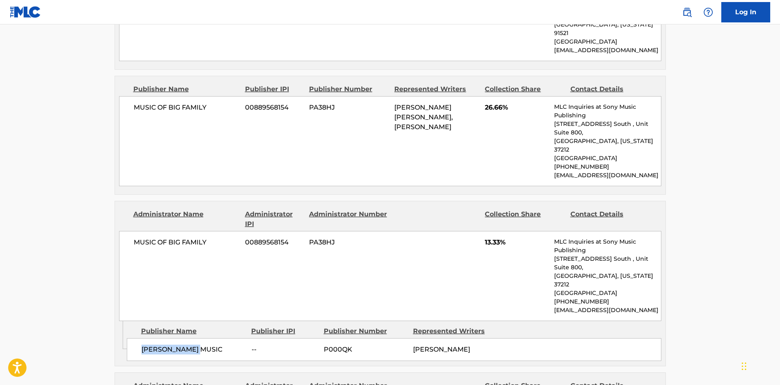
scroll to position [611, 0]
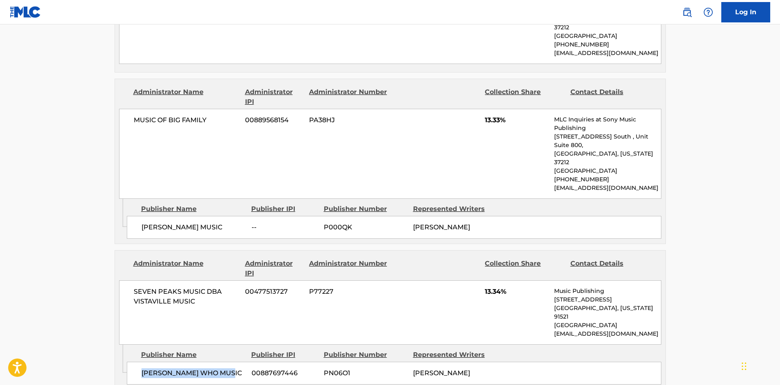
drag, startPoint x: 139, startPoint y: 320, endPoint x: 241, endPoint y: 322, distance: 102.3
click at [241, 362] on div "[PERSON_NAME] WHO MUSIC 00887697446 PN06O1 [PERSON_NAME]" at bounding box center [394, 373] width 534 height 23
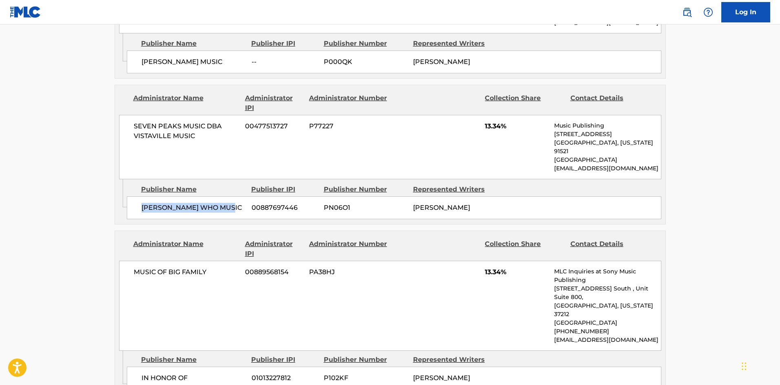
scroll to position [815, 0]
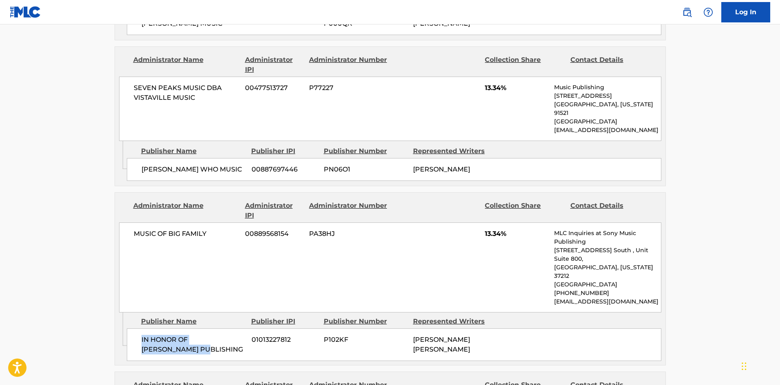
drag, startPoint x: 139, startPoint y: 281, endPoint x: 190, endPoint y: 288, distance: 51.4
click at [190, 329] on div "IN HONOR OF [PERSON_NAME] PUBLISHING 01013227812 P102KF [PERSON_NAME] [PERSON_N…" at bounding box center [394, 345] width 534 height 33
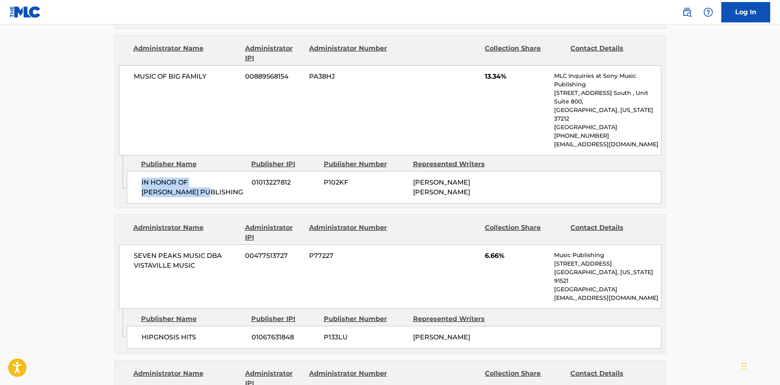
scroll to position [978, 0]
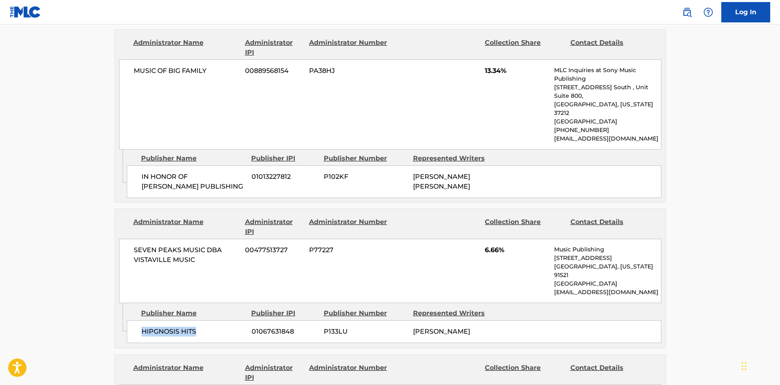
drag, startPoint x: 143, startPoint y: 261, endPoint x: 207, endPoint y: 254, distance: 64.4
click at [207, 320] on div "HIPGNOSIS HITS 01067631848 P133LU [PERSON_NAME]" at bounding box center [394, 331] width 534 height 23
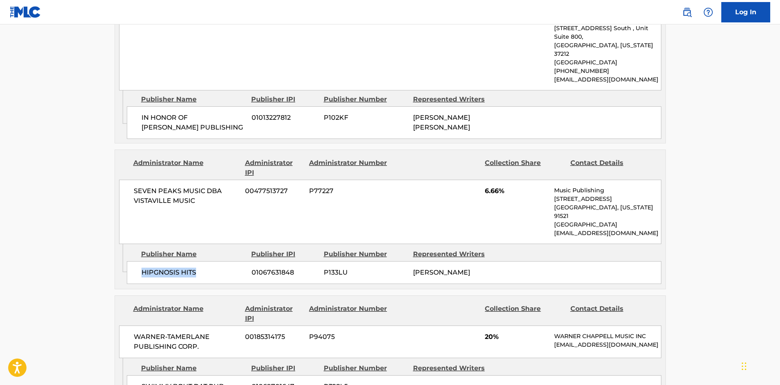
scroll to position [1101, 0]
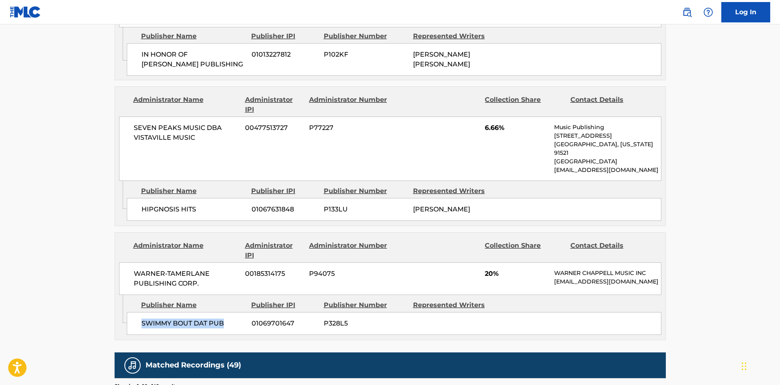
drag, startPoint x: 139, startPoint y: 271, endPoint x: 229, endPoint y: 272, distance: 89.7
click at [229, 312] on div "SWIMMY BOUT DAT PUB 01069701647 P328L5" at bounding box center [394, 323] width 534 height 23
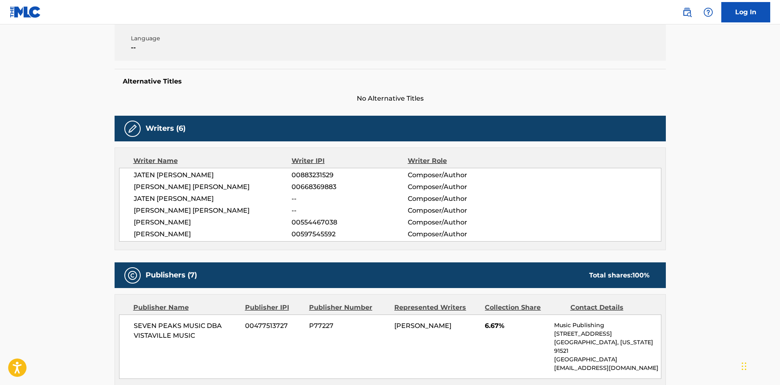
scroll to position [367, 0]
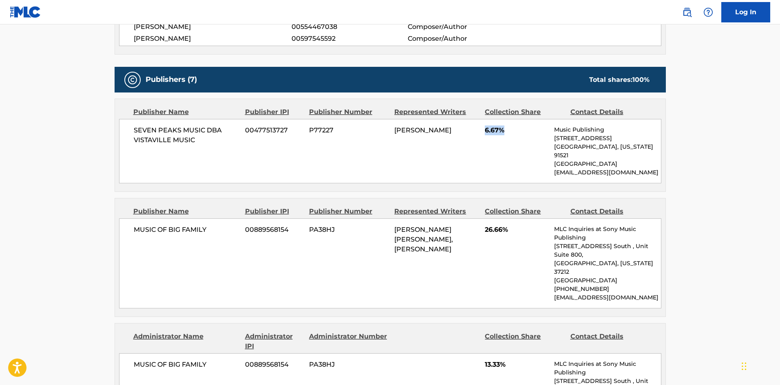
drag, startPoint x: 484, startPoint y: 135, endPoint x: 516, endPoint y: 131, distance: 32.5
click at [516, 131] on div "SEVEN PEAKS MUSIC DBA VISTAVILLE MUSIC 00477513727 P77227 [PERSON_NAME] 6.67% M…" at bounding box center [390, 151] width 542 height 64
drag, startPoint x: 481, startPoint y: 220, endPoint x: 514, endPoint y: 221, distance: 32.7
click at [514, 221] on div "MUSIC OF BIG FAMILY 00889568154 PA38HJ [PERSON_NAME] [PERSON_NAME], [PERSON_NAM…" at bounding box center [390, 263] width 542 height 90
click at [495, 255] on div "MUSIC OF BIG FAMILY 00889568154 PA38HJ [PERSON_NAME] [PERSON_NAME], [PERSON_NAM…" at bounding box center [390, 263] width 542 height 90
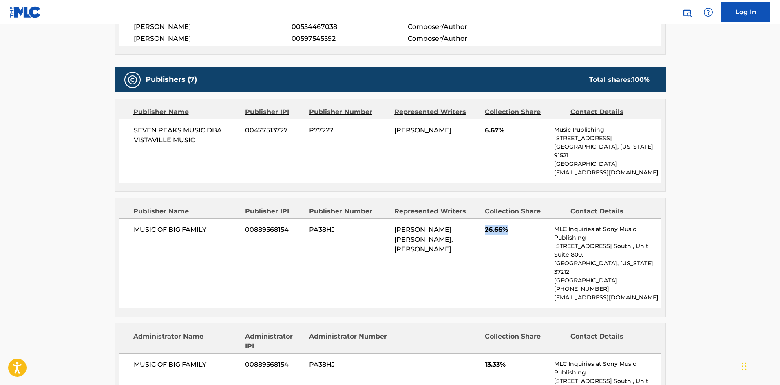
drag, startPoint x: 486, startPoint y: 221, endPoint x: 519, endPoint y: 221, distance: 32.6
click at [519, 225] on span "26.66%" at bounding box center [516, 230] width 63 height 10
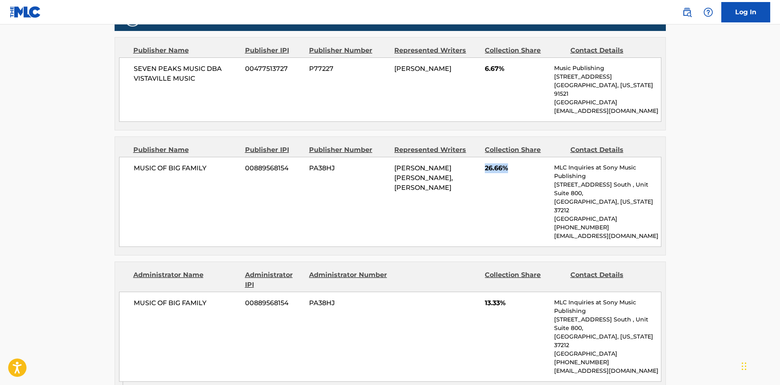
scroll to position [530, 0]
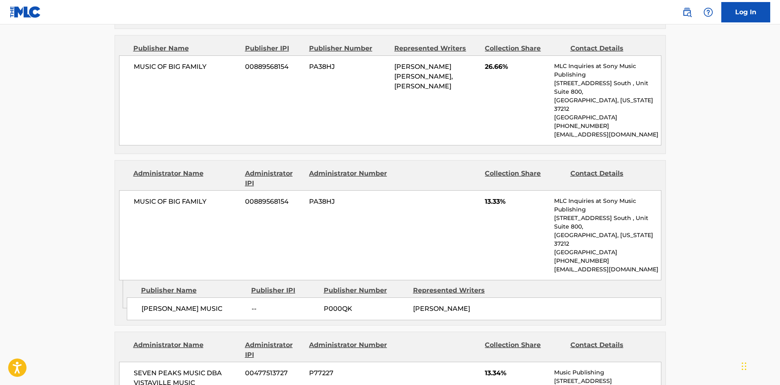
drag, startPoint x: 487, startPoint y: 178, endPoint x: 479, endPoint y: 177, distance: 8.2
click at [484, 190] on div "MUSIC OF BIG FAMILY 00889568154 PA38HJ 13.33% MLC Inquiries at Sony Music Publi…" at bounding box center [390, 235] width 542 height 90
click at [483, 190] on div "MUSIC OF BIG FAMILY 00889568154 PA38HJ 13.33% MLC Inquiries at Sony Music Publi…" at bounding box center [390, 235] width 542 height 90
drag, startPoint x: 483, startPoint y: 177, endPoint x: 515, endPoint y: 177, distance: 31.4
click at [515, 190] on div "MUSIC OF BIG FAMILY 00889568154 PA38HJ 13.33% MLC Inquiries at Sony Music Publi…" at bounding box center [390, 235] width 542 height 90
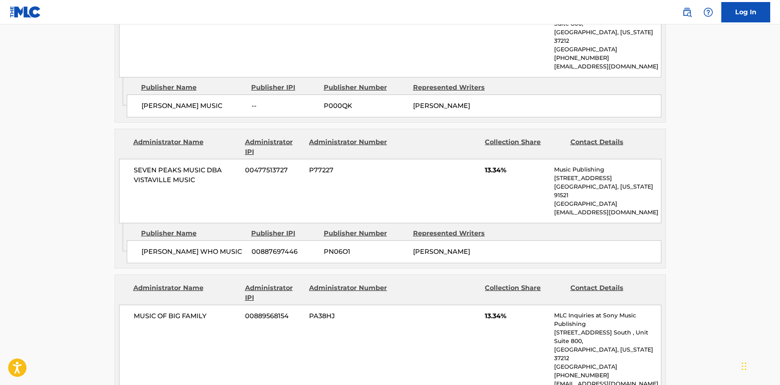
scroll to position [734, 0]
drag, startPoint x: 484, startPoint y: 124, endPoint x: 520, endPoint y: 127, distance: 36.4
click at [520, 158] on div "SEVEN PEAKS MUSIC DBA VISTAVILLE MUSIC 00477513727 P77227 13.34% Music Publishi…" at bounding box center [390, 190] width 542 height 64
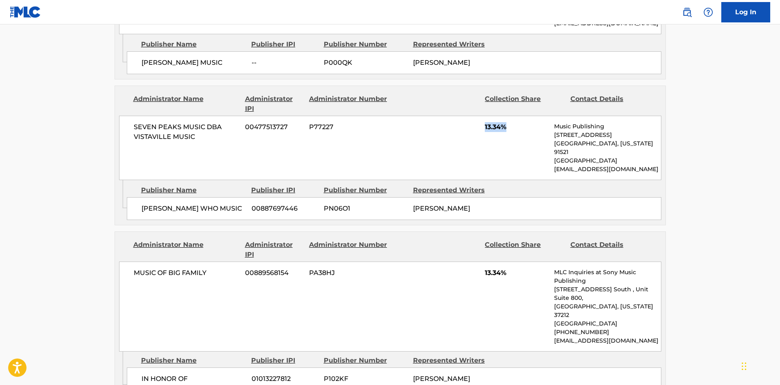
scroll to position [815, 0]
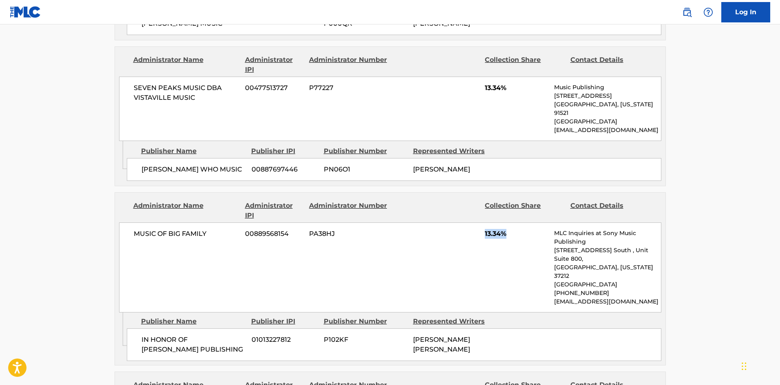
drag, startPoint x: 483, startPoint y: 188, endPoint x: 524, endPoint y: 188, distance: 40.8
click at [524, 223] on div "MUSIC OF BIG FAMILY 00889568154 PA38HJ 13.34% MLC Inquiries at Sony Music Publi…" at bounding box center [390, 268] width 542 height 90
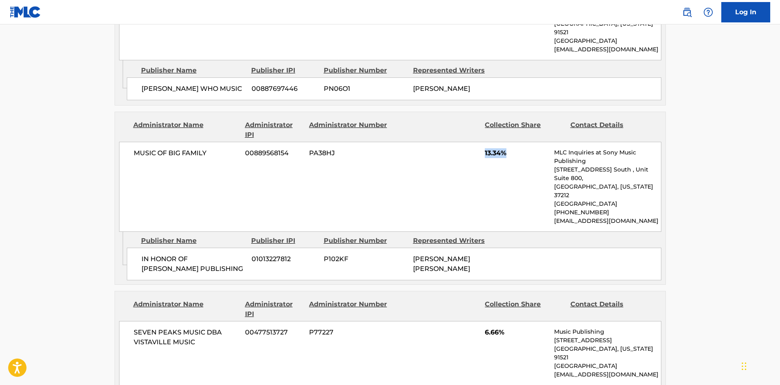
scroll to position [978, 0]
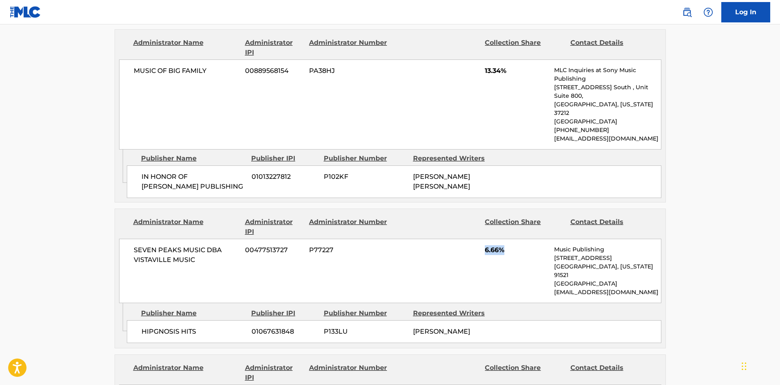
drag, startPoint x: 483, startPoint y: 190, endPoint x: 532, endPoint y: 190, distance: 48.1
click at [536, 239] on div "SEVEN PEAKS MUSIC DBA VISTAVILLE MUSIC 00477513727 P77227 6.66% Music Publishin…" at bounding box center [390, 271] width 542 height 64
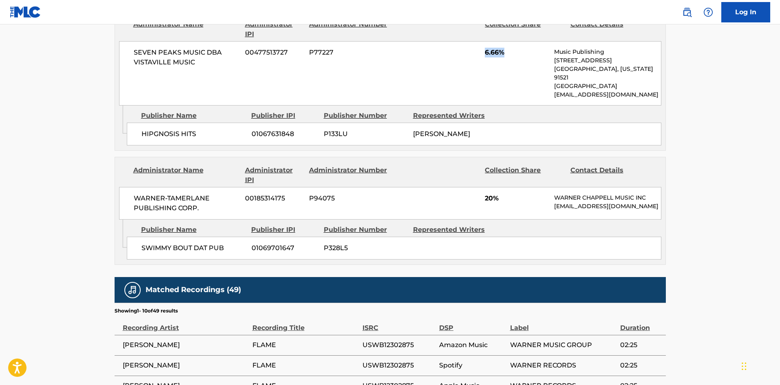
scroll to position [1182, 0]
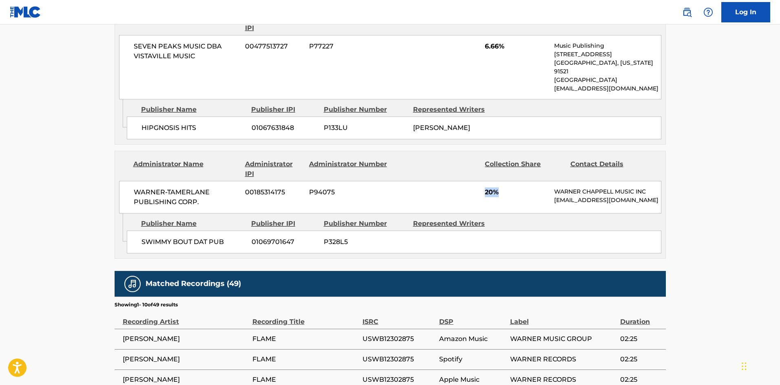
drag, startPoint x: 485, startPoint y: 129, endPoint x: 519, endPoint y: 133, distance: 34.1
click at [519, 188] on span "20%" at bounding box center [516, 193] width 63 height 10
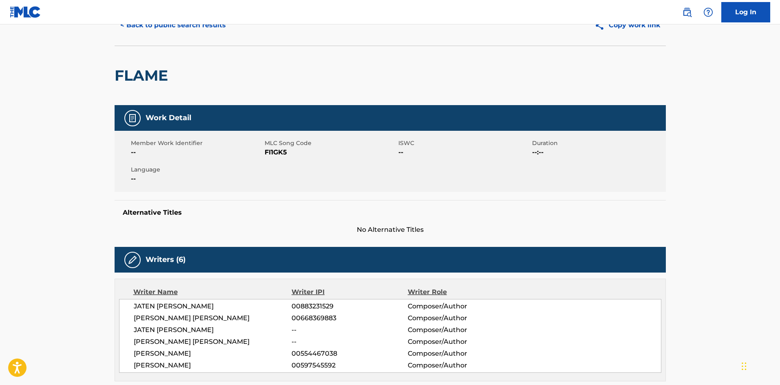
scroll to position [0, 0]
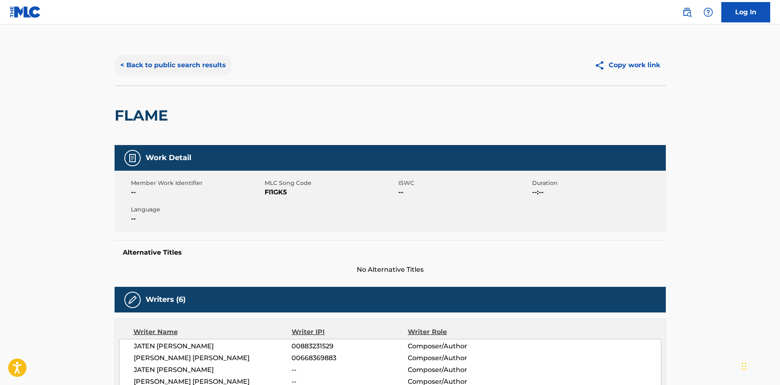
click at [165, 57] on button "< Back to public search results" at bounding box center [173, 65] width 117 height 20
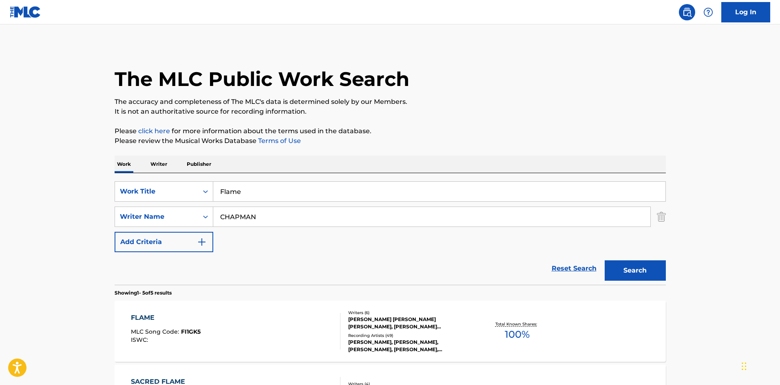
scroll to position [82, 0]
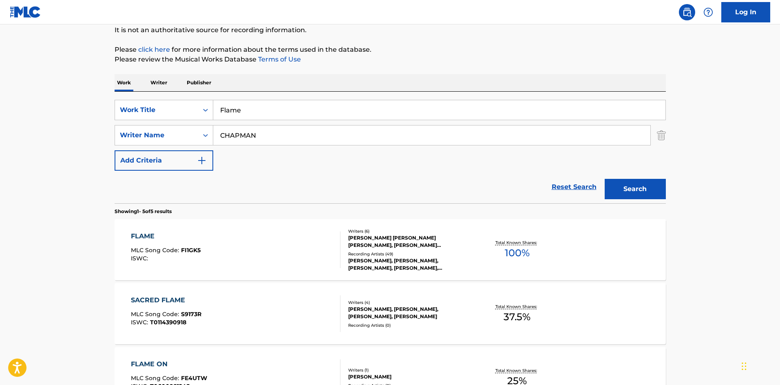
drag, startPoint x: 268, startPoint y: 111, endPoint x: 0, endPoint y: 97, distance: 268.6
click at [0, 98] on main "The MLC Public Work Search The accuracy and completeness of The MLC's data is d…" at bounding box center [390, 261] width 780 height 636
paste input "See Us"
type input "See Us"
drag, startPoint x: 281, startPoint y: 128, endPoint x: 0, endPoint y: 142, distance: 281.6
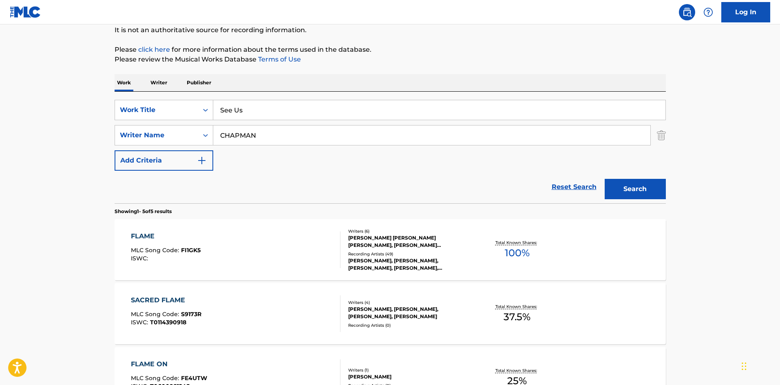
click at [0, 142] on main "The MLC Public Work Search The accuracy and completeness of The MLC's data is d…" at bounding box center [390, 261] width 780 height 636
paste input "[PERSON_NAME]"
type input "[PERSON_NAME]"
drag, startPoint x: 640, startPoint y: 193, endPoint x: 631, endPoint y: 194, distance: 9.5
click at [638, 193] on button "Search" at bounding box center [635, 189] width 61 height 20
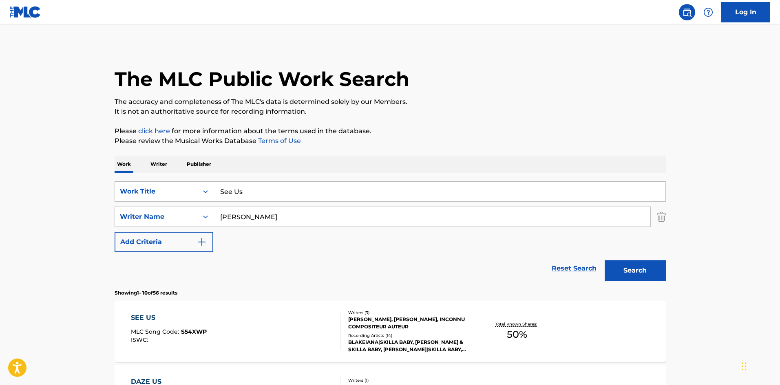
scroll to position [204, 0]
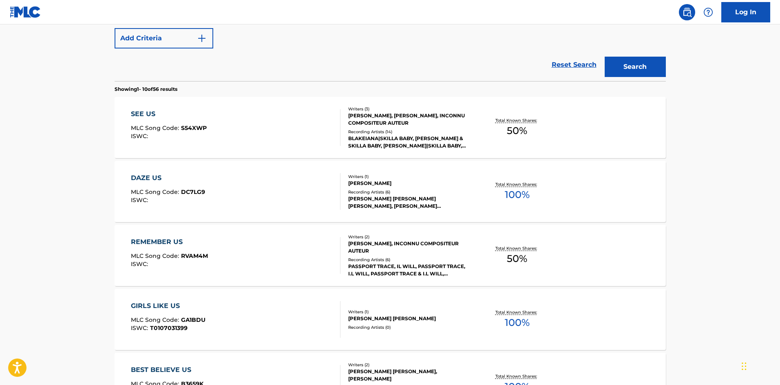
click at [134, 111] on div "SEE US" at bounding box center [169, 114] width 76 height 10
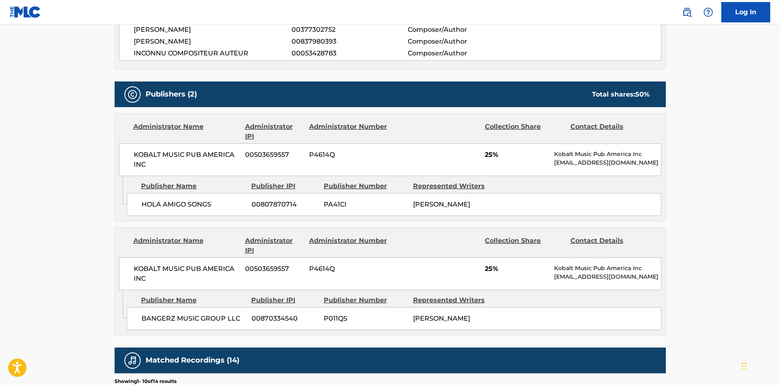
scroll to position [326, 0]
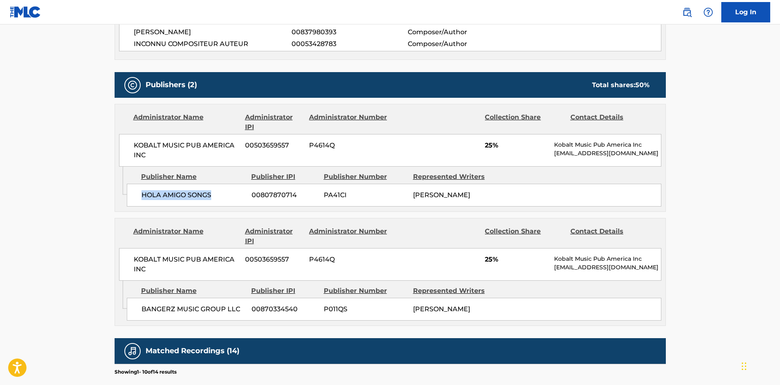
drag, startPoint x: 141, startPoint y: 194, endPoint x: 212, endPoint y: 186, distance: 71.0
click at [212, 186] on div "HOLA AMIGO SONGS 00807870714 PA41CI [PERSON_NAME]" at bounding box center [394, 195] width 534 height 23
drag, startPoint x: 141, startPoint y: 309, endPoint x: 241, endPoint y: 306, distance: 100.3
click at [241, 306] on span "BANGERZ MUSIC GROUP LLC" at bounding box center [193, 310] width 104 height 10
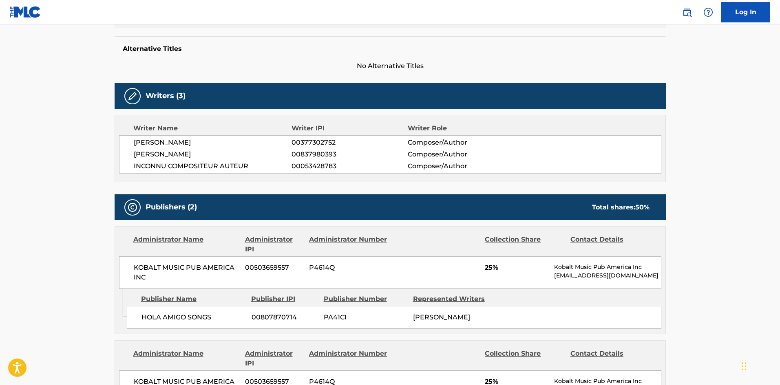
click at [134, 138] on span "[PERSON_NAME]" at bounding box center [213, 143] width 158 height 10
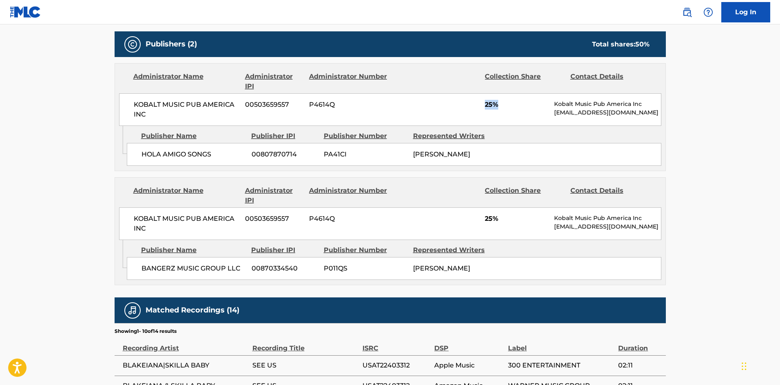
drag, startPoint x: 484, startPoint y: 103, endPoint x: 508, endPoint y: 104, distance: 23.7
click at [508, 104] on div "KOBALT MUSIC PUB AMERICA INC 00503659557 P4614Q 25% Kobalt Music Pub America In…" at bounding box center [390, 109] width 542 height 33
click at [44, 93] on main "< Back to public search results Copy work link SEE US Work Detail Member Work I…" at bounding box center [390, 130] width 780 height 944
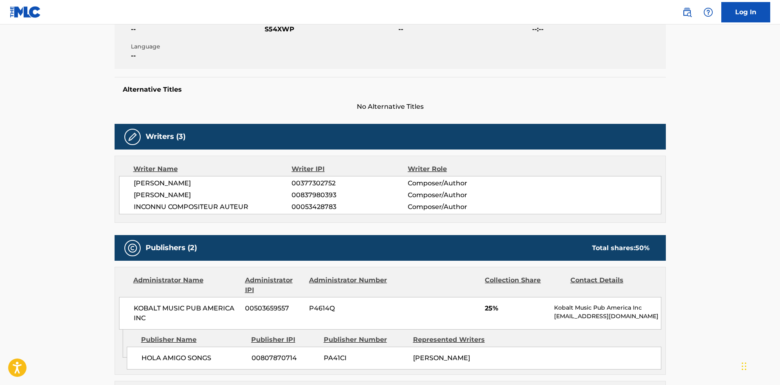
scroll to position [0, 0]
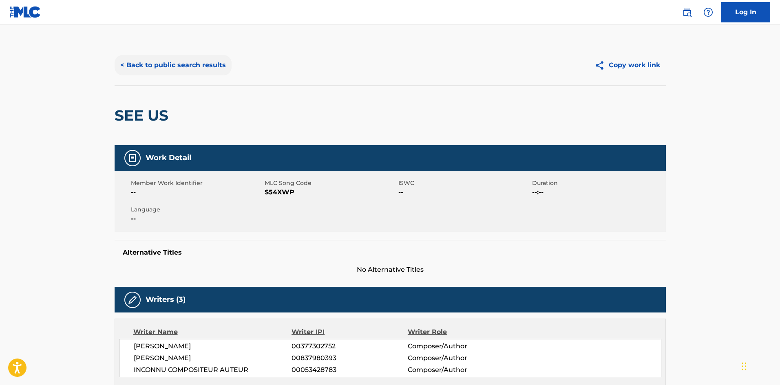
click at [175, 61] on button "< Back to public search results" at bounding box center [173, 65] width 117 height 20
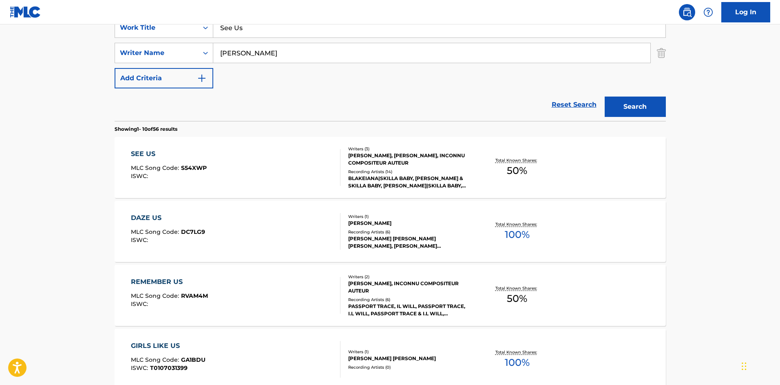
scroll to position [169, 0]
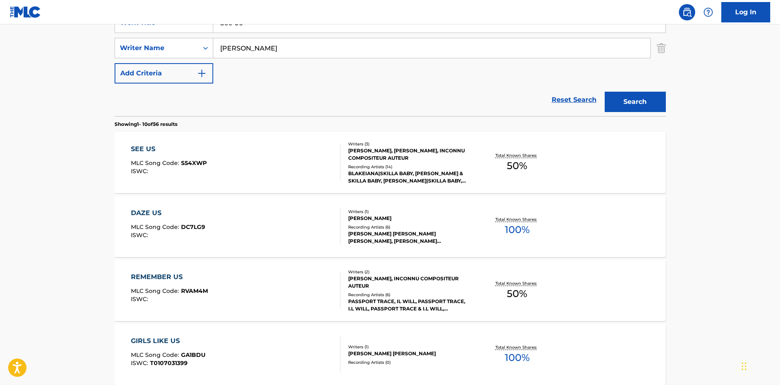
click at [139, 151] on div "SEE US" at bounding box center [169, 149] width 76 height 10
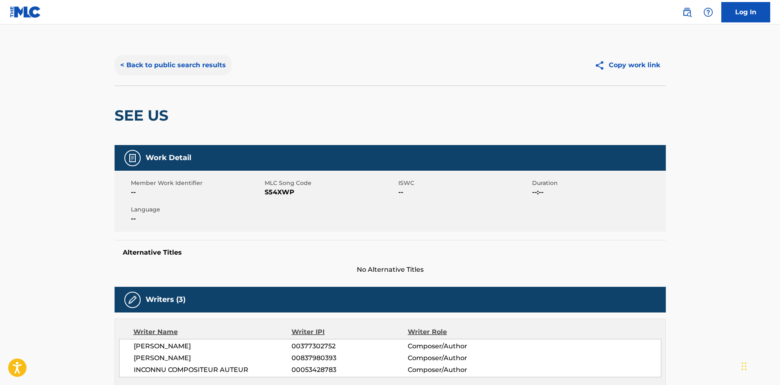
click at [188, 58] on button "< Back to public search results" at bounding box center [173, 65] width 117 height 20
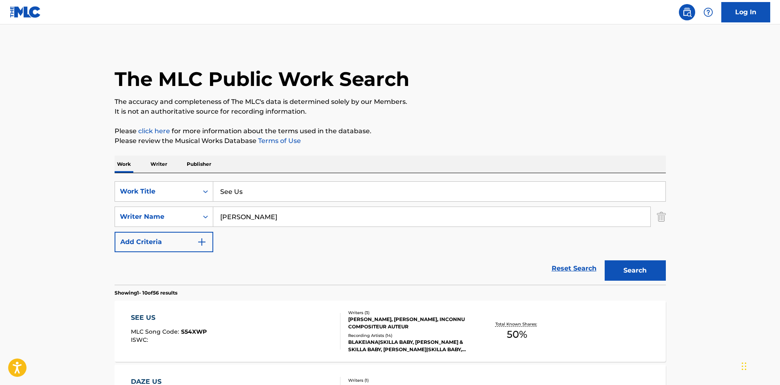
scroll to position [169, 0]
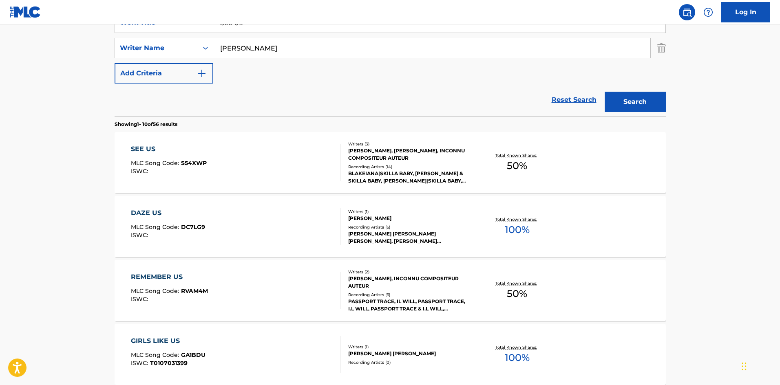
drag, startPoint x: 279, startPoint y: 33, endPoint x: 280, endPoint y: 29, distance: 4.6
click at [279, 33] on div "SearchWithCriteriae0b0f218-d5cd-4ad3-aded-4b324de7eaf6 Work Title See Us Search…" at bounding box center [390, 48] width 551 height 71
drag, startPoint x: 282, startPoint y: 22, endPoint x: 34, endPoint y: 21, distance: 248.3
click at [35, 22] on nav "Log In" at bounding box center [390, 12] width 780 height 24
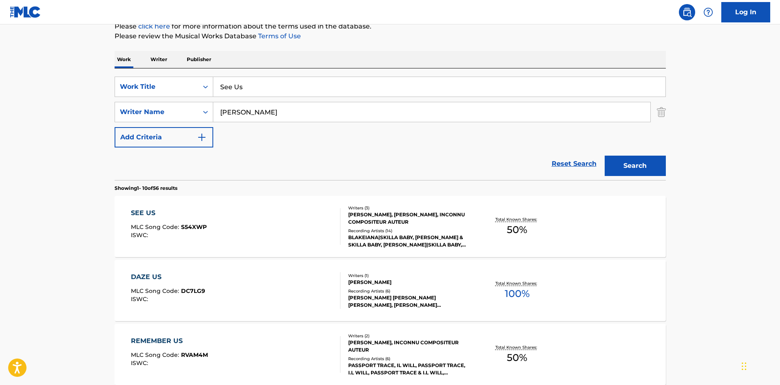
scroll to position [6, 0]
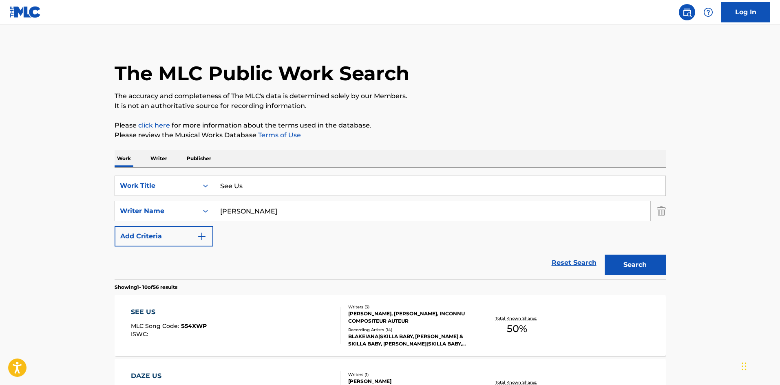
drag, startPoint x: 266, startPoint y: 192, endPoint x: 5, endPoint y: 158, distance: 262.7
paste input "Abc’"
type input "Abc’s"
drag, startPoint x: 310, startPoint y: 208, endPoint x: 0, endPoint y: 209, distance: 310.2
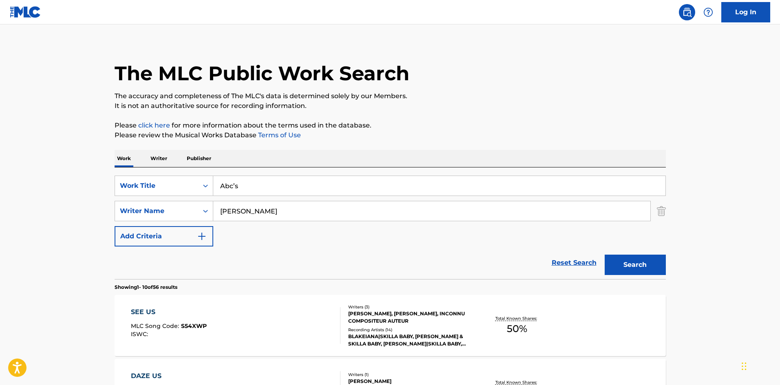
paste input "Mankushev"
type input "Mankushev"
click at [652, 265] on button "Search" at bounding box center [635, 265] width 61 height 20
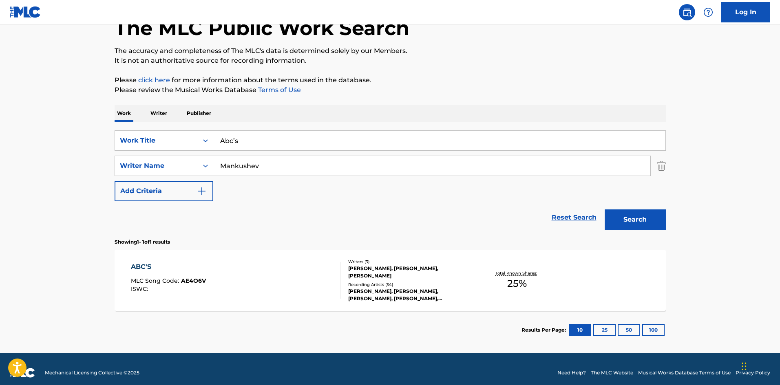
scroll to position [58, 0]
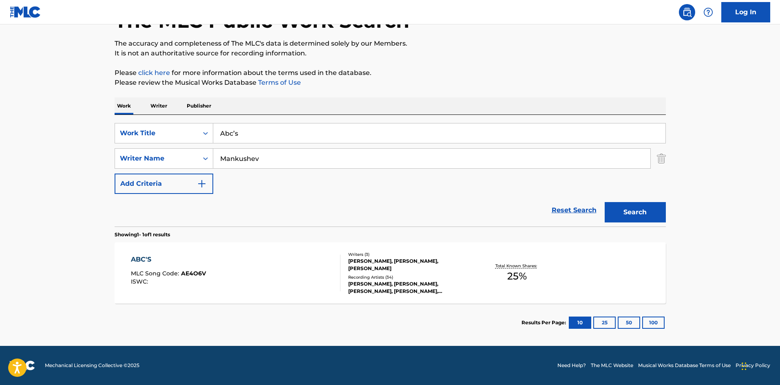
click at [150, 260] on div "ABC'S" at bounding box center [168, 260] width 75 height 10
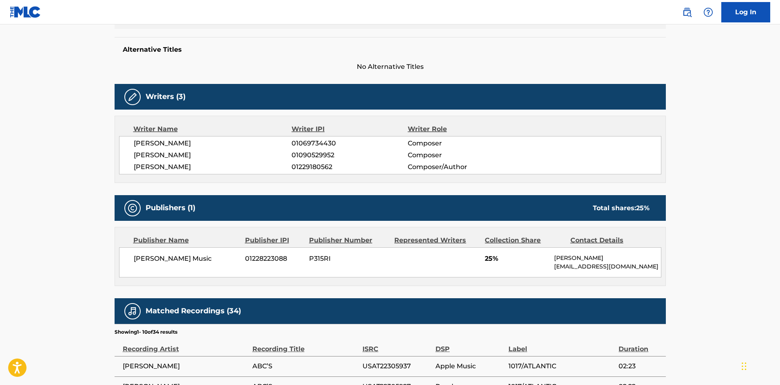
scroll to position [204, 0]
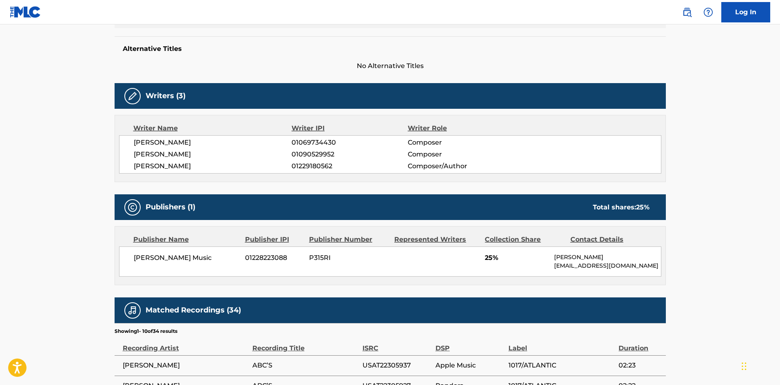
drag, startPoint x: 171, startPoint y: 165, endPoint x: 243, endPoint y: 165, distance: 71.7
click at [243, 165] on span "[PERSON_NAME]" at bounding box center [213, 166] width 158 height 10
drag, startPoint x: 137, startPoint y: 140, endPoint x: 320, endPoint y: 6, distance: 226.7
click at [241, 138] on span "[PERSON_NAME]" at bounding box center [213, 143] width 158 height 10
drag, startPoint x: 132, startPoint y: 155, endPoint x: 217, endPoint y: 153, distance: 85.2
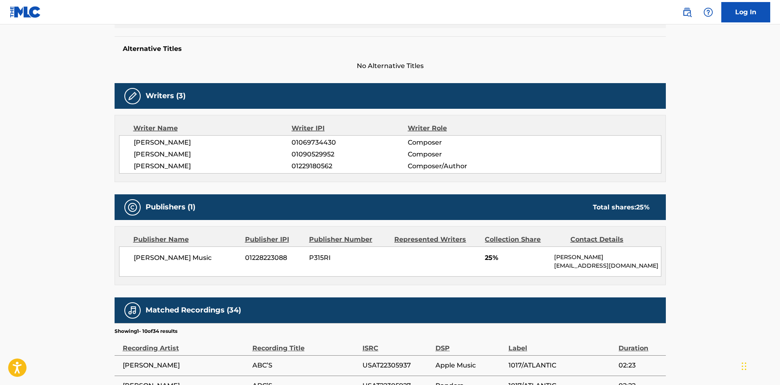
click at [217, 153] on div "[PERSON_NAME] 01069734430 Composer [PERSON_NAME] 01090529952 Composer [PERSON_N…" at bounding box center [390, 154] width 542 height 38
drag, startPoint x: 132, startPoint y: 263, endPoint x: 223, endPoint y: 253, distance: 91.8
click at [225, 254] on div "[PERSON_NAME] Music 01228223088 P315RI 25% [PERSON_NAME] [PERSON_NAME][EMAIL_AD…" at bounding box center [390, 262] width 542 height 30
drag, startPoint x: 135, startPoint y: 139, endPoint x: 223, endPoint y: 148, distance: 88.9
click at [223, 148] on div "[PERSON_NAME] 01069734430 Composer [PERSON_NAME] 01090529952 Composer [PERSON_N…" at bounding box center [390, 154] width 542 height 38
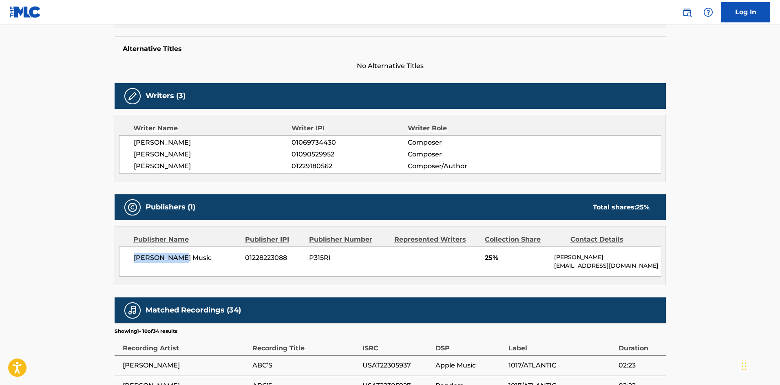
drag, startPoint x: 132, startPoint y: 152, endPoint x: 76, endPoint y: 5, distance: 157.9
click at [232, 155] on div "[PERSON_NAME] 01069734430 Composer [PERSON_NAME] 01090529952 Composer [PERSON_N…" at bounding box center [390, 154] width 542 height 38
drag, startPoint x: 132, startPoint y: 165, endPoint x: 245, endPoint y: 177, distance: 113.5
click at [245, 177] on div "Writer Name Writer IPI Writer Role [PERSON_NAME] 01069734430 Composer [PERSON_N…" at bounding box center [390, 148] width 551 height 67
click at [311, 146] on span "01069734430" at bounding box center [349, 143] width 116 height 10
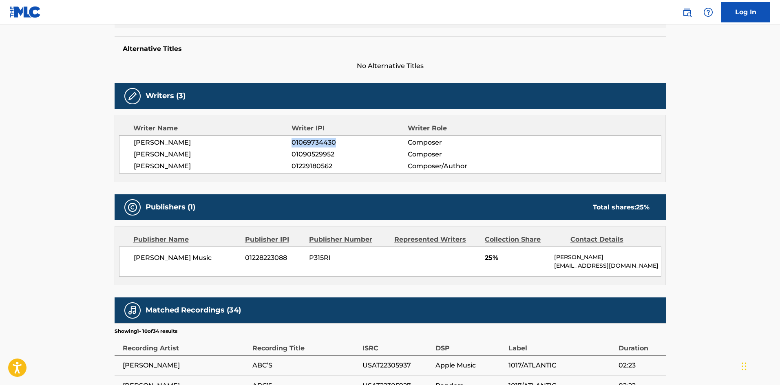
click at [311, 146] on span "01069734430" at bounding box center [349, 143] width 116 height 10
click at [306, 154] on span "01090529952" at bounding box center [349, 155] width 116 height 10
click at [306, 170] on span "01229180562" at bounding box center [349, 166] width 116 height 10
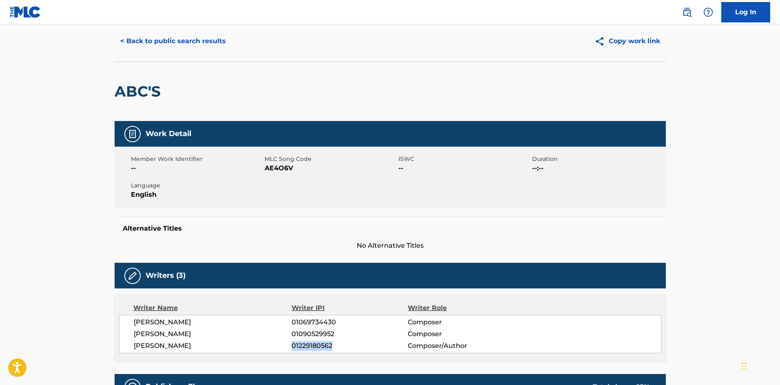
scroll to position [0, 0]
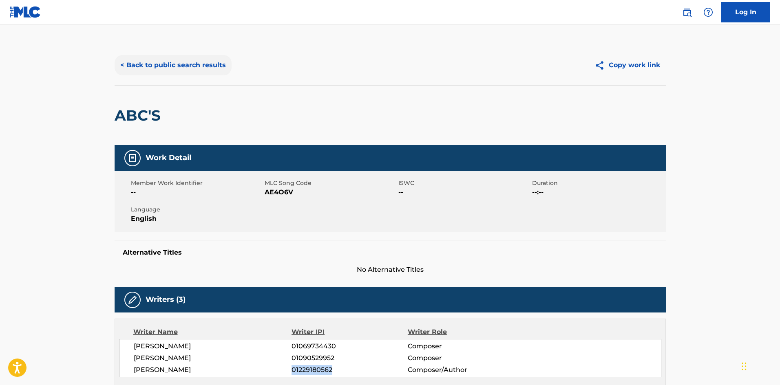
click at [202, 66] on button "< Back to public search results" at bounding box center [173, 65] width 117 height 20
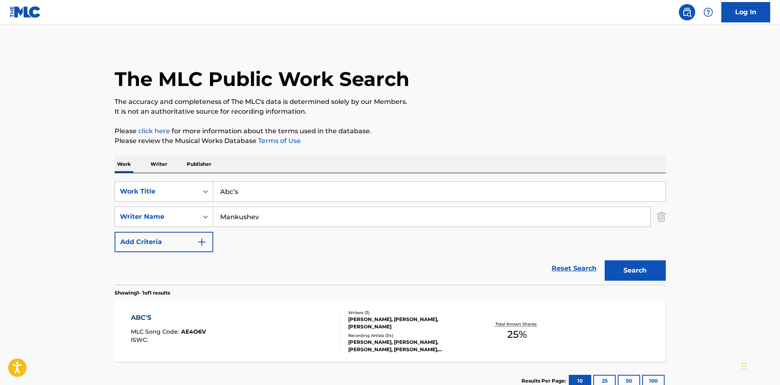
scroll to position [12, 0]
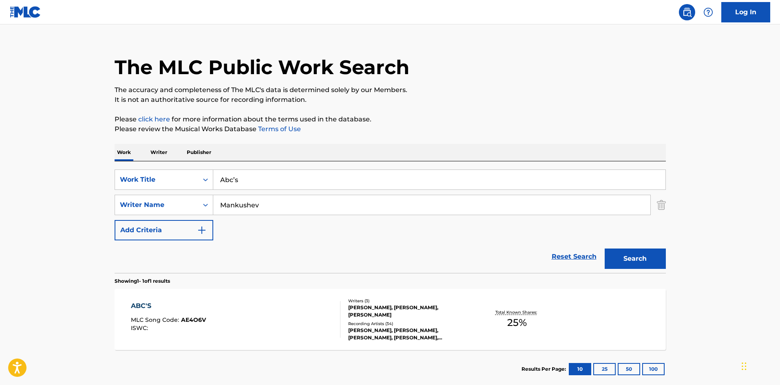
drag, startPoint x: 362, startPoint y: 174, endPoint x: 5, endPoint y: 156, distance: 357.2
click at [0, 165] on main "The MLC Public Work Search The accuracy and completeness of The MLC's data is d…" at bounding box center [390, 203] width 780 height 380
paste input "Call My Bluff"
type input "Call My Bluff"
drag, startPoint x: 324, startPoint y: 209, endPoint x: 0, endPoint y: 205, distance: 324.5
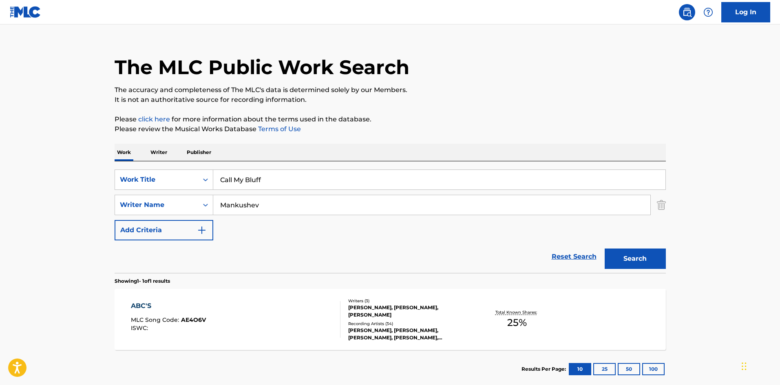
click at [0, 211] on main "The MLC Public Work Search The accuracy and completeness of The MLC's data is d…" at bounding box center [390, 203] width 780 height 380
paste input "[PERSON_NAME]"
type input "[PERSON_NAME]"
click at [642, 258] on button "Search" at bounding box center [635, 259] width 61 height 20
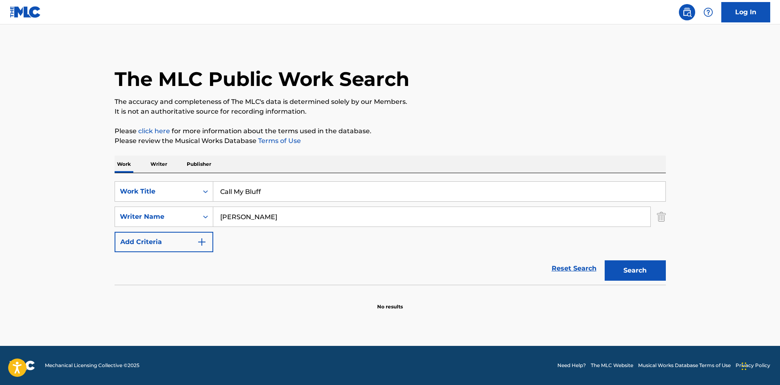
drag, startPoint x: 288, startPoint y: 190, endPoint x: 3, endPoint y: 133, distance: 291.0
click at [0, 164] on main "The MLC Public Work Search The accuracy and completeness of The MLC's data is d…" at bounding box center [390, 185] width 780 height 322
paste input "Shotta Flow 7"
type input "Shotta Flow 7"
drag, startPoint x: 303, startPoint y: 220, endPoint x: 2, endPoint y: 179, distance: 303.7
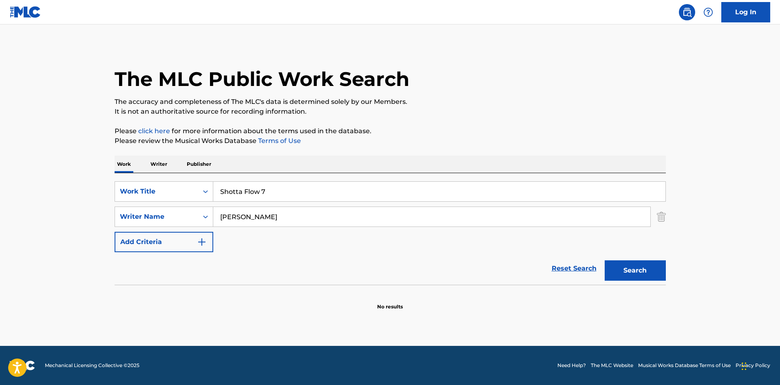
click at [28, 199] on main "The MLC Public Work Search The accuracy and completeness of The MLC's data is d…" at bounding box center [390, 185] width 780 height 322
paste input "[PERSON_NAME]"
type input "[PERSON_NAME]"
click at [670, 273] on div "The MLC Public Work Search The accuracy and completeness of The MLC's data is d…" at bounding box center [390, 178] width 571 height 266
click at [627, 276] on button "Search" at bounding box center [635, 270] width 61 height 20
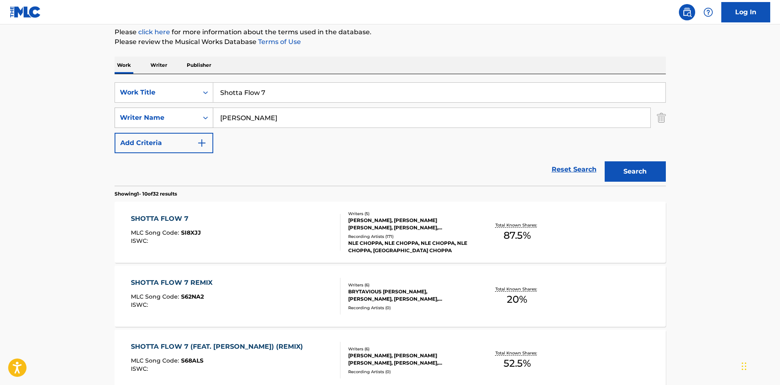
scroll to position [122, 0]
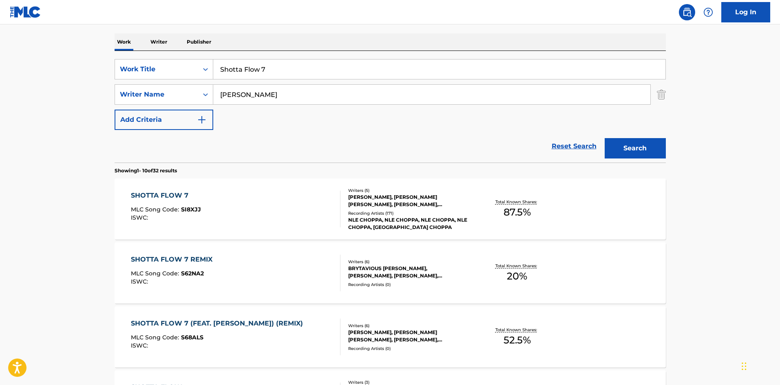
click at [154, 192] on div "SHOTTA FLOW 7" at bounding box center [166, 196] width 70 height 10
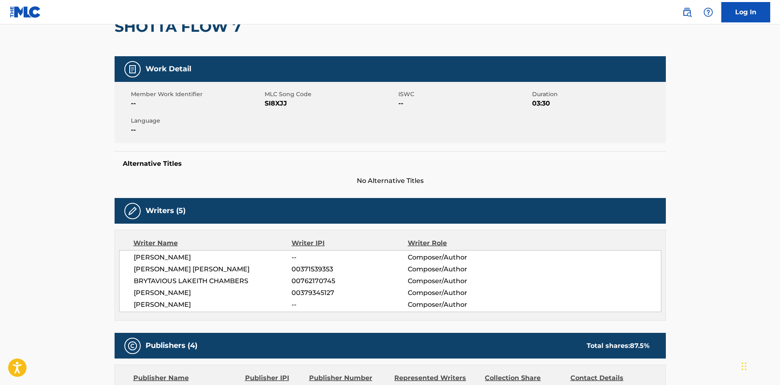
scroll to position [245, 0]
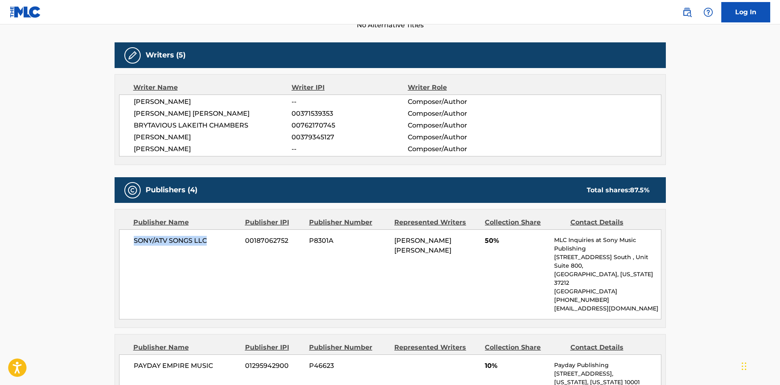
drag, startPoint x: 134, startPoint y: 241, endPoint x: 210, endPoint y: 241, distance: 75.8
click at [210, 242] on span "SONY/ATV SONGS LLC" at bounding box center [187, 241] width 106 height 10
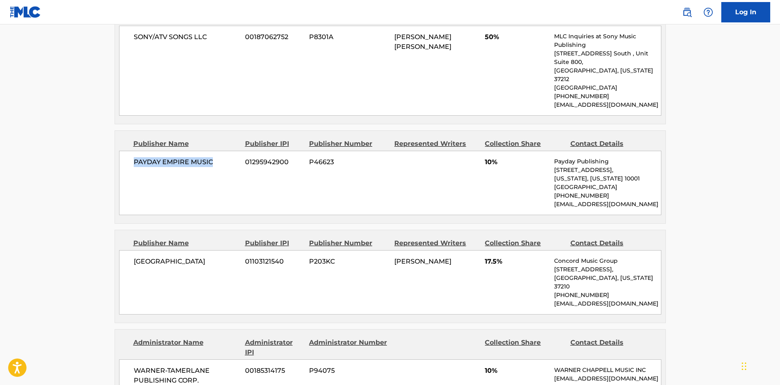
drag, startPoint x: 133, startPoint y: 144, endPoint x: 237, endPoint y: 144, distance: 103.9
click at [237, 157] on span "PAYDAY EMPIRE MUSIC" at bounding box center [187, 162] width 106 height 10
drag, startPoint x: 132, startPoint y: 246, endPoint x: 199, endPoint y: 241, distance: 66.7
click at [199, 250] on div "CONCORD ROAD 01103121540 P203KC [PERSON_NAME] 17.5% Concord Music Group [STREET…" at bounding box center [390, 282] width 542 height 64
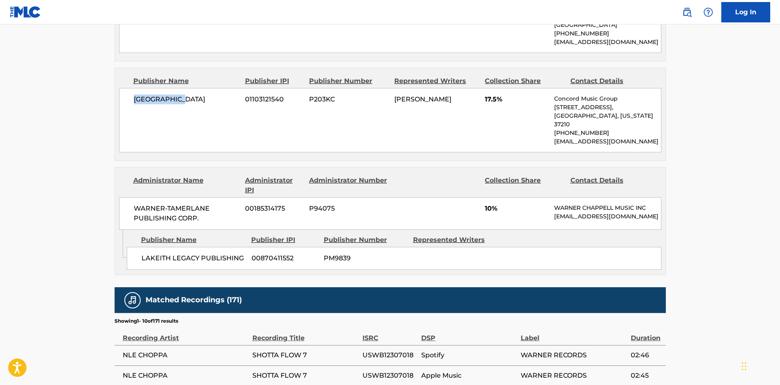
scroll to position [611, 0]
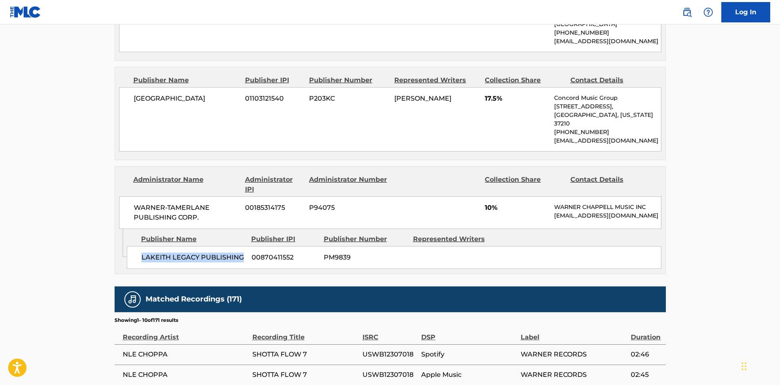
drag, startPoint x: 141, startPoint y: 235, endPoint x: 244, endPoint y: 233, distance: 102.7
click at [244, 253] on span "LAKEITH LEGACY PUBLISHING" at bounding box center [193, 258] width 104 height 10
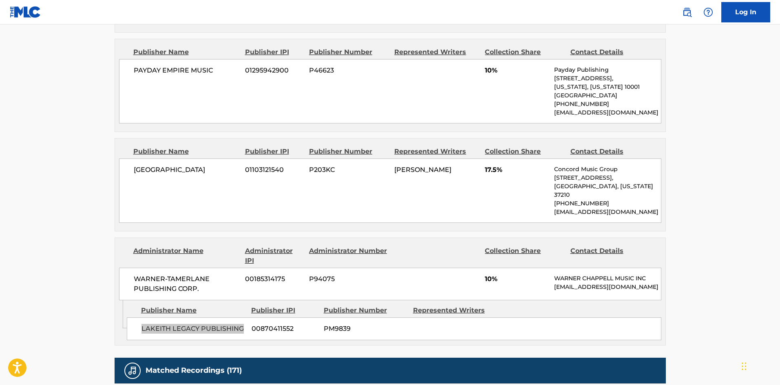
scroll to position [408, 0]
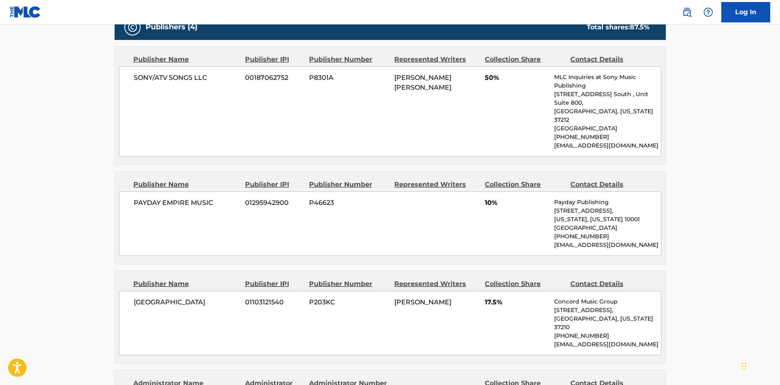
drag, startPoint x: 483, startPoint y: 70, endPoint x: 487, endPoint y: 76, distance: 7.1
click at [484, 71] on div "SONY/ATV SONGS LLC 00187062752 P8301A [PERSON_NAME] [PERSON_NAME] 50% MLC Inqui…" at bounding box center [390, 111] width 542 height 90
click at [487, 78] on span "50%" at bounding box center [516, 78] width 63 height 10
drag, startPoint x: 483, startPoint y: 78, endPoint x: 514, endPoint y: 73, distance: 31.4
click at [514, 73] on div "SONY/ATV SONGS LLC 00187062752 P8301A [PERSON_NAME] [PERSON_NAME] 50% MLC Inqui…" at bounding box center [390, 111] width 542 height 90
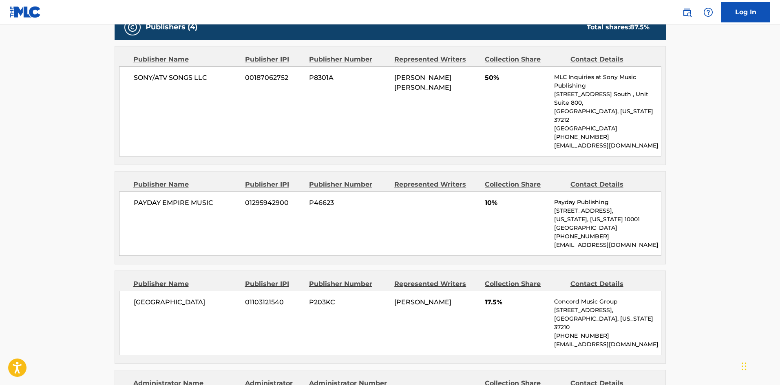
click at [487, 198] on span "10%" at bounding box center [516, 203] width 63 height 10
drag, startPoint x: 486, startPoint y: 186, endPoint x: 510, endPoint y: 186, distance: 24.1
click at [510, 198] on span "10%" at bounding box center [516, 203] width 63 height 10
drag, startPoint x: 483, startPoint y: 284, endPoint x: 512, endPoint y: 283, distance: 28.5
click at [512, 291] on div "CONCORD ROAD 01103121540 P203KC [PERSON_NAME] 17.5% Concord Music Group [STREET…" at bounding box center [390, 323] width 542 height 64
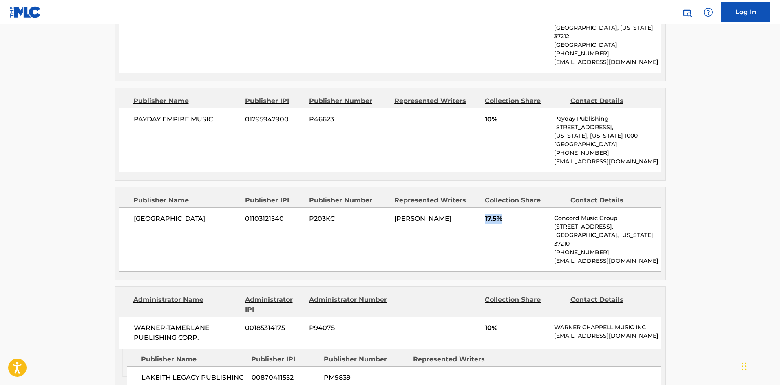
scroll to position [530, 0]
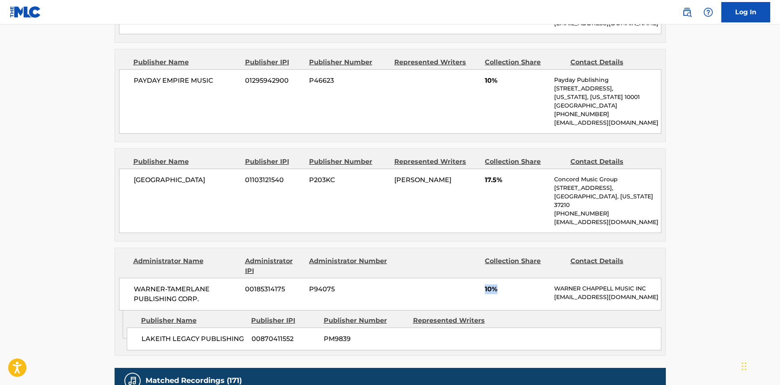
drag, startPoint x: 481, startPoint y: 266, endPoint x: 505, endPoint y: 263, distance: 23.9
click at [505, 278] on div "WARNER-[PERSON_NAME] PUBLISHING CORP. 00185314175 P94075 10% [PERSON_NAME] MUSI…" at bounding box center [390, 294] width 542 height 33
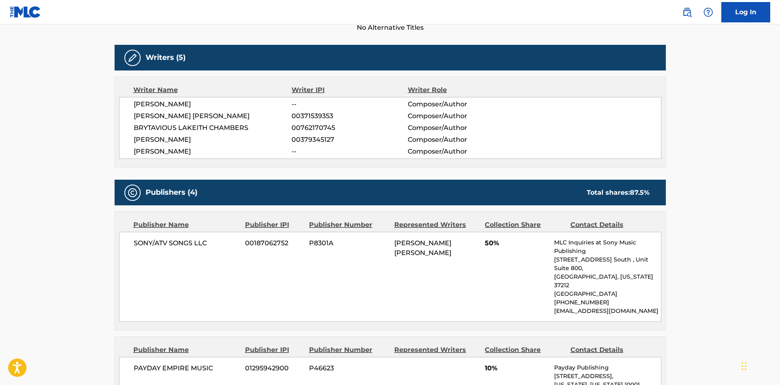
scroll to position [0, 0]
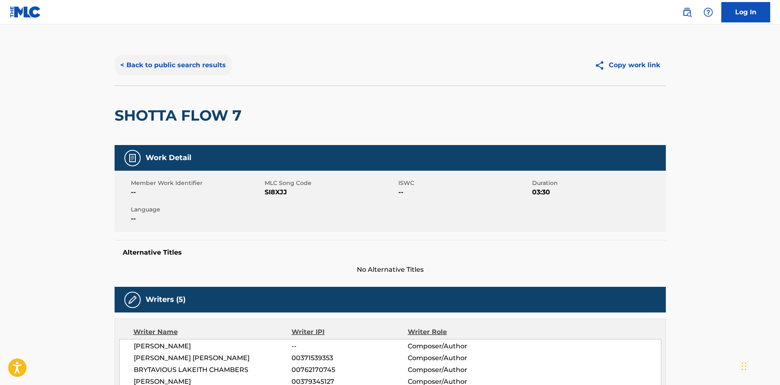
click at [200, 69] on button "< Back to public search results" at bounding box center [173, 65] width 117 height 20
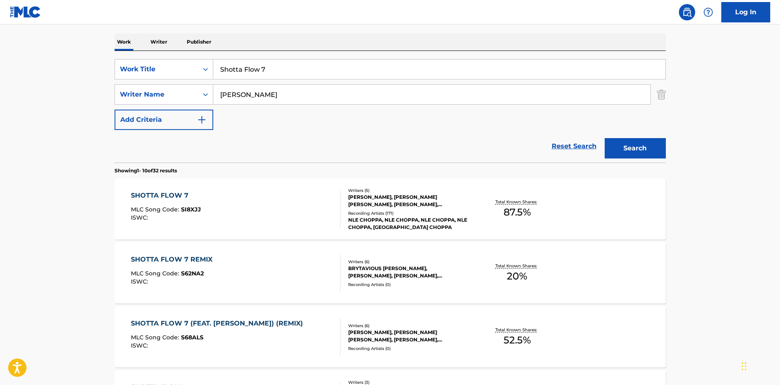
drag, startPoint x: 293, startPoint y: 70, endPoint x: 109, endPoint y: 45, distance: 186.0
click at [94, 74] on main "The MLC Public Work Search The accuracy and completeness of The MLC's data is d…" at bounding box center [390, 382] width 780 height 960
paste input "tick 2 The Code"
type input "Stick 2 The Code"
drag, startPoint x: 313, startPoint y: 93, endPoint x: 90, endPoint y: 104, distance: 222.8
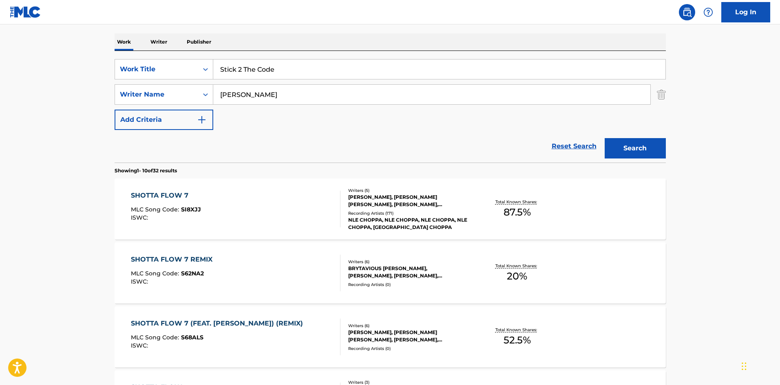
click at [128, 108] on div "SearchWithCriteriae0b0f218-d5cd-4ad3-aded-4b324de7eaf6 Work Title Stick 2 The C…" at bounding box center [390, 94] width 551 height 71
paste input "[PERSON_NAME]"
type input "[PERSON_NAME]"
click at [635, 150] on button "Search" at bounding box center [635, 148] width 61 height 20
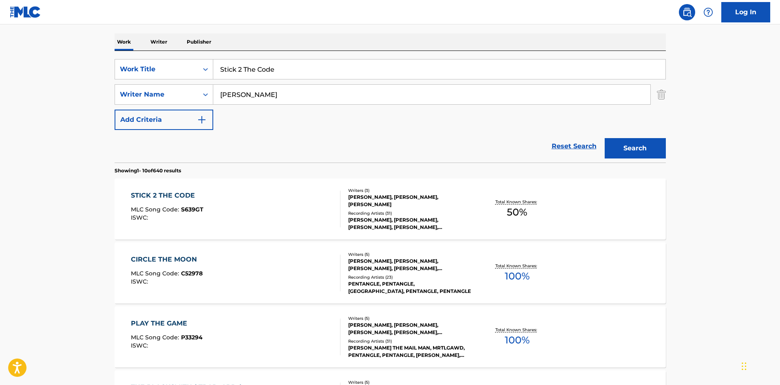
click at [179, 197] on div "STICK 2 THE CODE" at bounding box center [167, 196] width 73 height 10
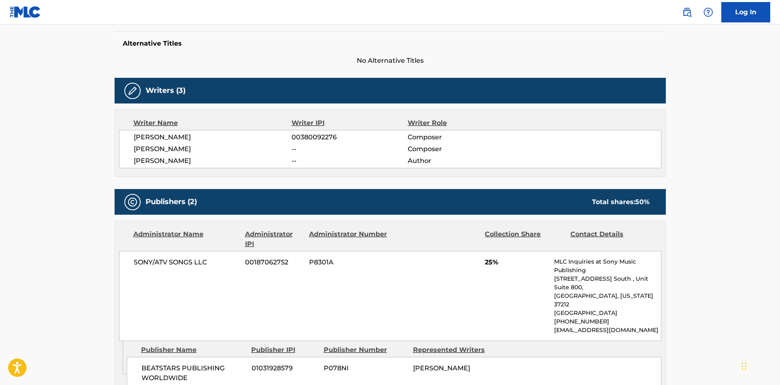
scroll to position [204, 0]
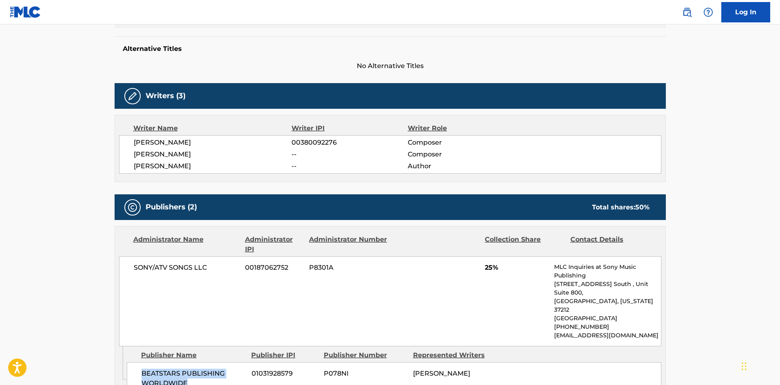
drag, startPoint x: 141, startPoint y: 356, endPoint x: 217, endPoint y: 371, distance: 76.9
click at [217, 371] on div "BEATSTARS PUBLISHING WORLDWIDE 01031928579 P078NI [PERSON_NAME]" at bounding box center [394, 378] width 534 height 33
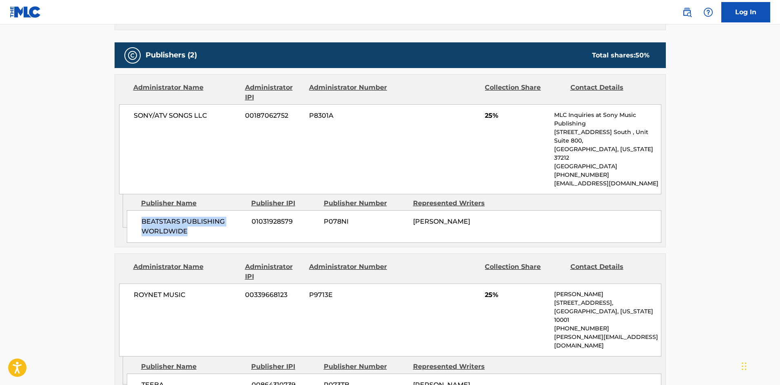
scroll to position [367, 0]
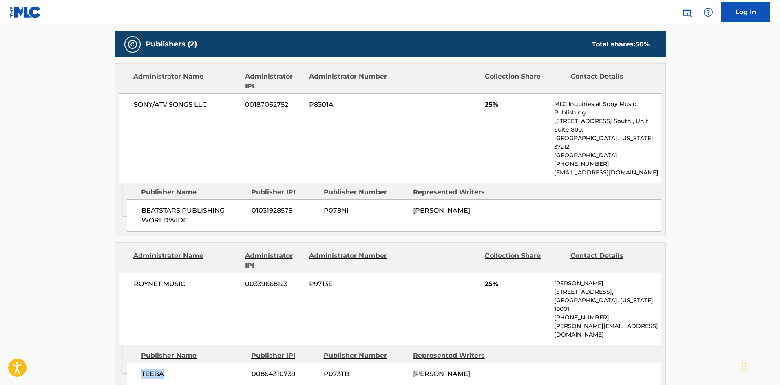
drag, startPoint x: 141, startPoint y: 339, endPoint x: 183, endPoint y: 335, distance: 42.6
click at [183, 369] on span "TEEBA" at bounding box center [193, 374] width 104 height 10
drag, startPoint x: 485, startPoint y: 103, endPoint x: 509, endPoint y: 103, distance: 23.6
click at [509, 103] on span "25%" at bounding box center [516, 105] width 63 height 10
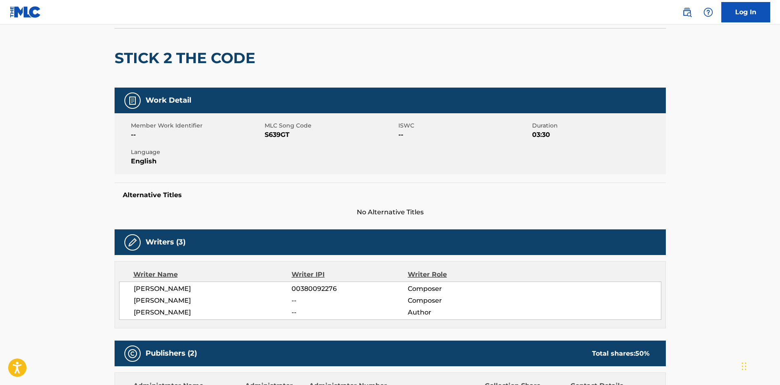
scroll to position [0, 0]
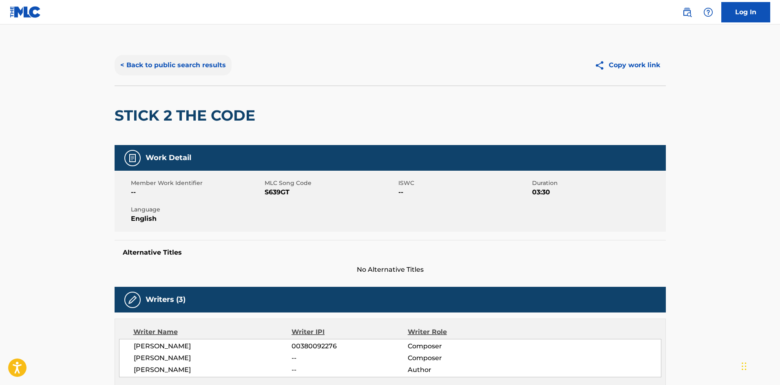
click at [179, 66] on button "< Back to public search results" at bounding box center [173, 65] width 117 height 20
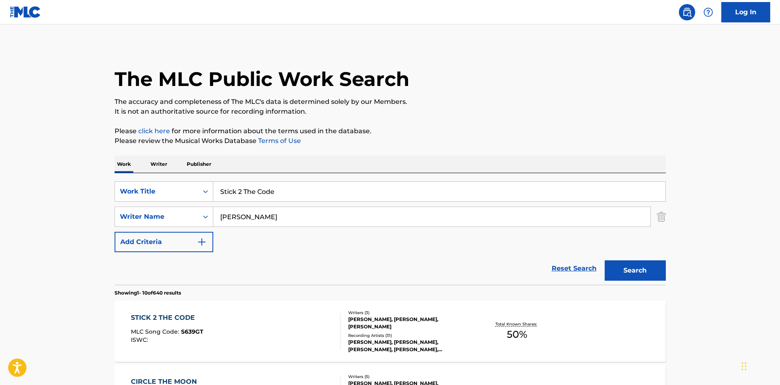
scroll to position [122, 0]
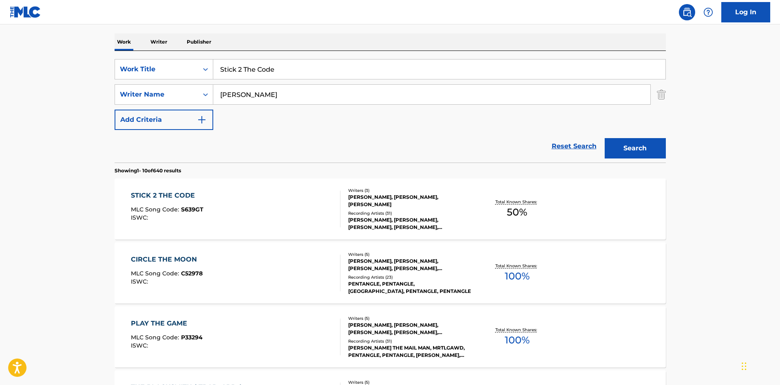
drag, startPoint x: 291, startPoint y: 70, endPoint x: 0, endPoint y: 39, distance: 292.7
click at [11, 56] on main "The MLC Public Work Search The accuracy and completeness of The MLC's data is d…" at bounding box center [390, 382] width 780 height 960
paste input "Acknowledgement"
type input "Acknowledgement"
drag, startPoint x: 312, startPoint y: 98, endPoint x: 0, endPoint y: 76, distance: 313.1
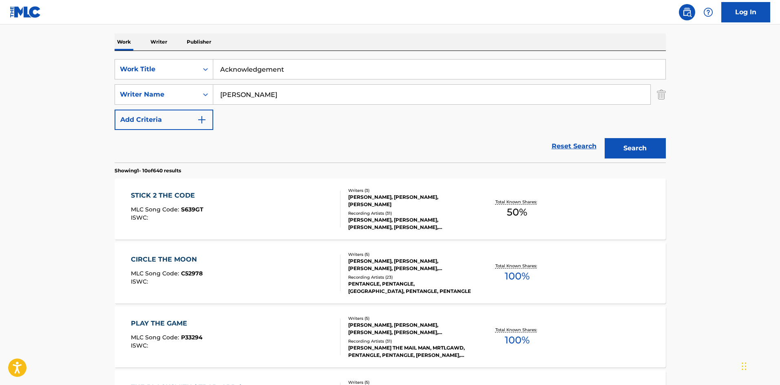
click at [13, 90] on main "The MLC Public Work Search The accuracy and completeness of The MLC's data is d…" at bounding box center [390, 382] width 780 height 960
paste input "[PERSON_NAME]"
type input "[PERSON_NAME]"
click at [640, 148] on button "Search" at bounding box center [635, 148] width 61 height 20
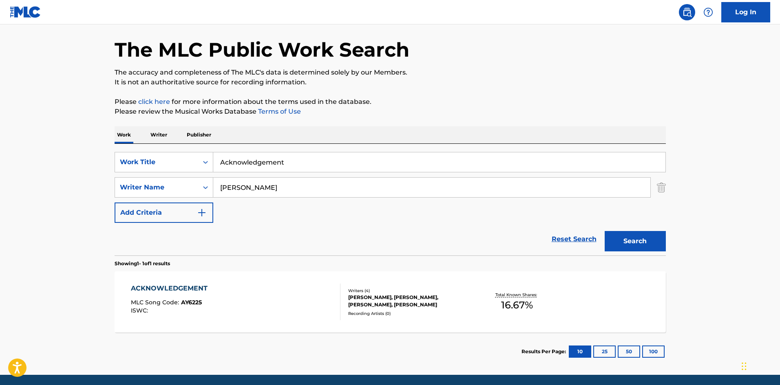
scroll to position [58, 0]
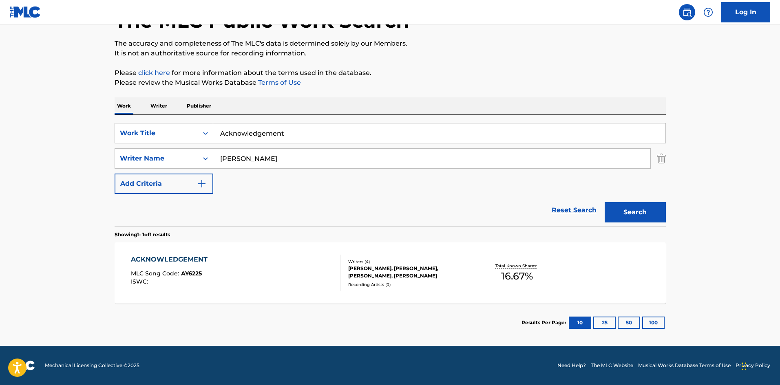
click at [174, 260] on div "ACKNOWLEDGEMENT" at bounding box center [171, 260] width 81 height 10
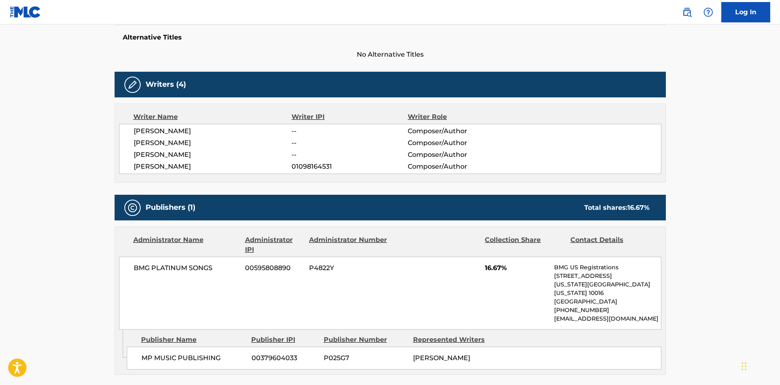
scroll to position [215, 0]
